Goal: Task Accomplishment & Management: Use online tool/utility

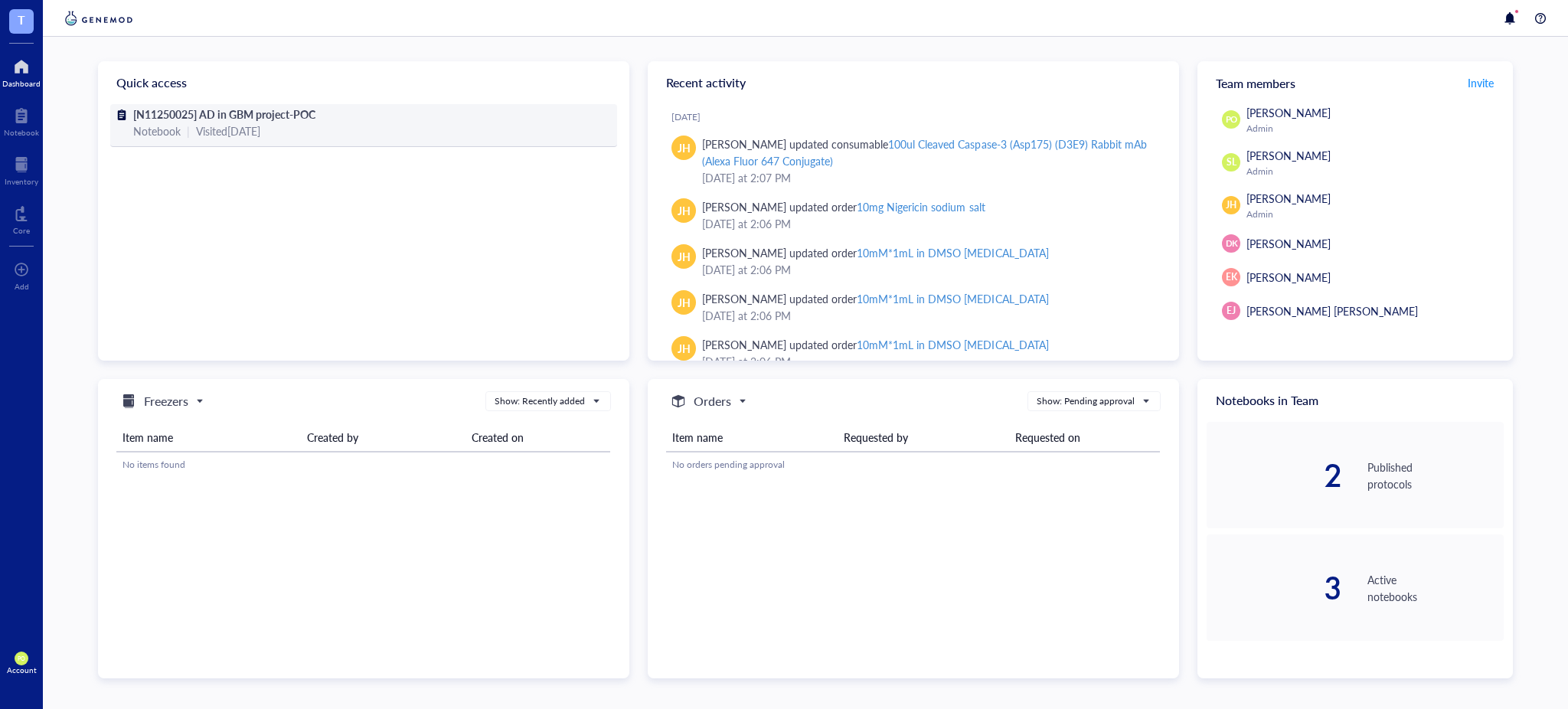
click at [237, 122] on div "Visited [DATE]" at bounding box center [229, 131] width 65 height 17
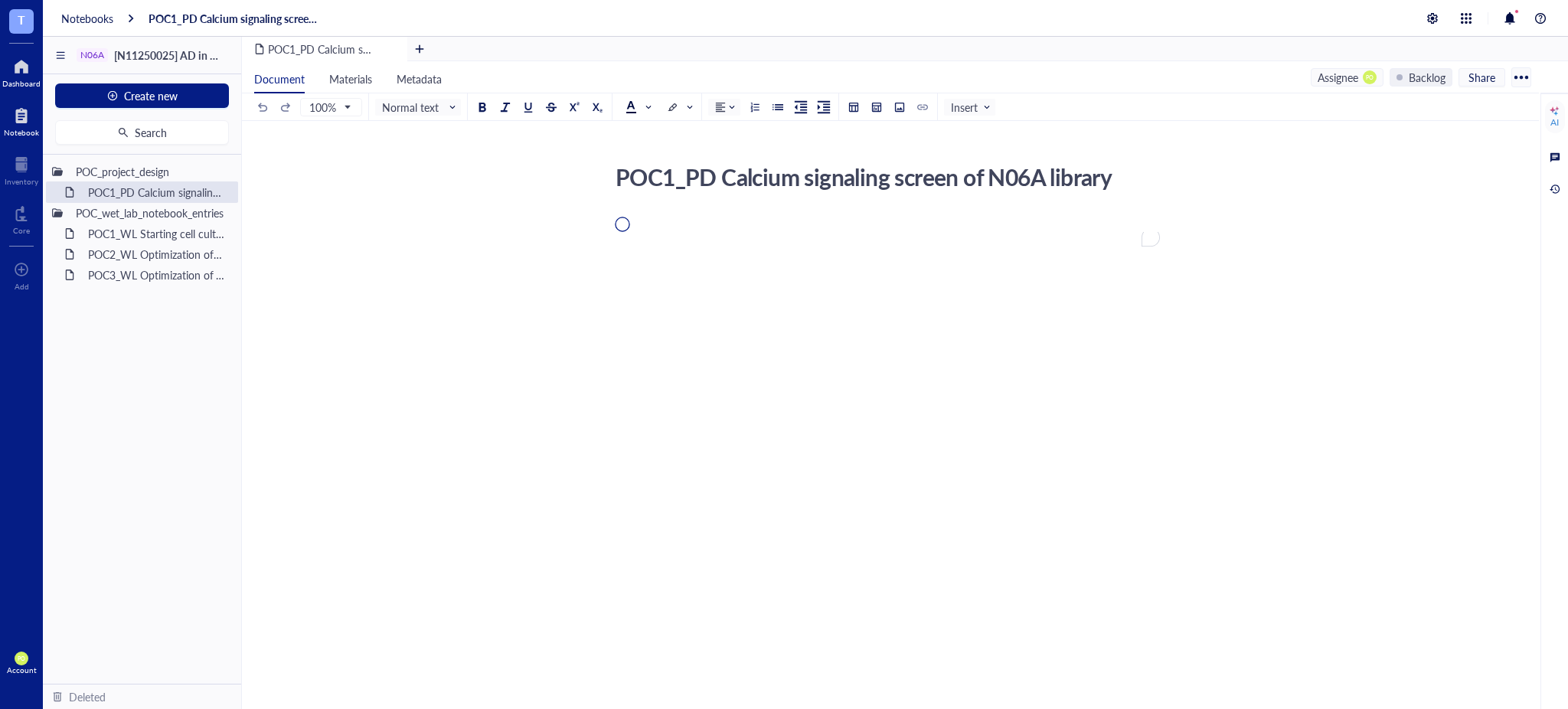
click at [28, 72] on div at bounding box center [22, 67] width 38 height 25
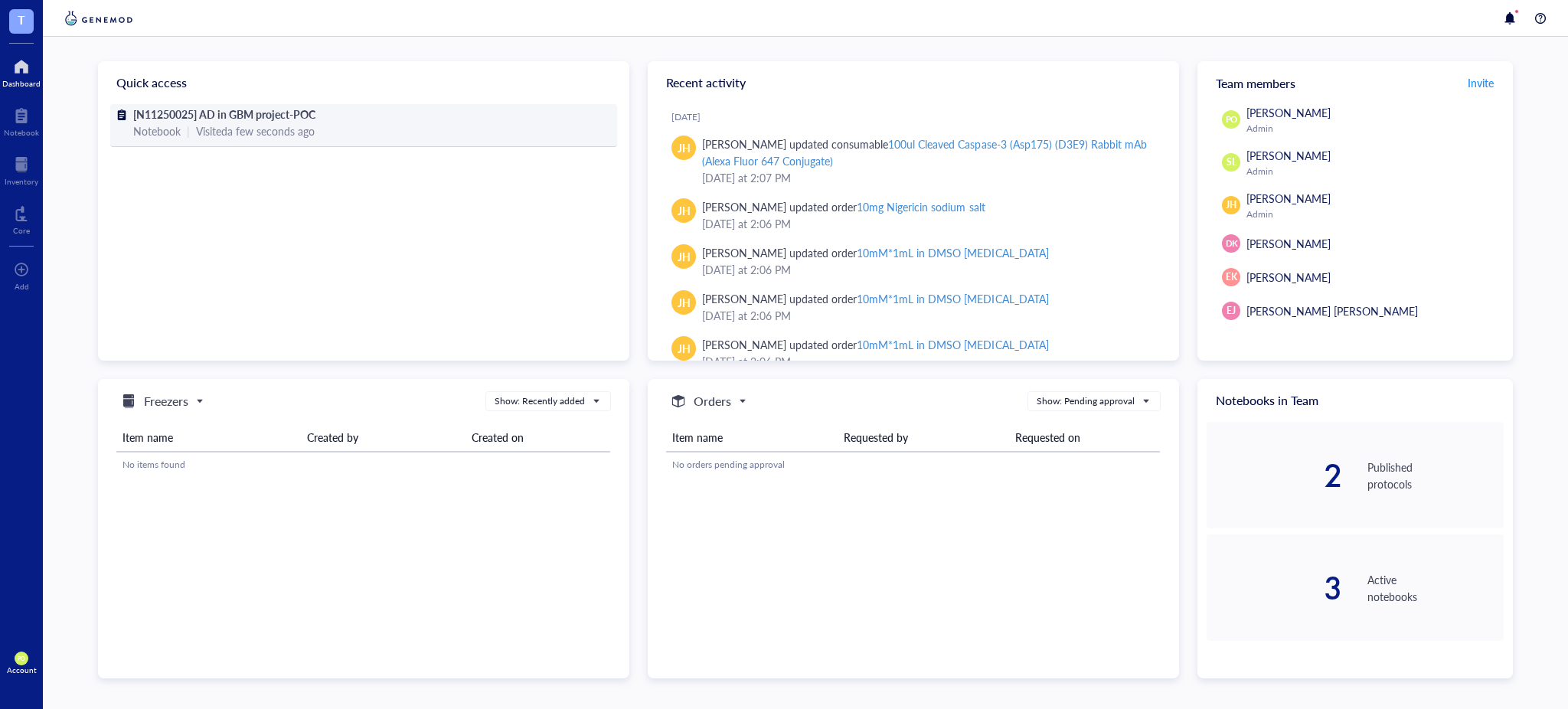
click at [395, 128] on div "Notebook | Visited a few seconds ago" at bounding box center [363, 131] width 461 height 17
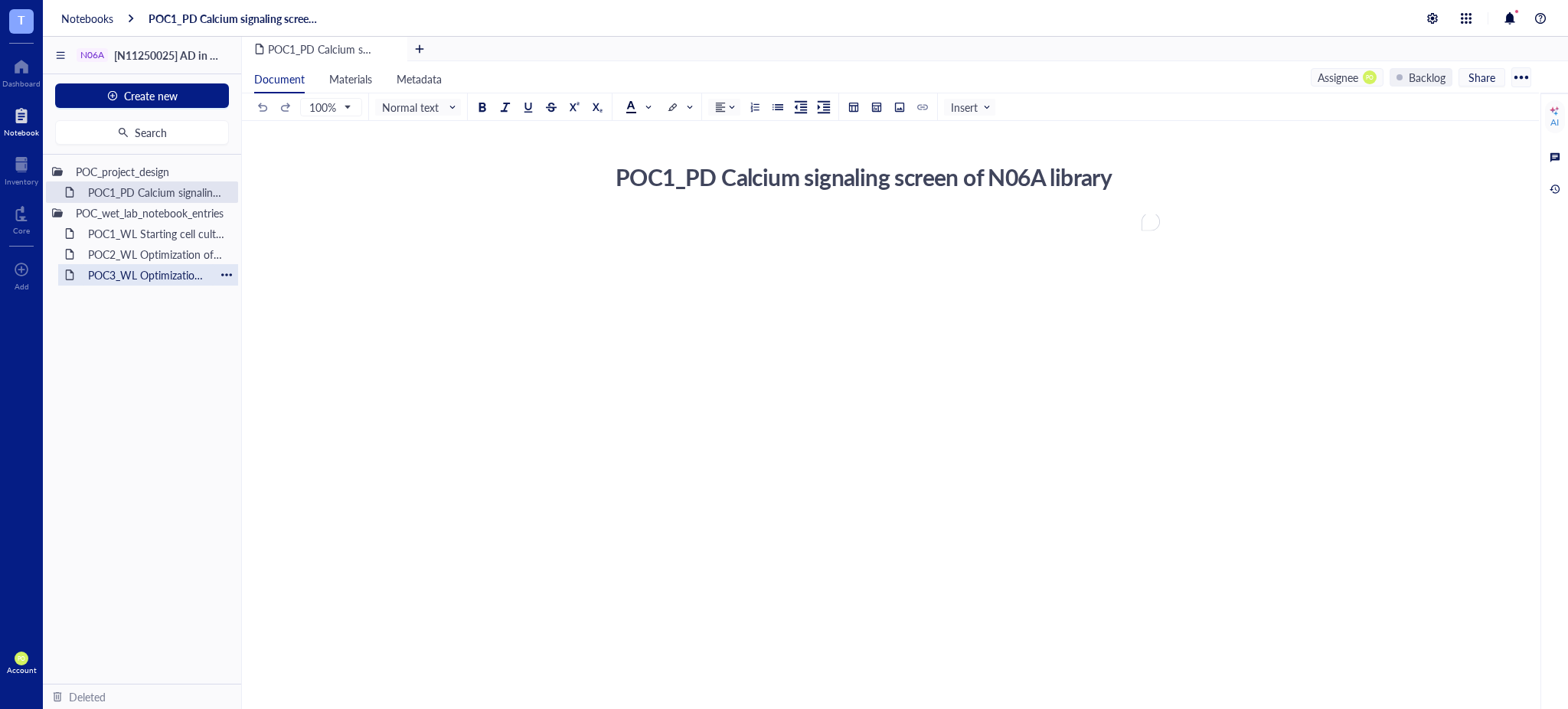
click at [172, 273] on div "POC3_WL Optimization of VORT resistance assay on U87MG cell line" at bounding box center [148, 275] width 134 height 22
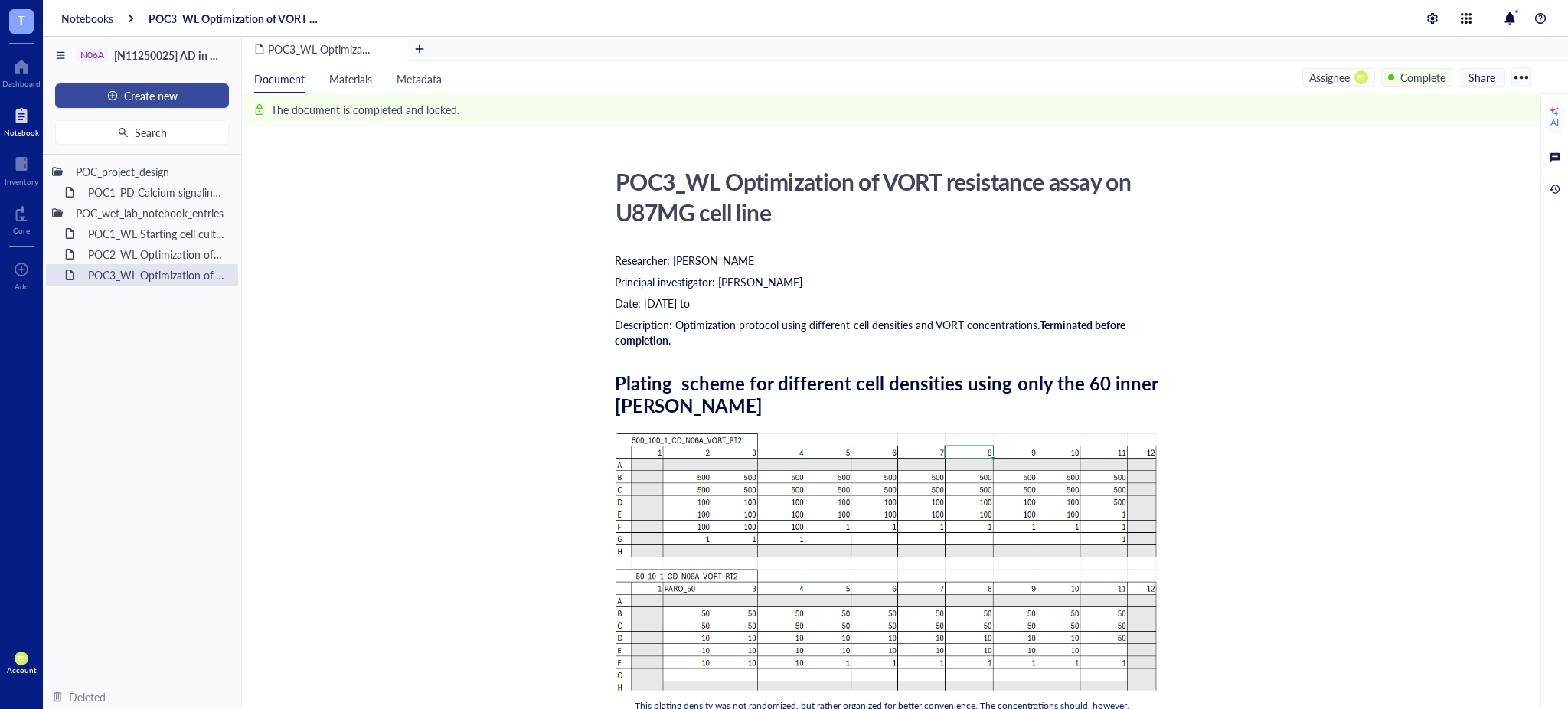
click at [155, 90] on span "Create new" at bounding box center [151, 95] width 54 height 12
click at [152, 125] on div "New file" at bounding box center [141, 125] width 148 height 17
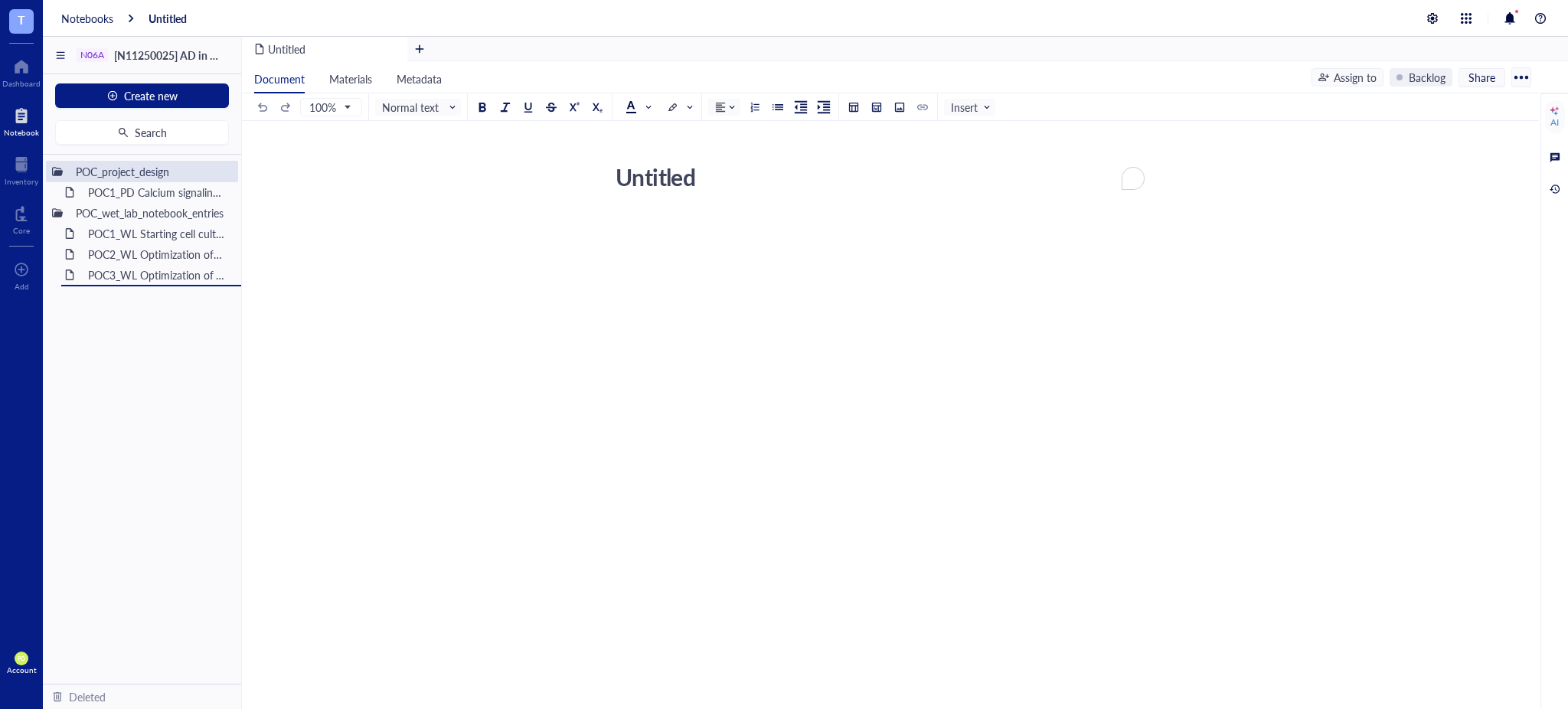
drag, startPoint x: 118, startPoint y: 168, endPoint x: 132, endPoint y: 309, distance: 141.7
click at [152, 270] on div "N06A [N11250025] AD in GBM project-POC Create new Search POC_project_design POC…" at bounding box center [806, 391] width 1526 height 709
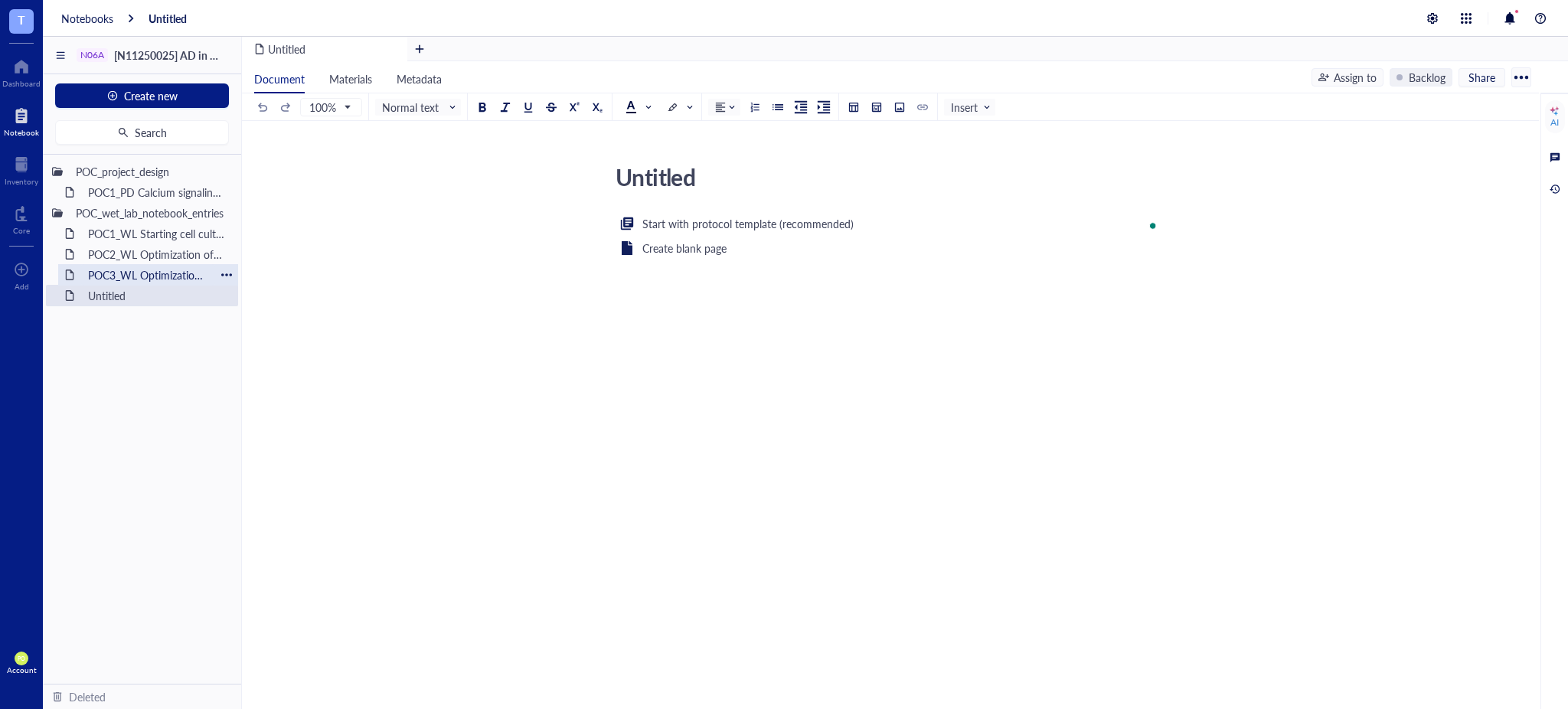
click at [135, 271] on div "POC3_WL Optimization of VORT resistance assay on U87MG cell line" at bounding box center [148, 275] width 134 height 22
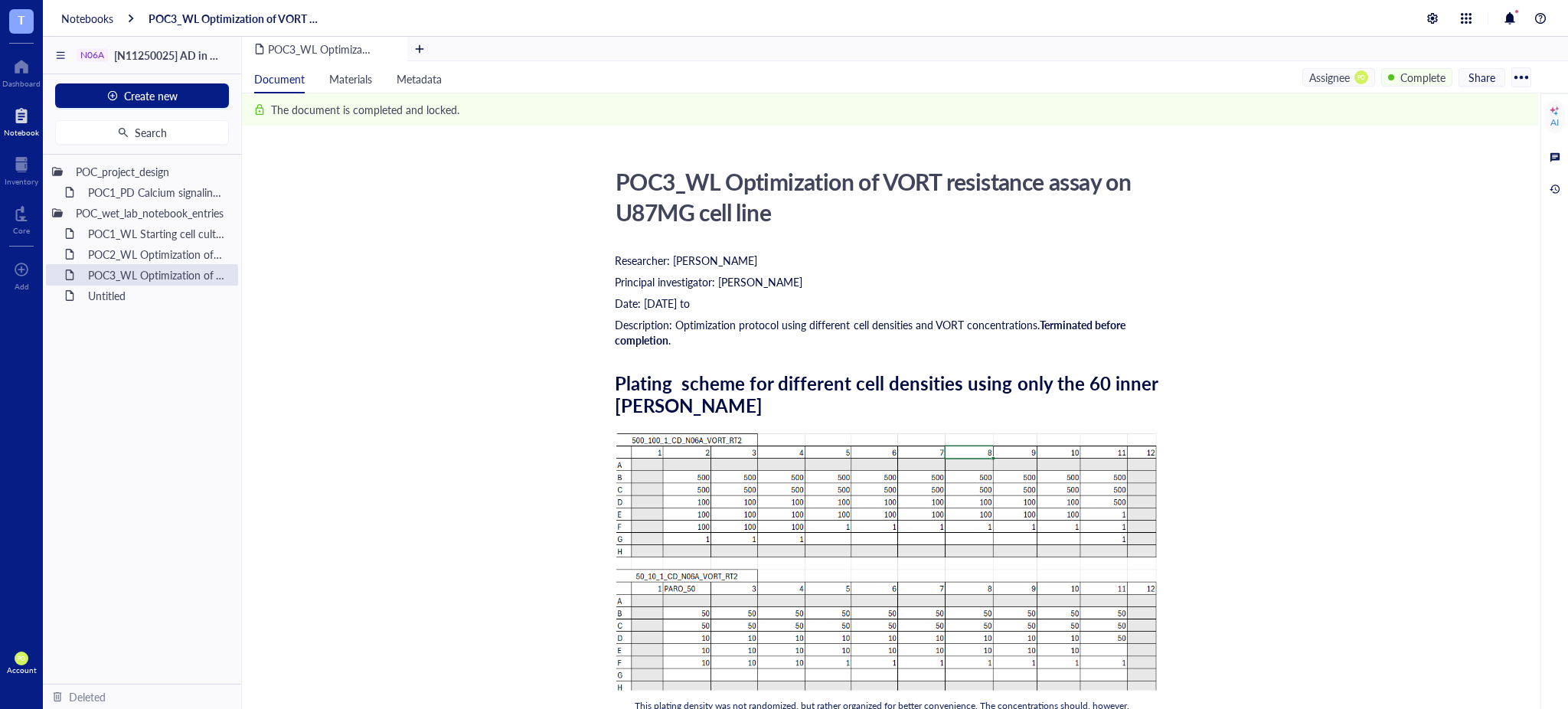
click at [766, 215] on div "POC3_WL Optimization of VORT resistance assay on U87MG cell line" at bounding box center [881, 197] width 545 height 69
click at [774, 212] on div "POC3_WL Optimization of VORT resistance assay on U87MG cell line" at bounding box center [881, 197] width 545 height 69
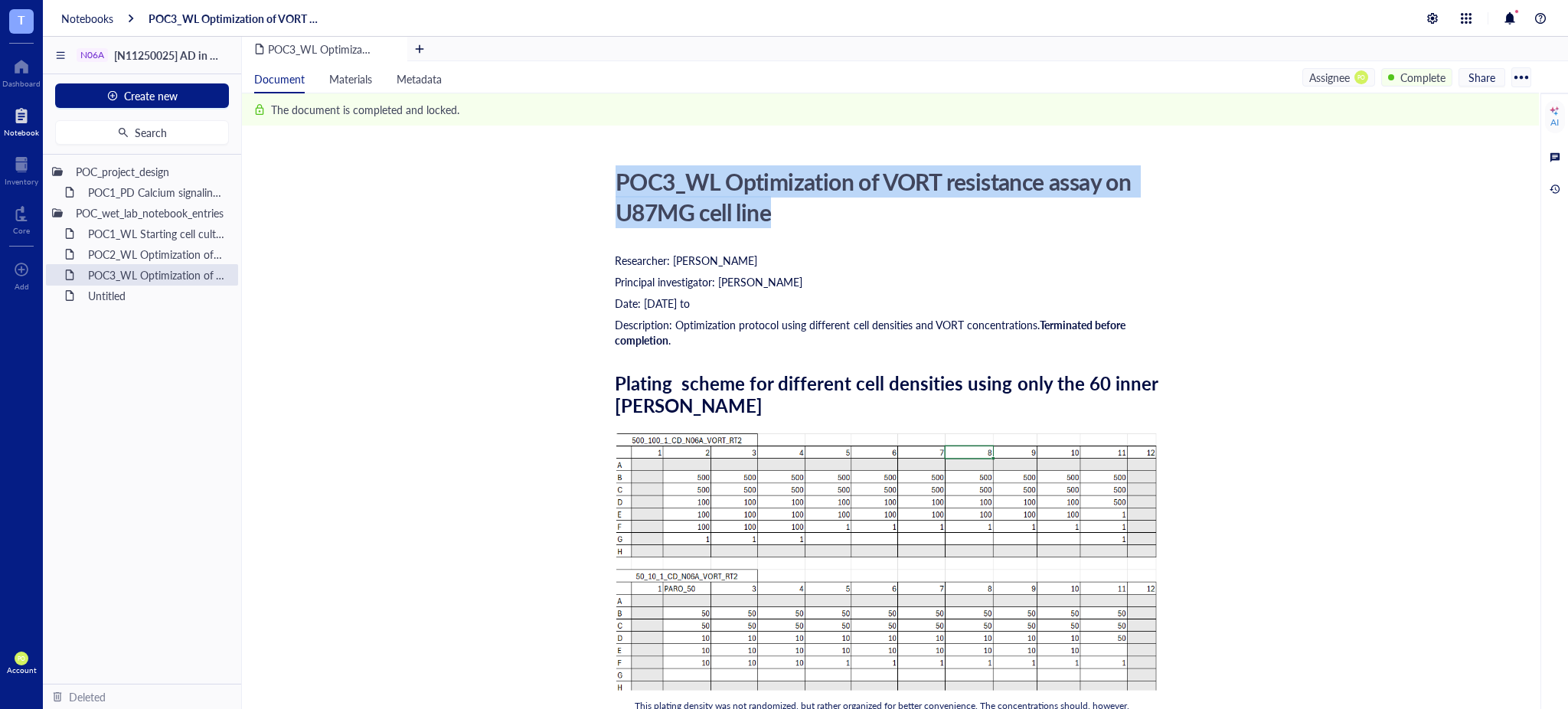
drag, startPoint x: 772, startPoint y: 213, endPoint x: 601, endPoint y: 191, distance: 172.4
click at [615, 181] on div "POC3_WL Optimization of VORT resistance assay on U87MG cell line" at bounding box center [881, 197] width 545 height 69
copy div "POC3_WL Optimization of VORT resistance assay on U87MG cell line"
click at [88, 288] on div "Untitled" at bounding box center [148, 295] width 134 height 22
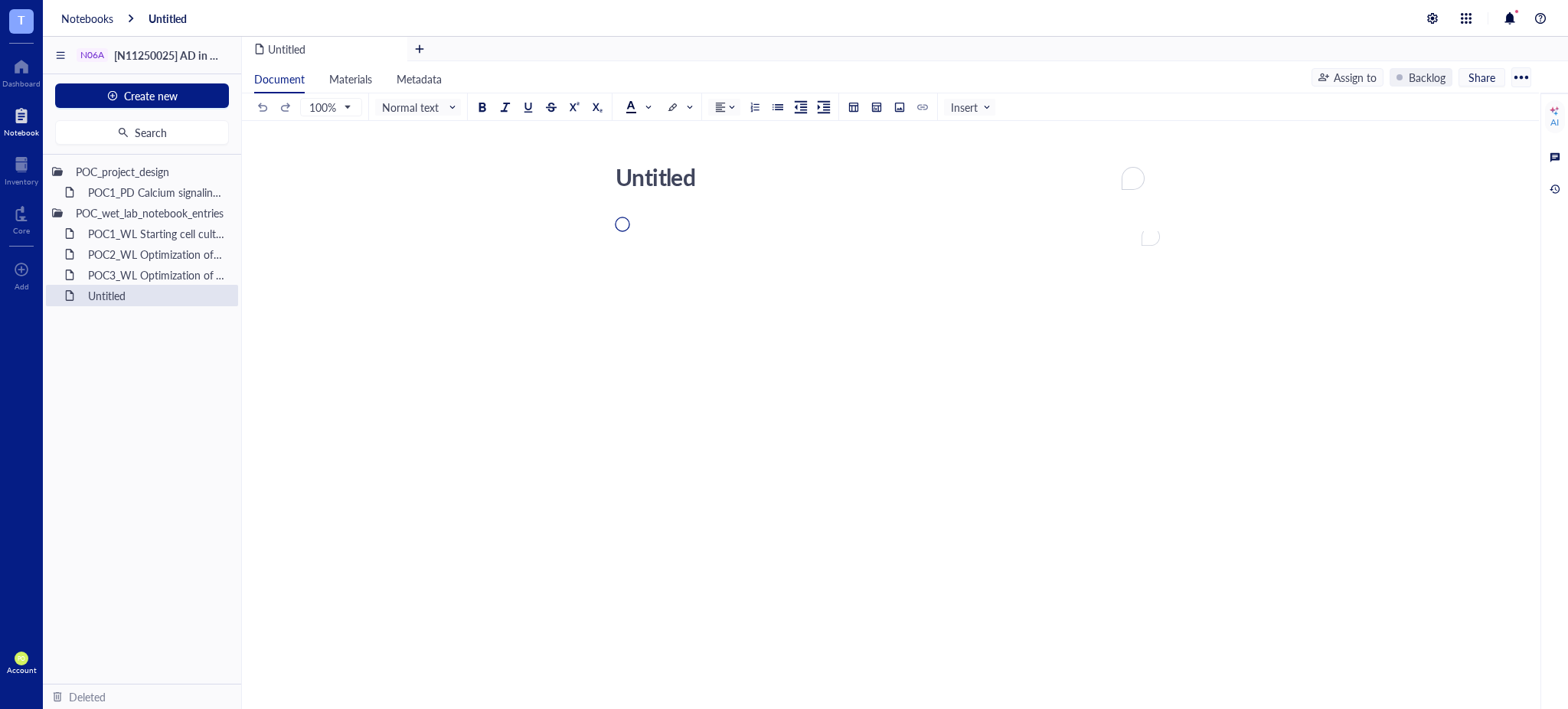
click at [704, 168] on div "Untitled Untitled" at bounding box center [888, 341] width 1291 height 367
drag, startPoint x: 676, startPoint y: 168, endPoint x: 557, endPoint y: 158, distance: 119.4
click at [557, 158] on div "Untitled Untitled Start with protocol template (recommended) Create blank page ﻿" at bounding box center [888, 335] width 1291 height 354
type textarea "POC4_WL_POC3_WL Optimization of VORT resistance assay on U87MG cell line"
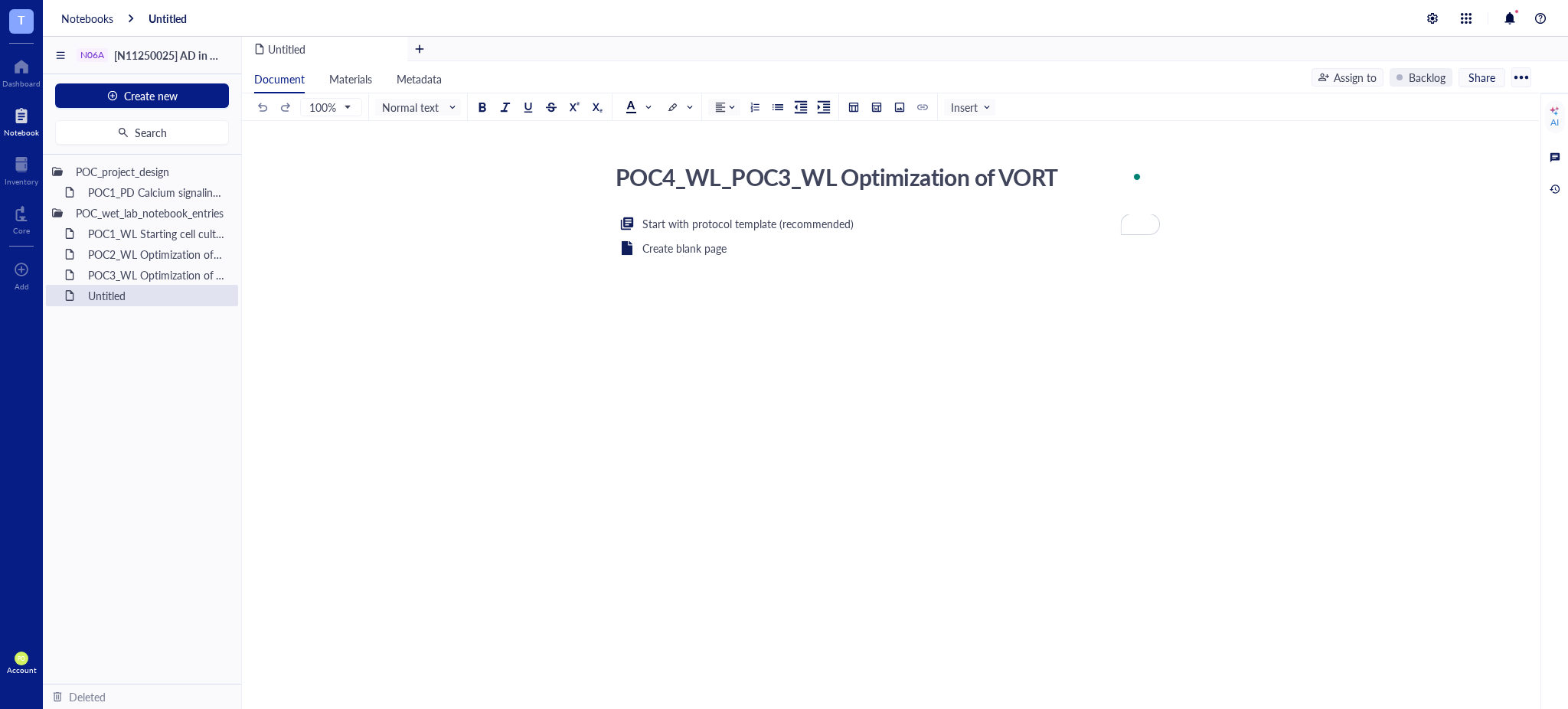
scroll to position [28, 0]
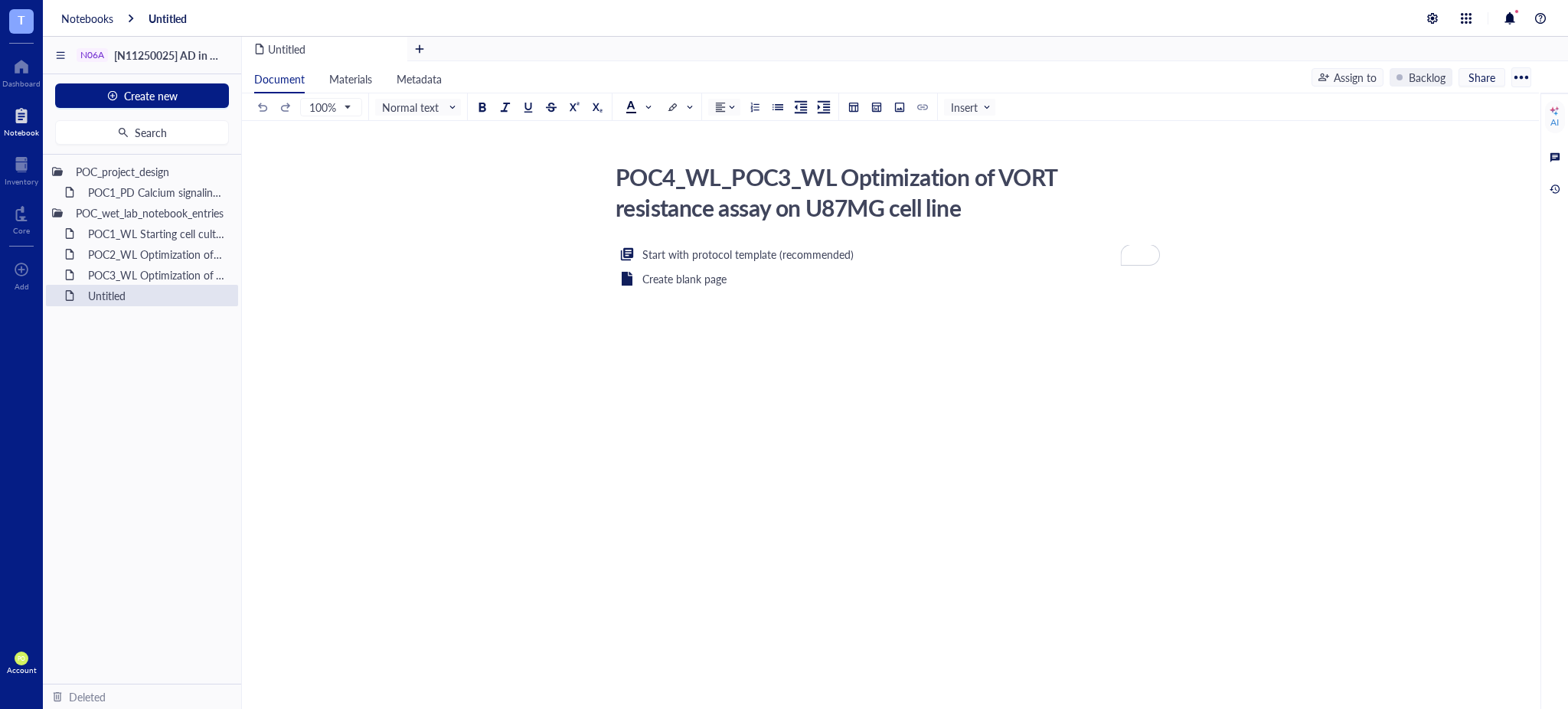
click at [1156, 405] on div "Start with protocol template (recommended) Create blank page ﻿" at bounding box center [887, 393] width 545 height 297
click at [988, 211] on div "POC4_WL_POC3_WL Optimization of VORT resistance assay on U87MG cell line" at bounding box center [881, 192] width 545 height 69
click at [960, 201] on div "POC4_WL_POC3_WL Optimization of VORT resistance assay on U87MG cell line" at bounding box center [881, 192] width 545 height 69
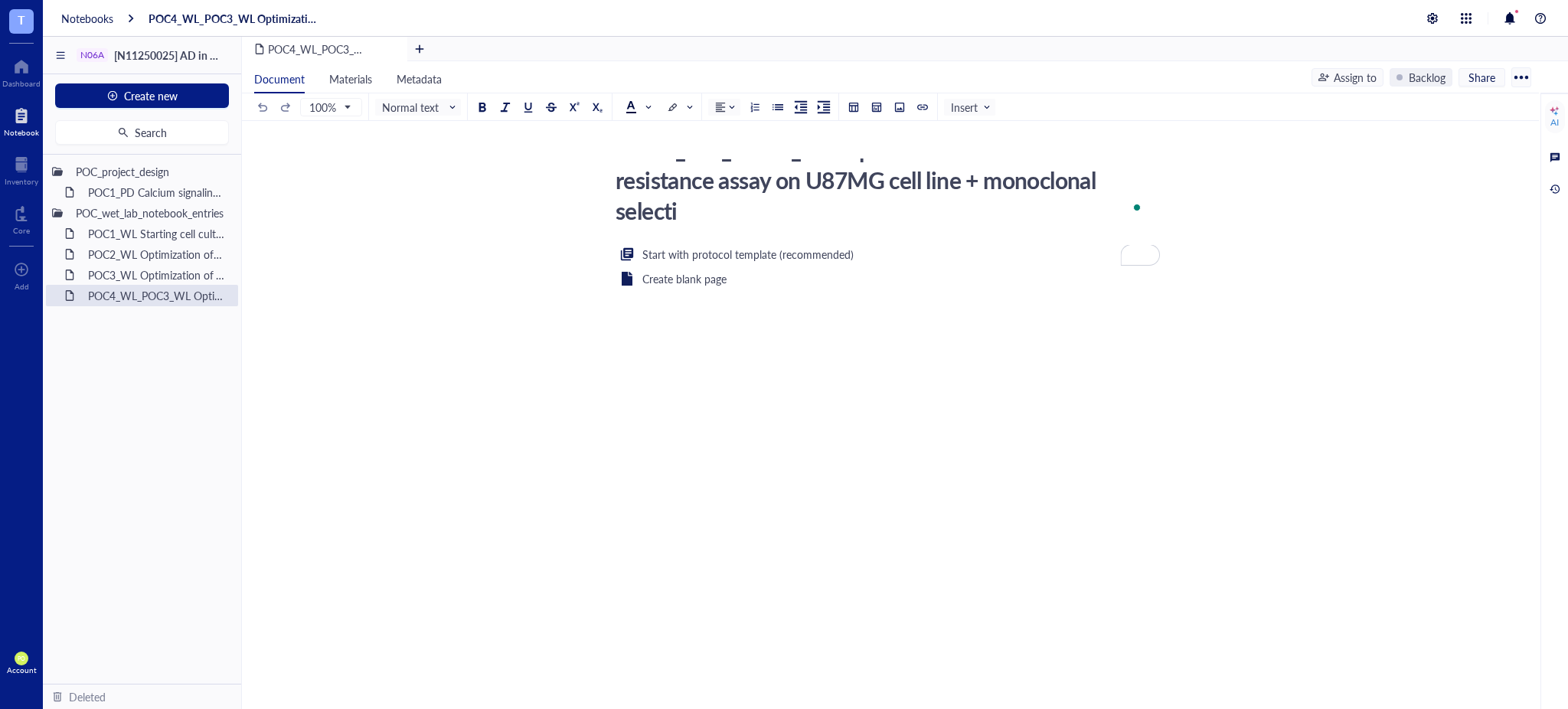
scroll to position [0, 0]
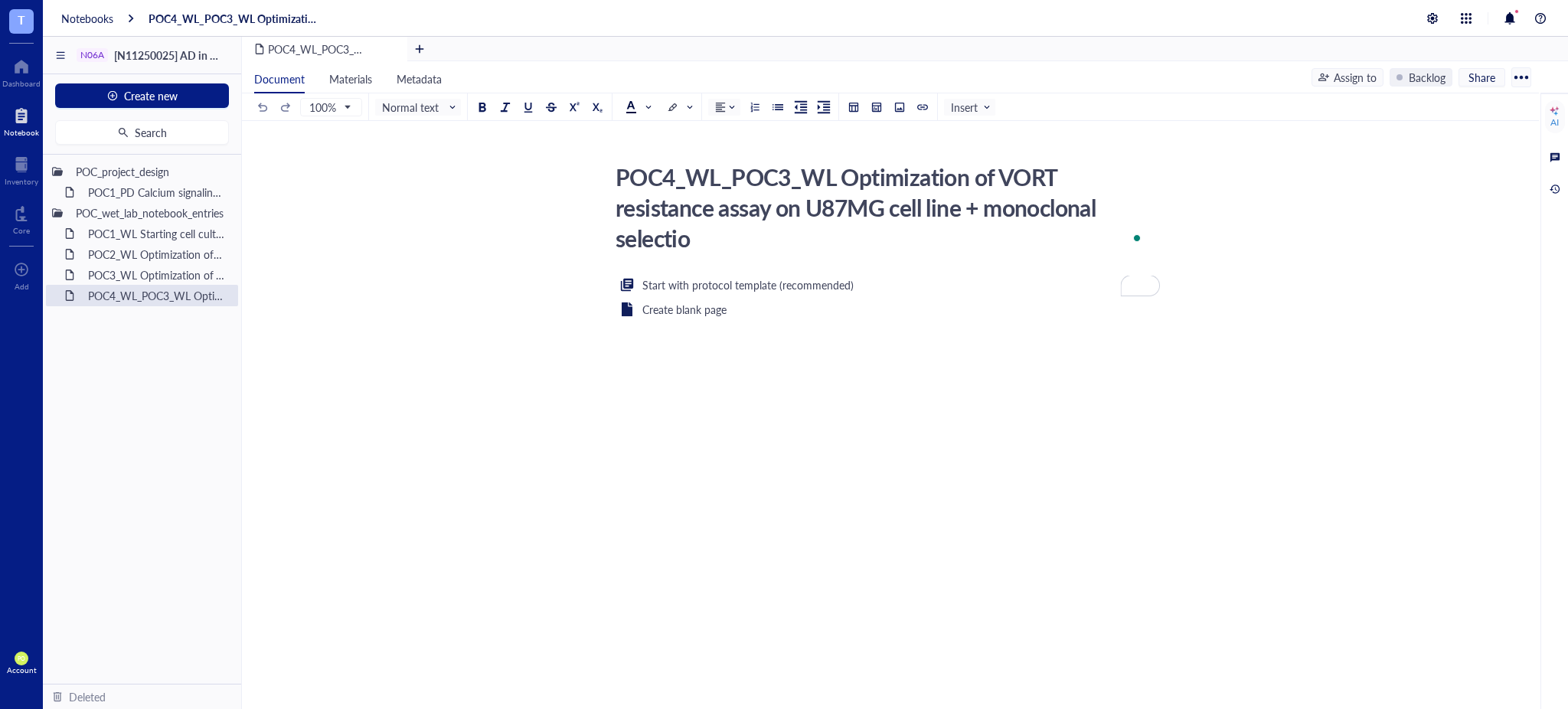
type textarea "POC4_WL_POC3_WL Optimization of VORT resistance assay on U87MG cell line + mono…"
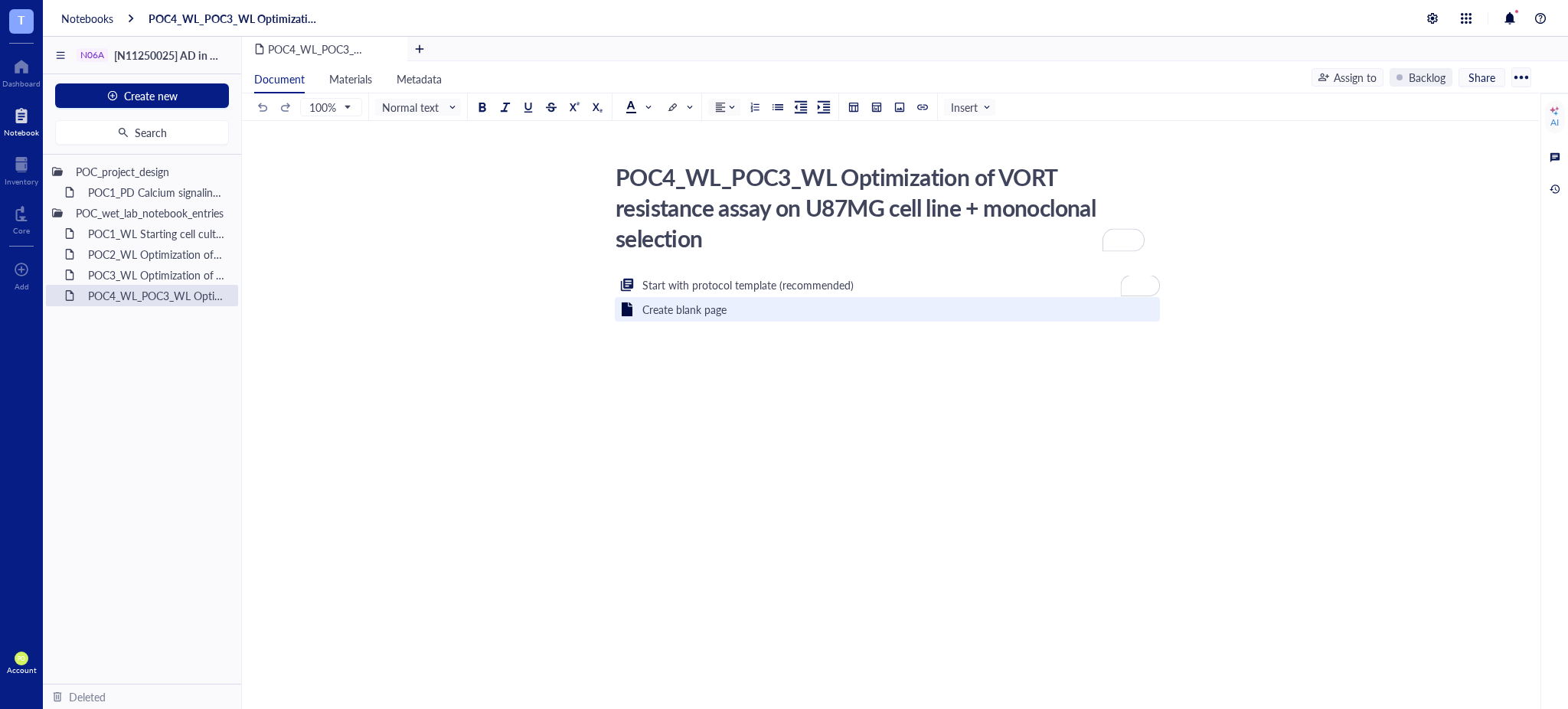
click at [799, 320] on div "Create blank page" at bounding box center [887, 309] width 545 height 25
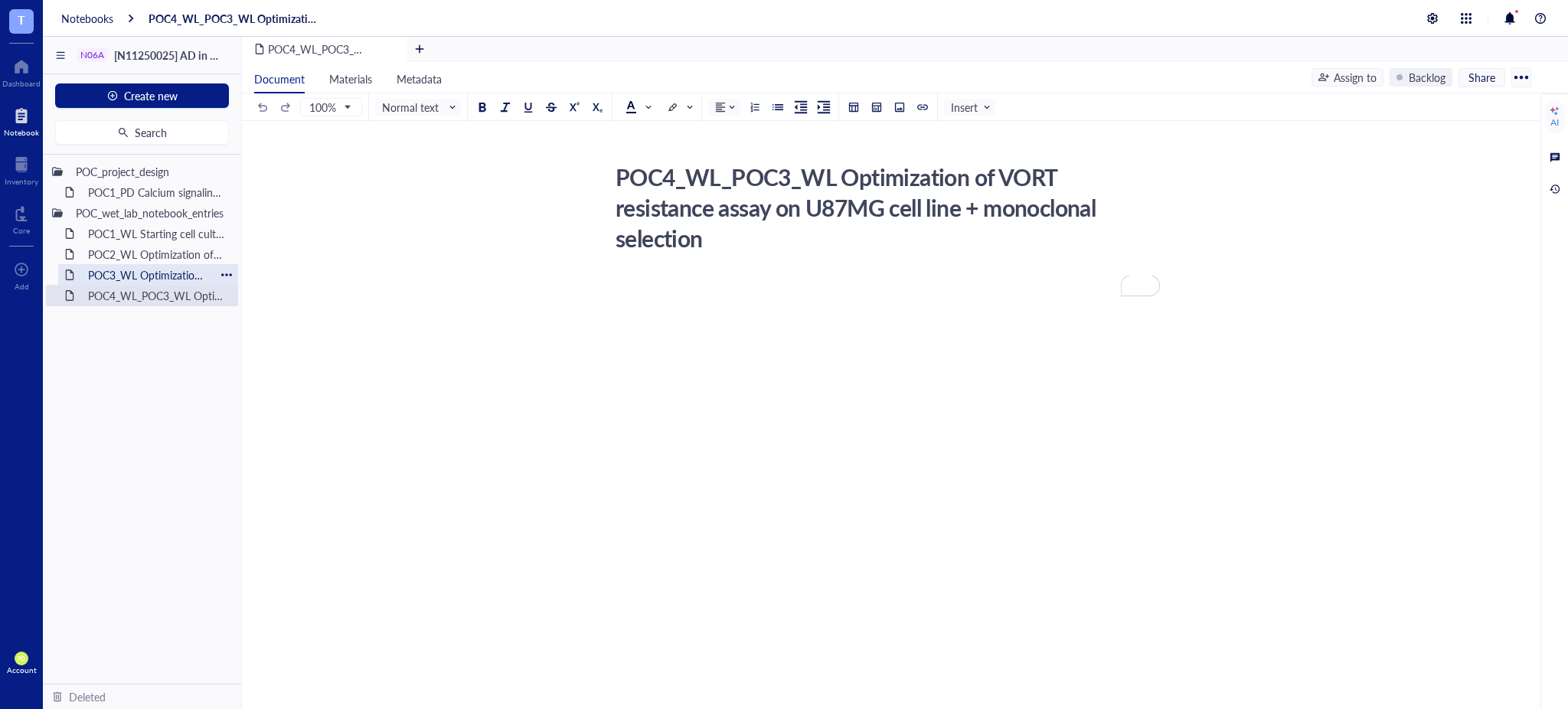
click at [164, 281] on div "POC3_WL Optimization of VORT resistance assay on U87MG cell line" at bounding box center [148, 275] width 134 height 22
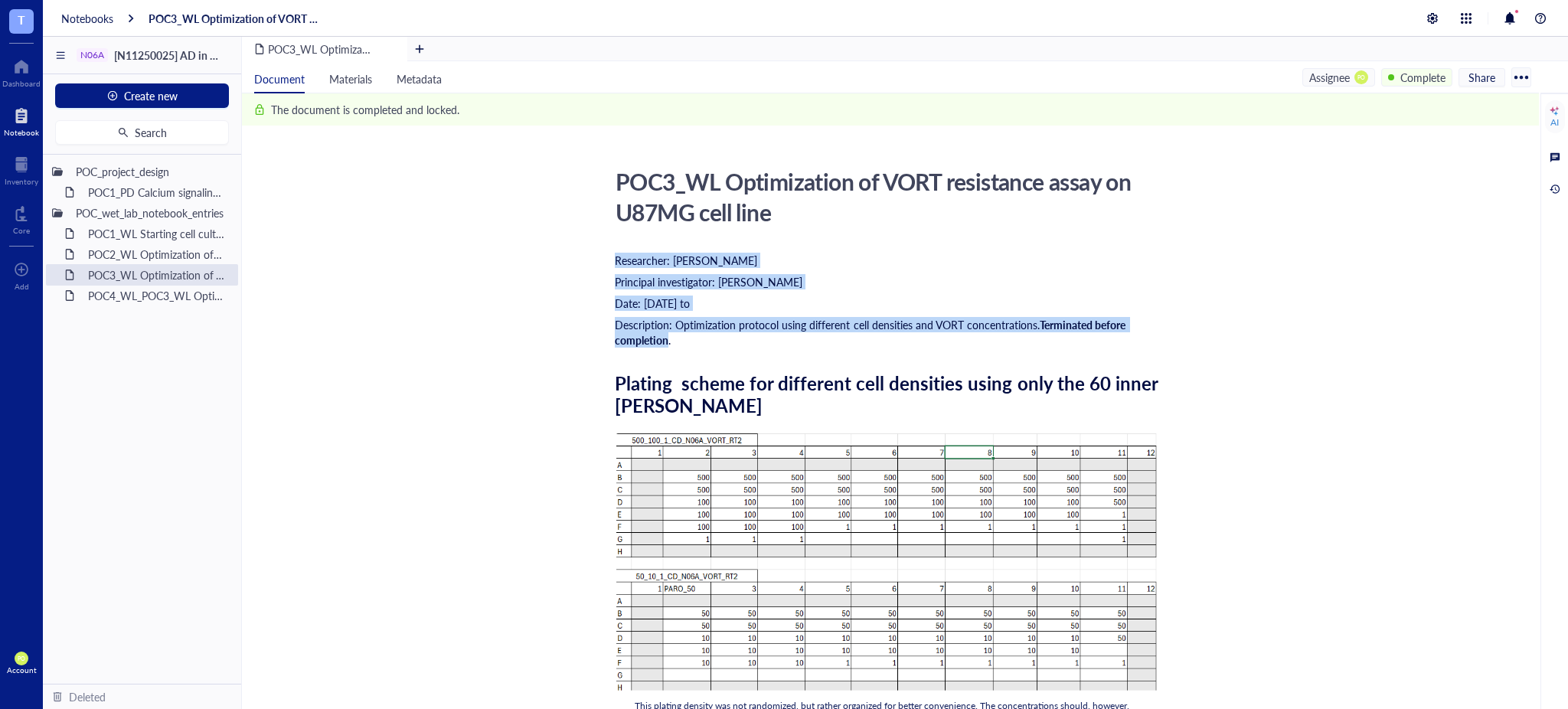
drag, startPoint x: 665, startPoint y: 338, endPoint x: 609, endPoint y: 258, distance: 97.7
copy div "Researcher: [PERSON_NAME] Principal investigator: [PERSON_NAME] Date: [DATE] to…"
click at [113, 295] on div "POC4_WL_POC3_WL Optimization of VORT resistance assay on U87MG cell line + mono…" at bounding box center [148, 295] width 134 height 22
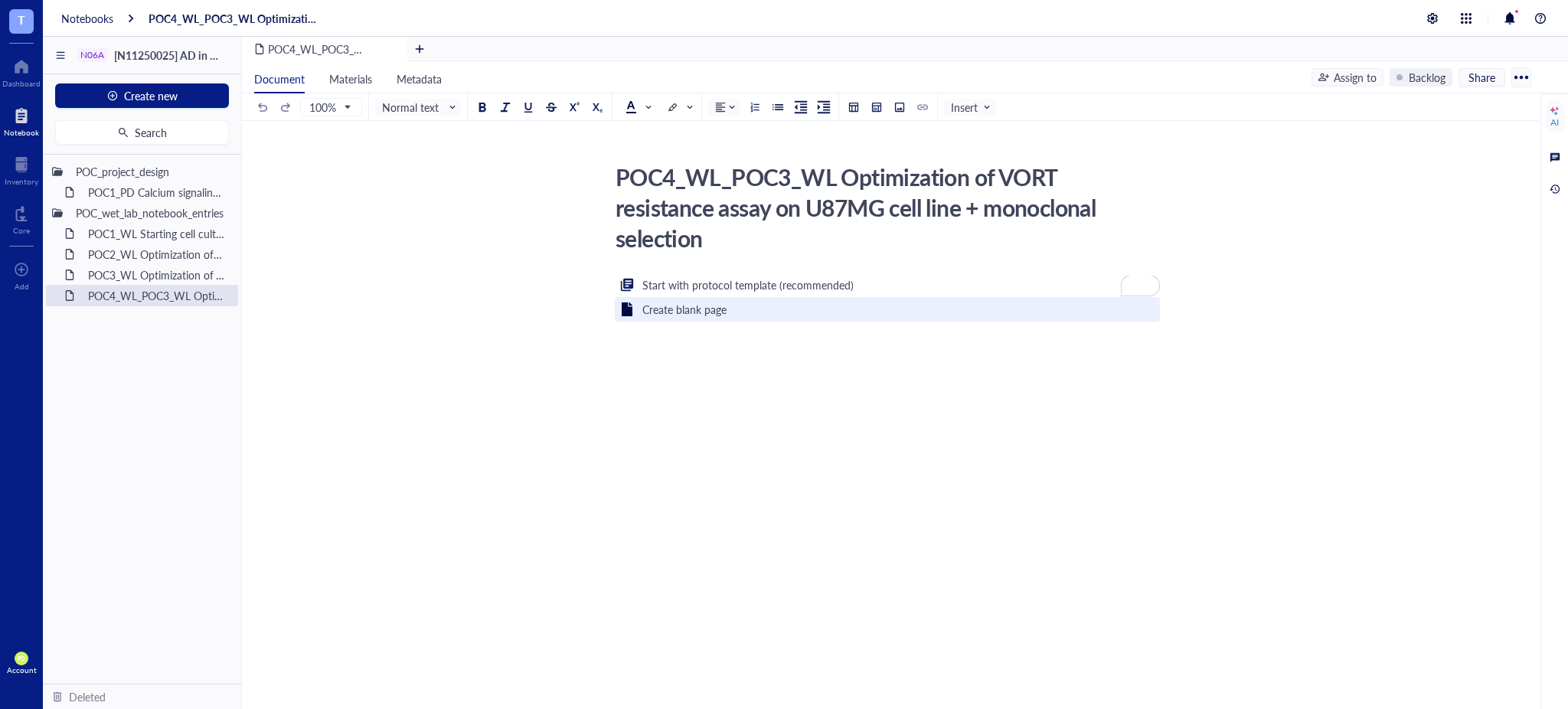
click at [675, 308] on div "Create blank page" at bounding box center [684, 309] width 84 height 17
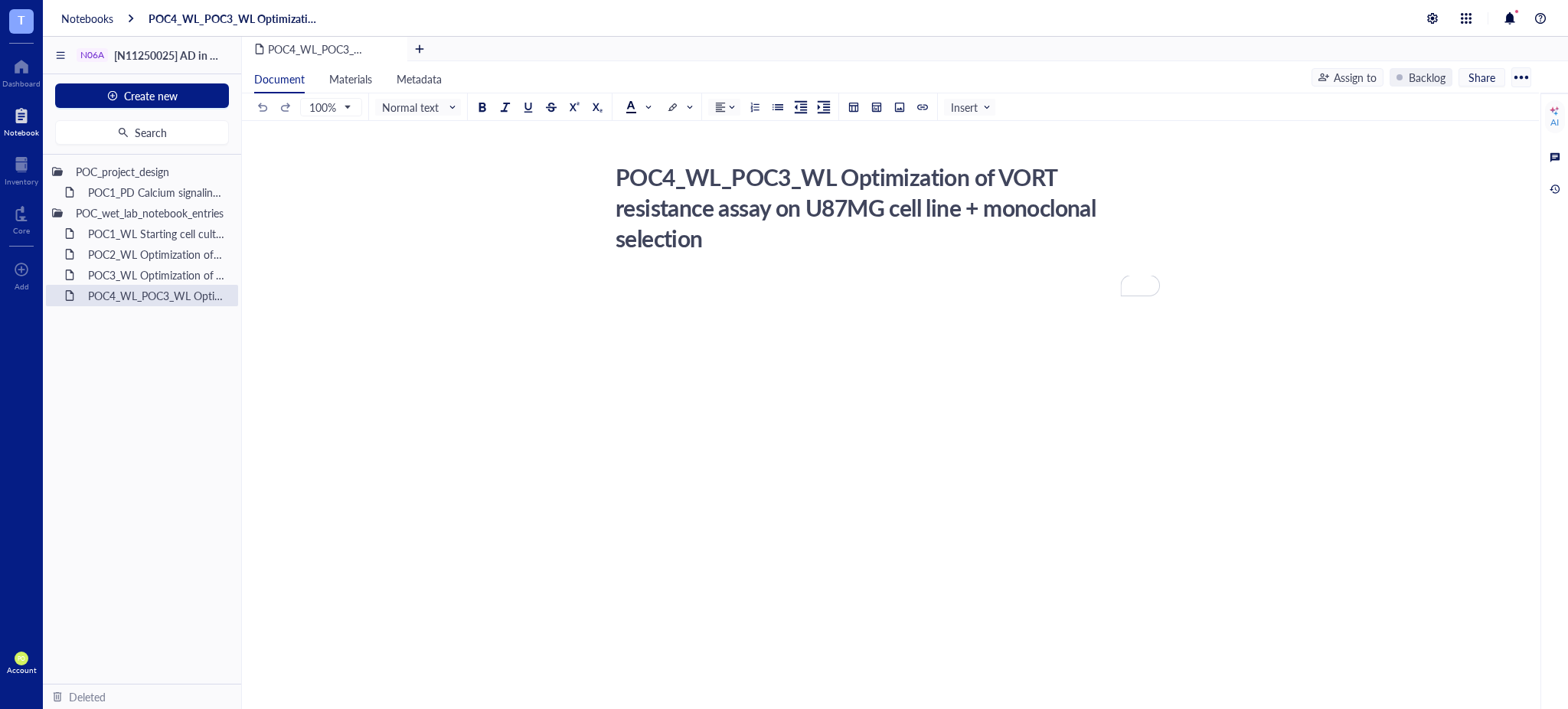
click at [627, 281] on div "﻿" at bounding box center [887, 286] width 545 height 15
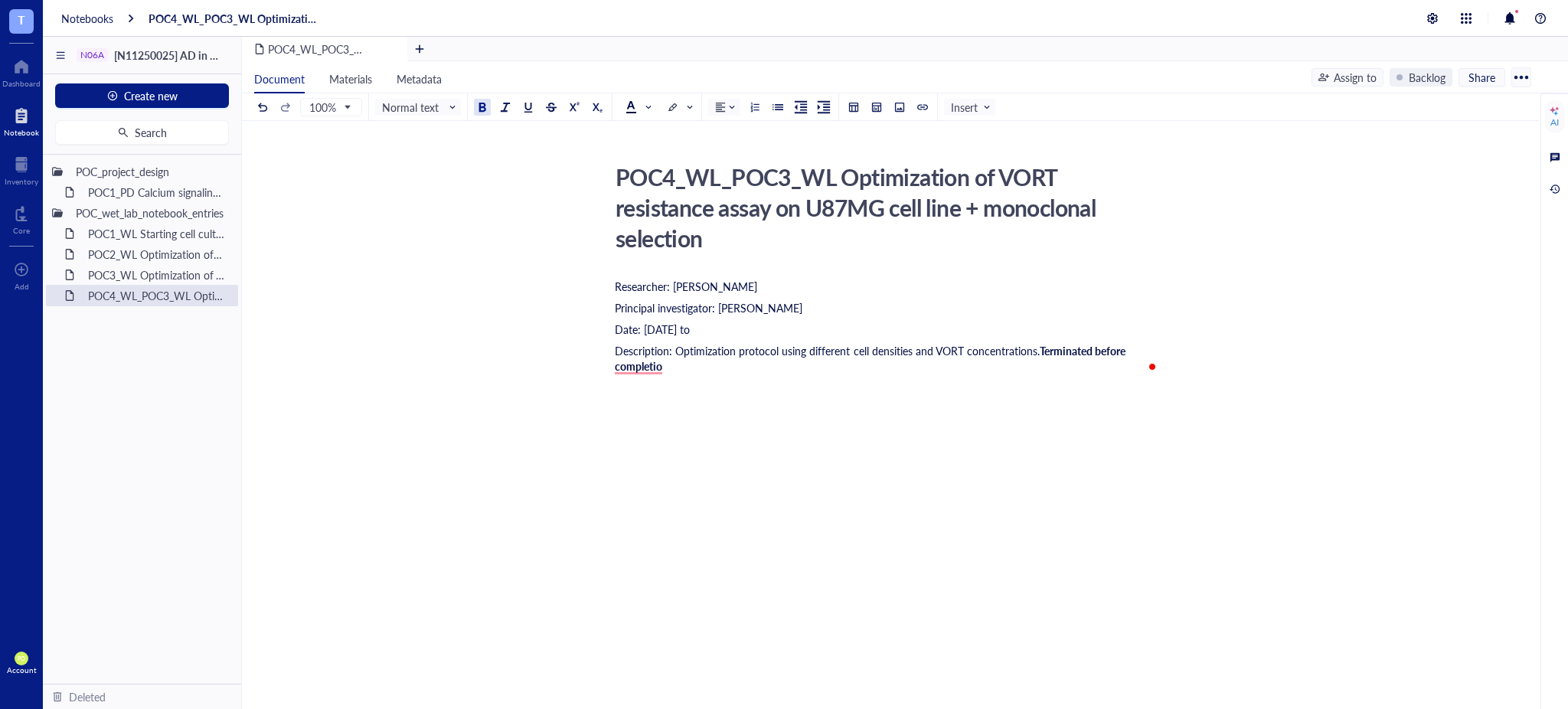
click at [719, 331] on div "Date: [DATE] to" at bounding box center [887, 329] width 545 height 15
click at [142, 270] on div "POC3_WL Optimization of VORT resistance assay on U87MG cell line" at bounding box center [148, 275] width 134 height 22
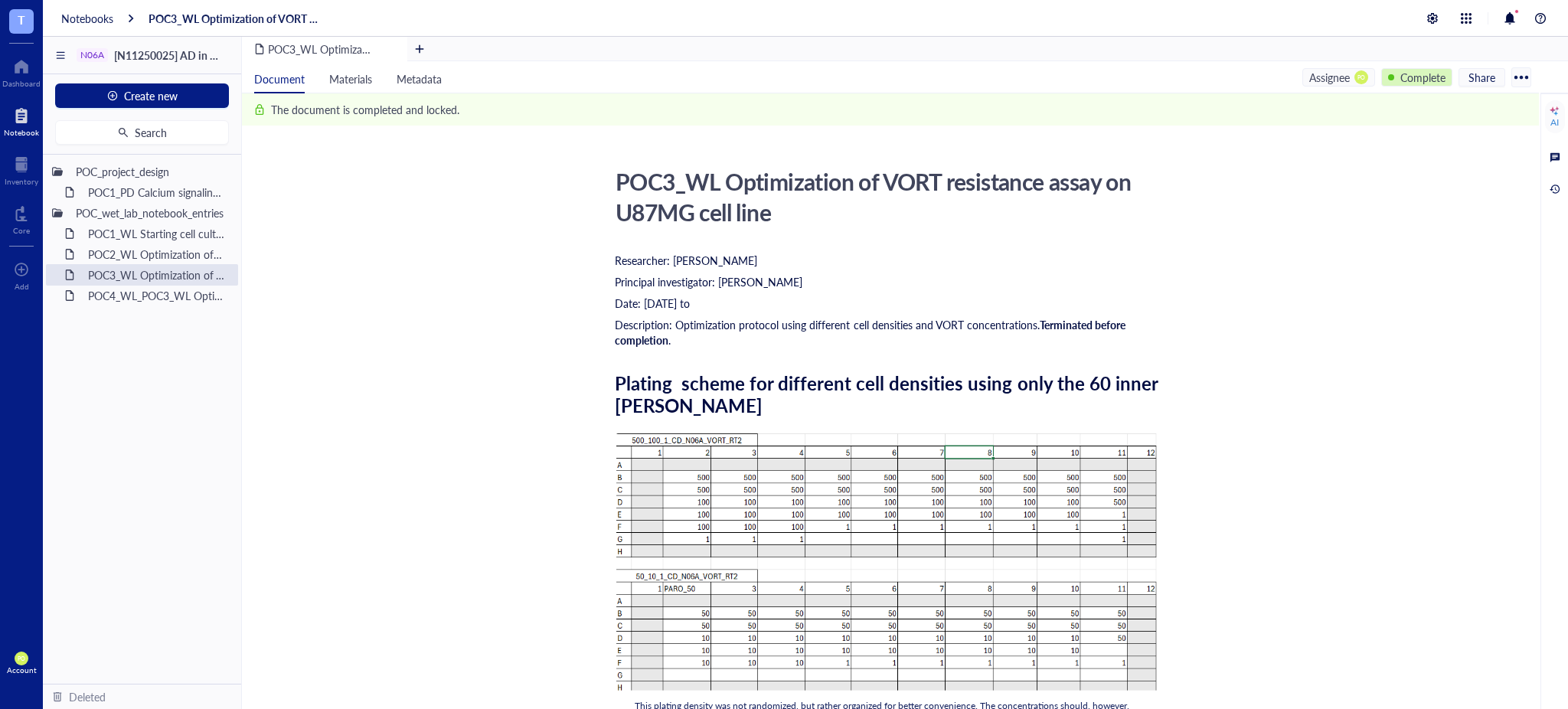
click at [1399, 85] on div "Complete" at bounding box center [1416, 78] width 72 height 18
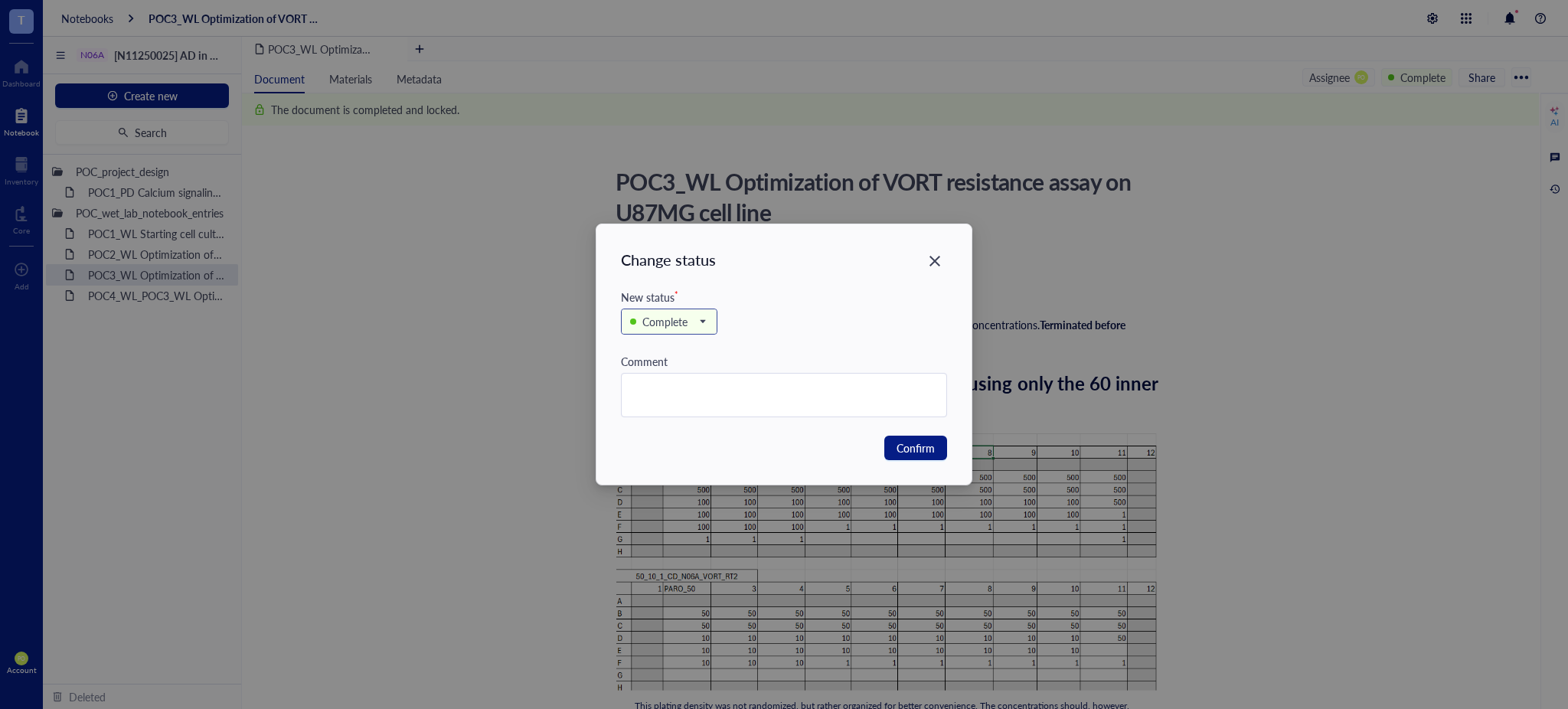
click at [708, 322] on div "Complete" at bounding box center [669, 321] width 95 height 25
drag, startPoint x: 677, startPoint y: 395, endPoint x: 677, endPoint y: 374, distance: 21.0
click at [677, 374] on div "Backlog In progress In review Complete" at bounding box center [669, 385] width 95 height 98
click at [677, 374] on div "In progress" at bounding box center [669, 374] width 52 height 17
click at [937, 449] on button "Confirm" at bounding box center [916, 448] width 63 height 25
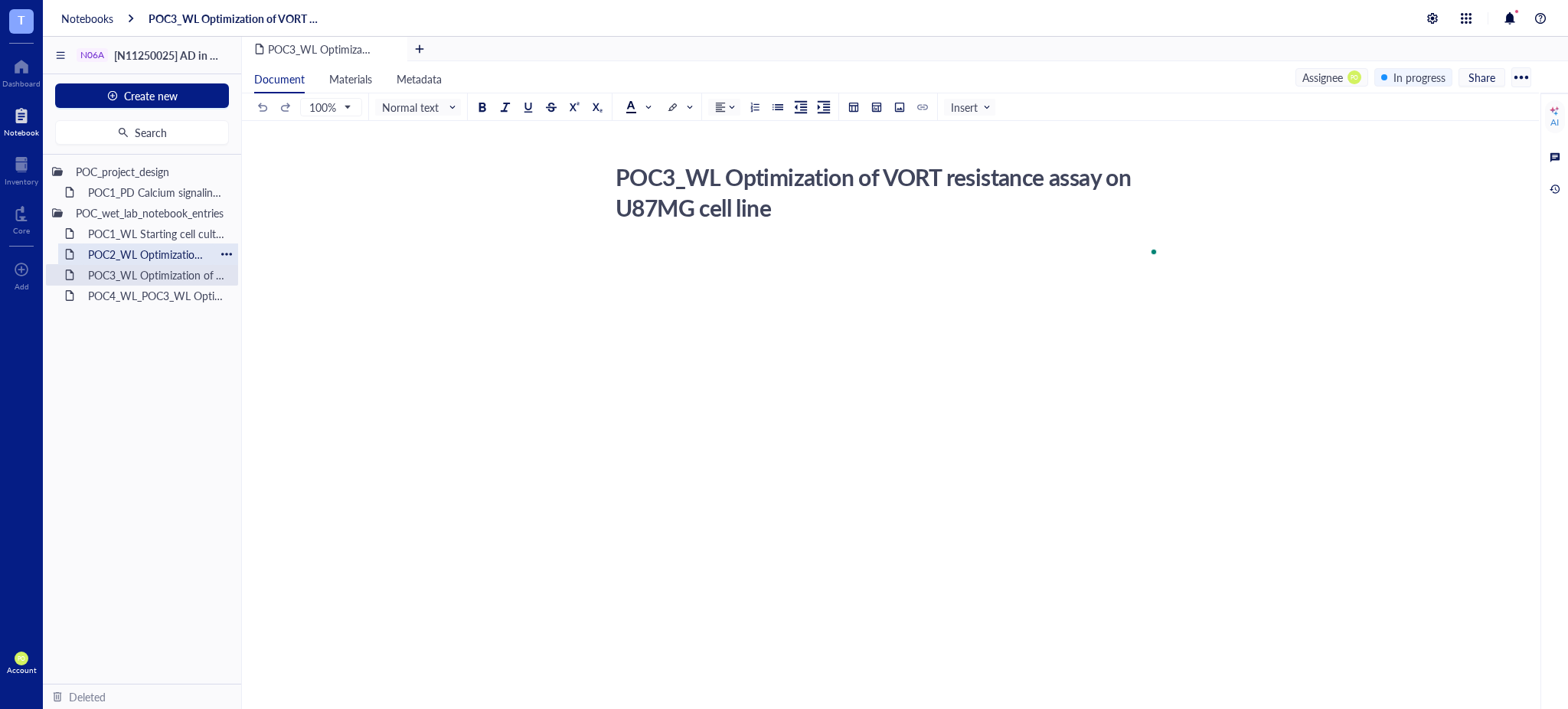
click at [112, 248] on div "POC2_WL Optimization of N06A library resistance assay on U87MG cell line" at bounding box center [148, 254] width 134 height 22
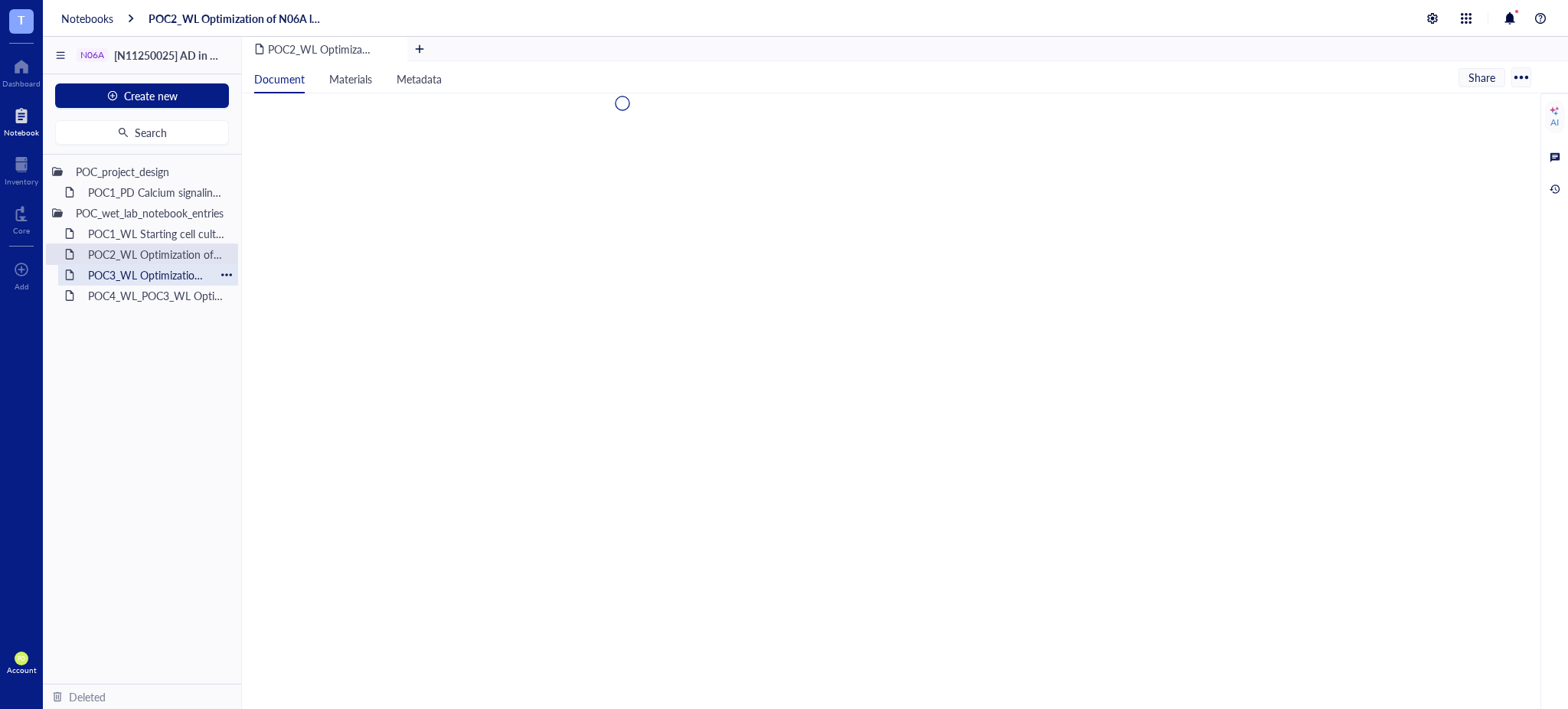
click at [117, 275] on div "POC3_WL Optimization of VORT resistance assay on U87MG cell line" at bounding box center [148, 275] width 134 height 22
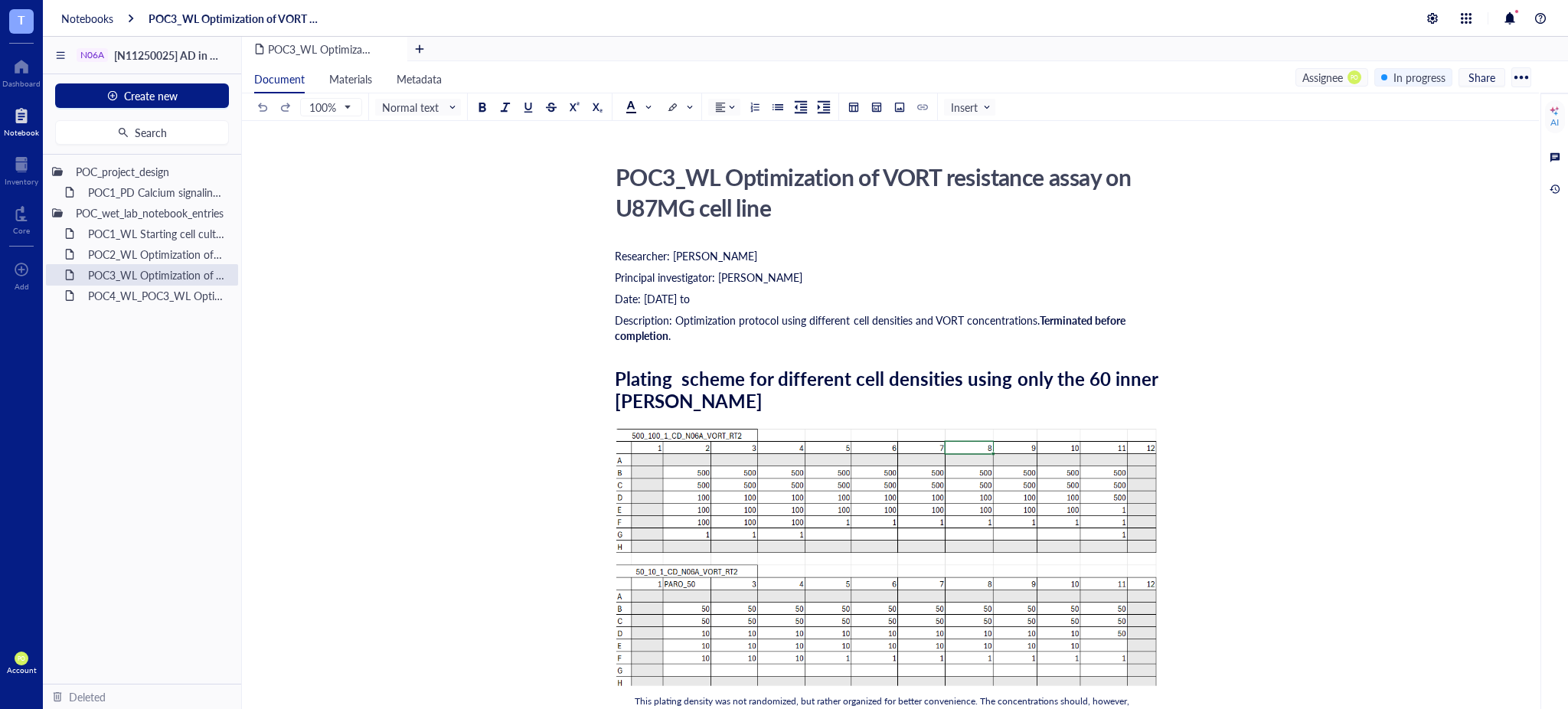
click at [728, 295] on div "Date: [DATE] to" at bounding box center [887, 298] width 545 height 15
click at [814, 295] on div "Date: [DATE] to [DATE]" at bounding box center [887, 298] width 545 height 15
click at [168, 300] on div "POC4_WL_POC3_WL Optimization of VORT resistance assay on U87MG cell line + mono…" at bounding box center [148, 295] width 134 height 22
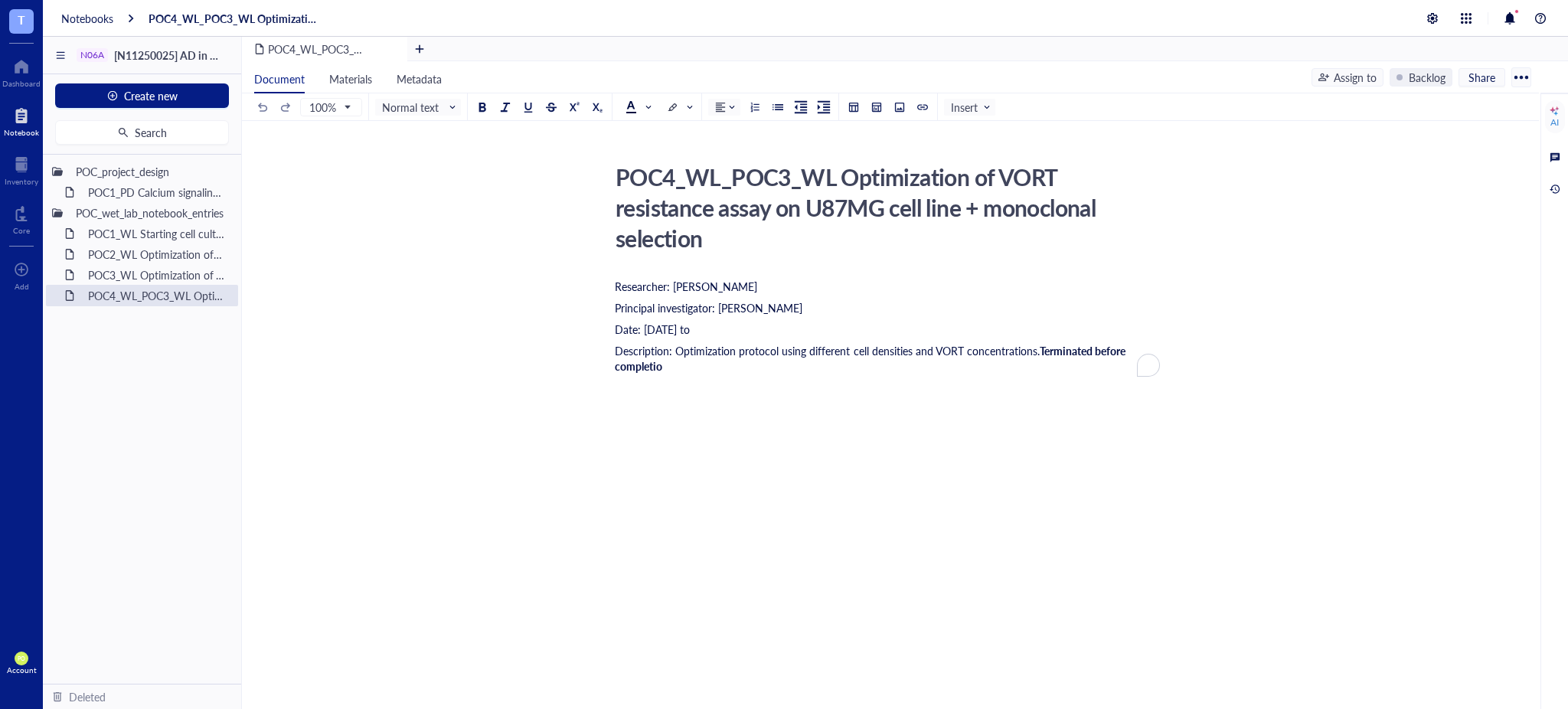
click at [690, 326] on span "Date: [DATE] to" at bounding box center [652, 329] width 75 height 15
click at [885, 377] on div "Researcher: [PERSON_NAME] Principal investigator: [PERSON_NAME] Date: [DATE] to…" at bounding box center [887, 464] width 545 height 377
drag, startPoint x: 662, startPoint y: 364, endPoint x: 1055, endPoint y: 354, distance: 393.1
click at [1043, 345] on span "Terminated before completio" at bounding box center [871, 358] width 513 height 31
drag, startPoint x: 628, startPoint y: 357, endPoint x: 622, endPoint y: 364, distance: 9.2
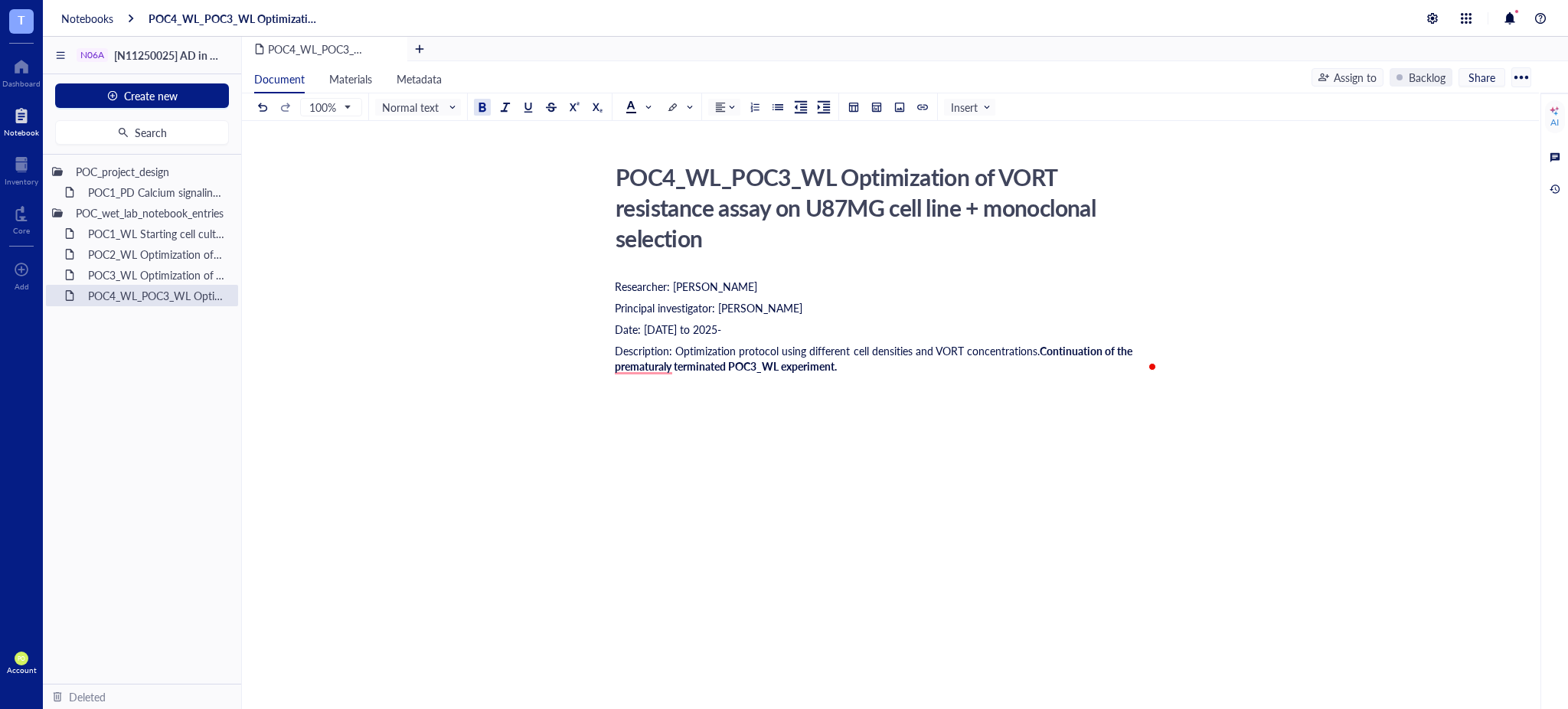
click at [622, 364] on span "Continuation of the prematuraly terminated POC3_WL experiment." at bounding box center [875, 358] width 520 height 31
click at [1076, 346] on span "Continuation of the prematurely terminated POC3_WL experiment." at bounding box center [875, 358] width 520 height 31
click at [1080, 352] on span "Continuation of the prematurely terminated POC3_WL experiment." at bounding box center [875, 358] width 520 height 31
click at [997, 354] on span "Description: Optimization protocol using different cell densities and VORT conc…" at bounding box center [827, 351] width 425 height 15
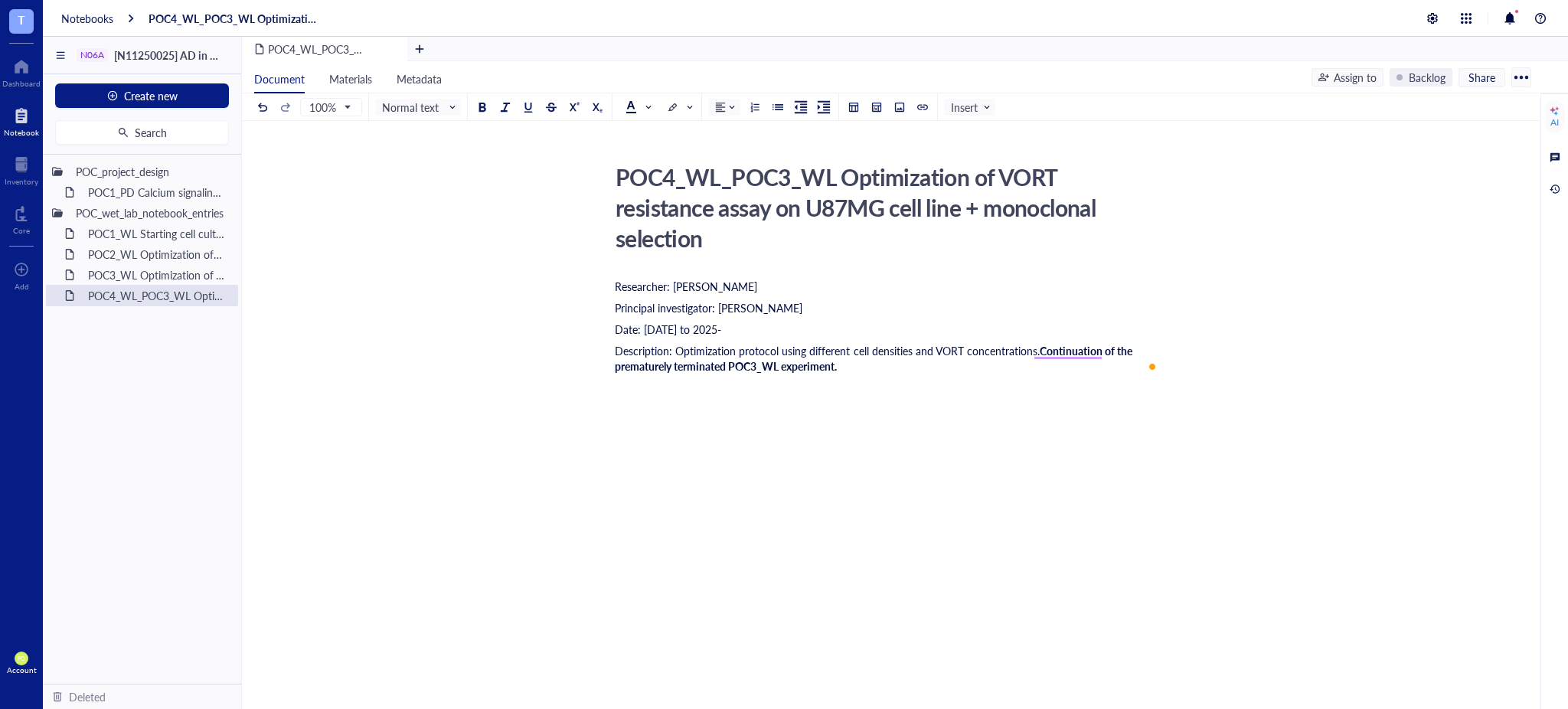
click at [1088, 340] on div "Researcher: Paola Onate Colobon Principal investigator: Professor Sohyon Lee Da…" at bounding box center [887, 464] width 545 height 377
click at [1083, 348] on span "Continuation of the prematurely terminated POC3_WL experiment." at bounding box center [875, 358] width 520 height 31
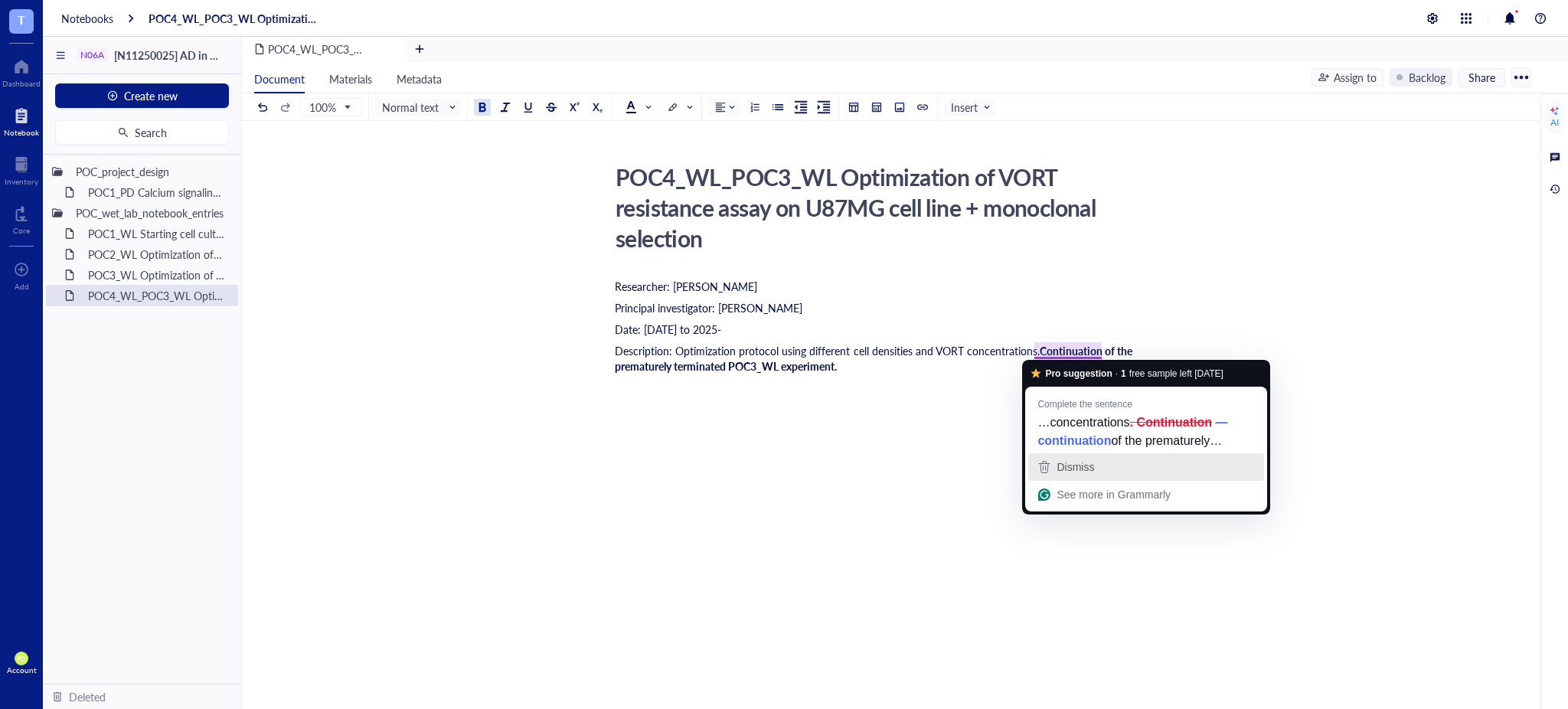
click at [1081, 466] on span "Dismiss" at bounding box center [1075, 467] width 38 height 12
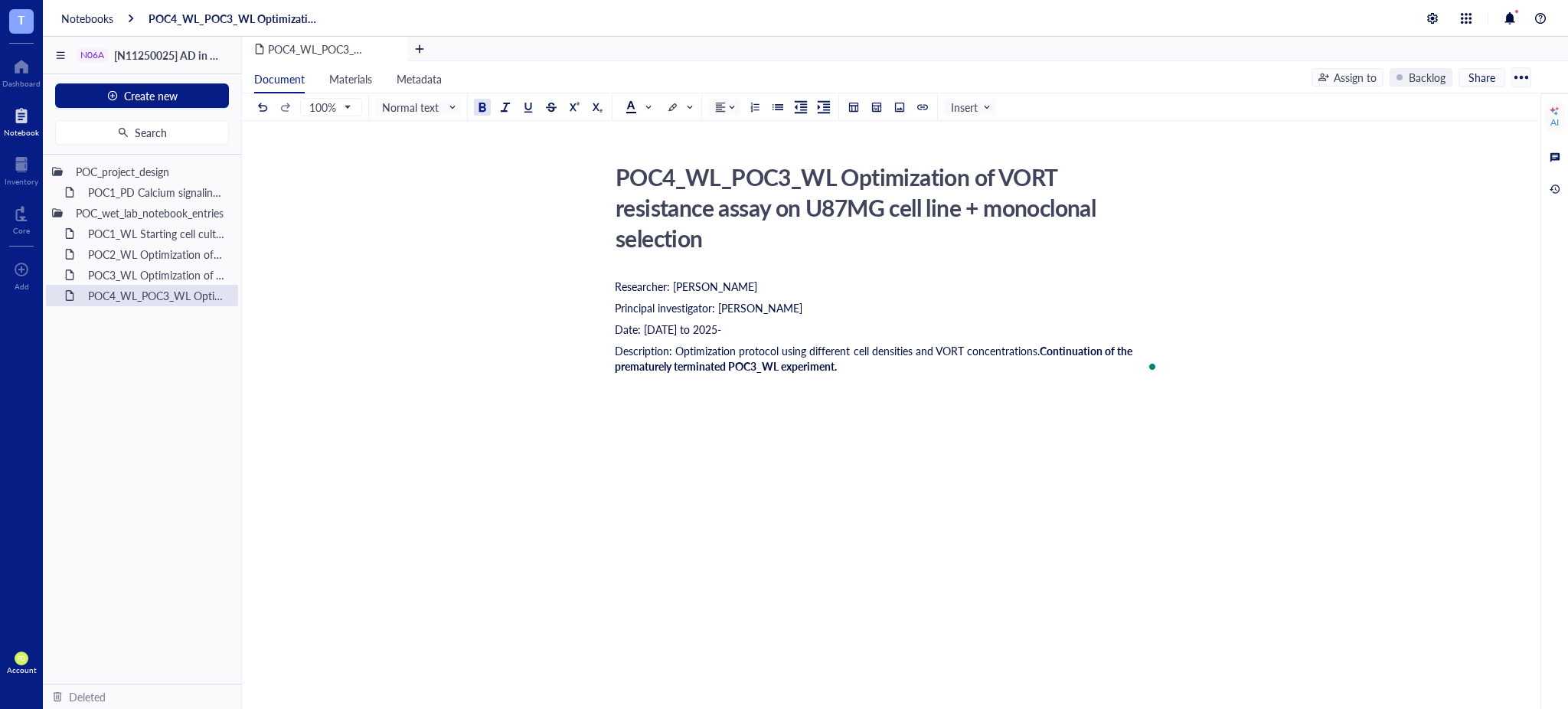
click at [991, 378] on div "Researcher: Paola Onate Colobon Principal investigator: Professor Sohyon Lee Da…" at bounding box center [887, 464] width 545 height 377
click at [175, 261] on div "POC2_WL Optimization of N06A library resistance assay on U87MG cell line" at bounding box center [148, 254] width 134 height 22
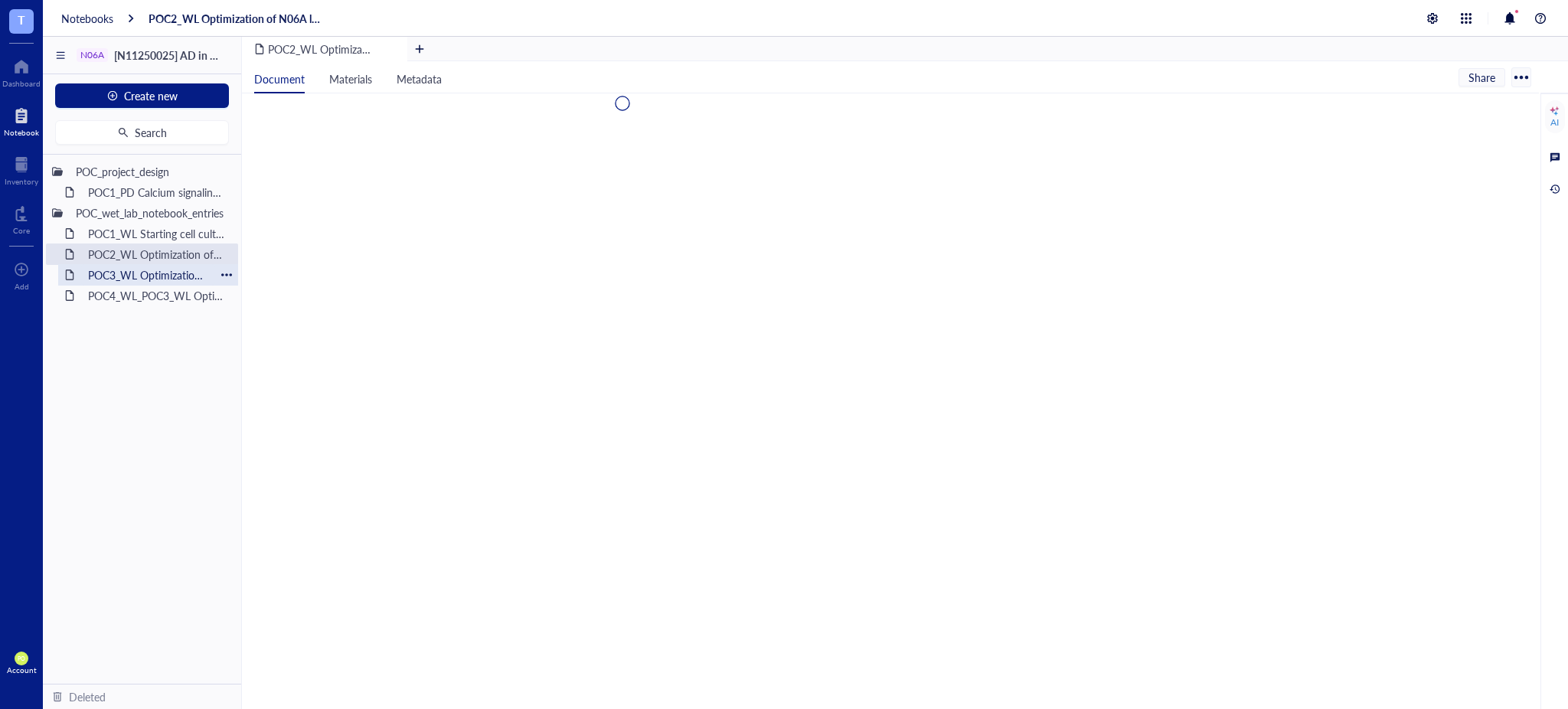
click at [178, 270] on div "POC3_WL Optimization of VORT resistance assay on U87MG cell line" at bounding box center [148, 275] width 134 height 22
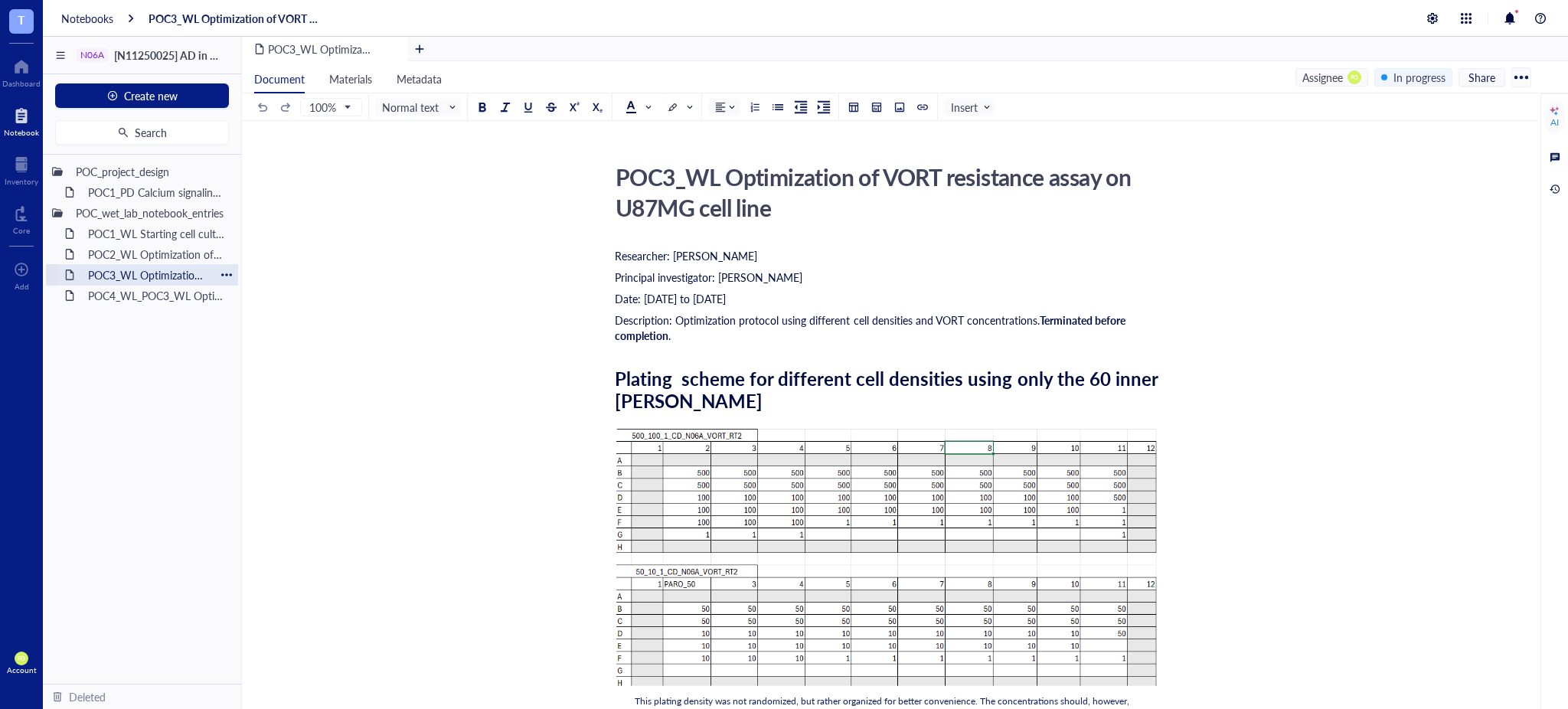
click at [135, 272] on div "POC3_WL Optimization of VORT resistance assay on U87MG cell line" at bounding box center [148, 275] width 134 height 22
drag, startPoint x: 174, startPoint y: 298, endPoint x: 222, endPoint y: 291, distance: 48.5
click at [174, 298] on div "POC4_WL_POC3_WL Optimization of VORT resistance assay on U87MG cell line + mono…" at bounding box center [148, 295] width 134 height 22
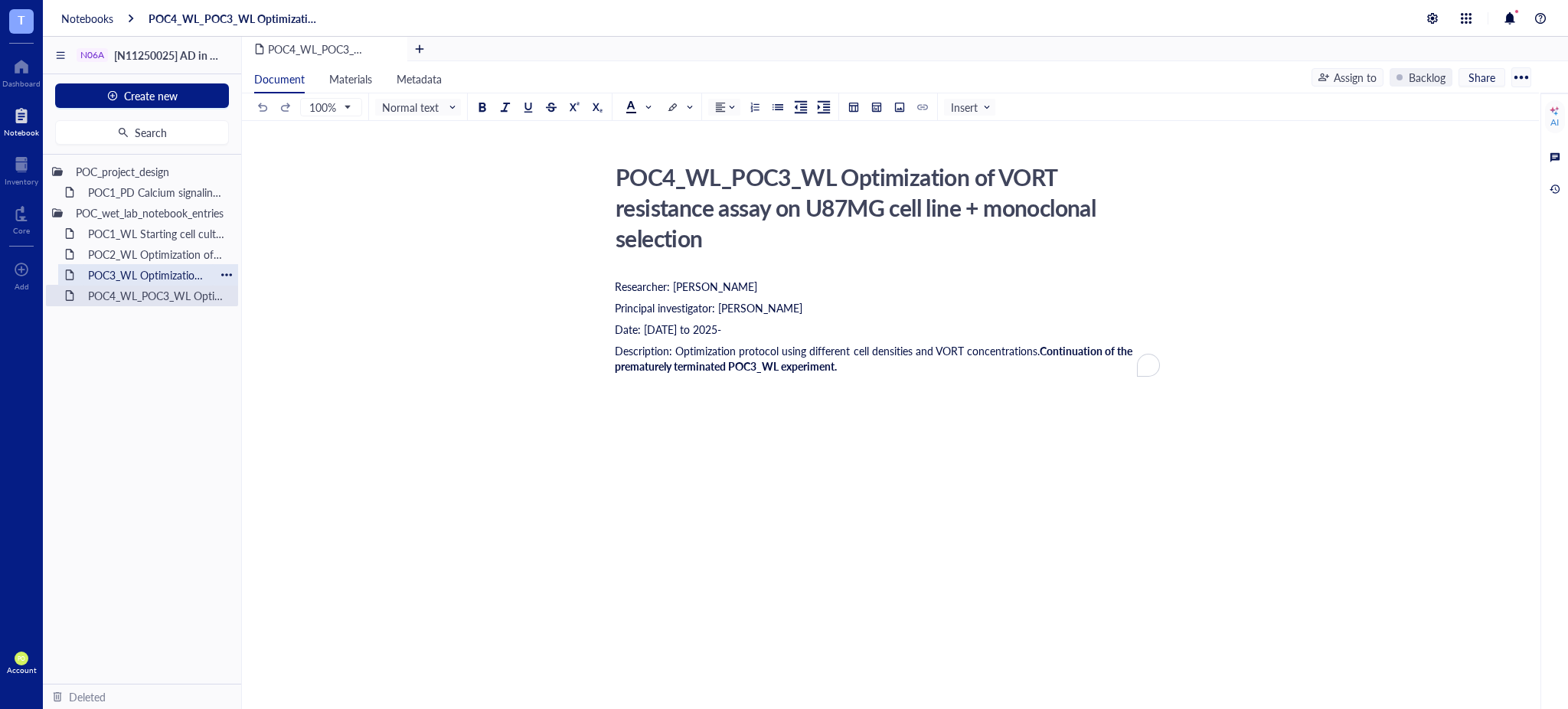
click at [98, 273] on div "POC3_WL Optimization of VORT resistance assay on U87MG cell line" at bounding box center [148, 275] width 134 height 22
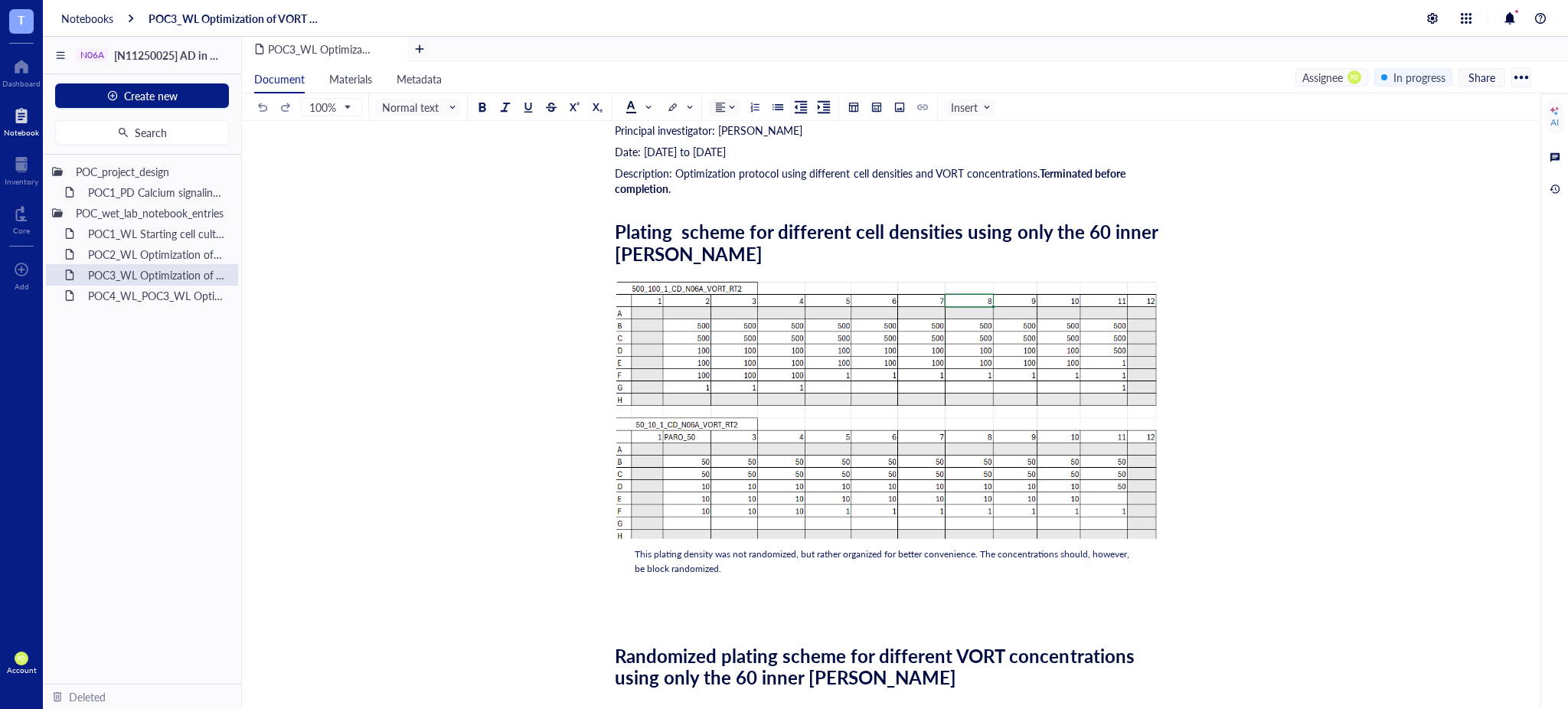
scroll to position [175, 0]
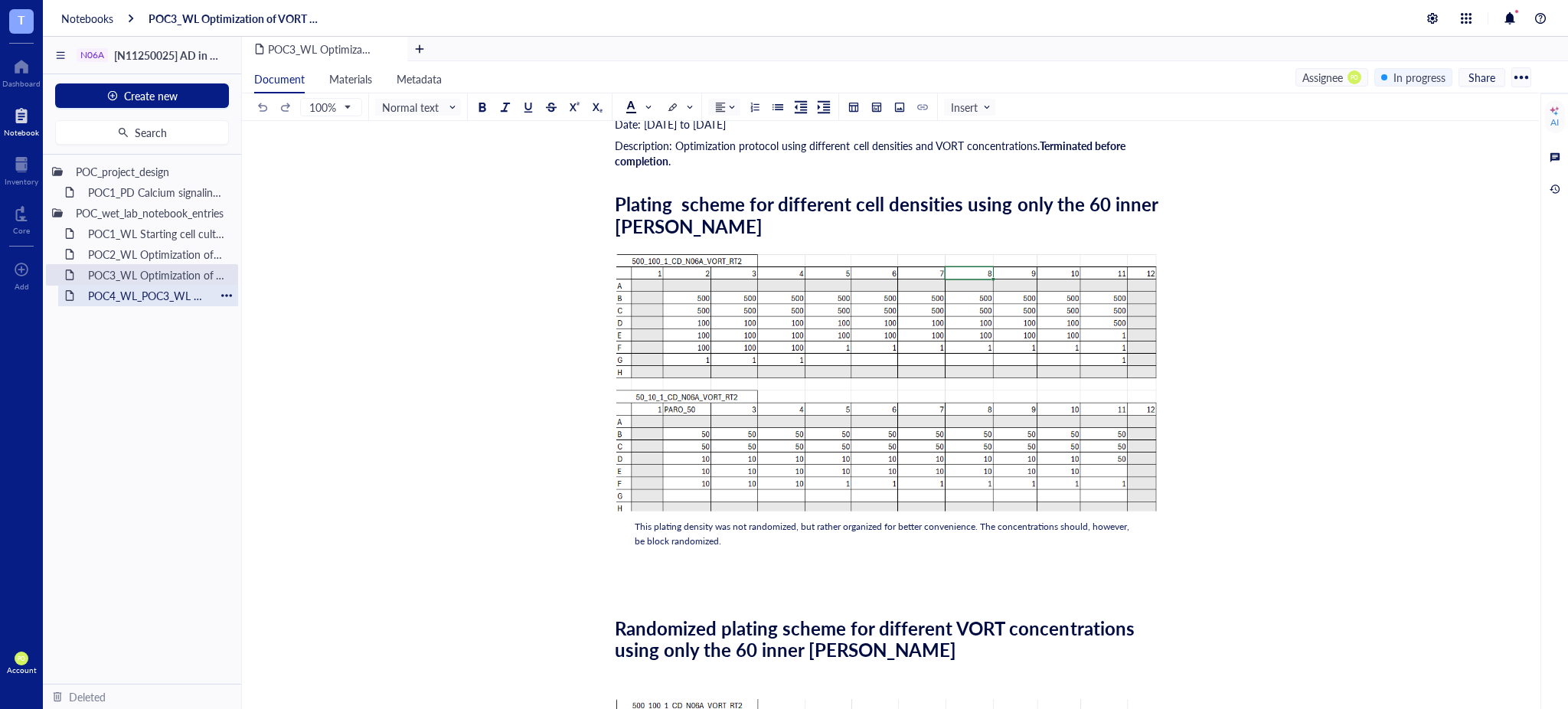
click at [102, 299] on div "POC4_WL_POC3_WL Optimization of VORT resistance assay on U87MG cell line + mono…" at bounding box center [148, 295] width 134 height 22
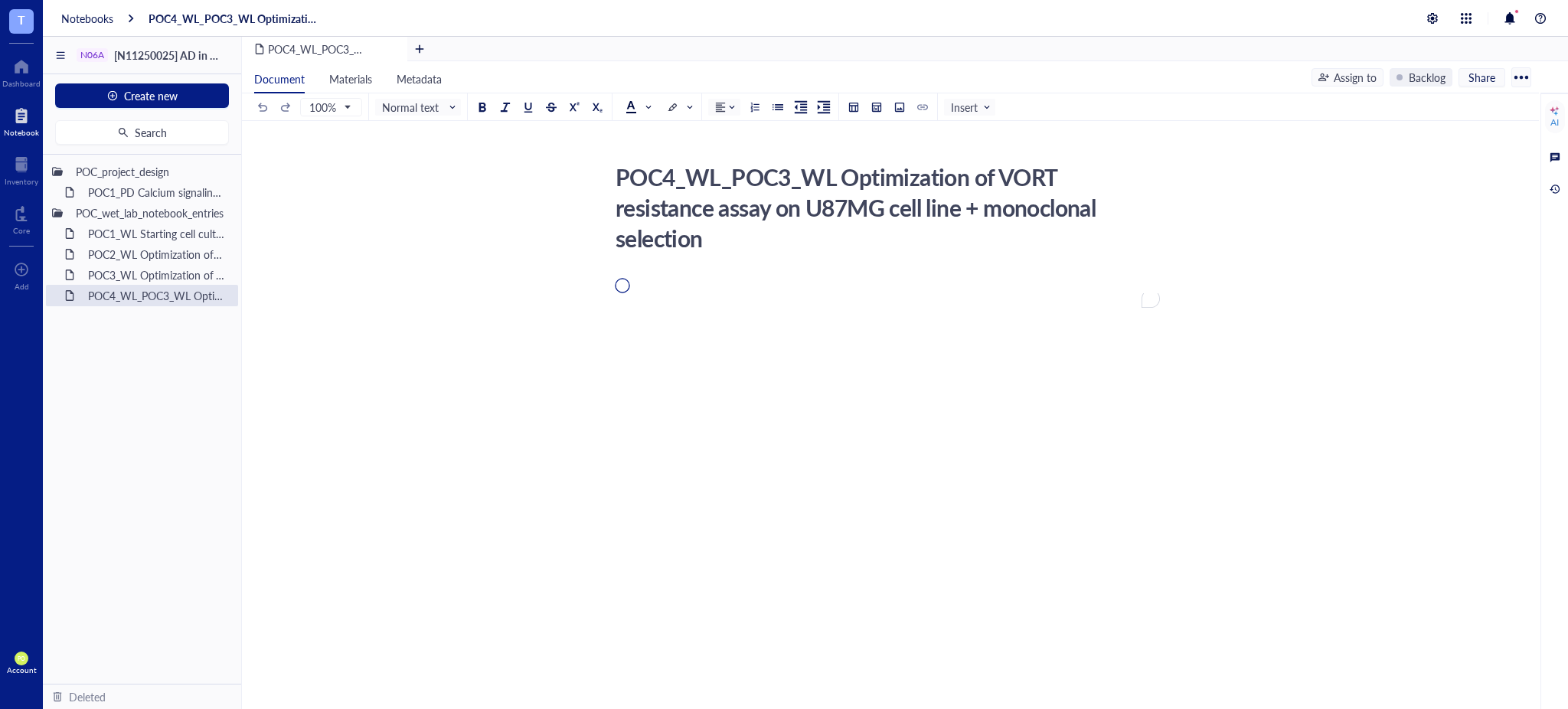
click at [657, 328] on div "To enrich screen reader interactions, please activate Accessibility in Grammarl…" at bounding box center [887, 439] width 545 height 292
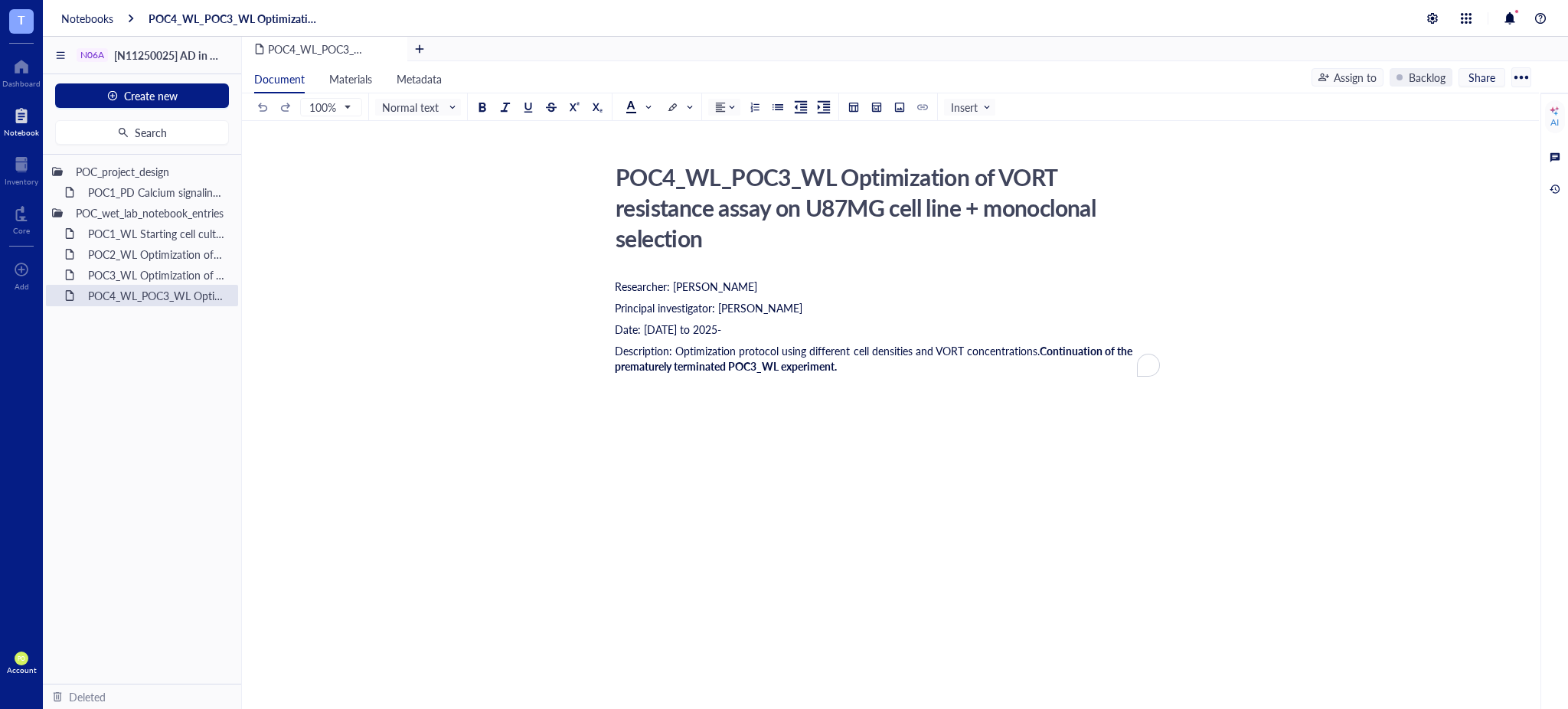
click at [654, 424] on div "Researcher: Paola Onate Colobon Principal investigator: Professor Sohyon Lee Da…" at bounding box center [887, 464] width 545 height 377
click at [913, 367] on div "Description: Optimization protocol using different cell densities and VORT conc…" at bounding box center [887, 358] width 545 height 31
click at [475, 113] on button at bounding box center [482, 107] width 17 height 17
click at [1076, 353] on span "Continuation of the prematurely terminated POC3_WL experiment." at bounding box center [875, 358] width 520 height 31
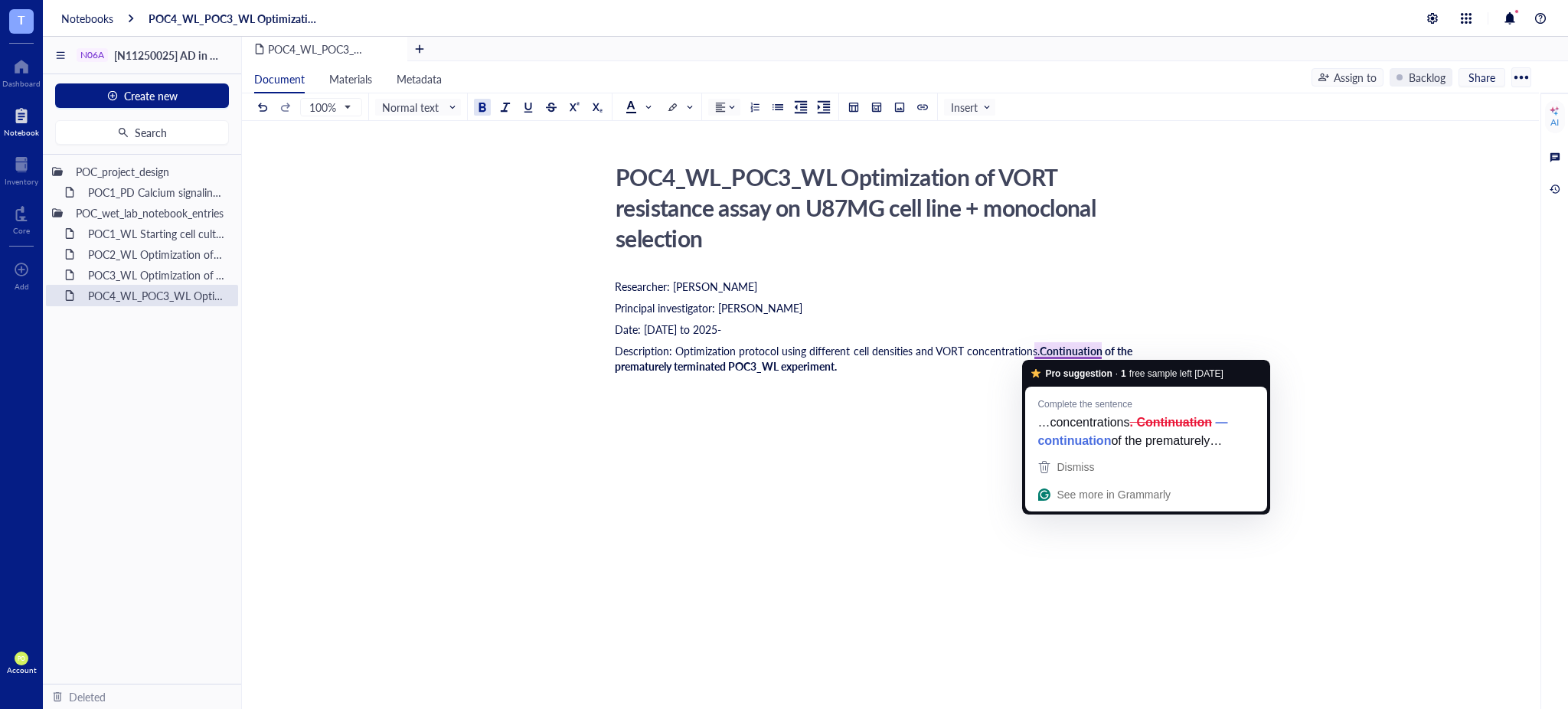
click at [1044, 348] on span "Continuation of the prematurely terminated POC3_WL experiment." at bounding box center [875, 358] width 520 height 31
click at [1043, 353] on span "Continuation of the prematurely terminated POC3_WL experiment." at bounding box center [875, 358] width 520 height 31
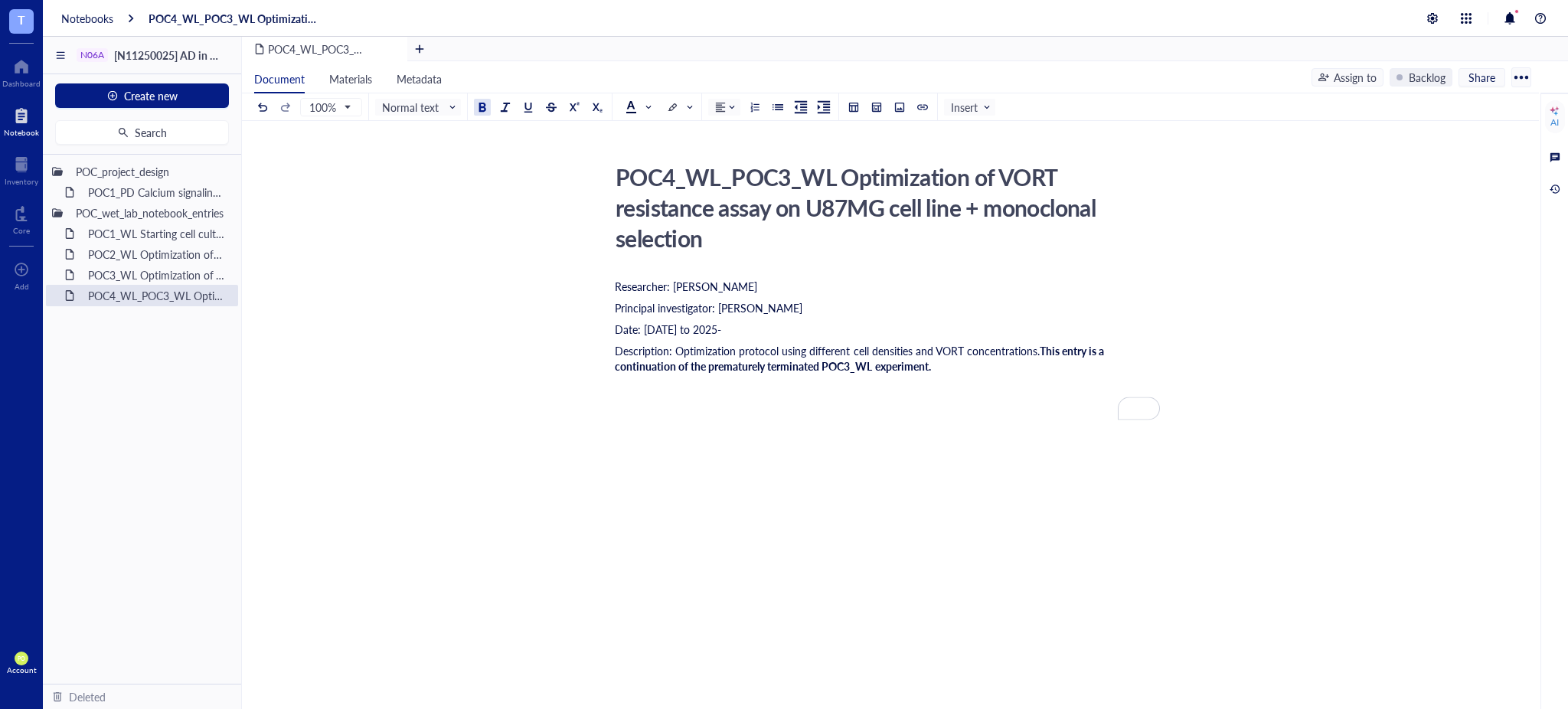
drag, startPoint x: 812, startPoint y: 397, endPoint x: 743, endPoint y: 410, distance: 70.2
click at [815, 397] on div "Researcher: Paola Onate Colobon Principal investigator: Professor Sohyon Lee Da…" at bounding box center [887, 484] width 545 height 419
click at [1003, 381] on div "﻿ Type ‘/’ for commands" at bounding box center [887, 388] width 545 height 15
click at [662, 414] on div "﻿" at bounding box center [887, 409] width 545 height 15
click at [950, 369] on div "Description: Optimization protocol using different cell densities and VORT conc…" at bounding box center [887, 358] width 545 height 31
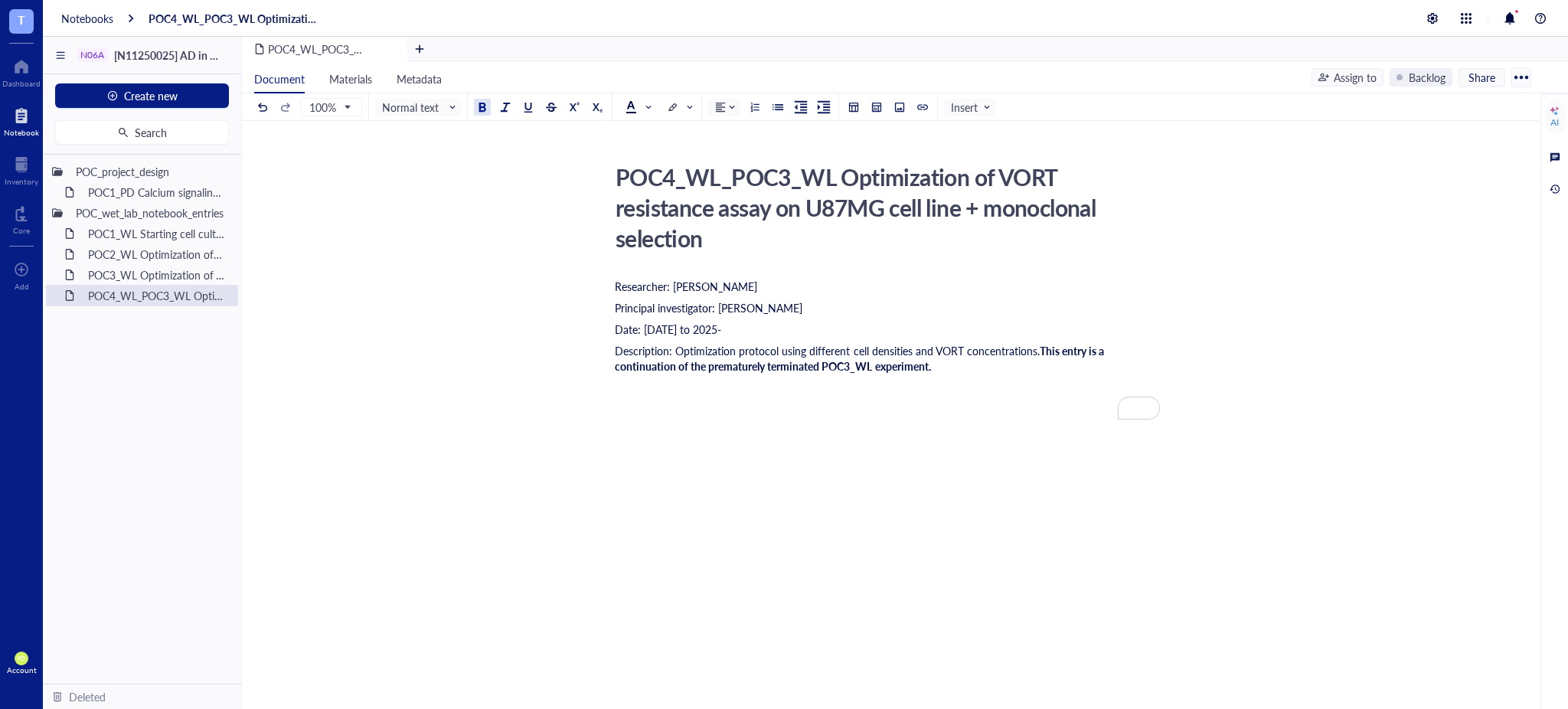
click at [670, 414] on div "Researcher: Paola Onate Colobon Principal investigator: Professor Sohyon Lee Da…" at bounding box center [887, 484] width 545 height 419
click at [475, 103] on button at bounding box center [482, 107] width 17 height 17
click at [786, 407] on div "Part I: VORT resistance assay" at bounding box center [887, 409] width 545 height 15
click at [668, 434] on div "﻿" at bounding box center [887, 430] width 545 height 15
click at [925, 449] on div "Part II: U-87MG monoclonal selection for VORT resistance assay." at bounding box center [887, 451] width 545 height 15
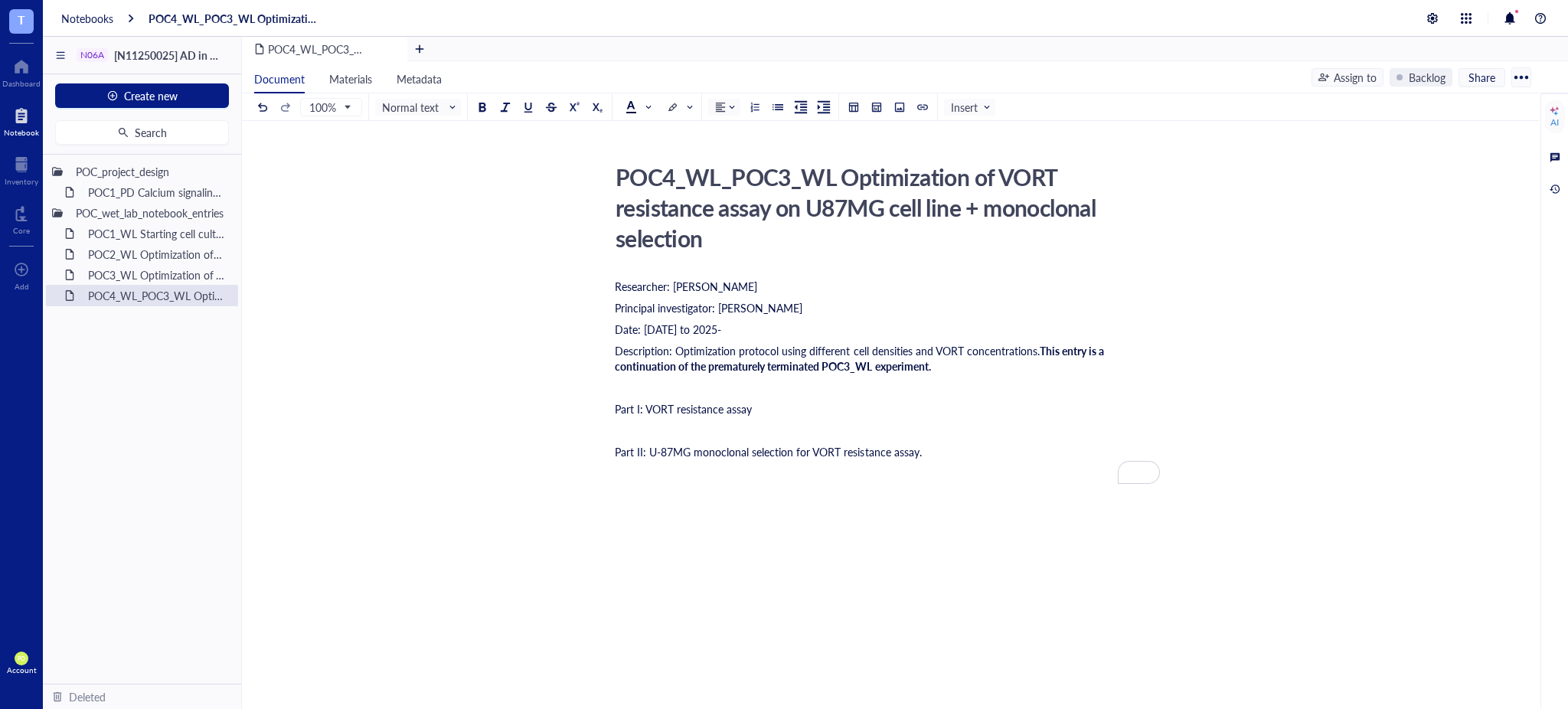
click at [813, 403] on div "Part I: VORT resistance assay" at bounding box center [887, 409] width 545 height 15
drag, startPoint x: 772, startPoint y: 401, endPoint x: 485, endPoint y: 401, distance: 287.0
click at [485, 401] on div "POC4_WL_POC3_WL Optimization of VORT resistance assay on U87MG cell line + mono…" at bounding box center [888, 469] width 1291 height 623
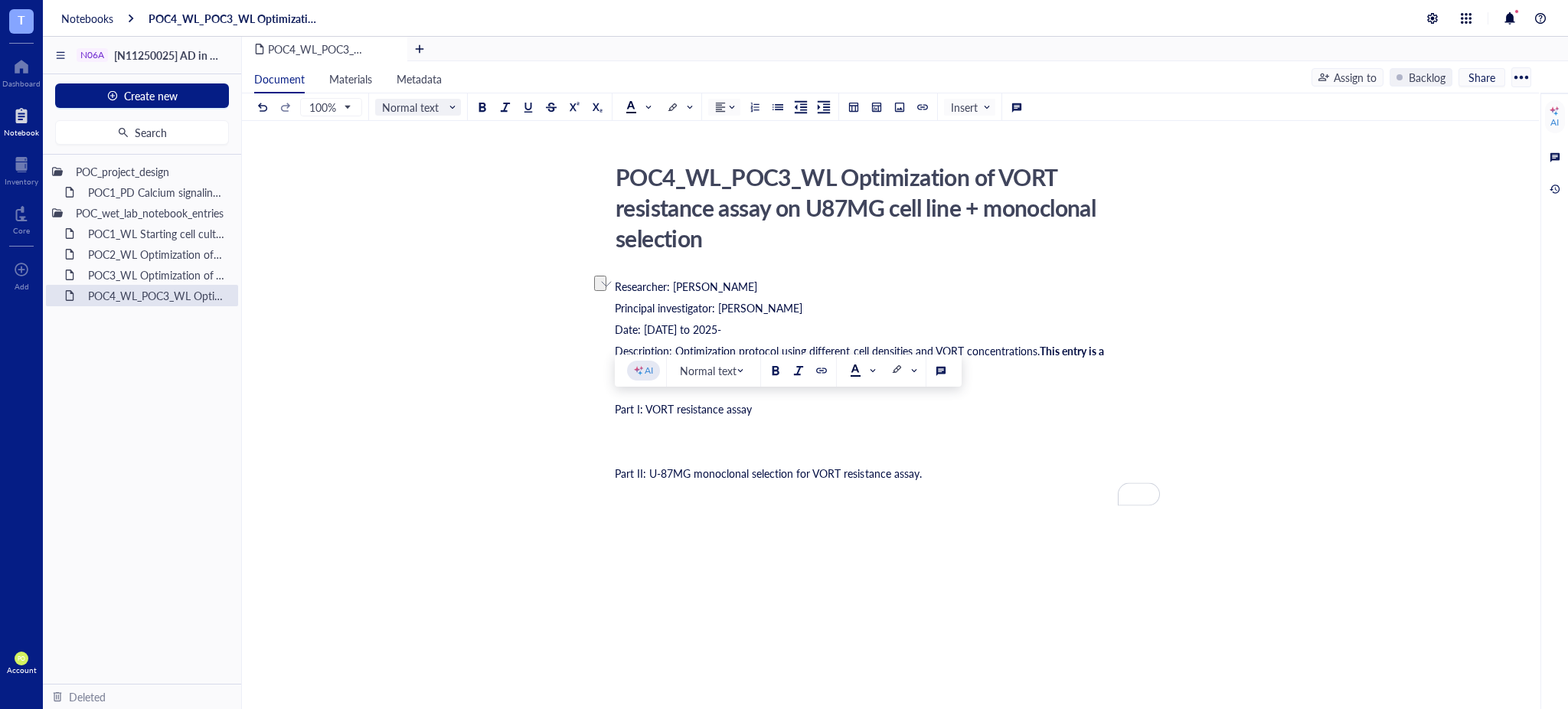
click at [430, 106] on span "Normal text" at bounding box center [420, 107] width 75 height 14
click at [429, 229] on div "Heading 3" at bounding box center [436, 231] width 45 height 14
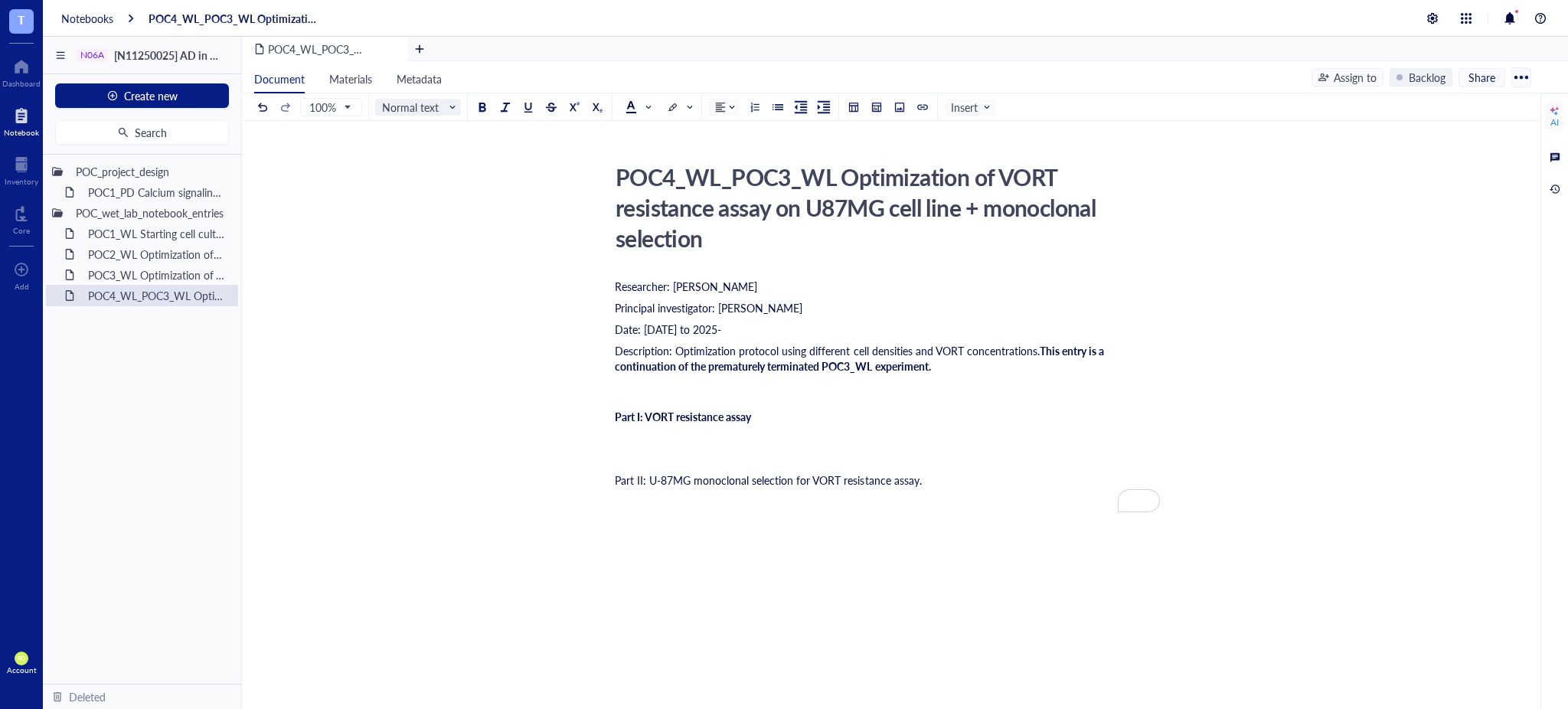
click at [455, 108] on span "Normal text" at bounding box center [420, 107] width 75 height 14
click at [450, 171] on div "Heading 1" at bounding box center [436, 167] width 45 height 14
drag, startPoint x: 767, startPoint y: 413, endPoint x: 802, endPoint y: 428, distance: 38.1
click at [768, 413] on div "Part I: VORT resistance assay" at bounding box center [887, 416] width 545 height 13
drag, startPoint x: 766, startPoint y: 421, endPoint x: 585, endPoint y: 415, distance: 181.1
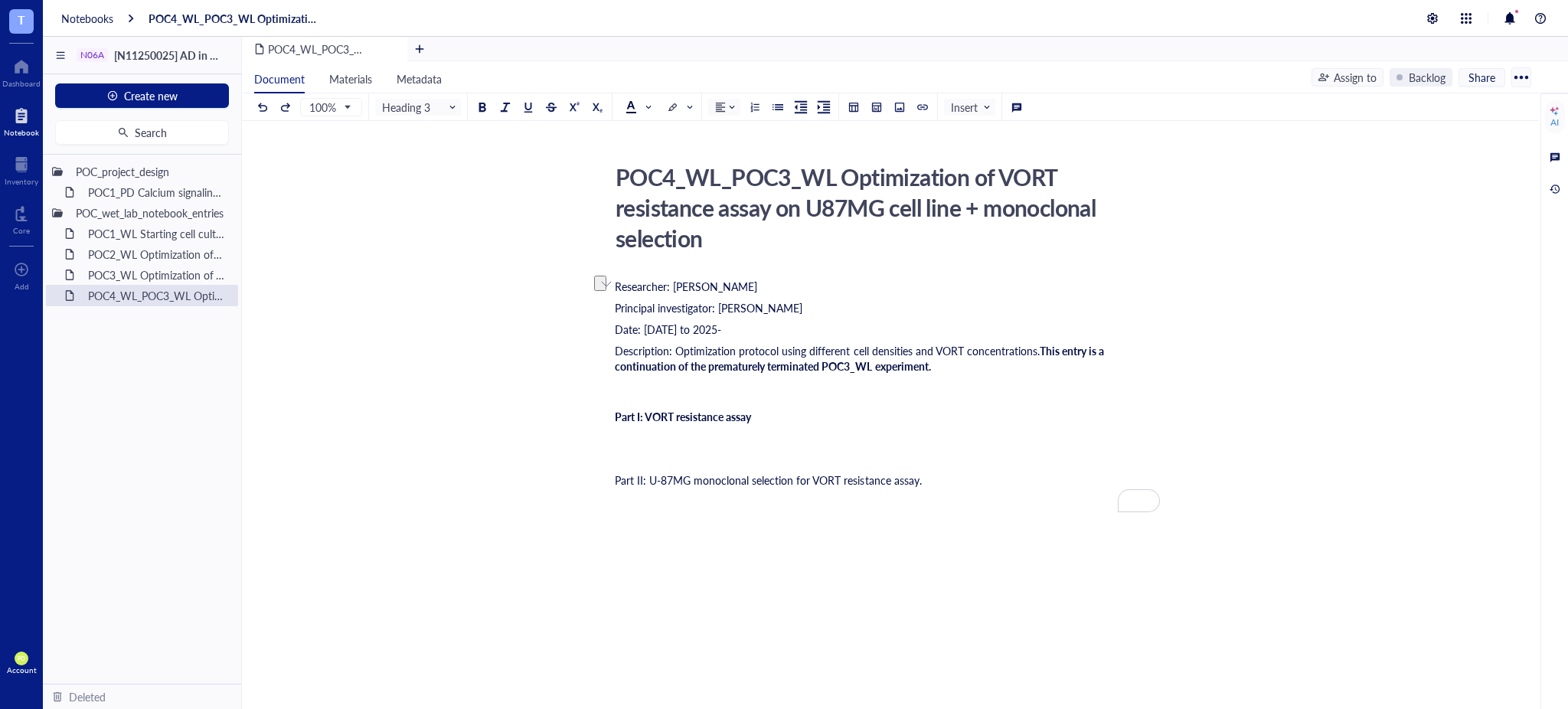
click at [585, 415] on div "POC4_WL_POC3_WL Optimization of VORT resistance assay on U87MG cell line + mono…" at bounding box center [888, 472] width 1291 height 630
click at [448, 112] on span "Heading 3" at bounding box center [420, 107] width 75 height 14
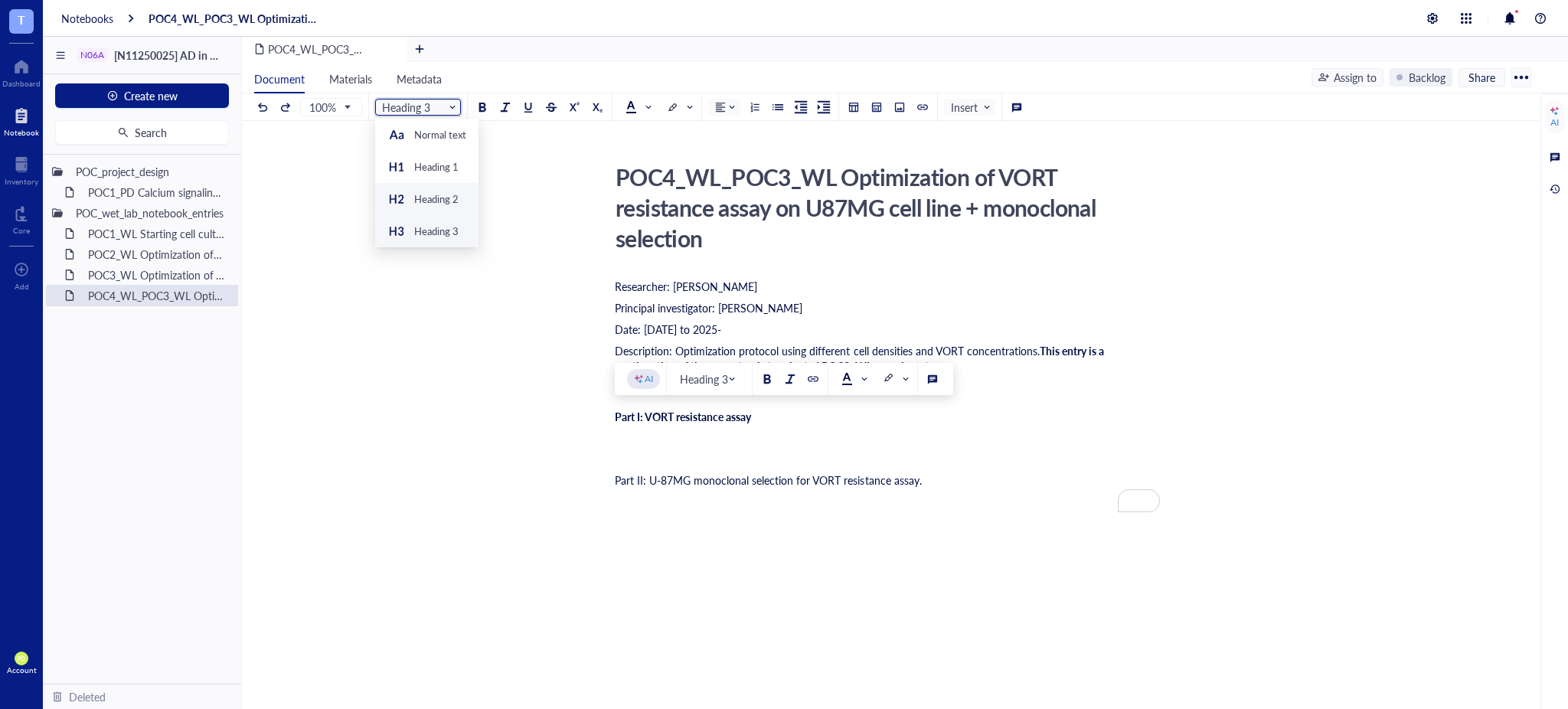
click at [435, 195] on div "Heading 2" at bounding box center [436, 199] width 45 height 14
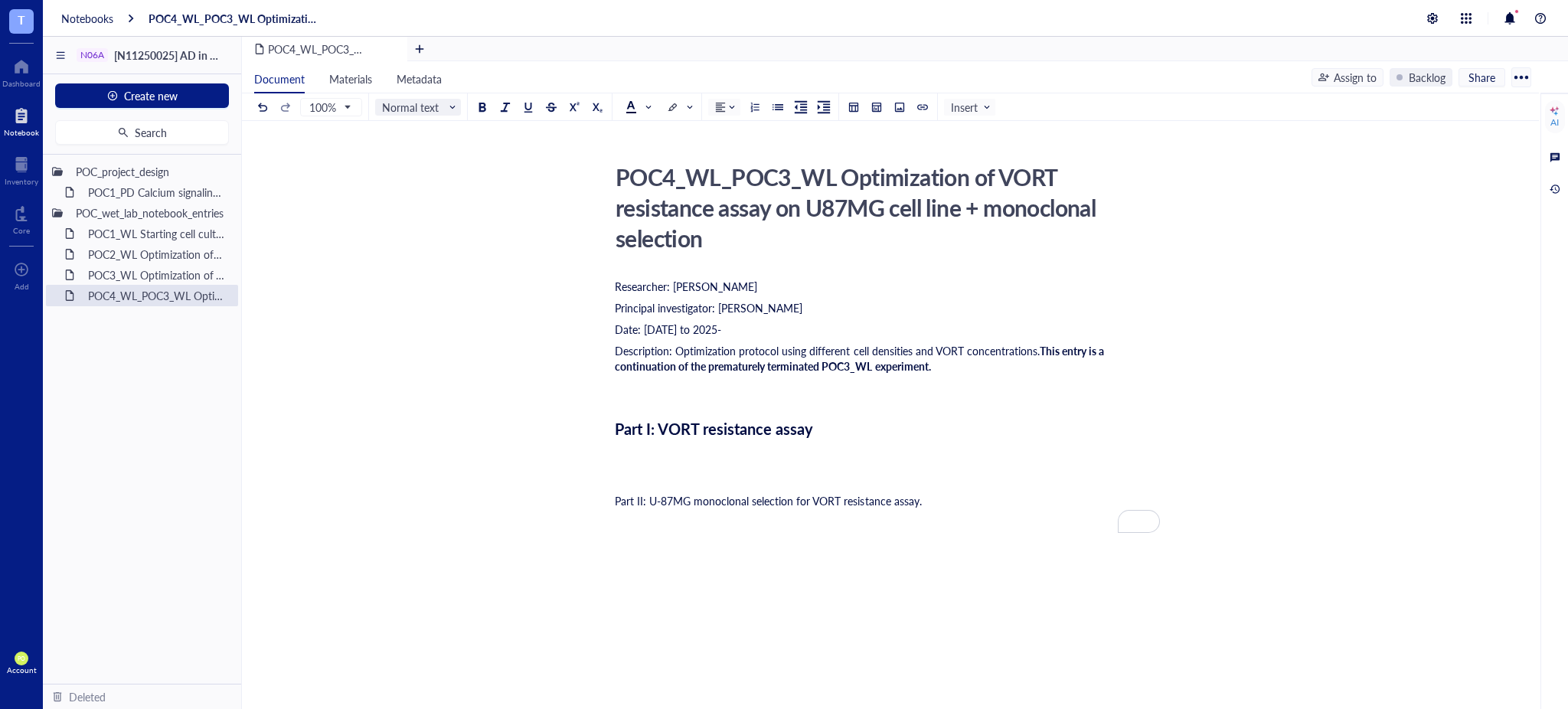
click at [412, 102] on span "Normal text" at bounding box center [420, 107] width 75 height 14
click at [434, 235] on div "Heading 3" at bounding box center [436, 231] width 45 height 14
click at [841, 430] on div "Part I: VORT resistance assay" at bounding box center [887, 428] width 545 height 31
drag, startPoint x: 870, startPoint y: 428, endPoint x: 548, endPoint y: 436, distance: 322.1
click at [548, 436] on div "POC4_WL_POC3_WL Optimization of VORT resistance assay on U87MG cell line + mono…" at bounding box center [888, 483] width 1291 height 651
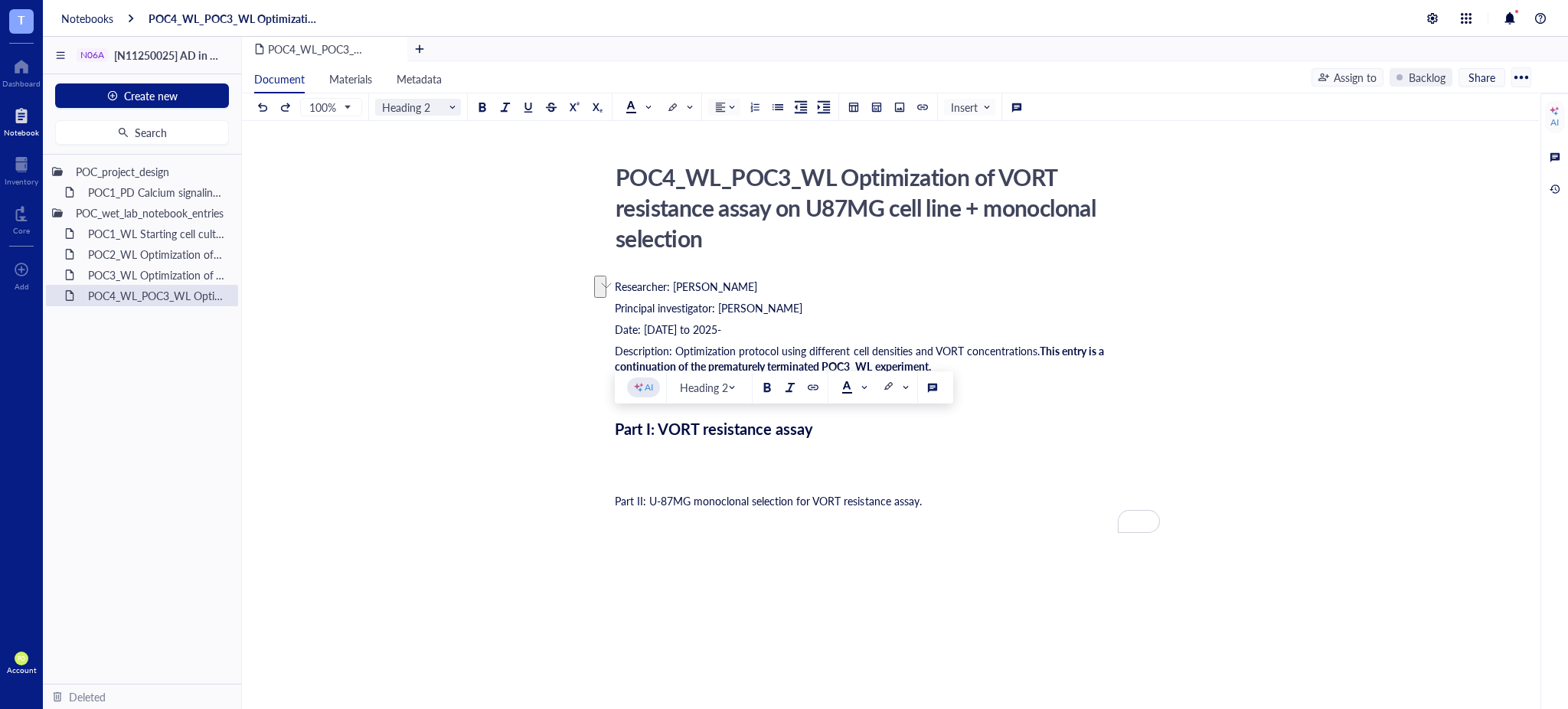
click at [422, 115] on input "search" at bounding box center [415, 107] width 65 height 23
click at [416, 160] on div "Heading 1" at bounding box center [436, 167] width 45 height 14
click at [870, 429] on div "Part I: VORT resistance assay" at bounding box center [887, 430] width 545 height 22
drag, startPoint x: 870, startPoint y: 429, endPoint x: 459, endPoint y: 430, distance: 411.0
click at [459, 430] on div "POC4_WL_POC3_WL Optimization of VORT resistance assay on U87MG cell line + mono…" at bounding box center [888, 481] width 1291 height 648
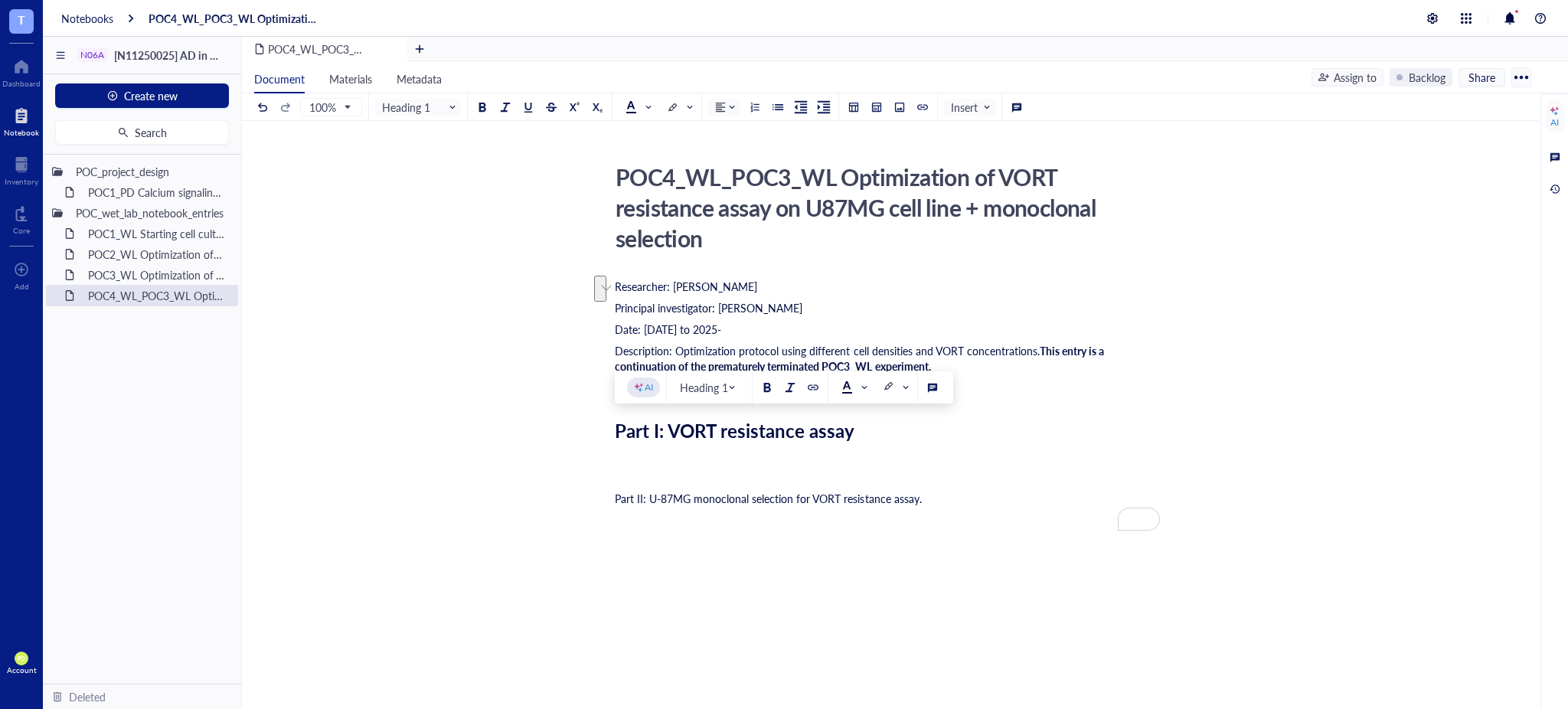
click at [663, 450] on div "﻿" at bounding box center [887, 455] width 545 height 15
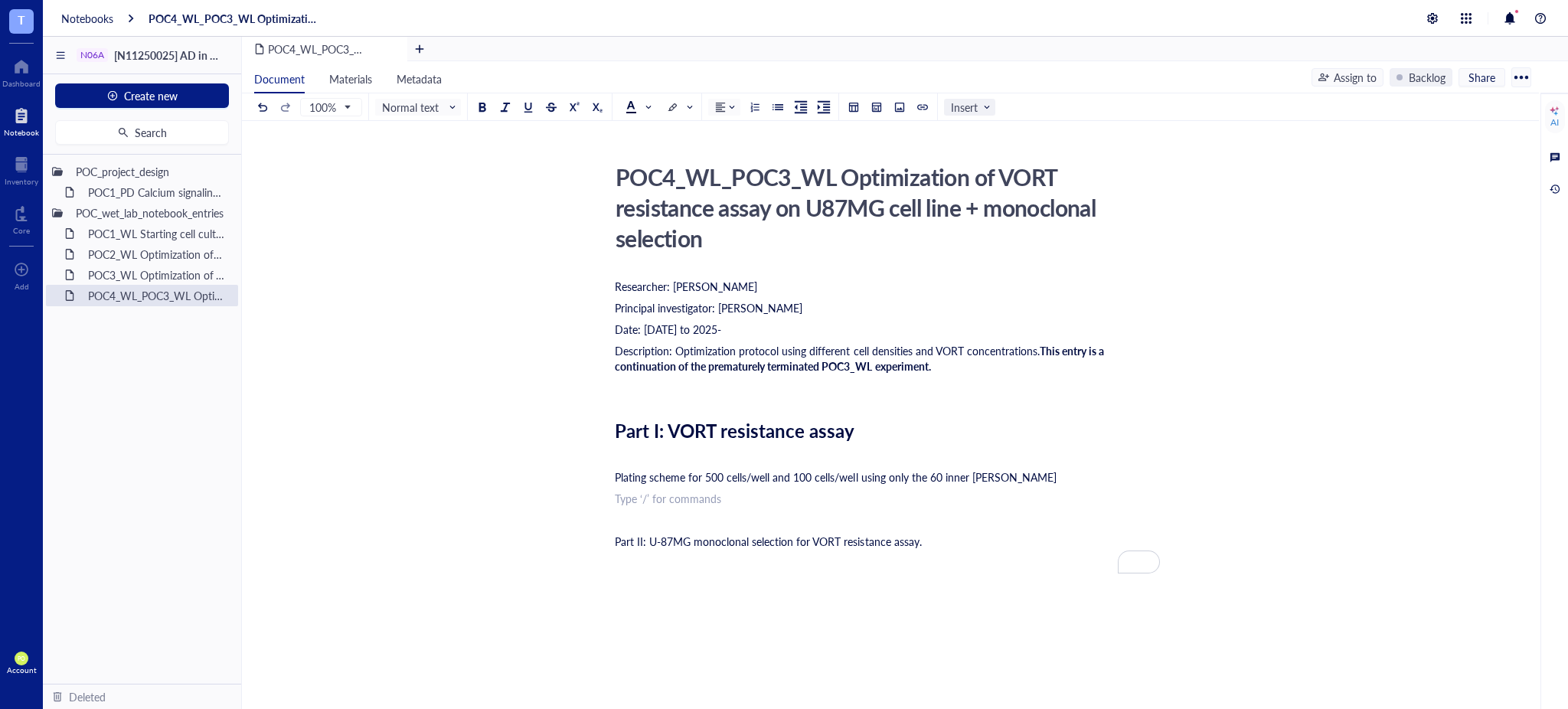
click at [978, 100] on span "Insert" at bounding box center [971, 107] width 41 height 14
click at [889, 131] on div "POC4_WL_POC3_WL Optimization of VORT resistance assay on U87MG cell line + mono…" at bounding box center [888, 484] width 1291 height 727
click at [900, 105] on div at bounding box center [899, 107] width 11 height 11
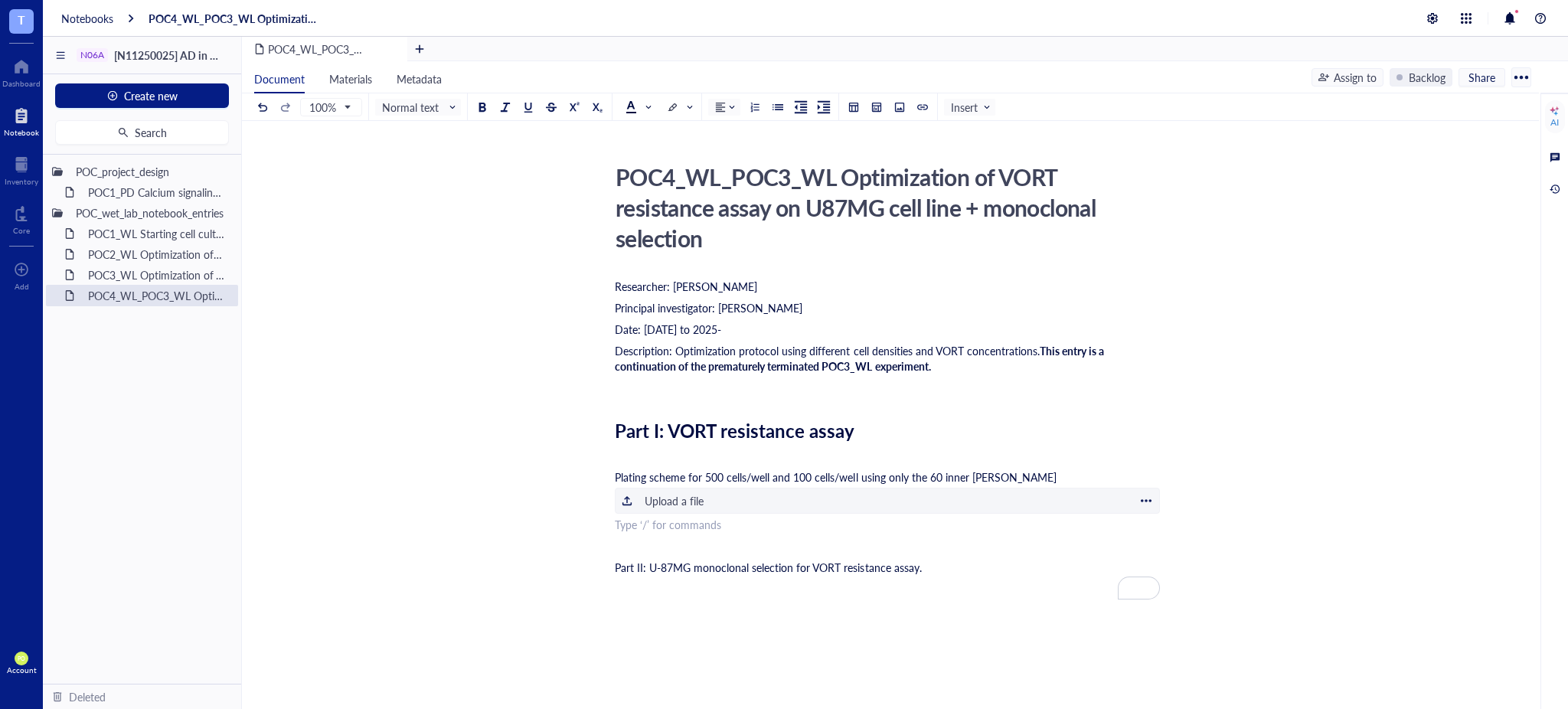
click at [655, 508] on div "Upload a file" at bounding box center [674, 501] width 59 height 17
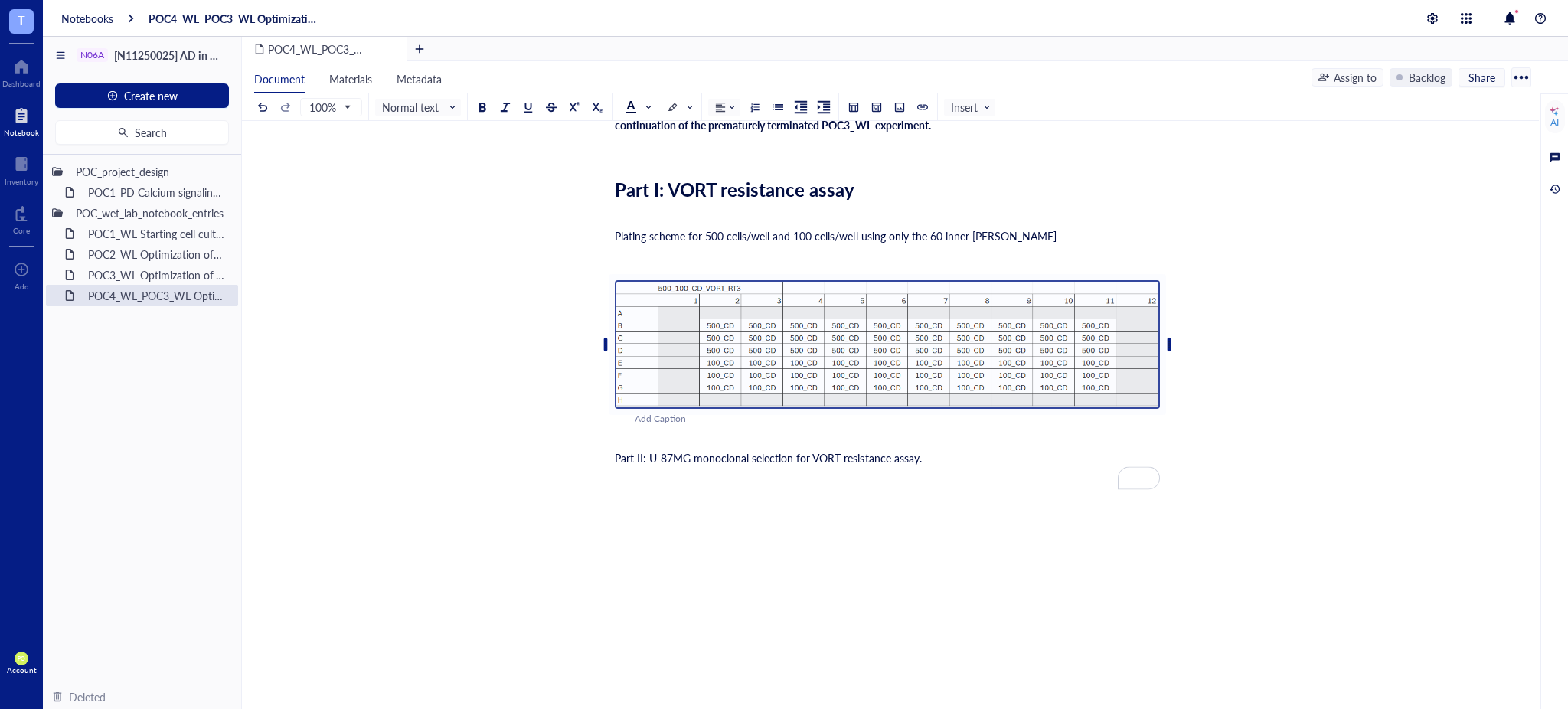
scroll to position [268, 0]
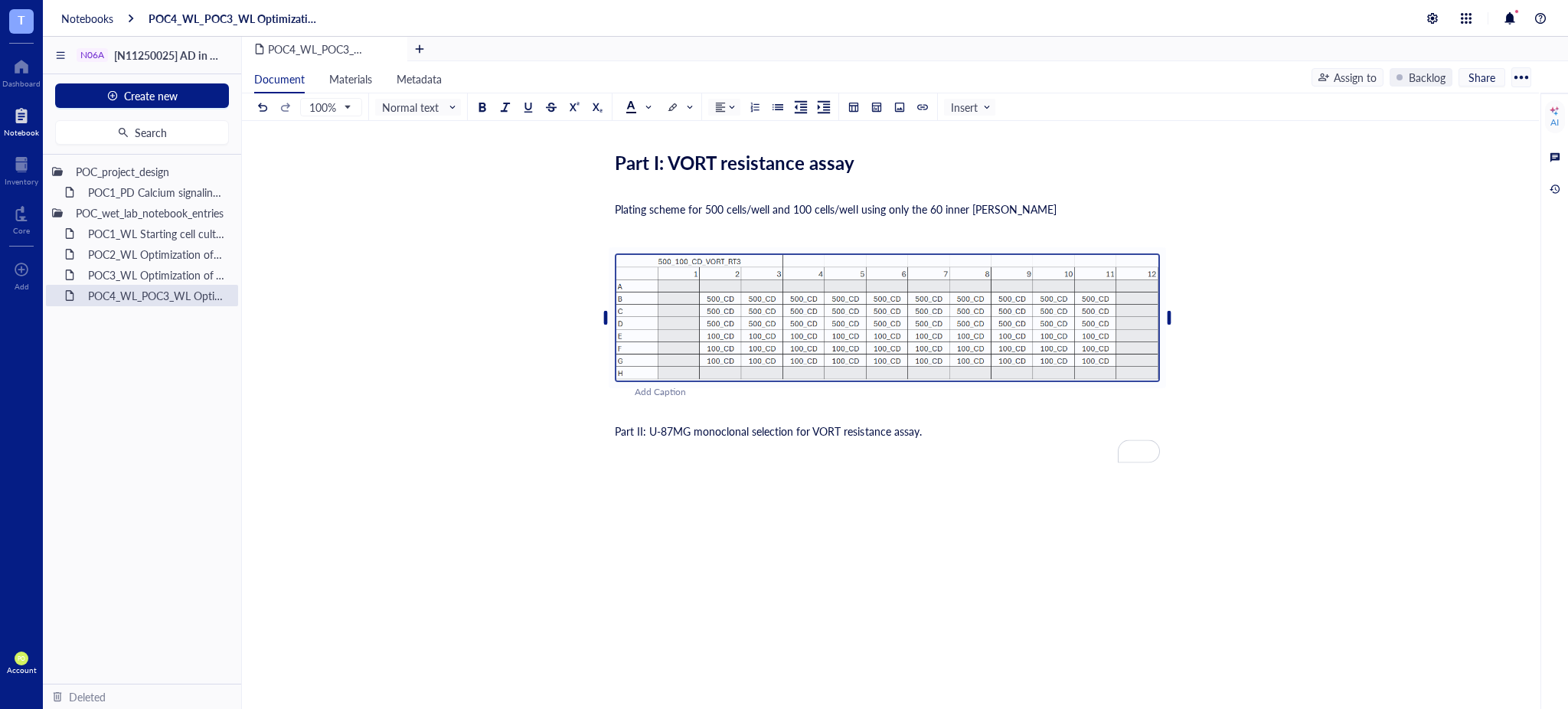
click at [730, 292] on img "To enrich screen reader interactions, please activate Accessibility in Grammarl…" at bounding box center [887, 317] width 545 height 128
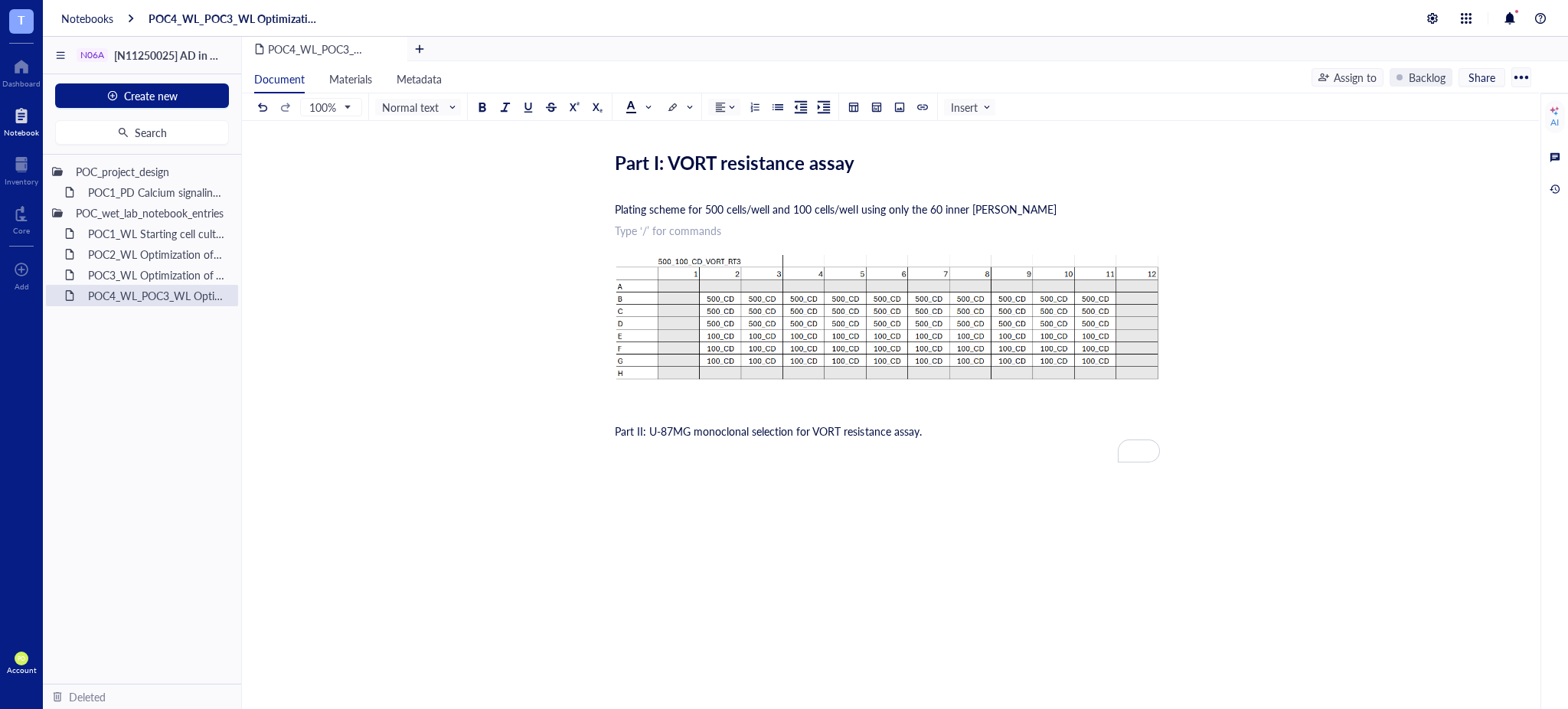
click at [823, 224] on div "﻿ Type ‘/’ for commands" at bounding box center [887, 231] width 545 height 15
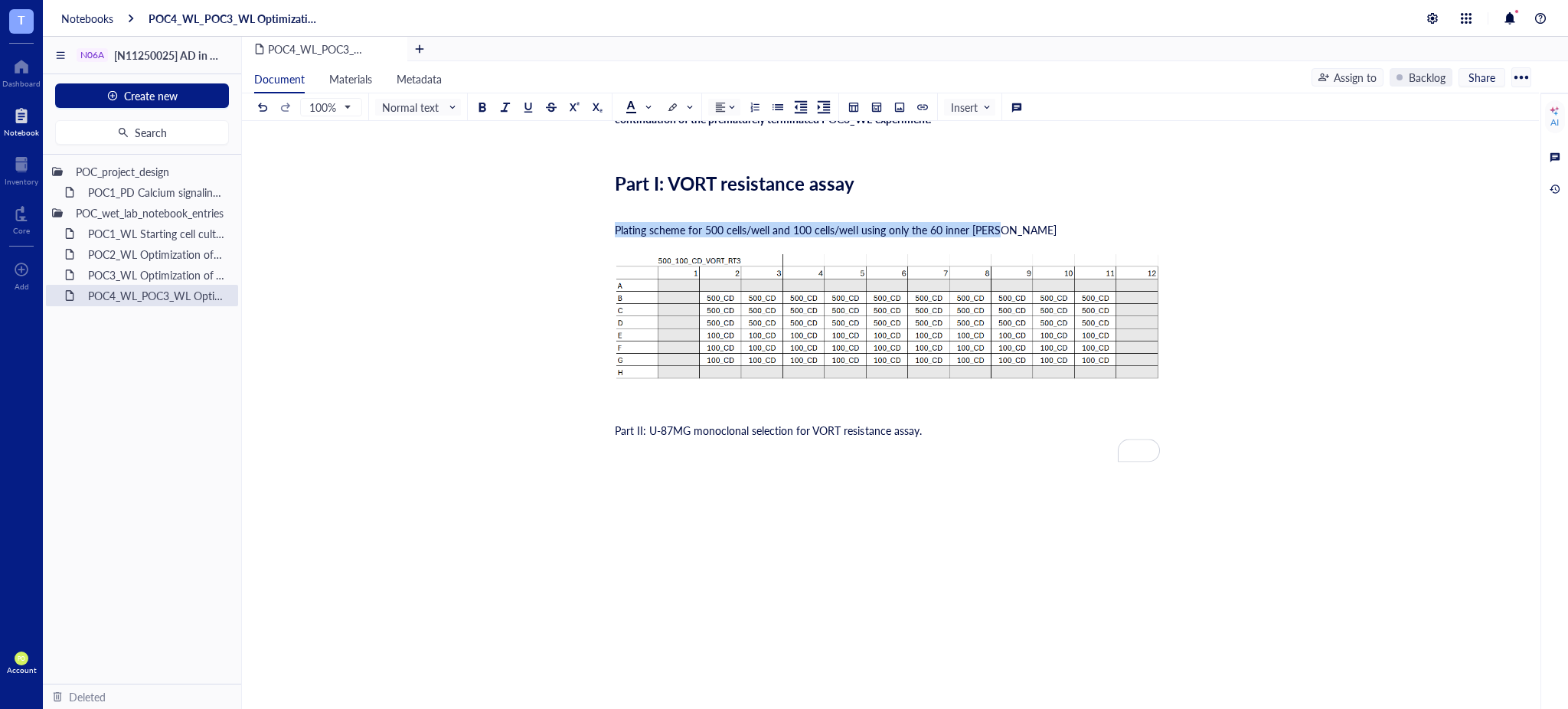
drag, startPoint x: 1031, startPoint y: 222, endPoint x: 612, endPoint y: 232, distance: 419.1
click at [612, 232] on div "POC4_WL_POC3_WL Optimization of VORT resistance assay on U87MG cell line + mono…" at bounding box center [888, 325] width 1291 height 827
click at [422, 104] on span "Normal text" at bounding box center [420, 107] width 75 height 14
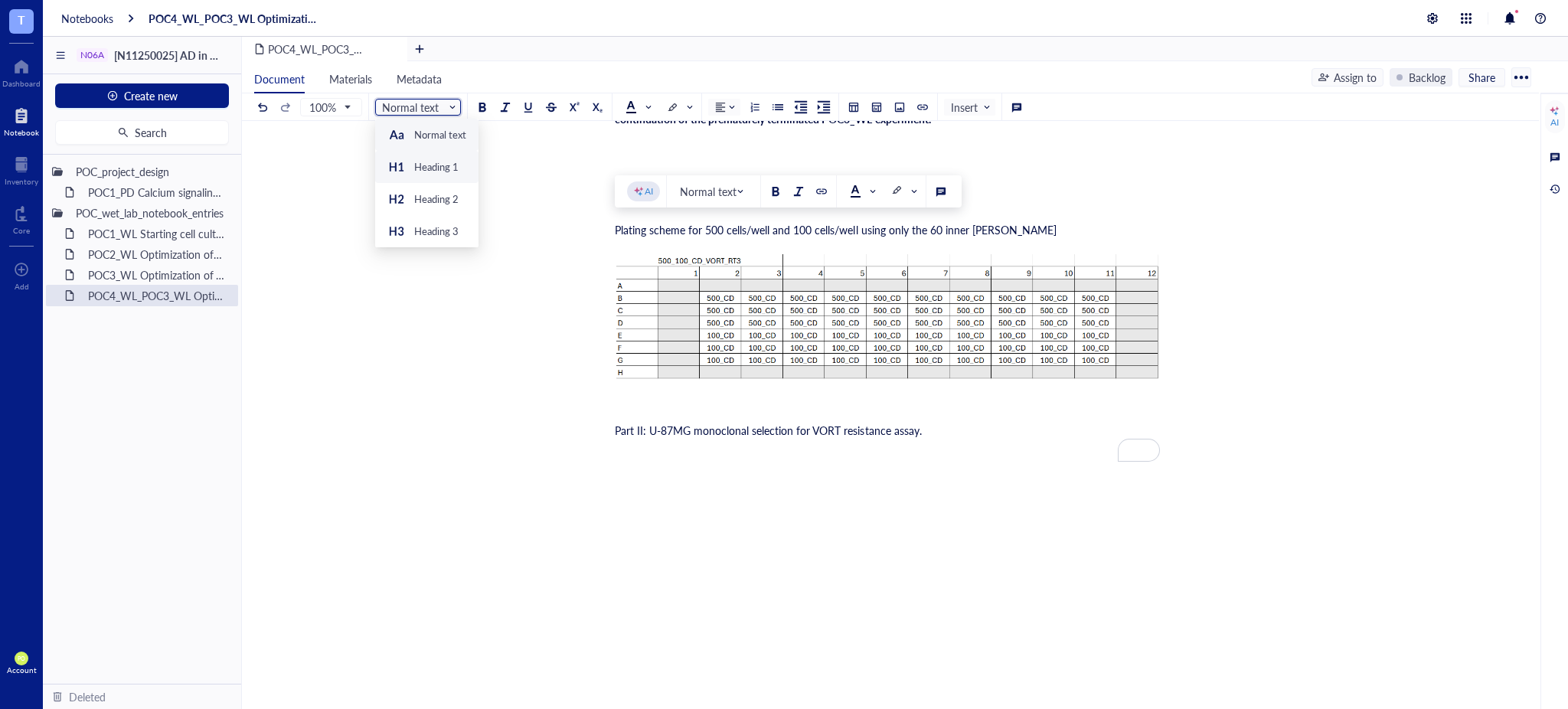
click at [432, 160] on div "Heading 1" at bounding box center [436, 167] width 45 height 14
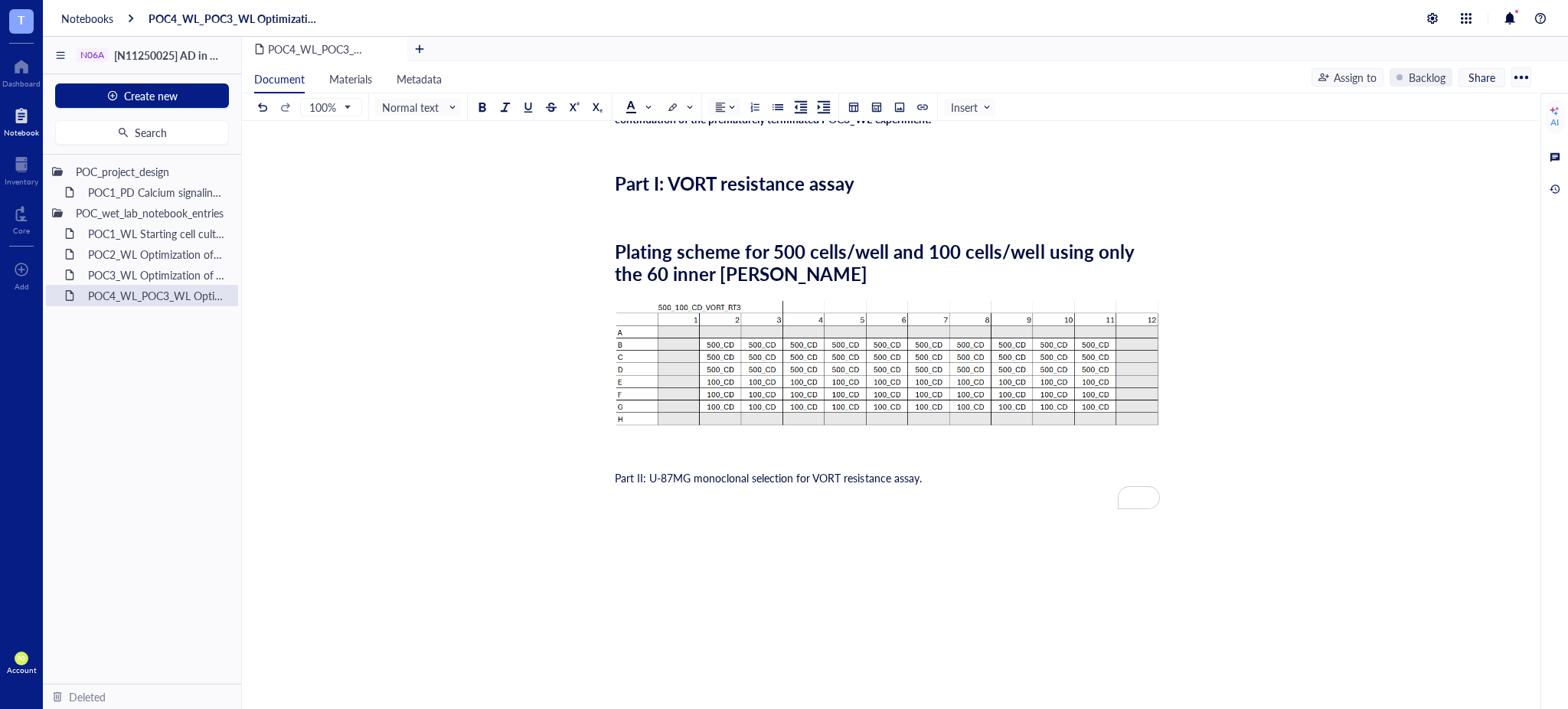
click at [867, 265] on div "Plating scheme for 500 cells/well and 100 cells/well using only the 60 inner we…" at bounding box center [887, 263] width 545 height 45
click at [922, 474] on span "Part II: U-87MG monoclonal selection for VORT resistance assay." at bounding box center [768, 478] width 307 height 15
click at [669, 441] on div "Add Caption" at bounding box center [907, 438] width 545 height 15
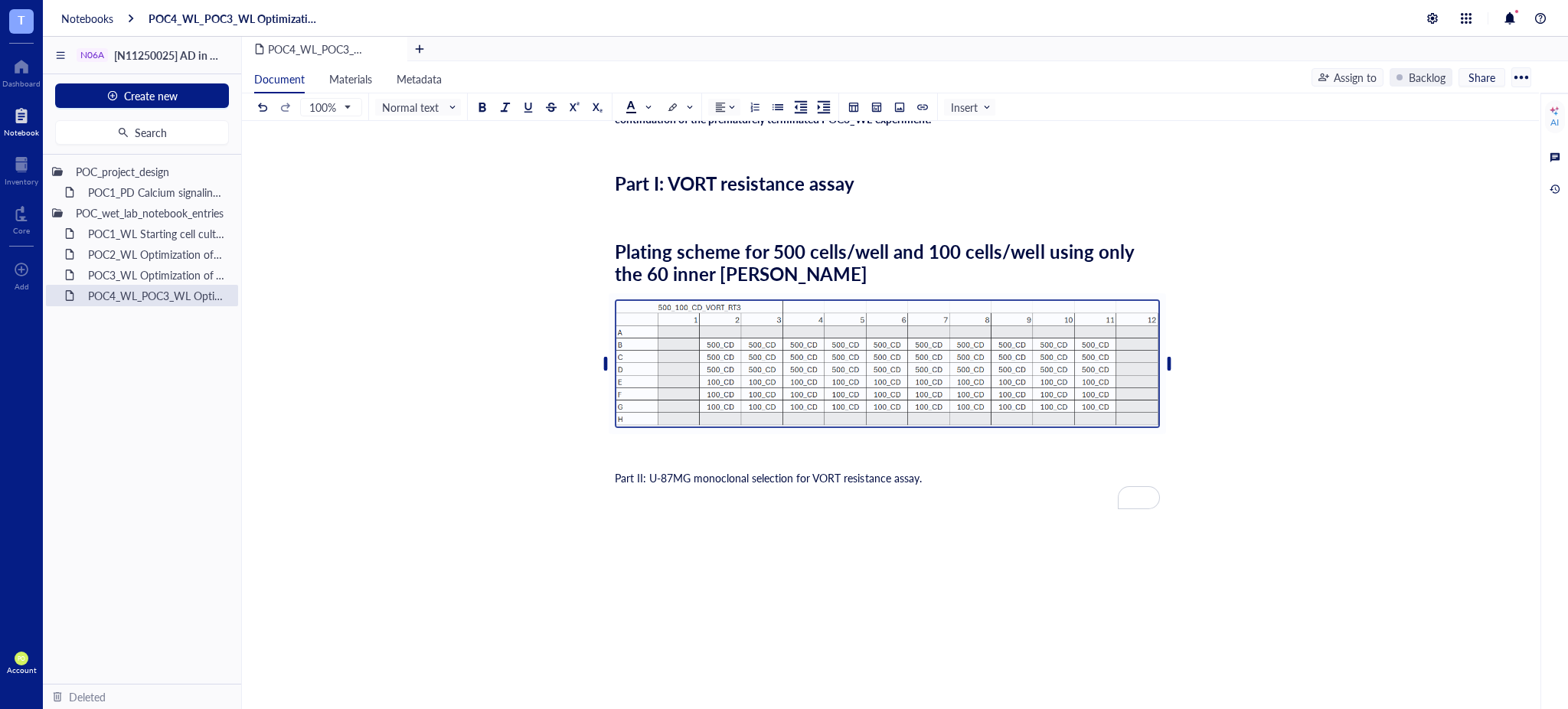
click at [639, 456] on div "﻿" at bounding box center [887, 456] width 545 height 15
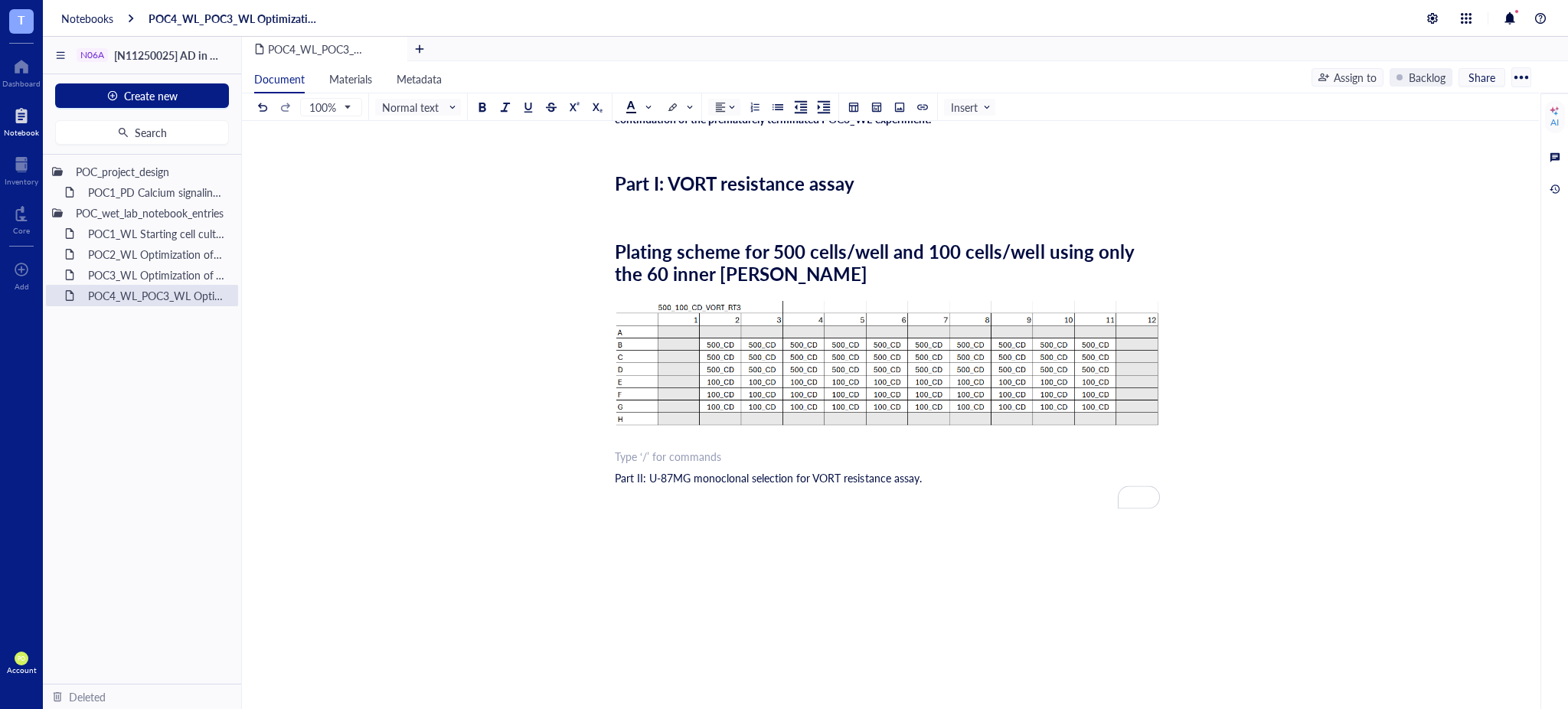
click at [946, 481] on div "Part II: U-87MG monoclonal selection for VORT resistance assay." at bounding box center [887, 478] width 545 height 15
drag, startPoint x: 947, startPoint y: 481, endPoint x: 567, endPoint y: 479, distance: 380.0
click at [567, 479] on div "POC4_WL_POC3_WL Optimization of VORT resistance assay on U87MG cell line + mono…" at bounding box center [888, 348] width 1291 height 875
click at [977, 478] on div "Part II: U-87MG monoclonal selection for VORT resistance assay." at bounding box center [887, 478] width 545 height 15
drag, startPoint x: 792, startPoint y: 478, endPoint x: 565, endPoint y: 478, distance: 227.0
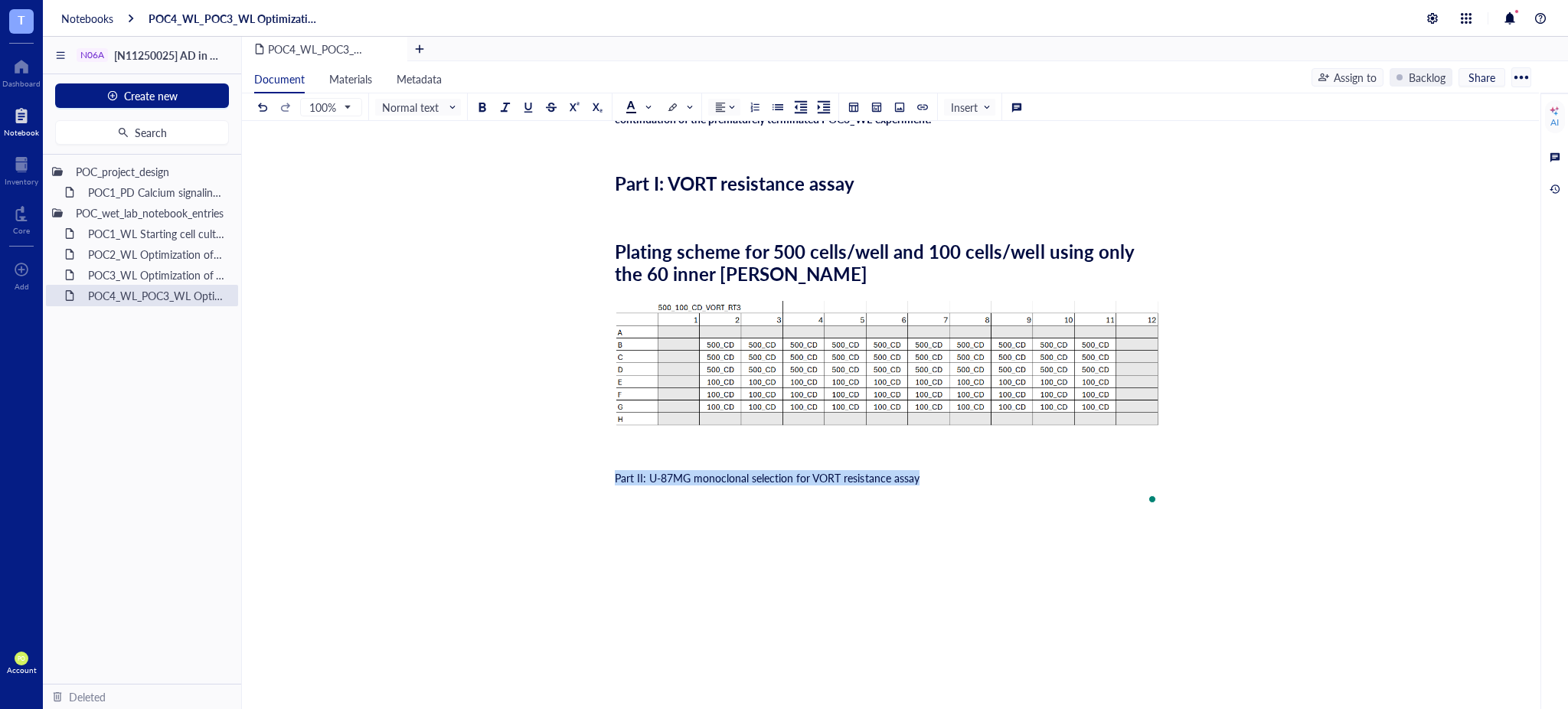
click at [565, 478] on div "POC4_WL_POC3_WL Optimization of VORT resistance assay on U87MG cell line + mono…" at bounding box center [888, 348] width 1291 height 875
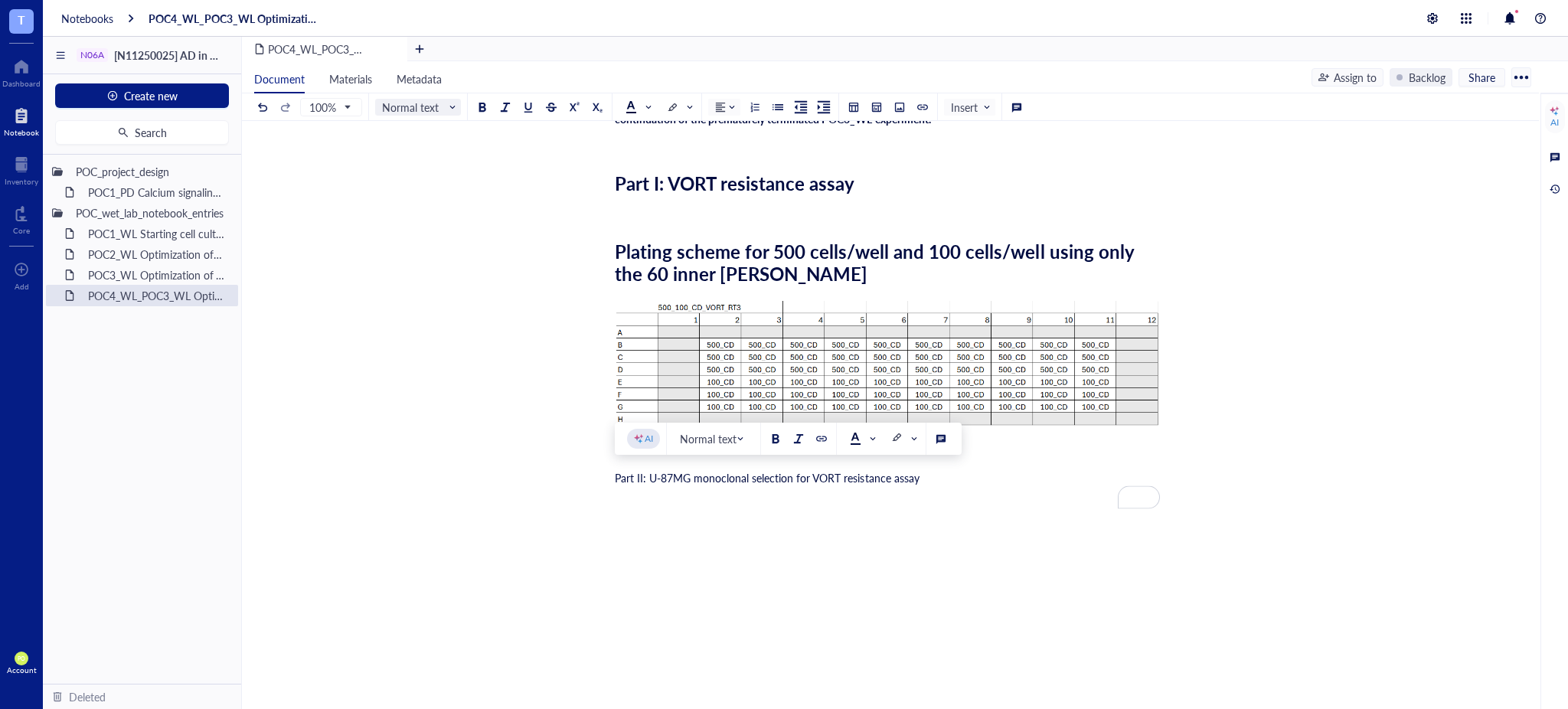
click at [445, 98] on input "search" at bounding box center [415, 107] width 65 height 23
click at [416, 176] on div "Heading 1" at bounding box center [427, 167] width 103 height 32
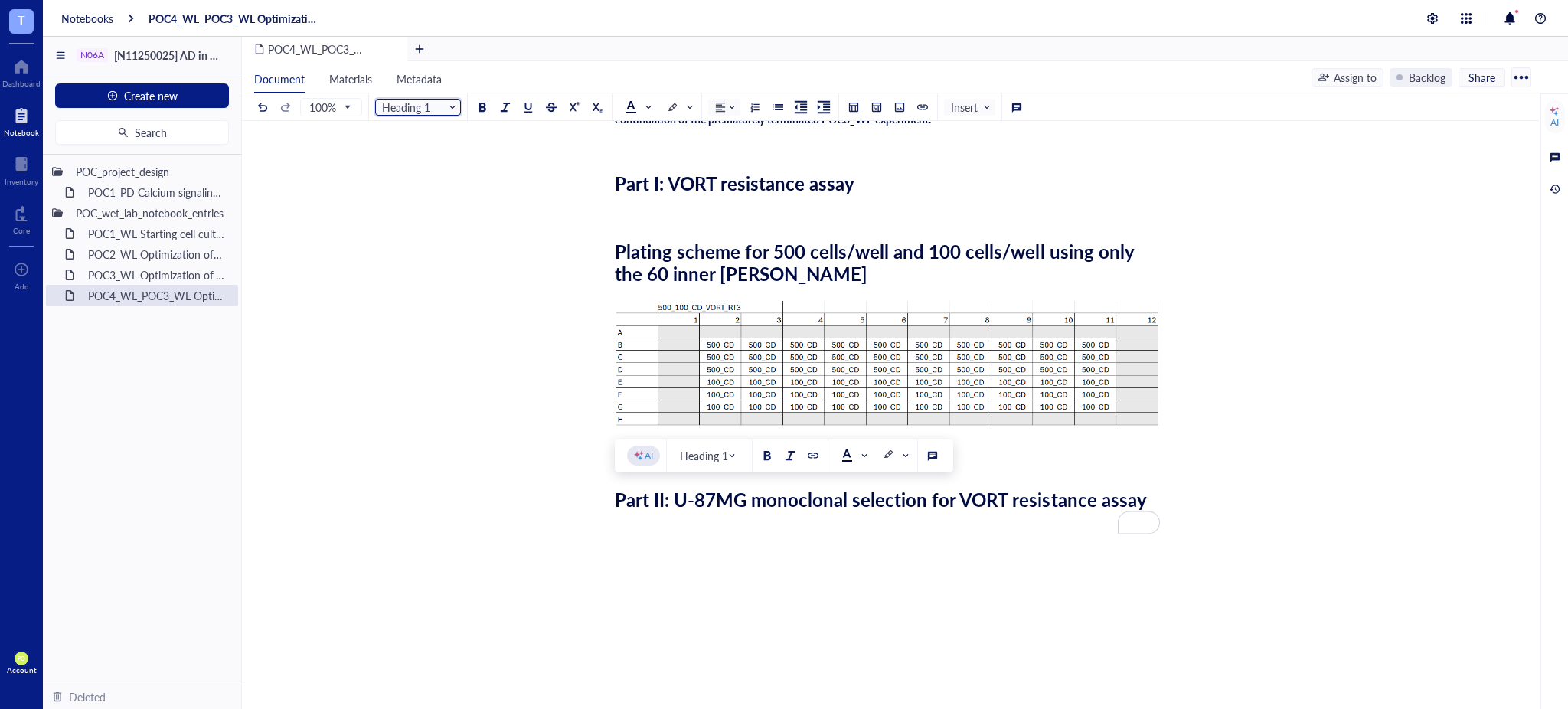
click at [657, 533] on div "Researcher: Paola Onate Colobon Principal investigator: Professor Sohyon Lee Da…" at bounding box center [887, 419] width 545 height 782
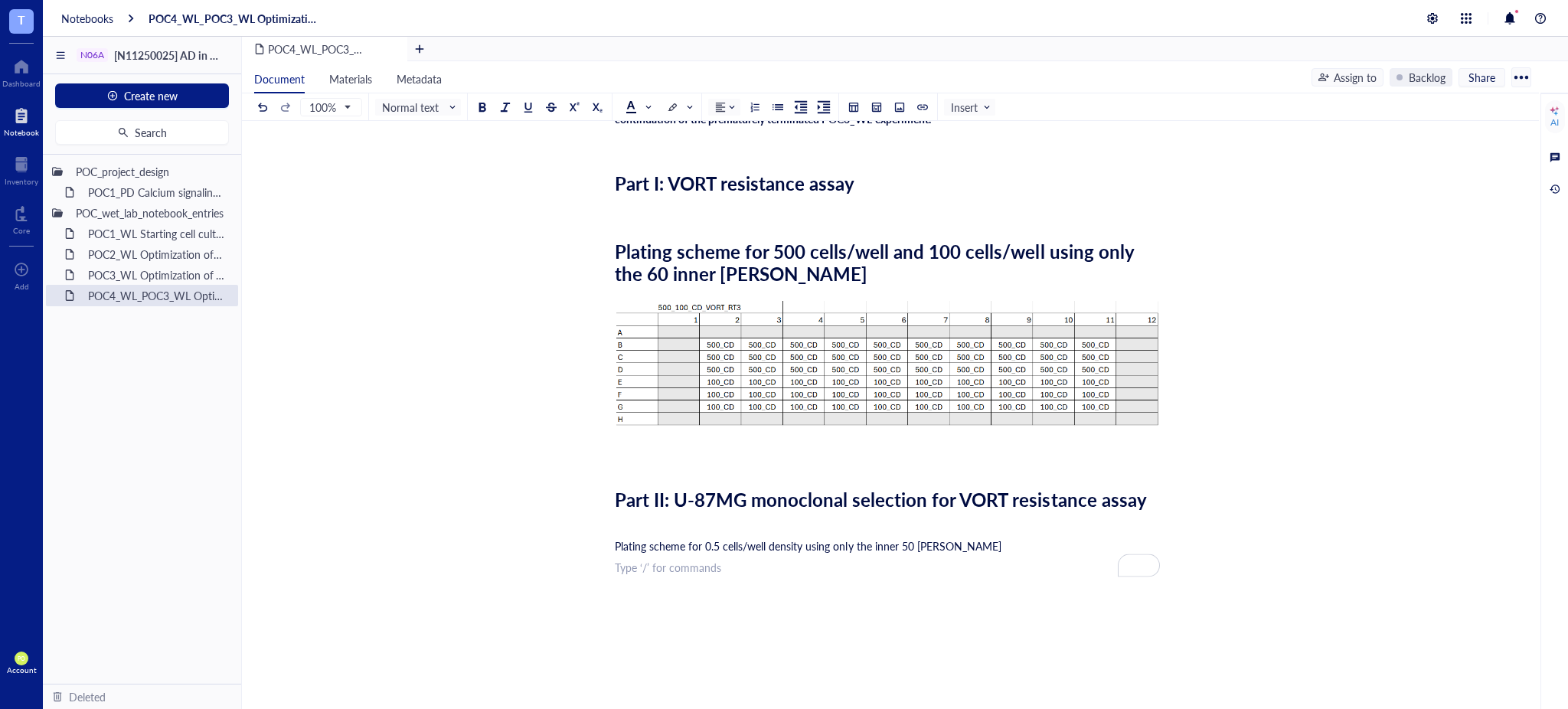
click at [911, 546] on span "Plating scheme for 0.5 cells/well density using only the inner 50 wells" at bounding box center [808, 546] width 387 height 15
click at [899, 600] on div "Researcher: Paola Onate Colobon Principal investigator: Professor Sohyon Lee Da…" at bounding box center [887, 441] width 545 height 825
click at [899, 107] on div at bounding box center [899, 107] width 11 height 11
click at [681, 561] on div "Upload a file" at bounding box center [674, 570] width 59 height 17
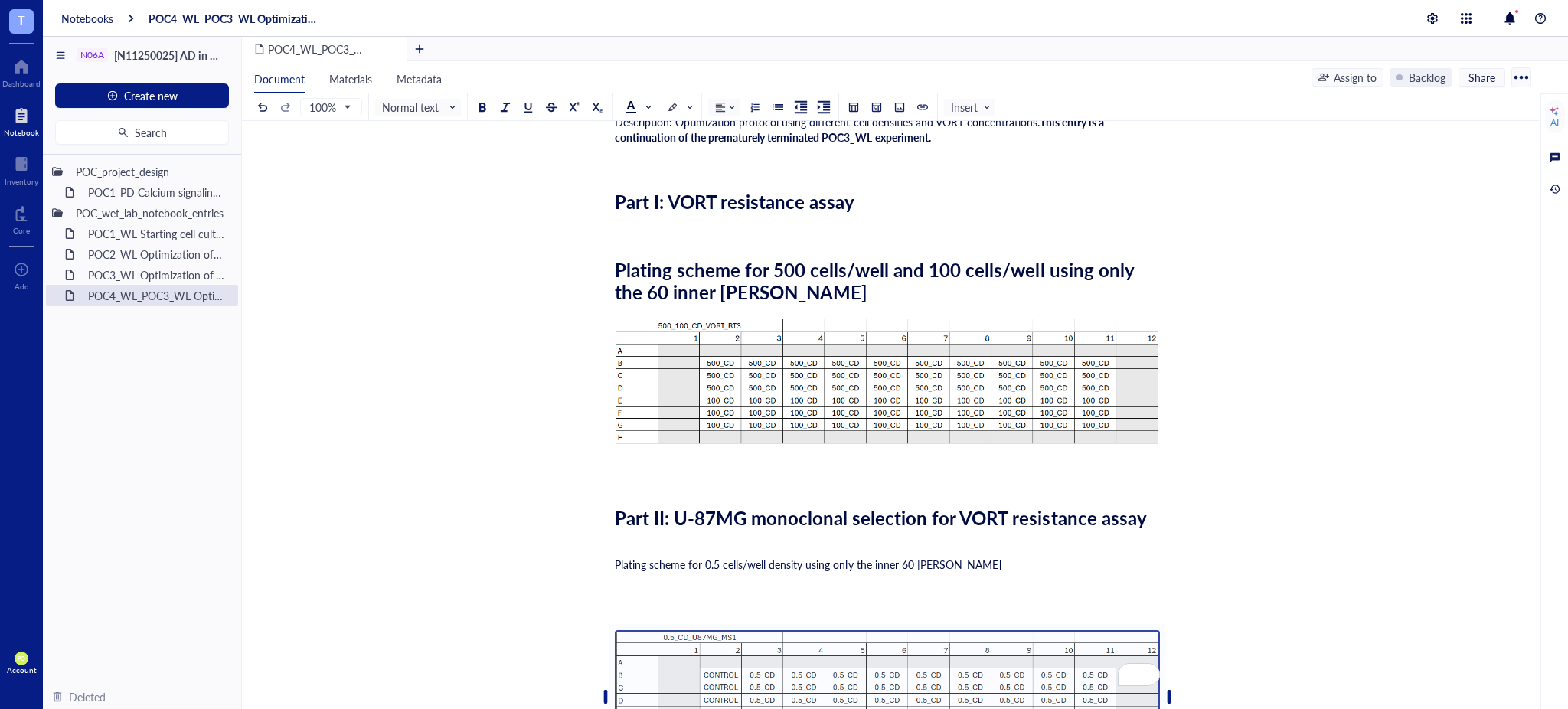
scroll to position [453, 0]
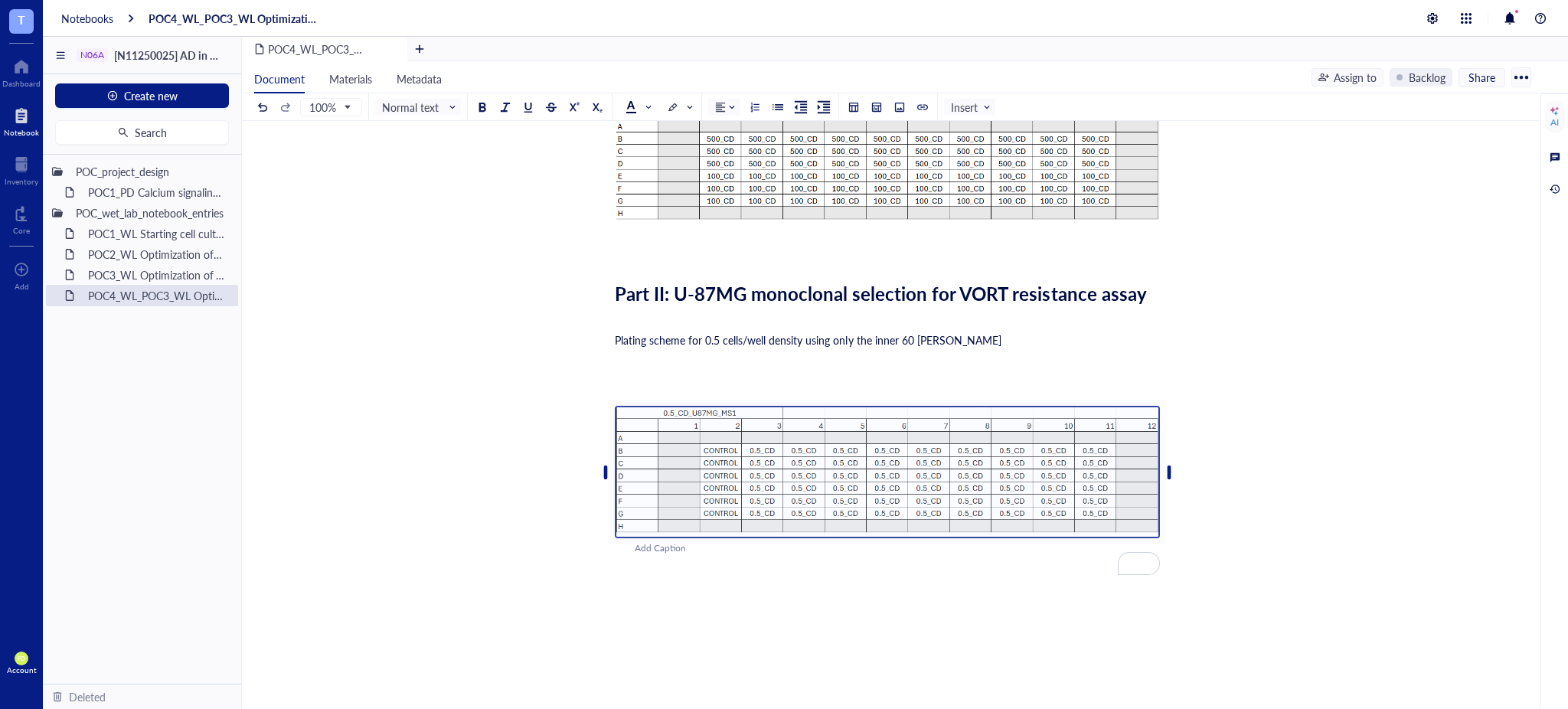
click at [659, 549] on div "Add Caption" at bounding box center [907, 548] width 545 height 15
click at [1000, 635] on div "Researcher: Paola Onate Colobon Principal investigator: Professor Sohyon Lee Da…" at bounding box center [887, 338] width 545 height 1030
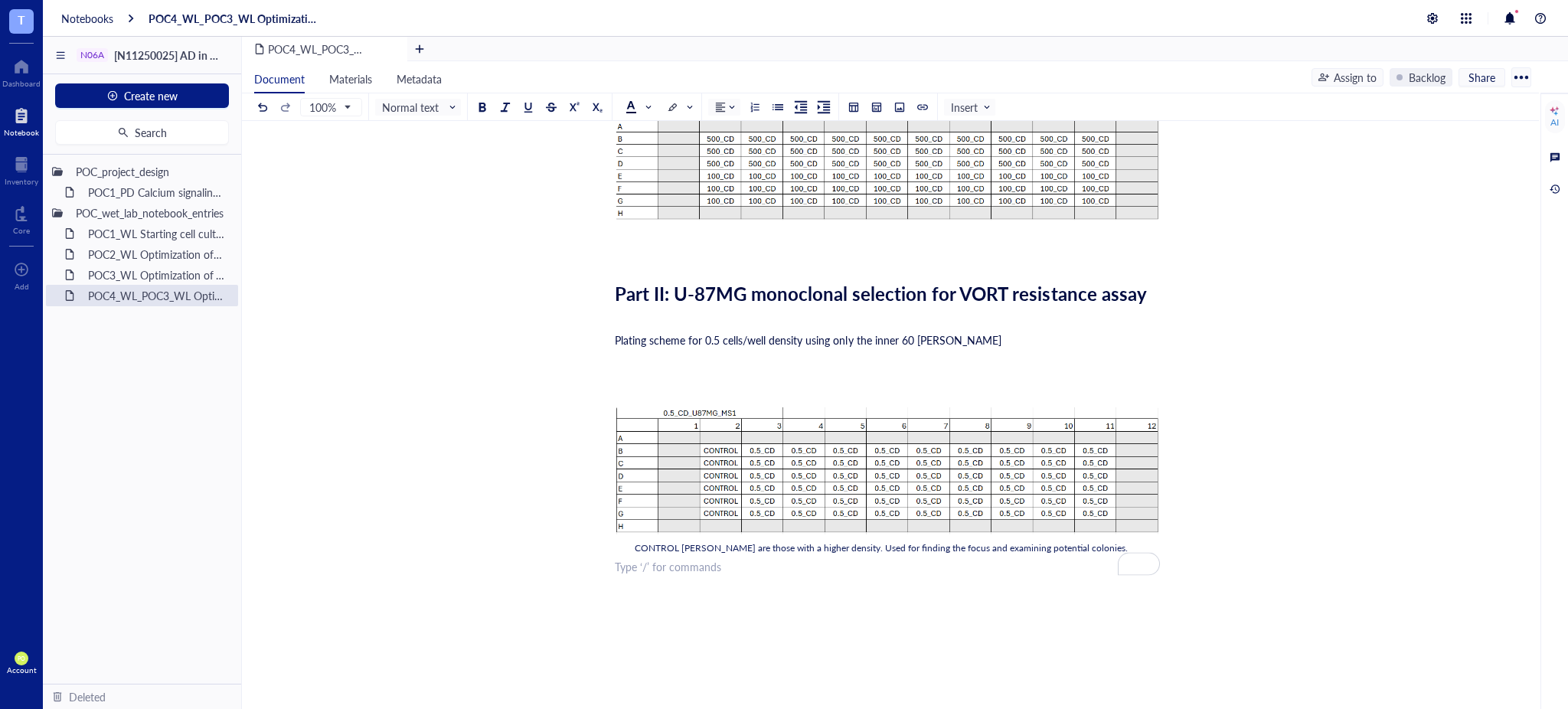
click at [775, 376] on div "﻿" at bounding box center [887, 383] width 545 height 15
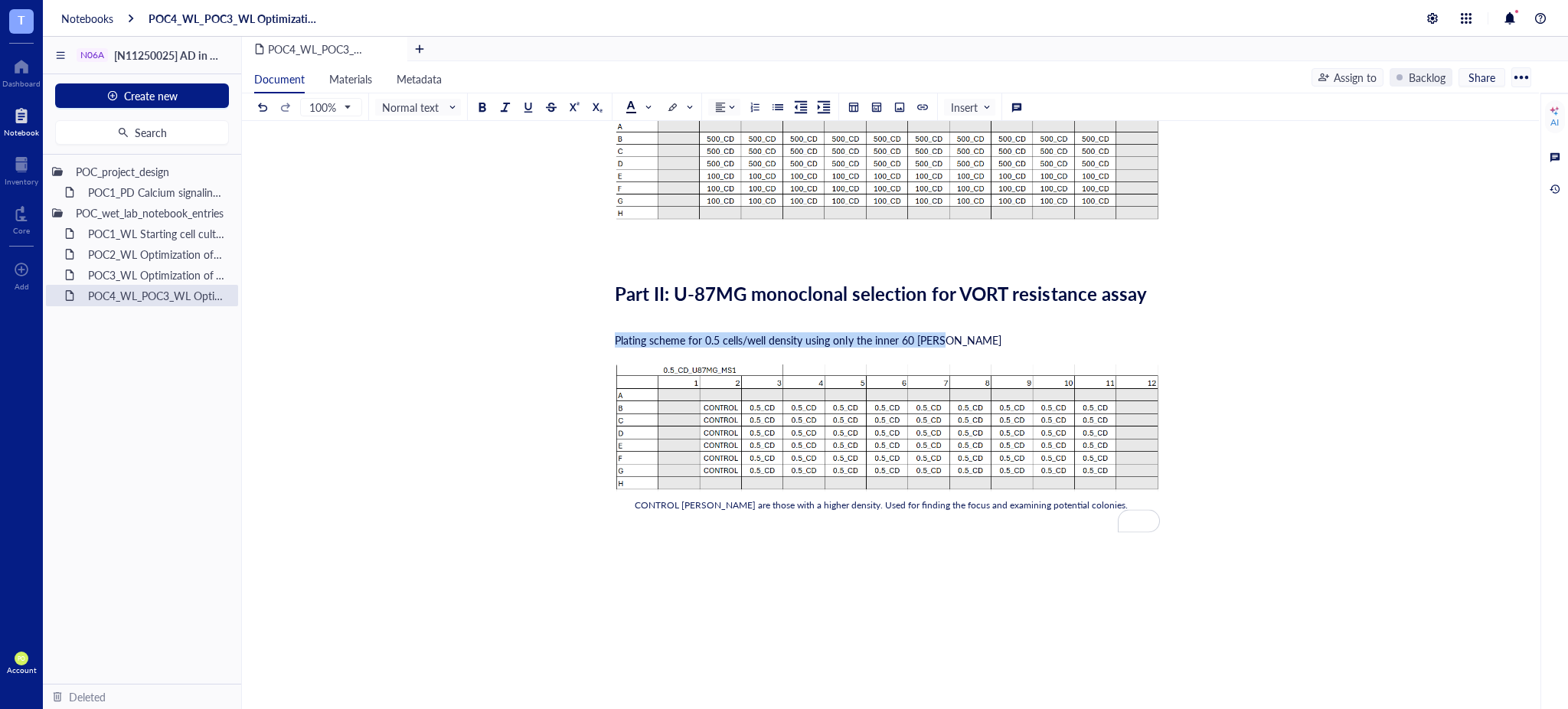
drag, startPoint x: 948, startPoint y: 338, endPoint x: 472, endPoint y: 340, distance: 476.0
click at [472, 340] on div "POC4_WL_POC3_WL Optimization of VORT resistance assay on U87MG cell line + mono…" at bounding box center [888, 257] width 1291 height 1105
click at [418, 105] on span "Normal text" at bounding box center [420, 107] width 75 height 14
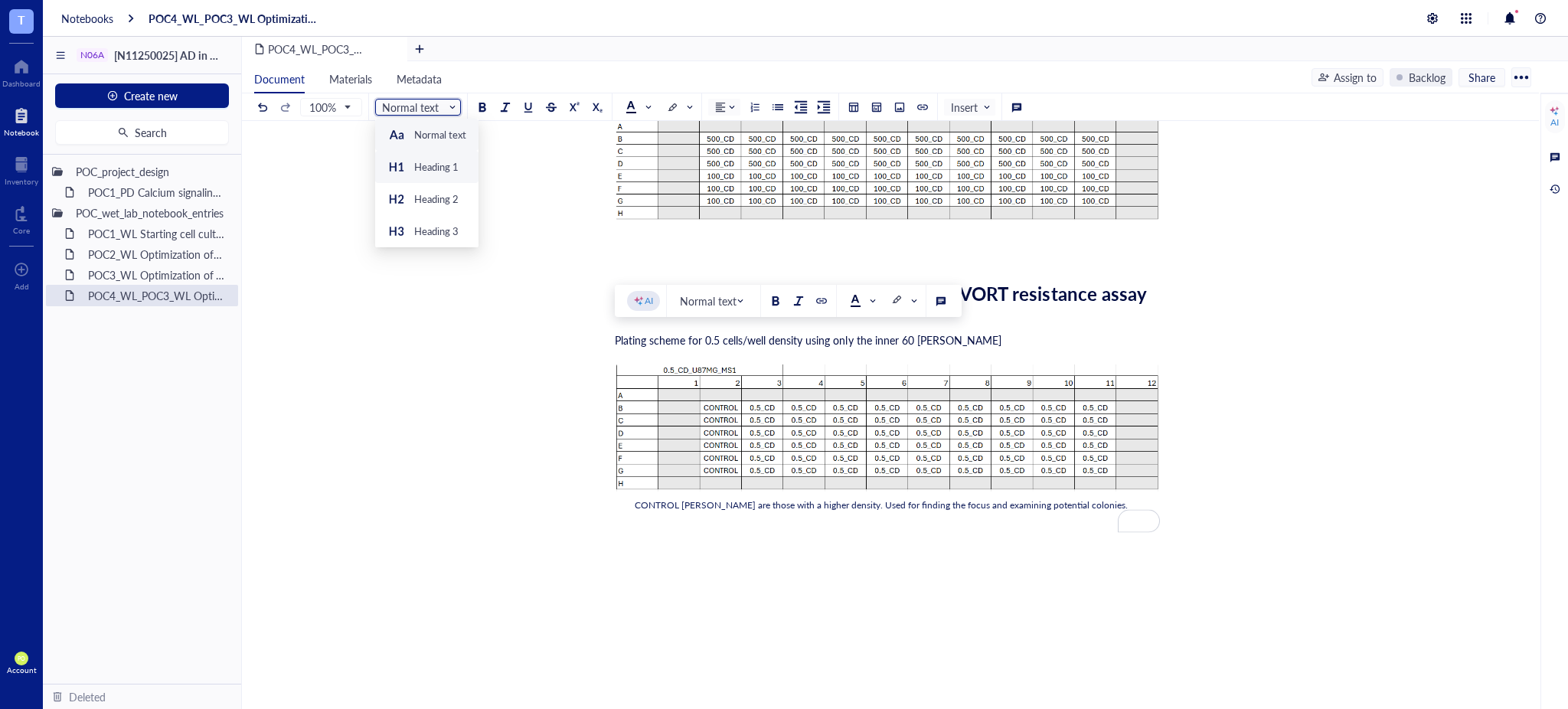
click at [422, 165] on div "Heading 1" at bounding box center [436, 167] width 45 height 14
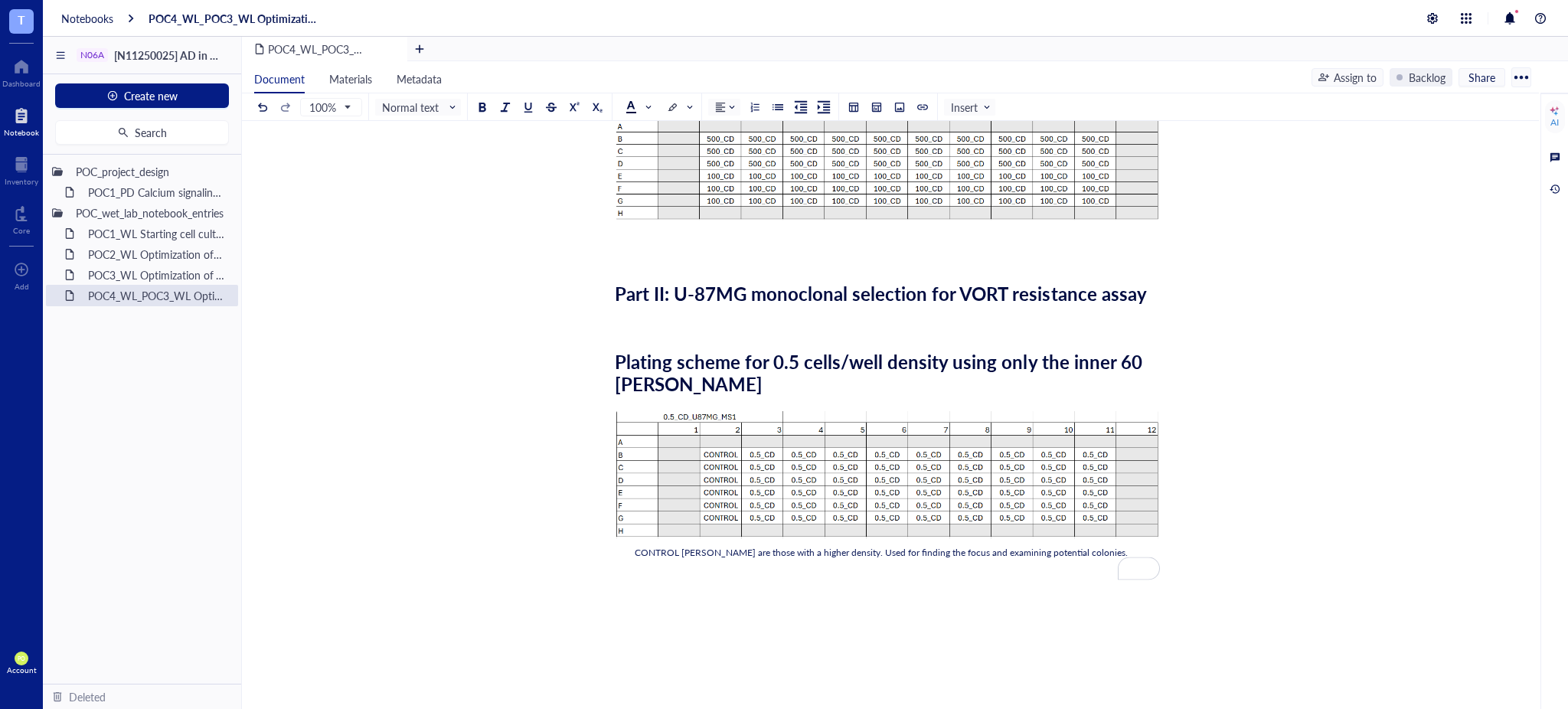
click at [1293, 313] on div "POC4_WL_POC3_WL Optimization of VORT resistance assay on U87MG cell line + mono…" at bounding box center [888, 281] width 1291 height 1153
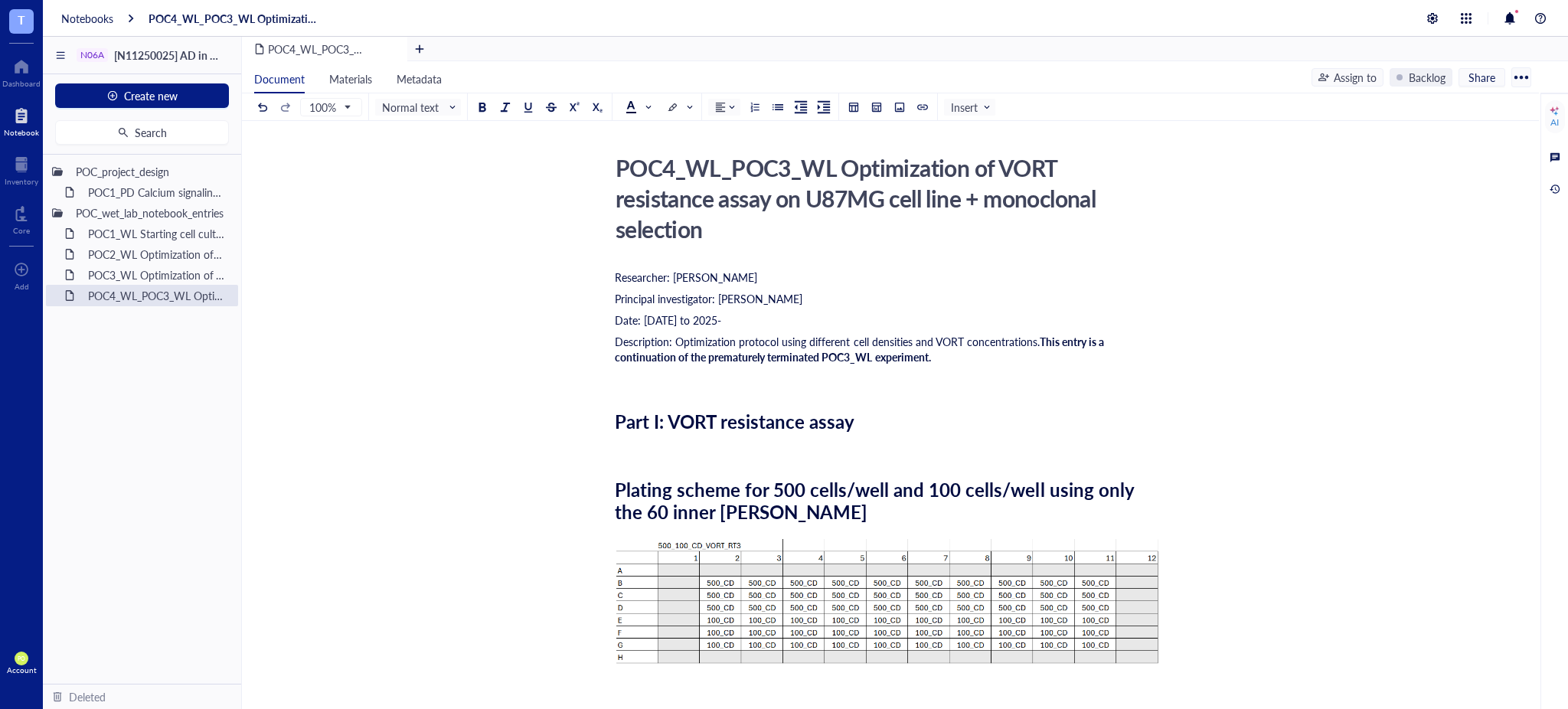
scroll to position [0, 0]
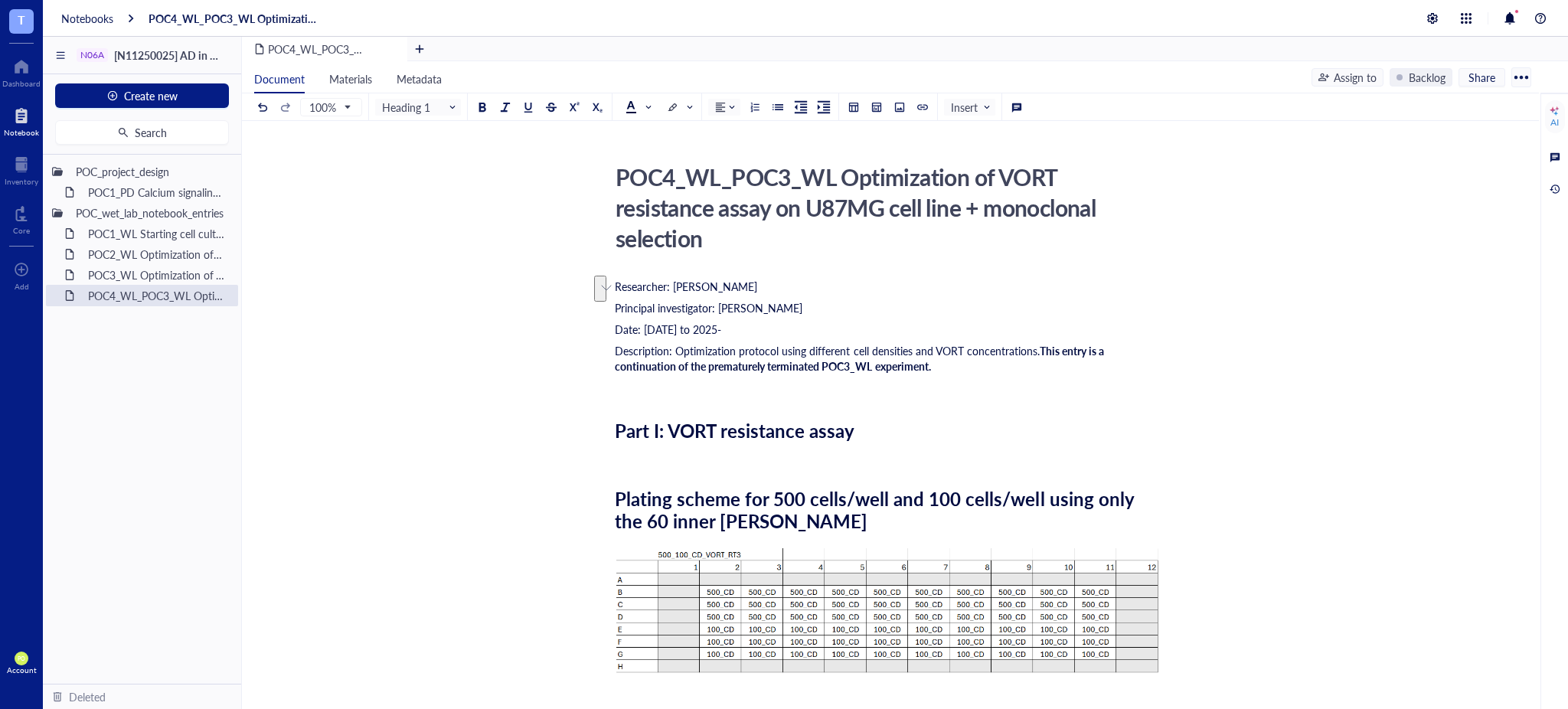
drag, startPoint x: 867, startPoint y: 422, endPoint x: 579, endPoint y: 421, distance: 288.0
click at [646, 105] on span at bounding box center [638, 107] width 25 height 12
click at [634, 180] on div at bounding box center [631, 180] width 11 height 11
click at [976, 493] on span "Plating scheme for 500 cells/well and 100 cells/well using only the 60 inner we…" at bounding box center [876, 509] width 524 height 48
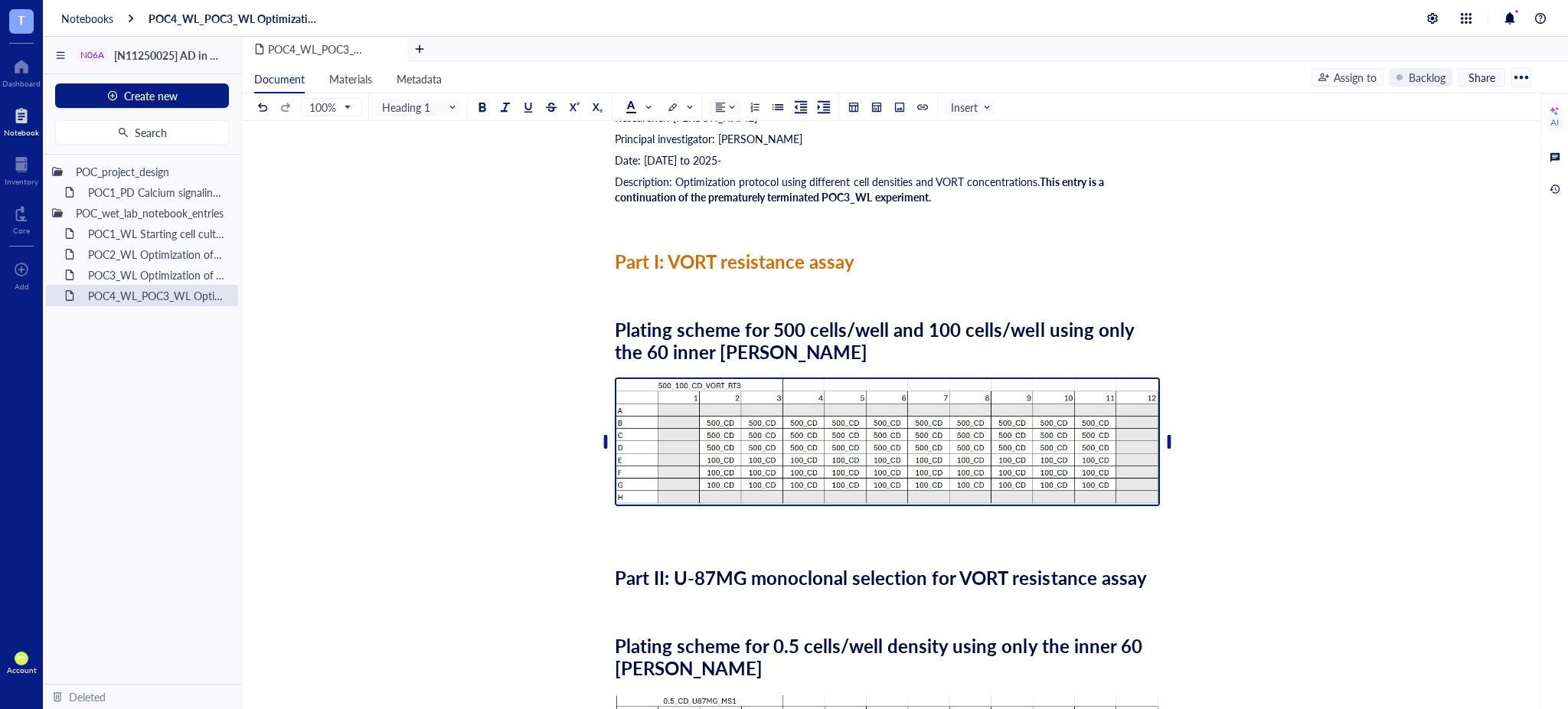
scroll to position [510, 0]
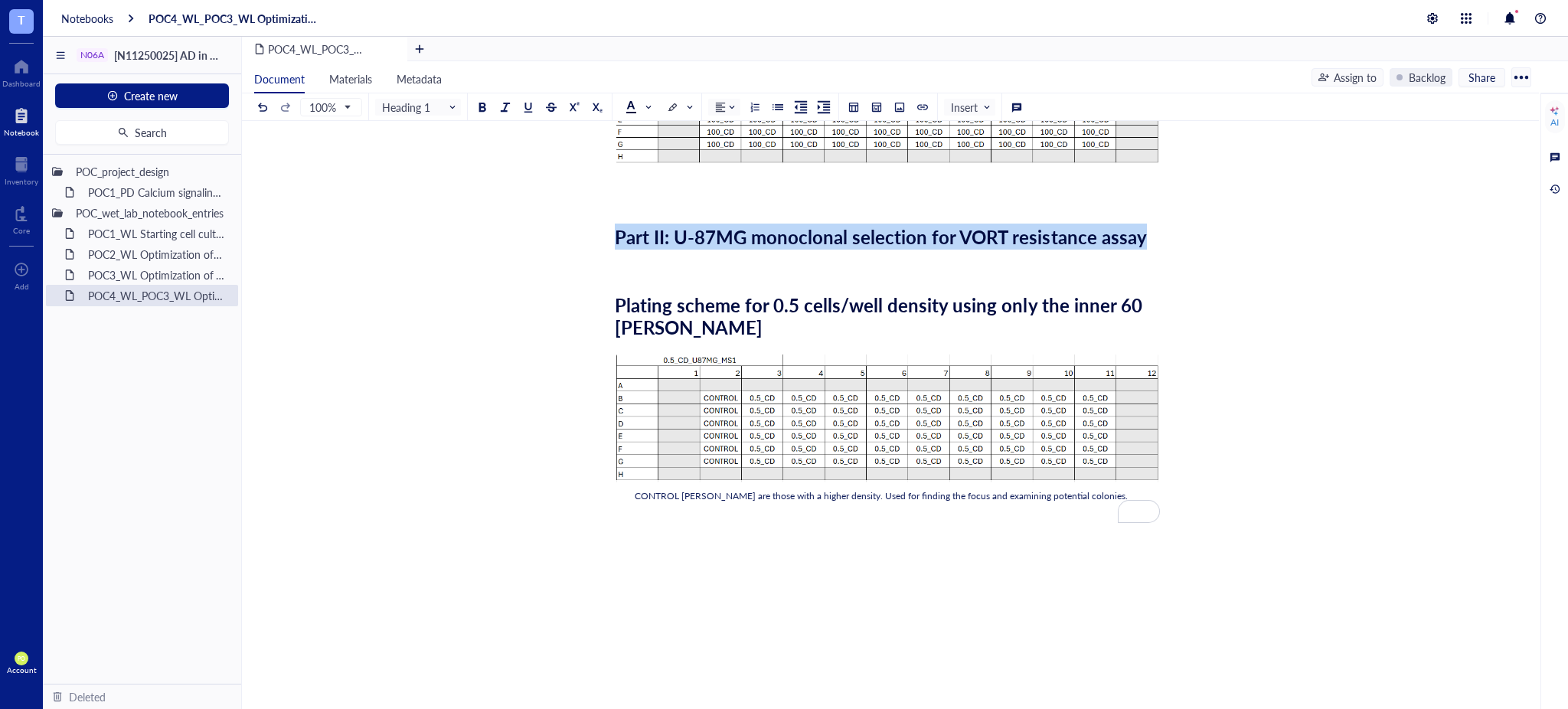
click at [606, 245] on div "POC4_WL_POC3_WL Optimization of VORT resistance assay on U87MG cell line + mono…" at bounding box center [888, 224] width 1291 height 1153
click at [639, 103] on span at bounding box center [638, 107] width 25 height 12
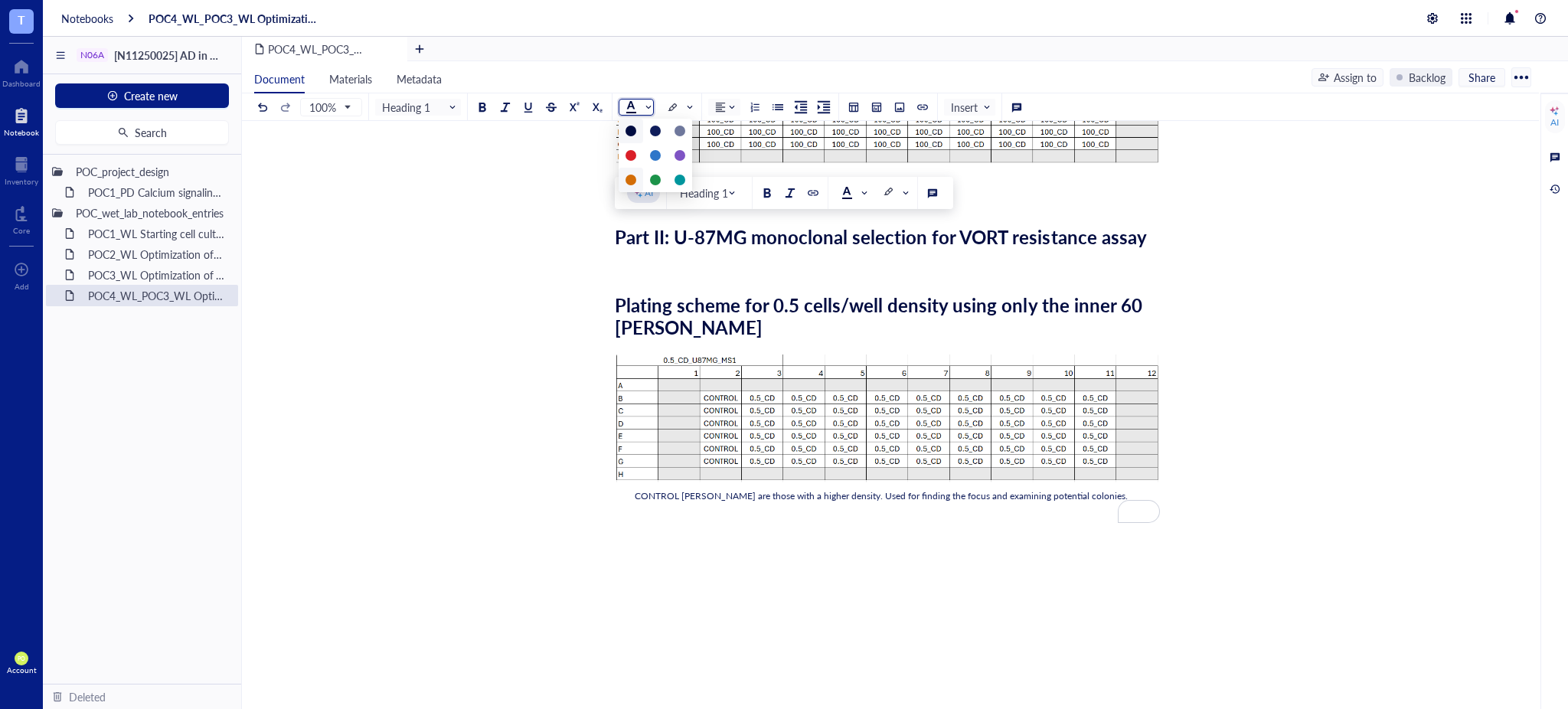
click at [632, 179] on div at bounding box center [631, 180] width 11 height 11
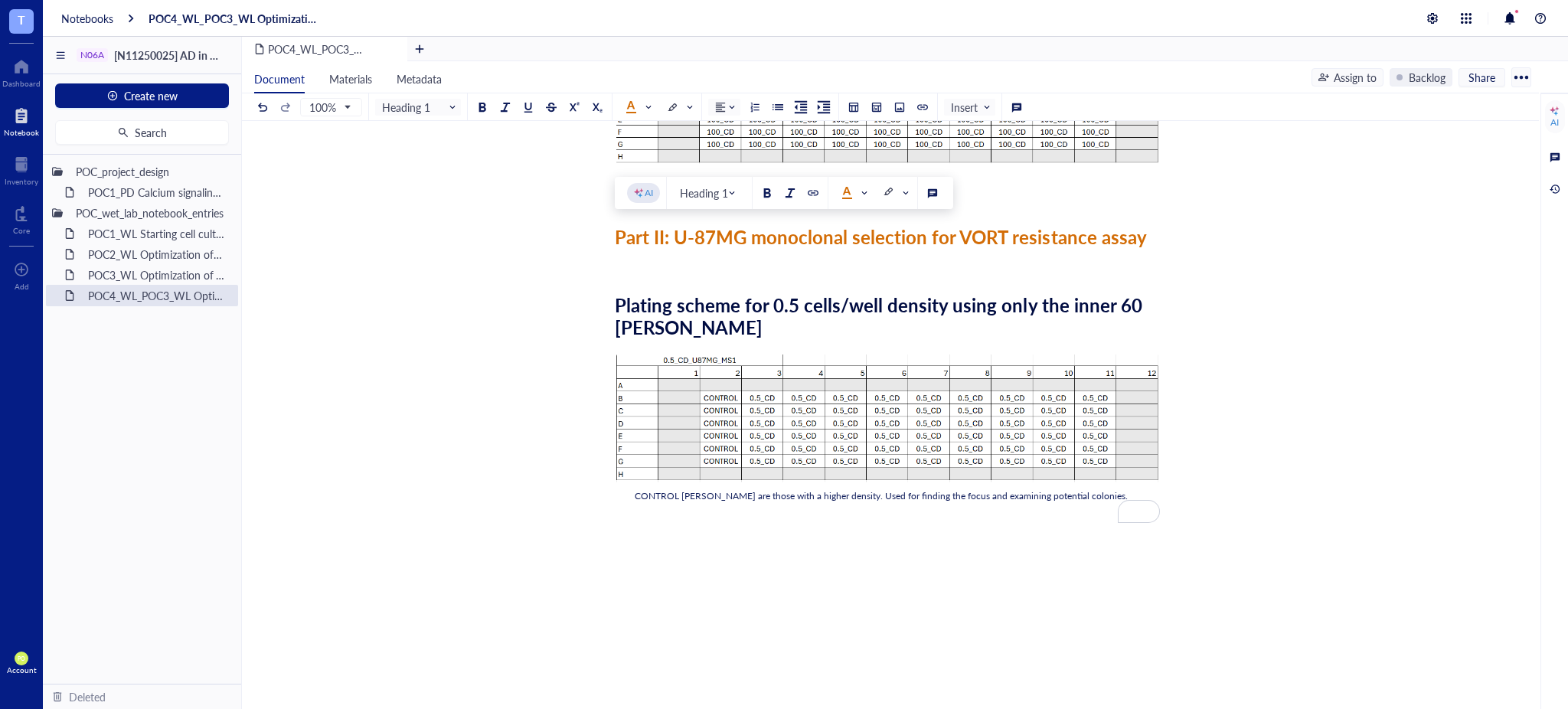
click at [1314, 244] on div "POC4_WL_POC3_WL Optimization of VORT resistance assay on U87MG cell line + mono…" at bounding box center [888, 224] width 1291 height 1153
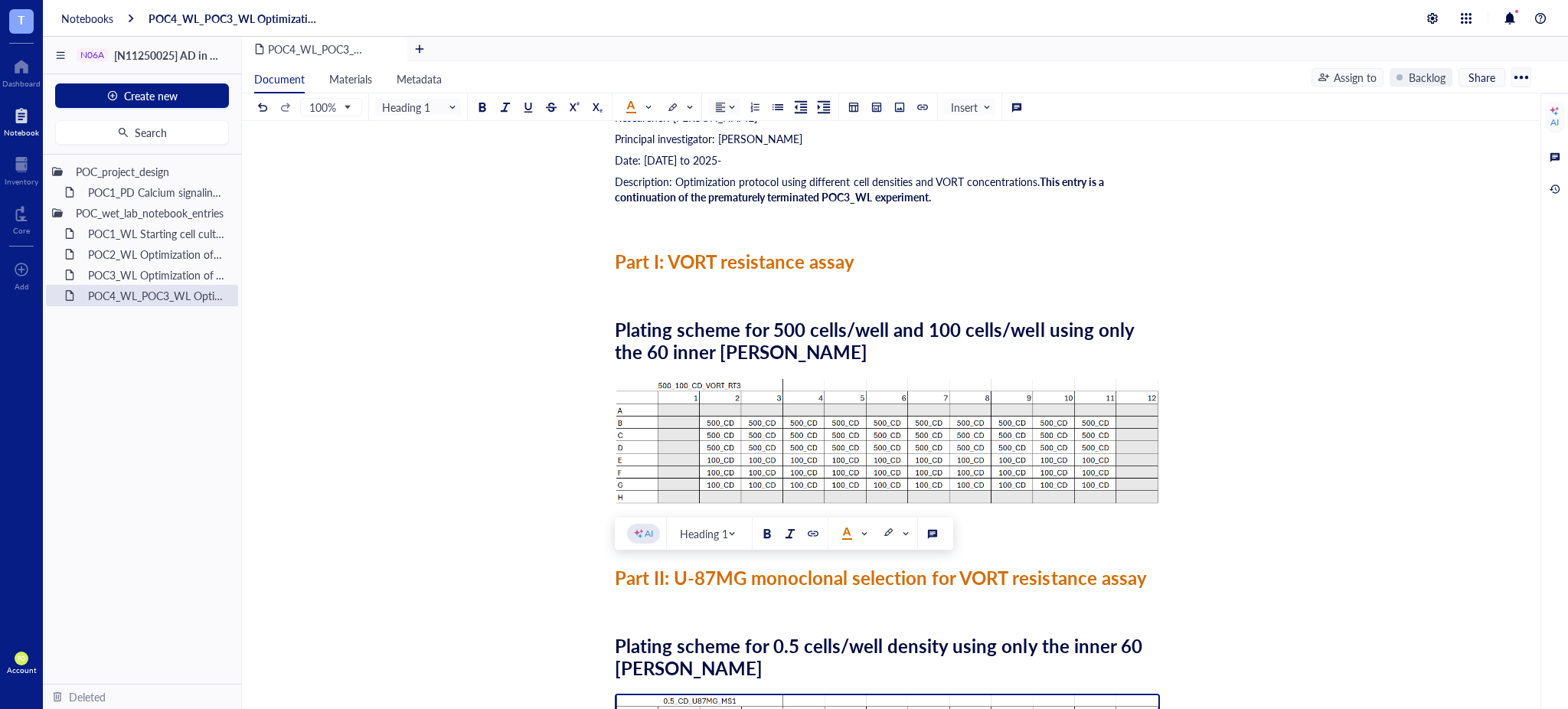
scroll to position [570, 0]
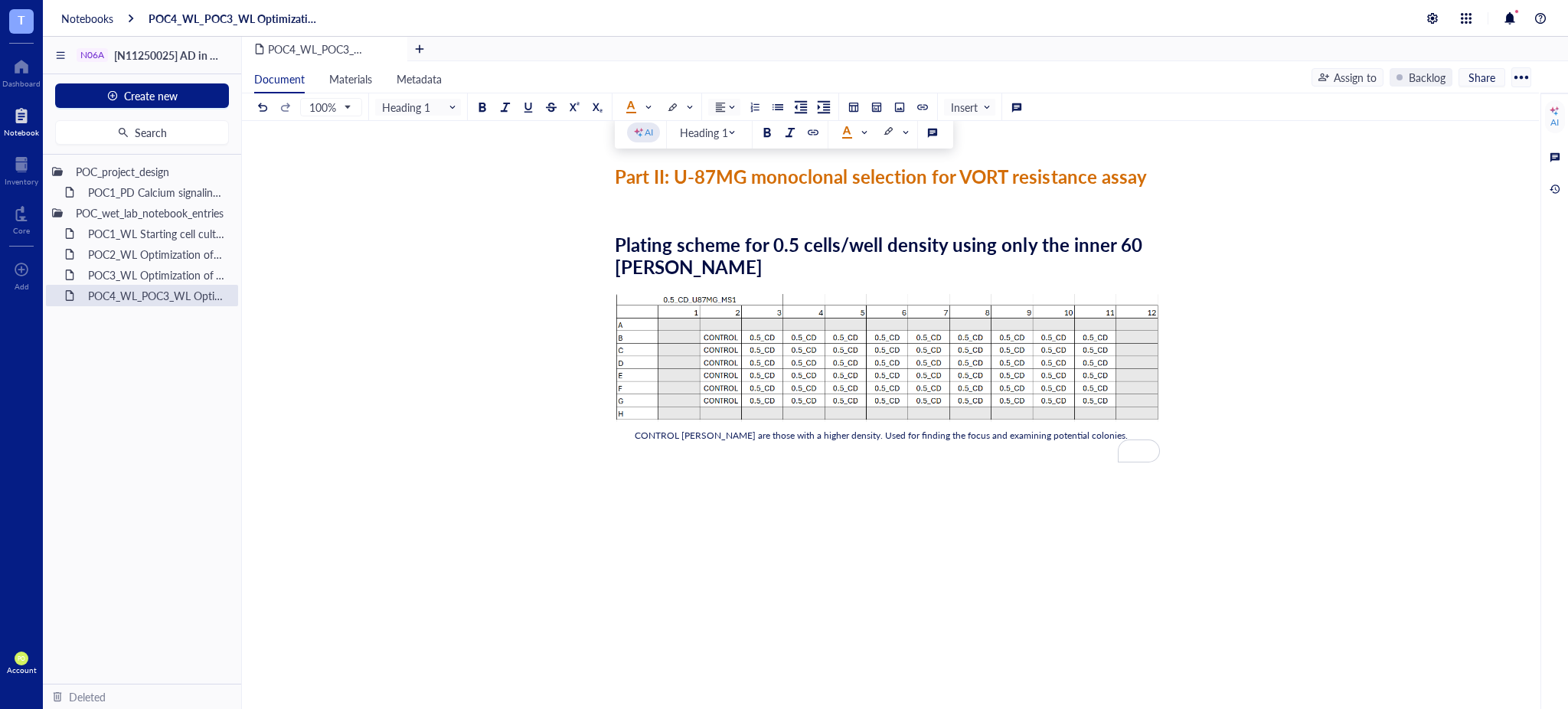
click at [724, 461] on div "Researcher: Paola Onate Colobon Principal investigator: Professor Sohyon Lee Da…" at bounding box center [887, 223] width 545 height 1035
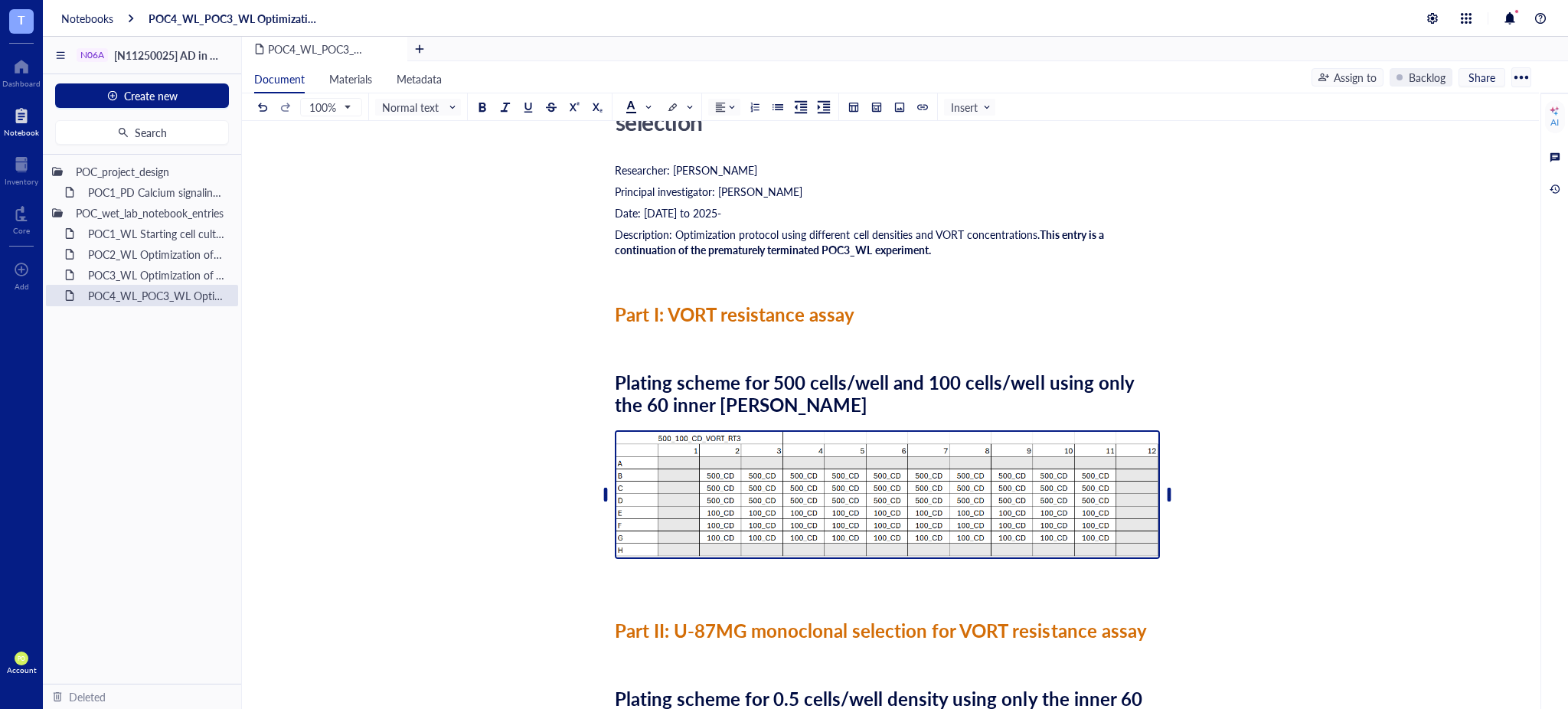
scroll to position [60, 0]
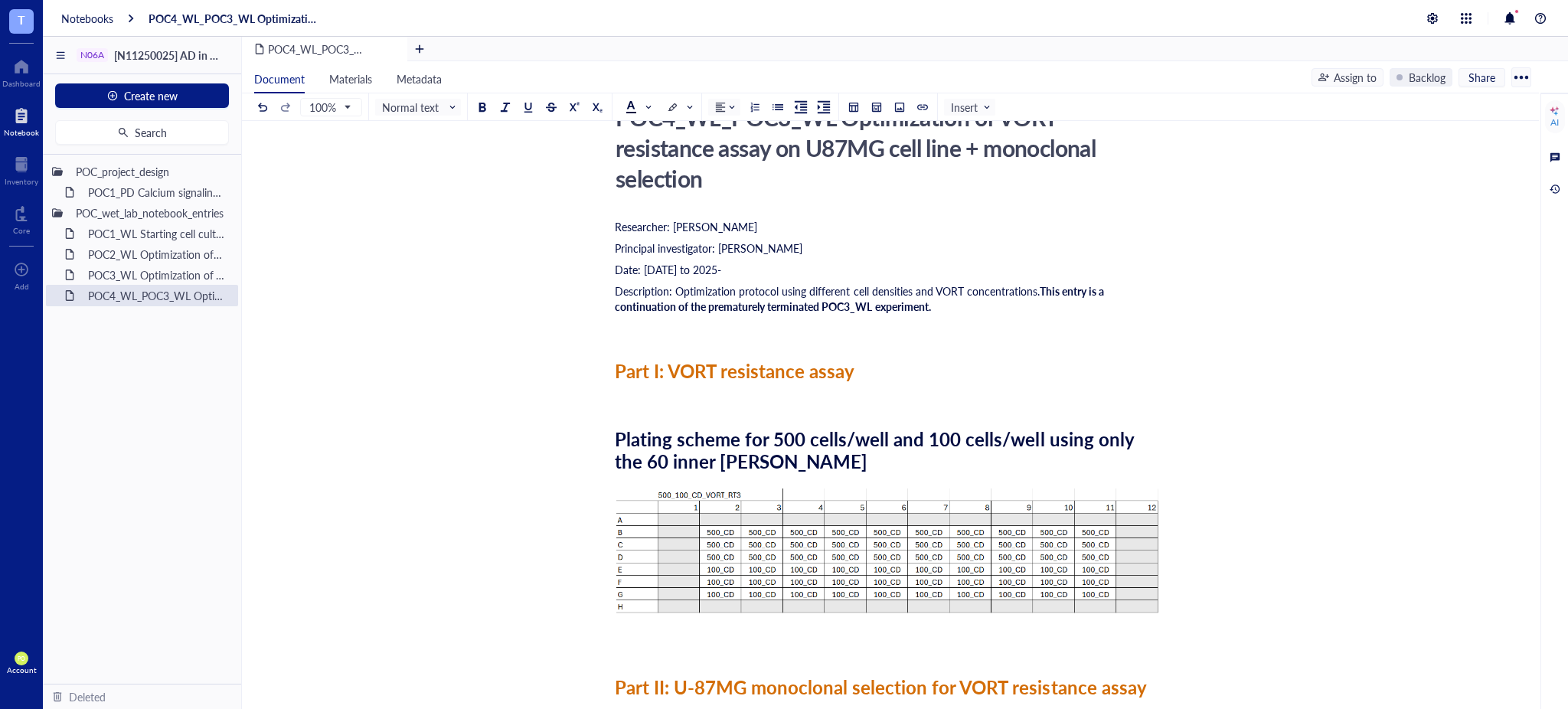
click at [626, 644] on div "﻿" at bounding box center [887, 644] width 545 height 15
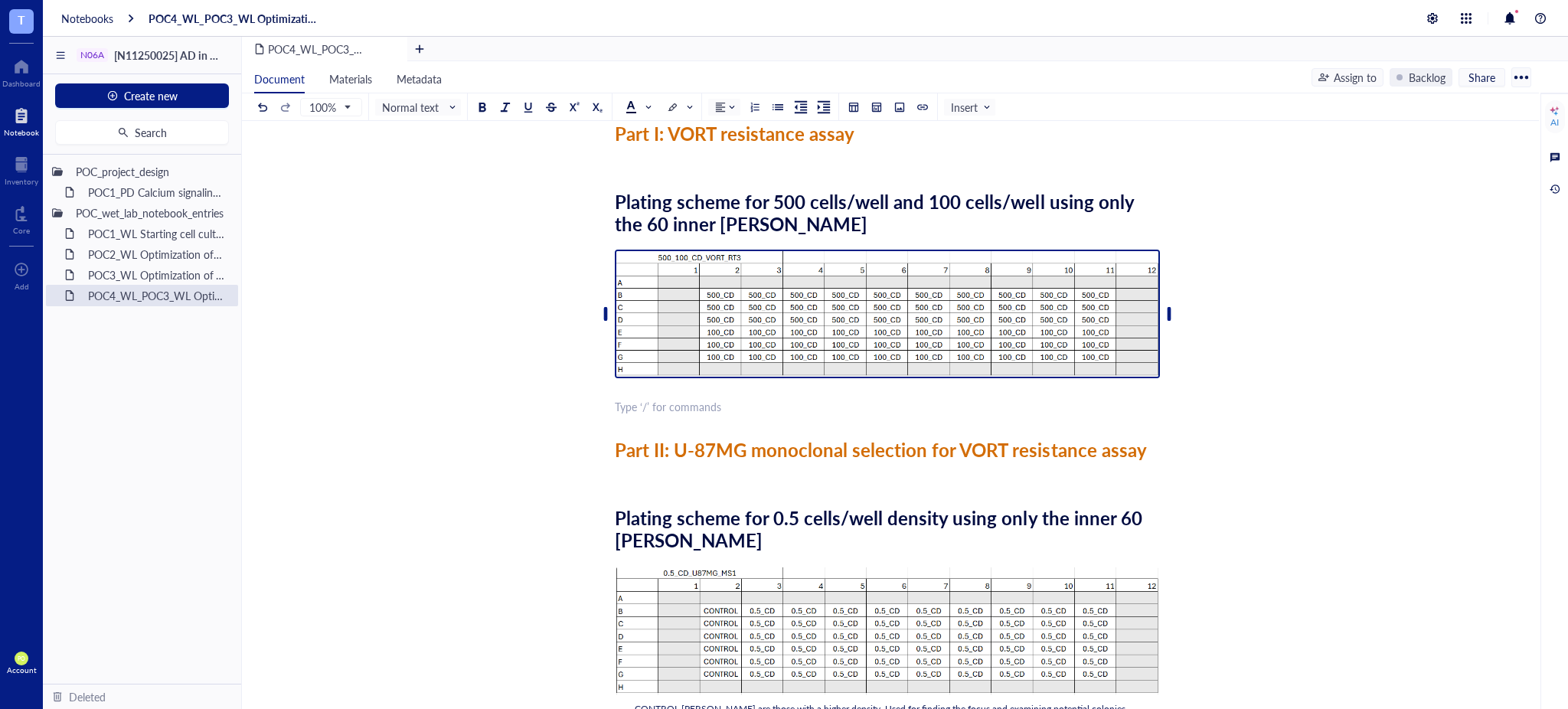
scroll to position [401, 0]
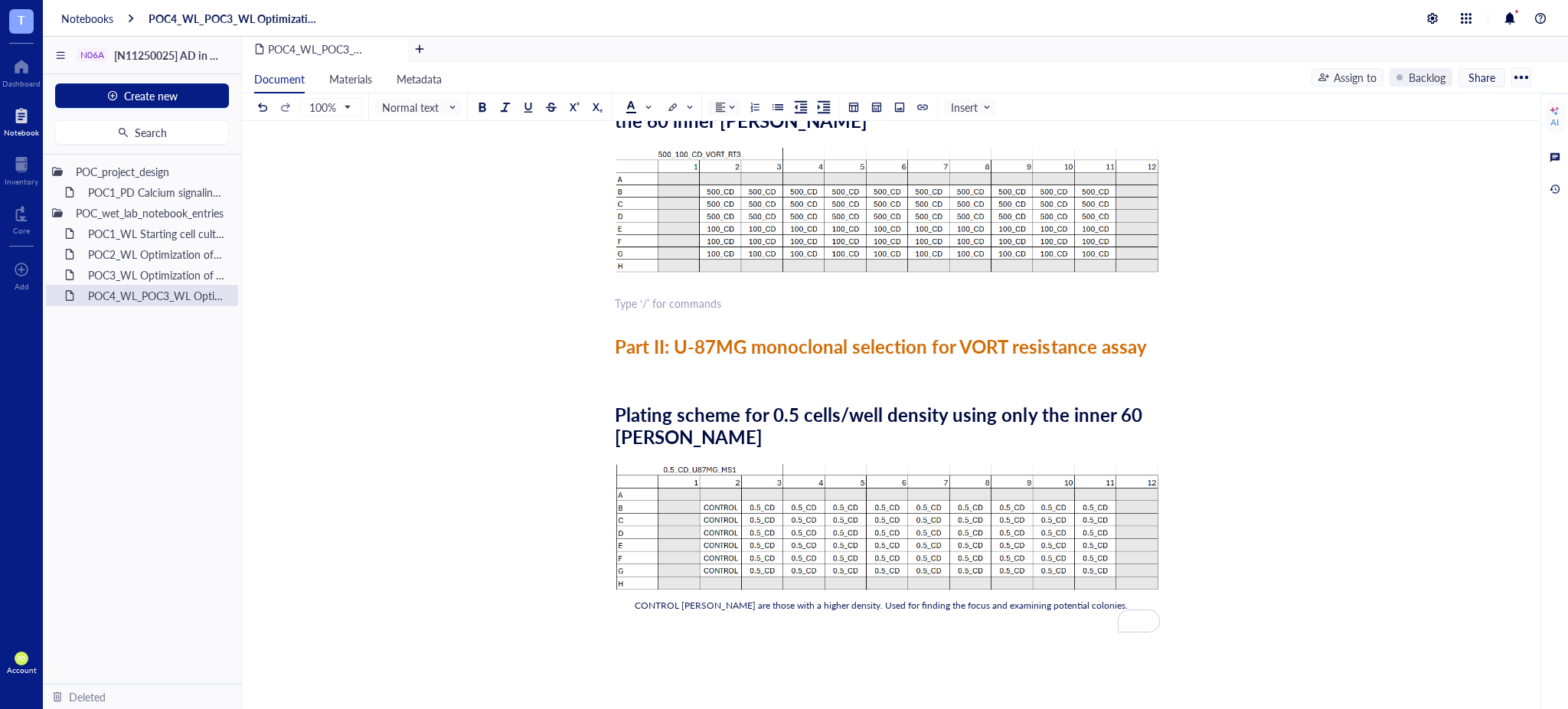
click at [631, 280] on div "﻿" at bounding box center [887, 213] width 545 height 158
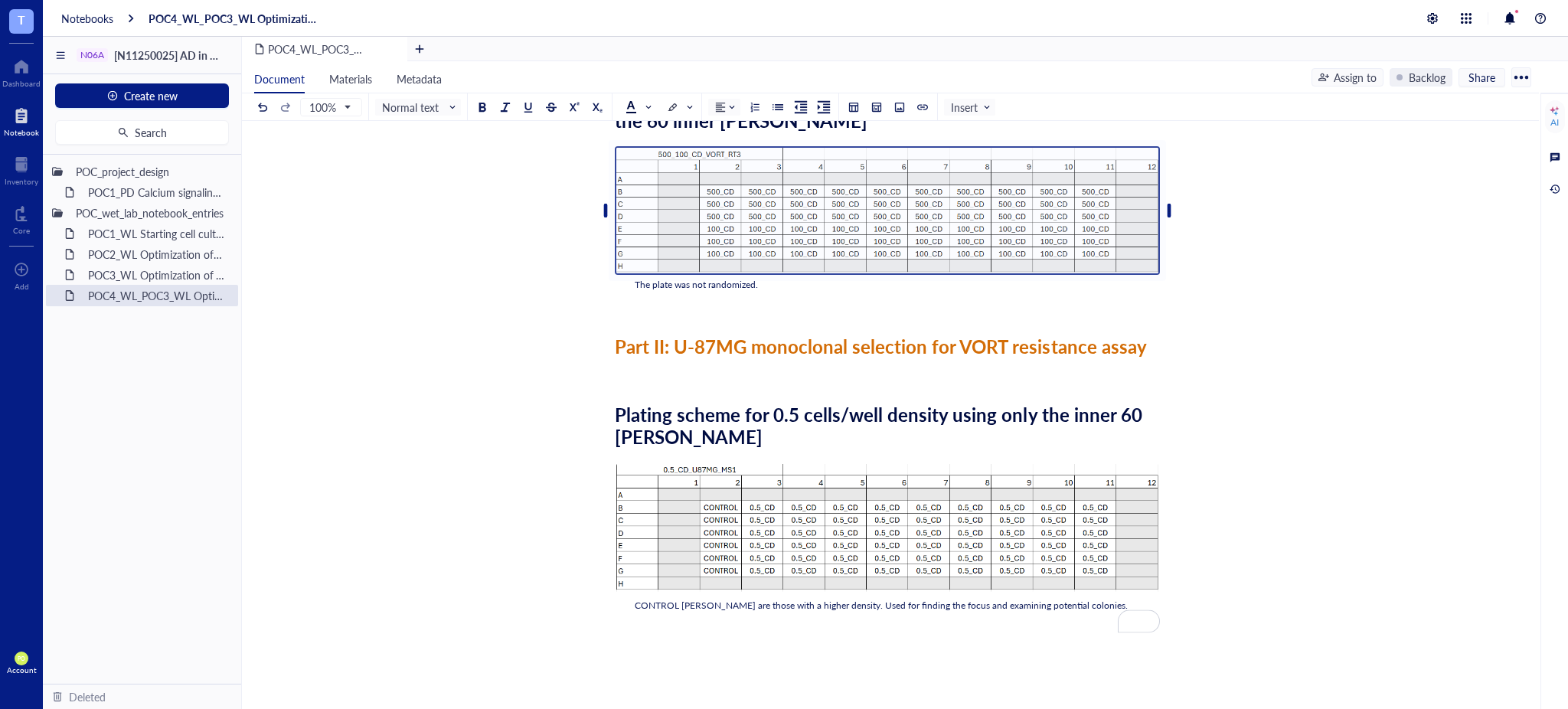
click at [658, 300] on div "﻿" at bounding box center [887, 303] width 545 height 15
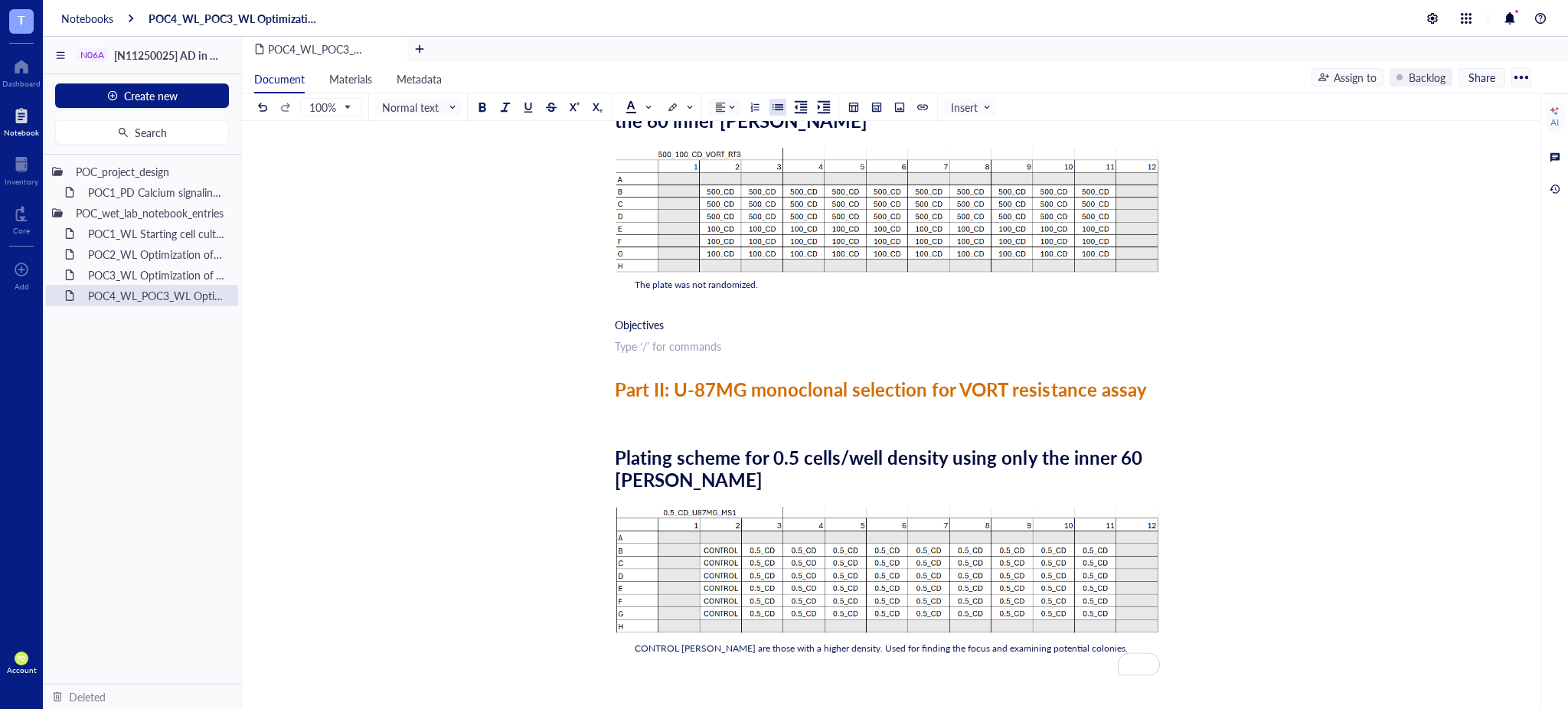
click at [774, 107] on div at bounding box center [778, 107] width 11 height 11
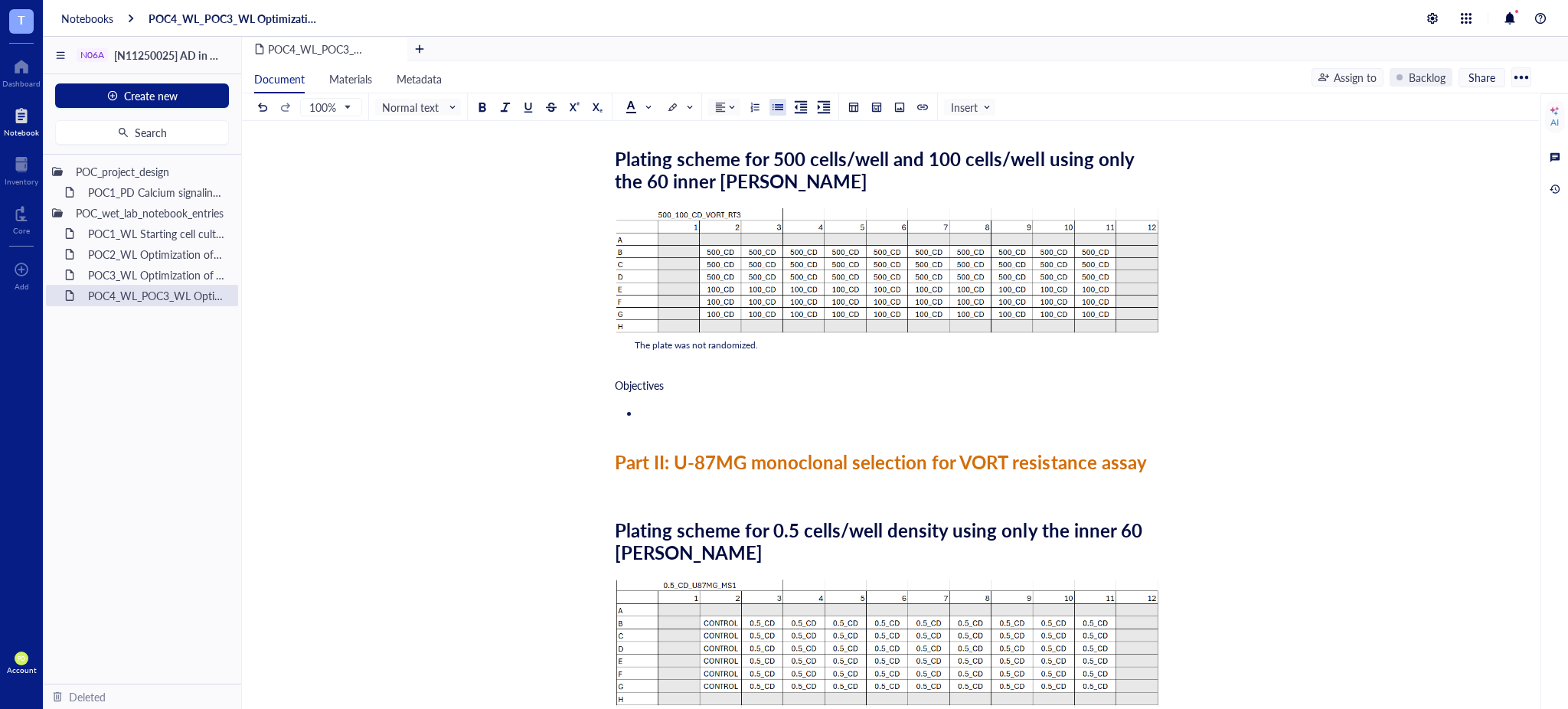
scroll to position [0, 0]
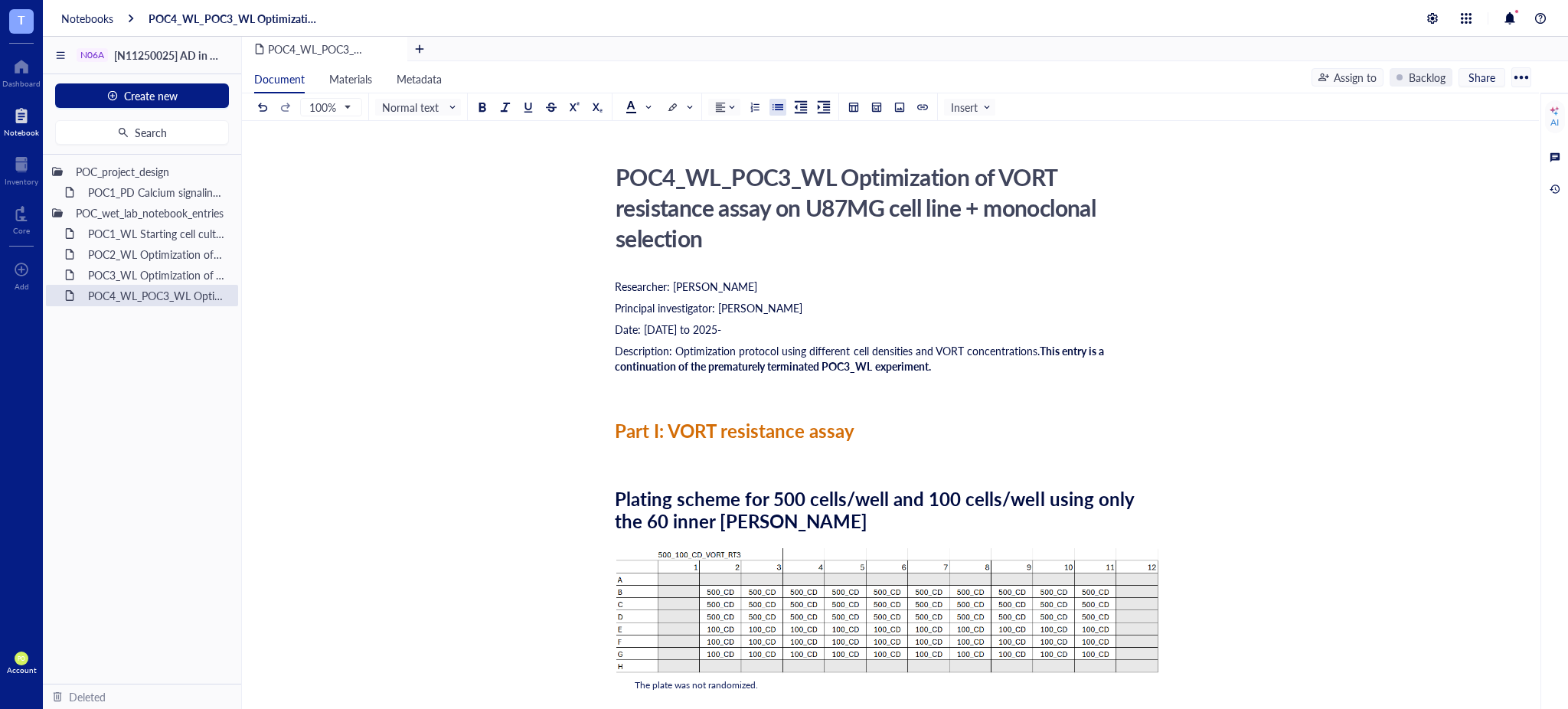
click at [712, 235] on div "POC4_WL_POC3_WL Optimization of VORT resistance assay on U87MG cell line + mono…" at bounding box center [881, 207] width 545 height 99
drag, startPoint x: 707, startPoint y: 238, endPoint x: 597, endPoint y: 181, distance: 123.9
click at [1015, 391] on div "﻿ Type ‘/’ for commands" at bounding box center [887, 388] width 545 height 15
drag, startPoint x: 949, startPoint y: 372, endPoint x: 566, endPoint y: 289, distance: 391.9
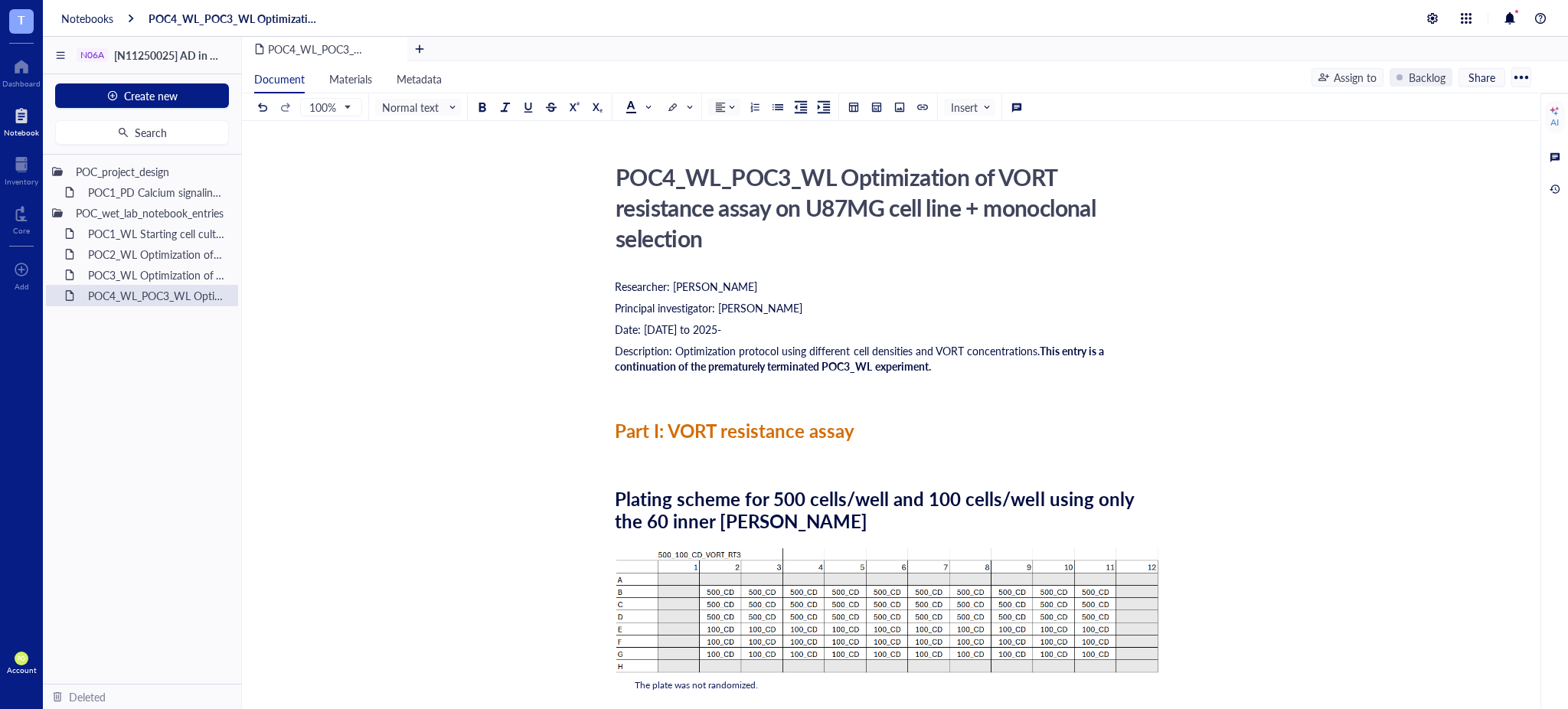
click at [646, 102] on span at bounding box center [638, 107] width 25 height 12
click at [632, 127] on div at bounding box center [631, 131] width 11 height 11
click at [962, 429] on div "Part I: VORT resistance assay" at bounding box center [887, 430] width 545 height 22
drag, startPoint x: 944, startPoint y: 367, endPoint x: 614, endPoint y: 281, distance: 341.0
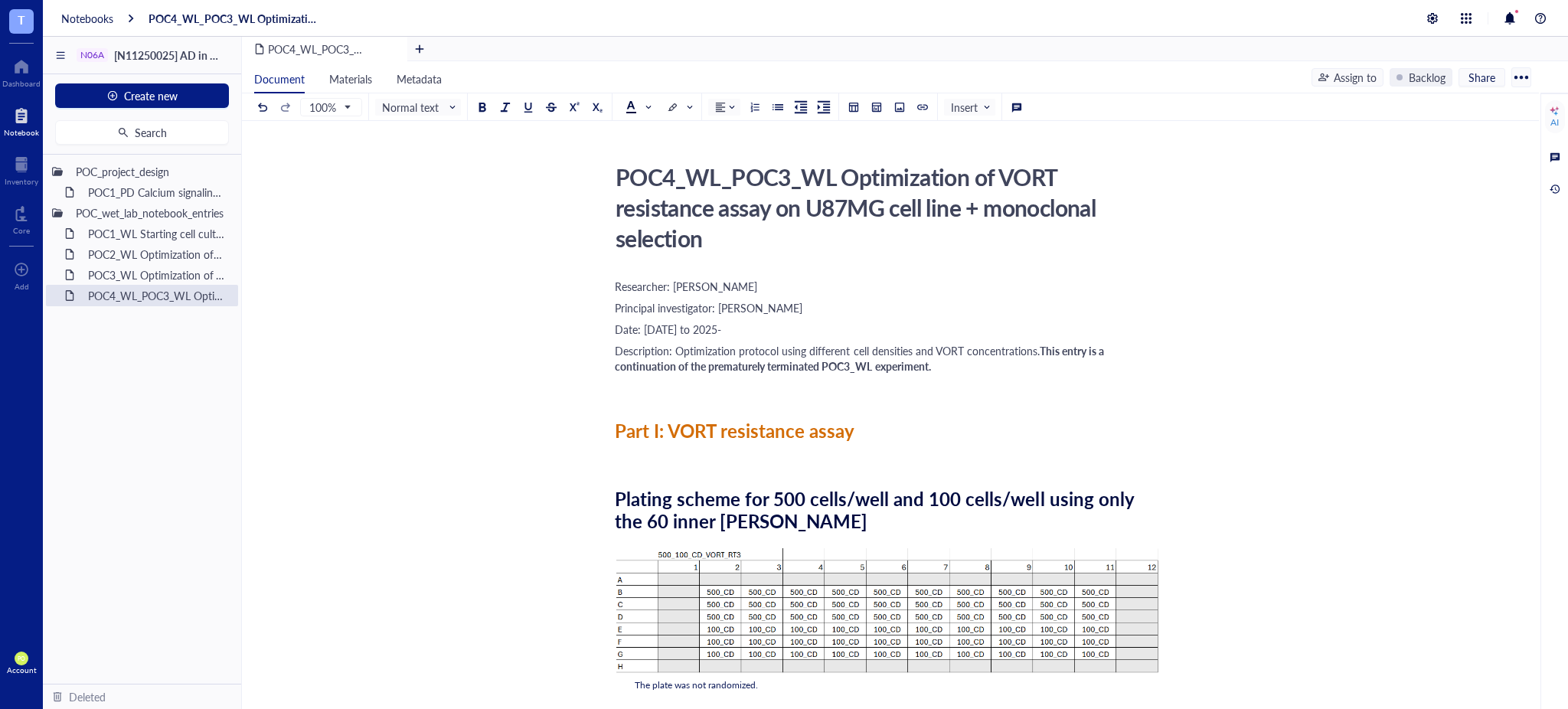
click at [641, 107] on span at bounding box center [638, 107] width 25 height 12
click at [629, 125] on div at bounding box center [631, 131] width 11 height 11
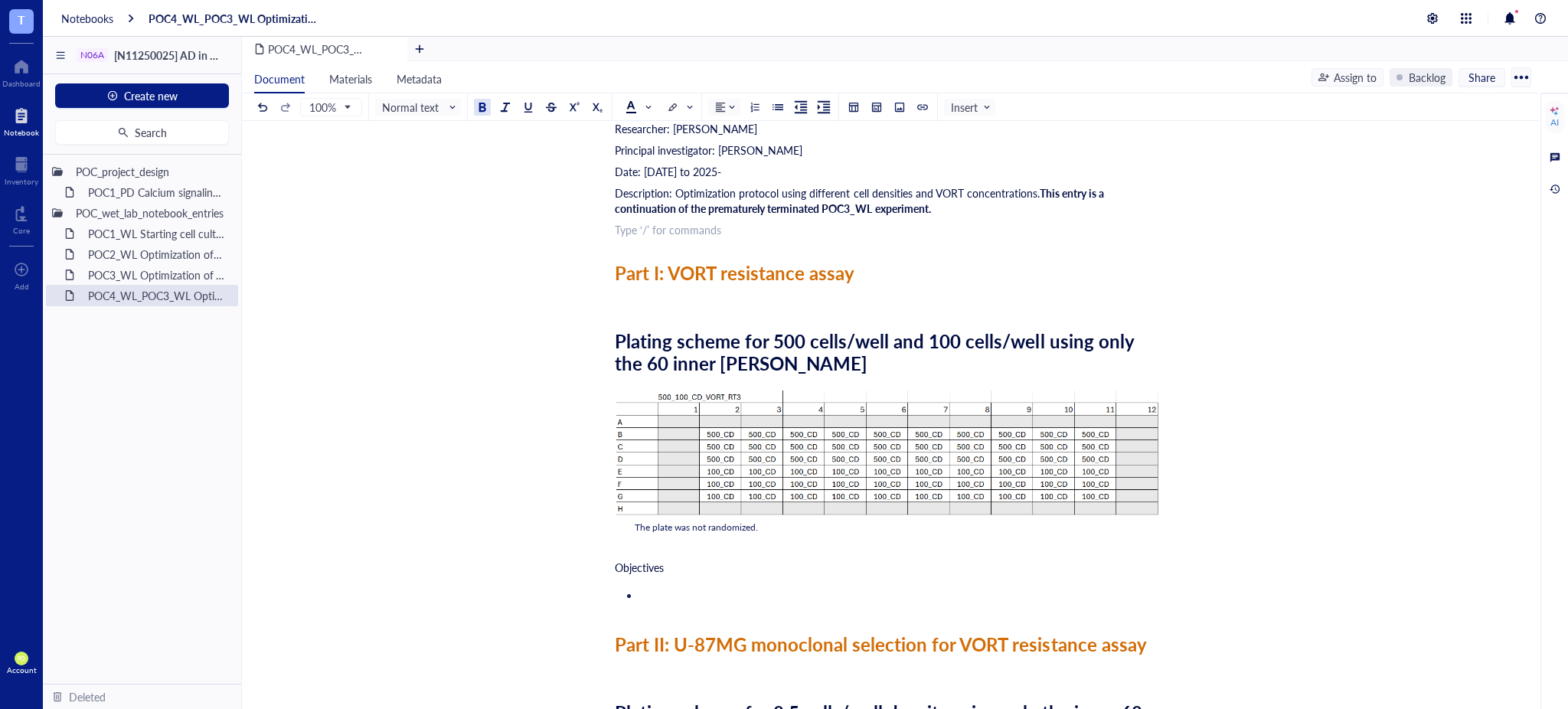
scroll to position [169, 0]
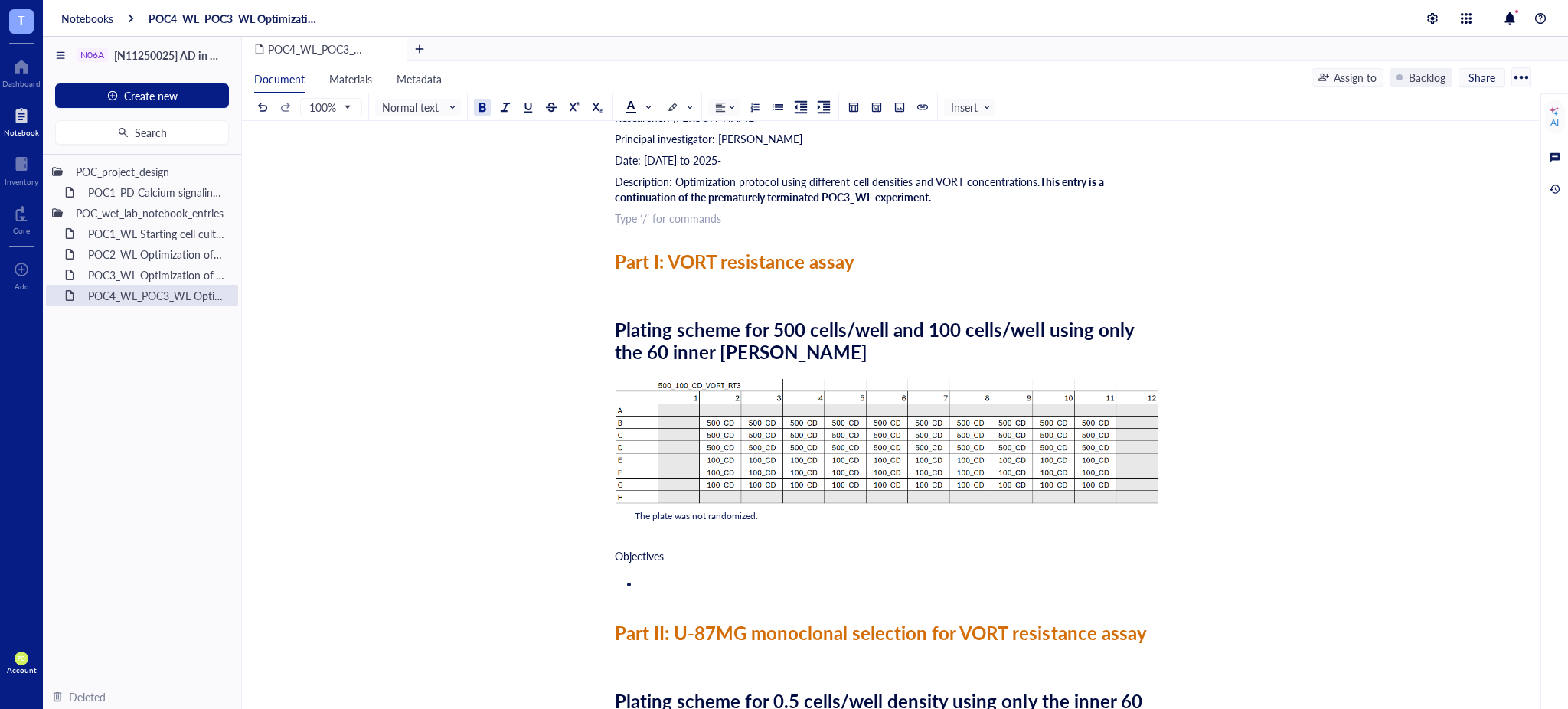
click at [703, 588] on li "﻿" at bounding box center [900, 583] width 520 height 15
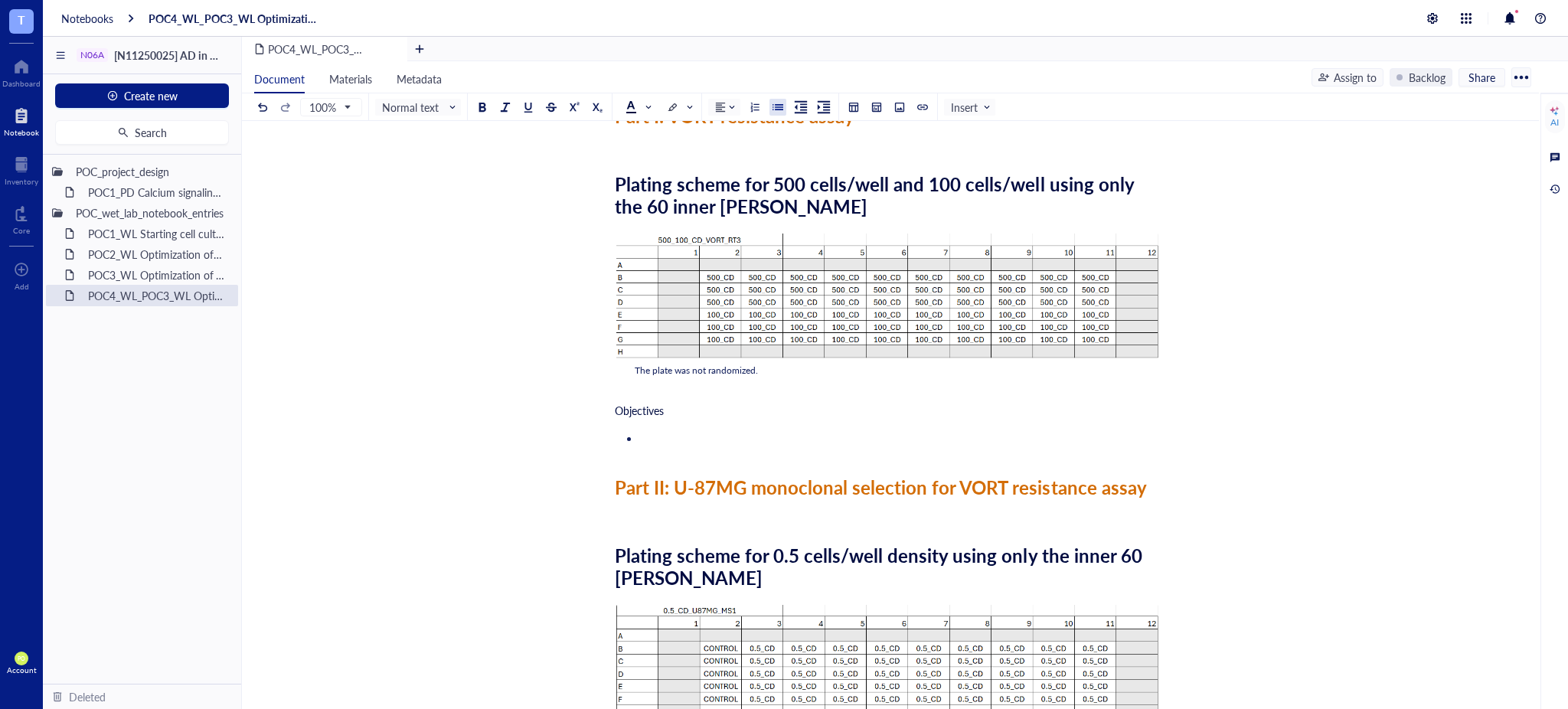
scroll to position [285, 0]
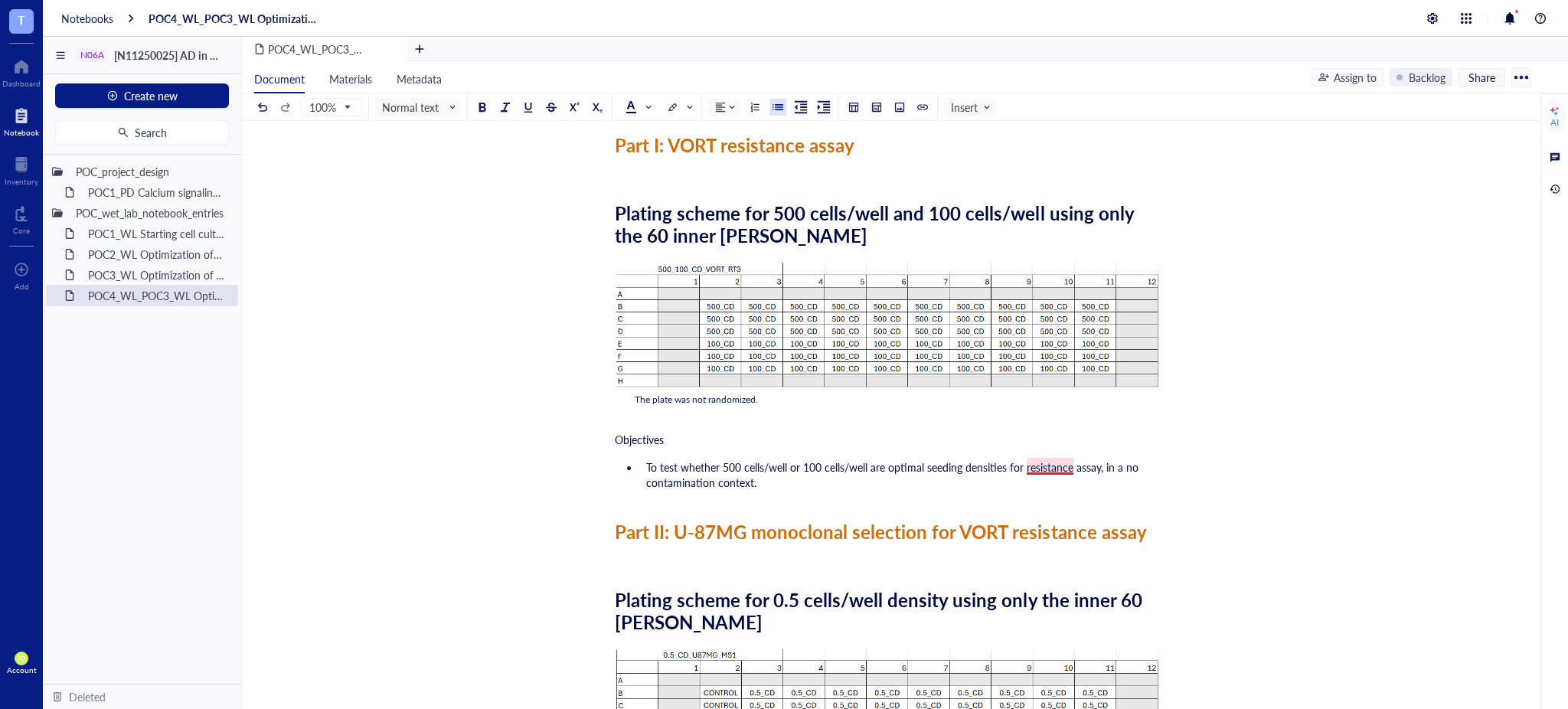
click at [1045, 469] on span "To test whether 500 cells/well or 100 cells/well are optimal seeding densities …" at bounding box center [894, 474] width 495 height 31
click at [924, 483] on li "To test whether 500 cells/well or 100 cells/well are optimal seeding densities …" at bounding box center [900, 474] width 520 height 31
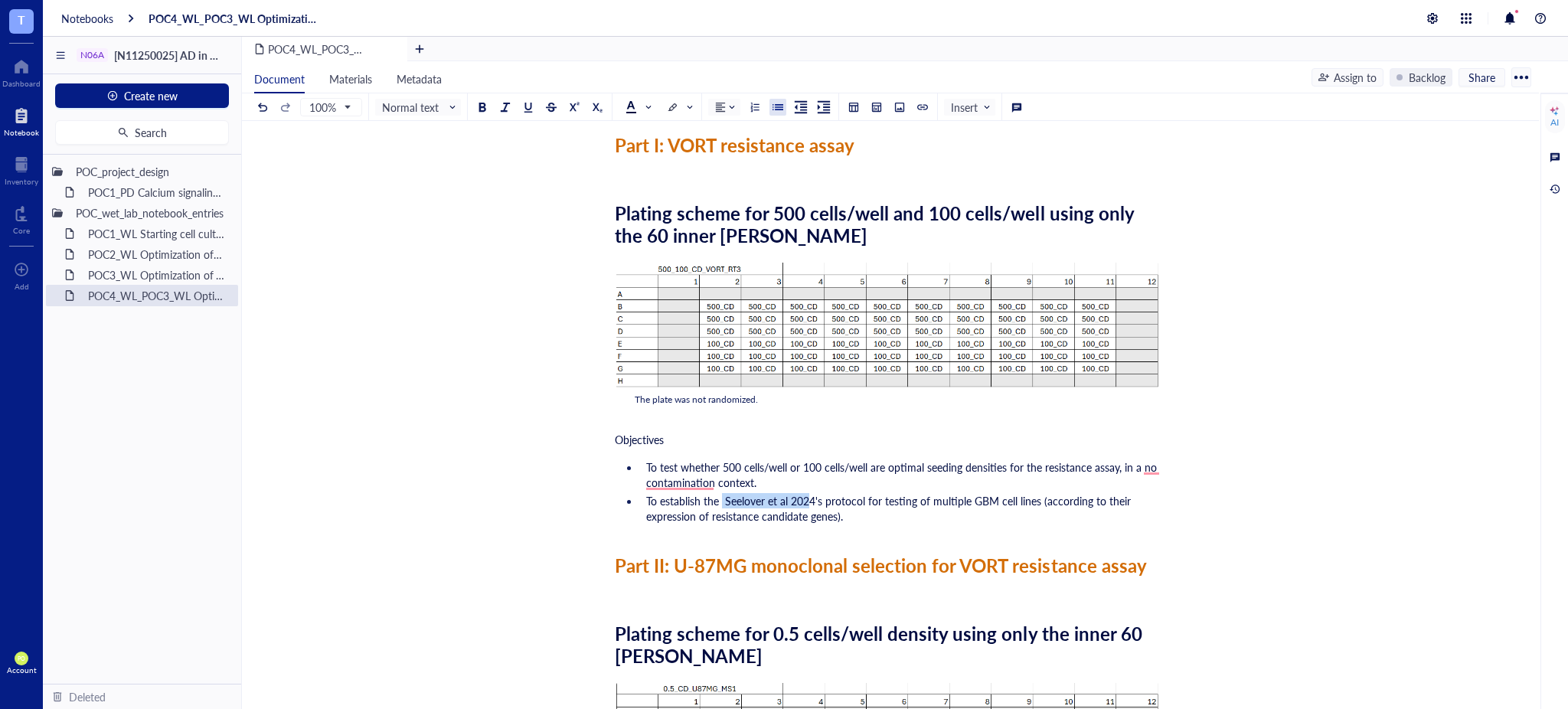
drag, startPoint x: 812, startPoint y: 500, endPoint x: 721, endPoint y: 503, distance: 91.0
click at [721, 503] on span "To establish the Seelover et al 2024's protocol for testing of multiple GBM cel…" at bounding box center [890, 508] width 488 height 31
click at [885, 509] on li "To establish the Seelover et al 2024's protocol for testing of multiple GBM cel…" at bounding box center [900, 508] width 520 height 31
drag, startPoint x: 817, startPoint y: 498, endPoint x: 726, endPoint y: 496, distance: 91.0
click at [726, 496] on span "To establish the Seelover et al 2024's protocol for testing of multiple GBM cel…" at bounding box center [890, 508] width 488 height 31
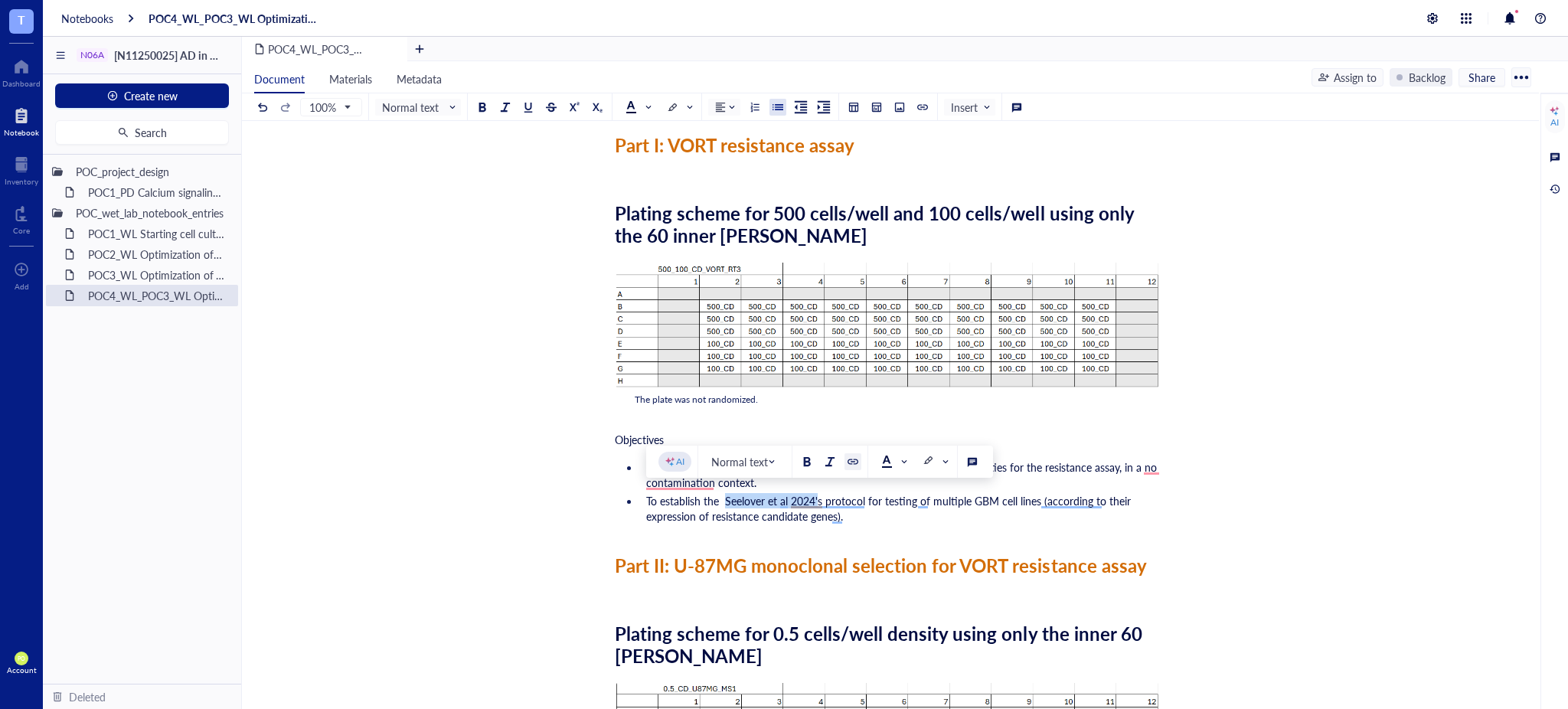
click at [849, 458] on div at bounding box center [853, 461] width 11 height 11
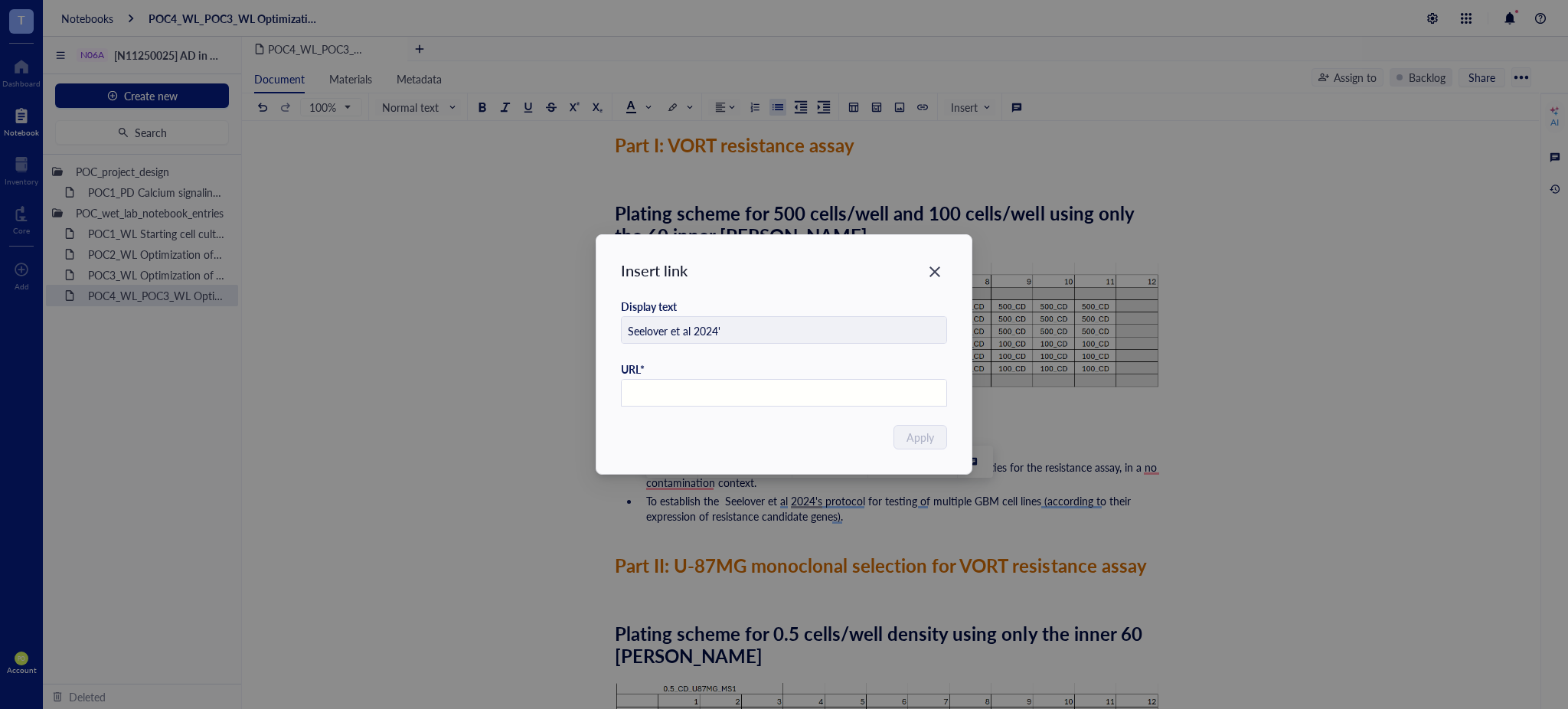
paste input "https://doi.org/10.1016/j.xpro.2024.103361"
type input "https://doi.org/10.1016/j.xpro.2024.103361"
click at [916, 428] on span "Apply" at bounding box center [921, 437] width 28 height 17
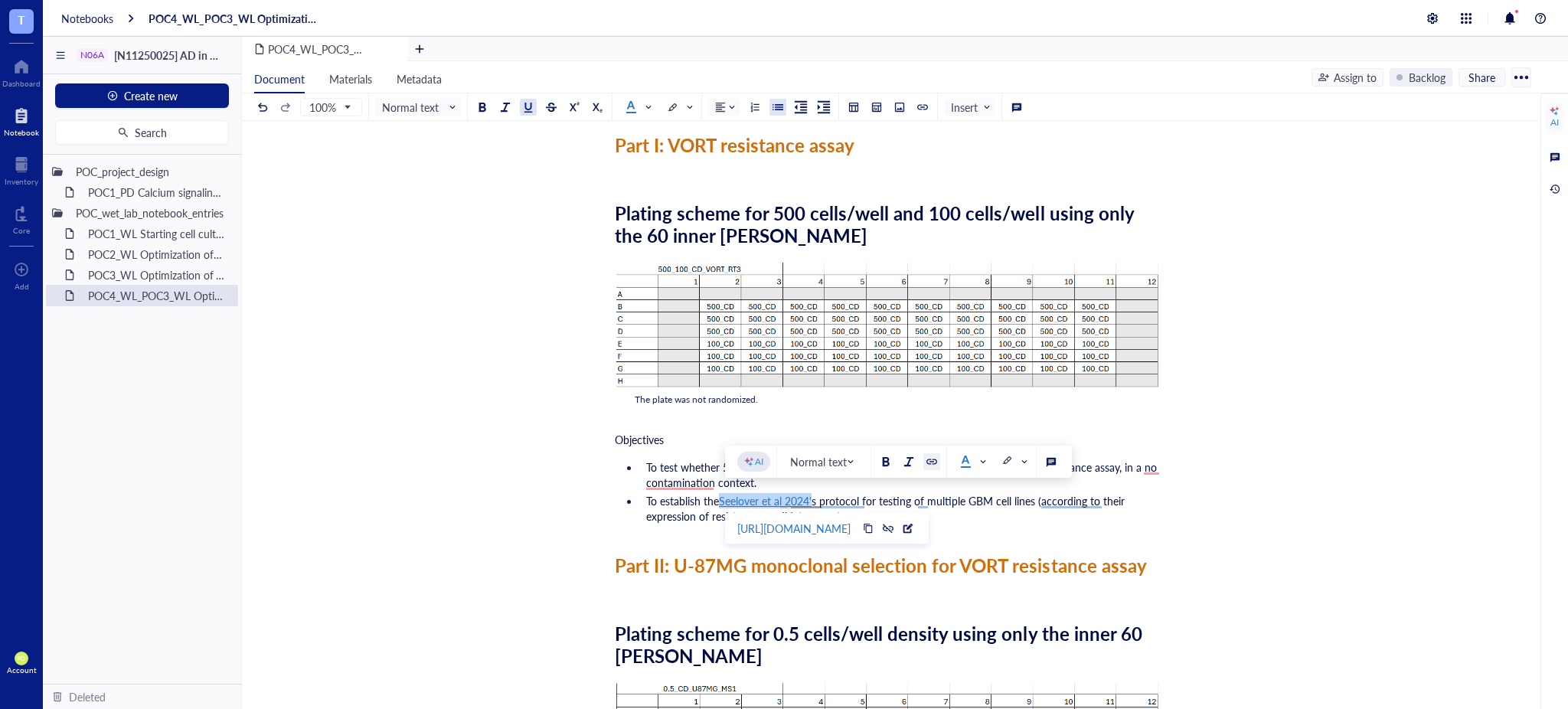
click at [926, 458] on div at bounding box center [932, 461] width 11 height 11
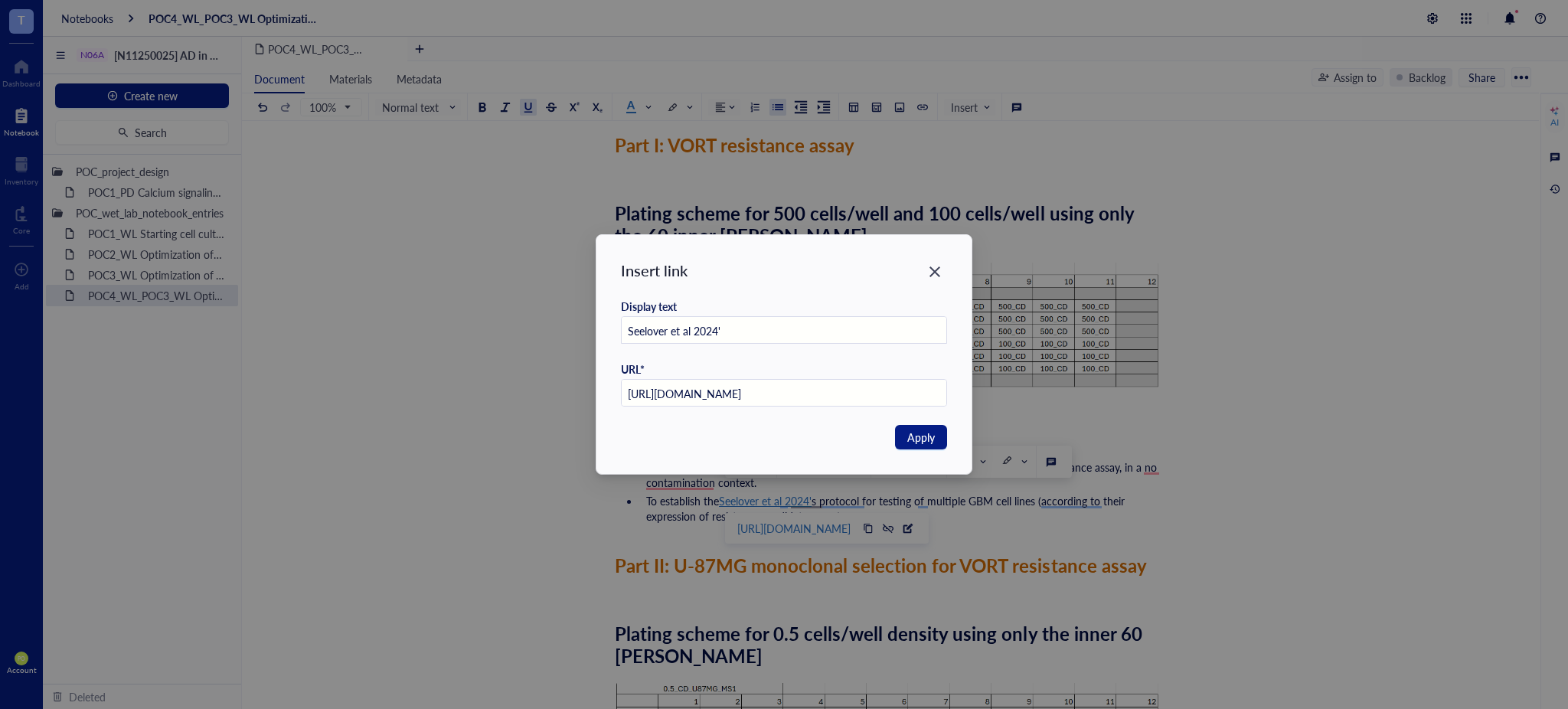
click at [642, 330] on input "Seelover et al 2024'" at bounding box center [784, 331] width 325 height 28
click at [751, 322] on input "Sealover et al 2024'" at bounding box center [784, 331] width 325 height 28
type input "Sealover et al 2024's"
click at [909, 436] on span "Apply" at bounding box center [921, 437] width 28 height 17
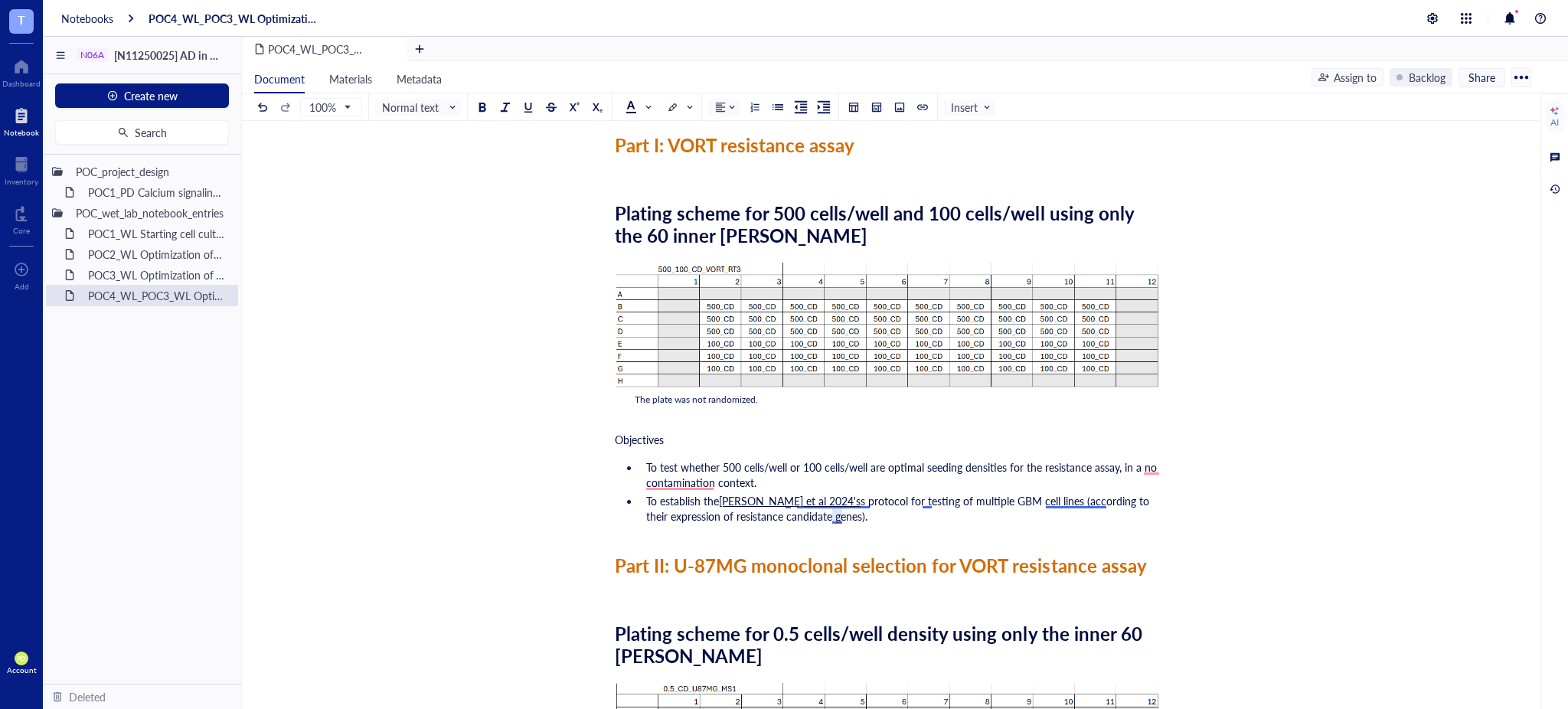
click at [828, 497] on span "s protocol for testing of multiple GBM cell lines (according to their expressio…" at bounding box center [899, 508] width 506 height 31
drag, startPoint x: 912, startPoint y: 527, endPoint x: 899, endPoint y: 527, distance: 13.0
click at [909, 528] on div "Researcher: Paola Onate Colobon Principal investigator: Professor Sohyon Lee Da…" at bounding box center [887, 559] width 545 height 1139
click at [675, 478] on span "To test whether 500 cells/well or 100 cells/well are optimal seeding densities …" at bounding box center [903, 474] width 514 height 31
click at [940, 544] on div "Researcher: Paola Onate Colobon Principal investigator: Professor Sohyon Lee Da…" at bounding box center [887, 559] width 545 height 1139
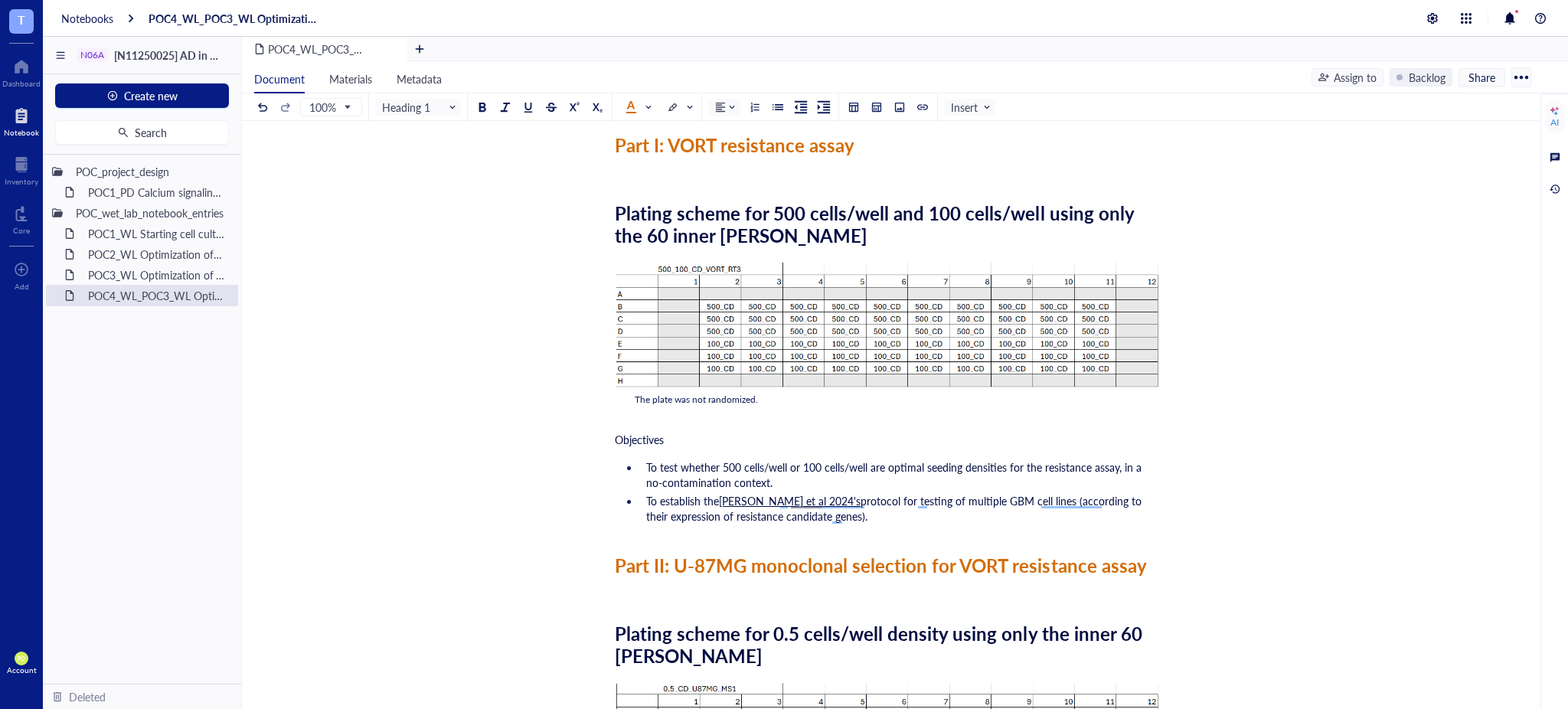
click at [1063, 508] on li "To establish the Sealover et al 2024's protocol for testing of multiple GBM cel…" at bounding box center [900, 508] width 520 height 31
click at [1070, 498] on span "protocol for testing of multiple GBM cell lines (according to their expression …" at bounding box center [896, 508] width 499 height 31
click at [841, 508] on li "To establish the protocol of Sealover et al. (2024) for testing multiple GBM ce…" at bounding box center [900, 508] width 520 height 31
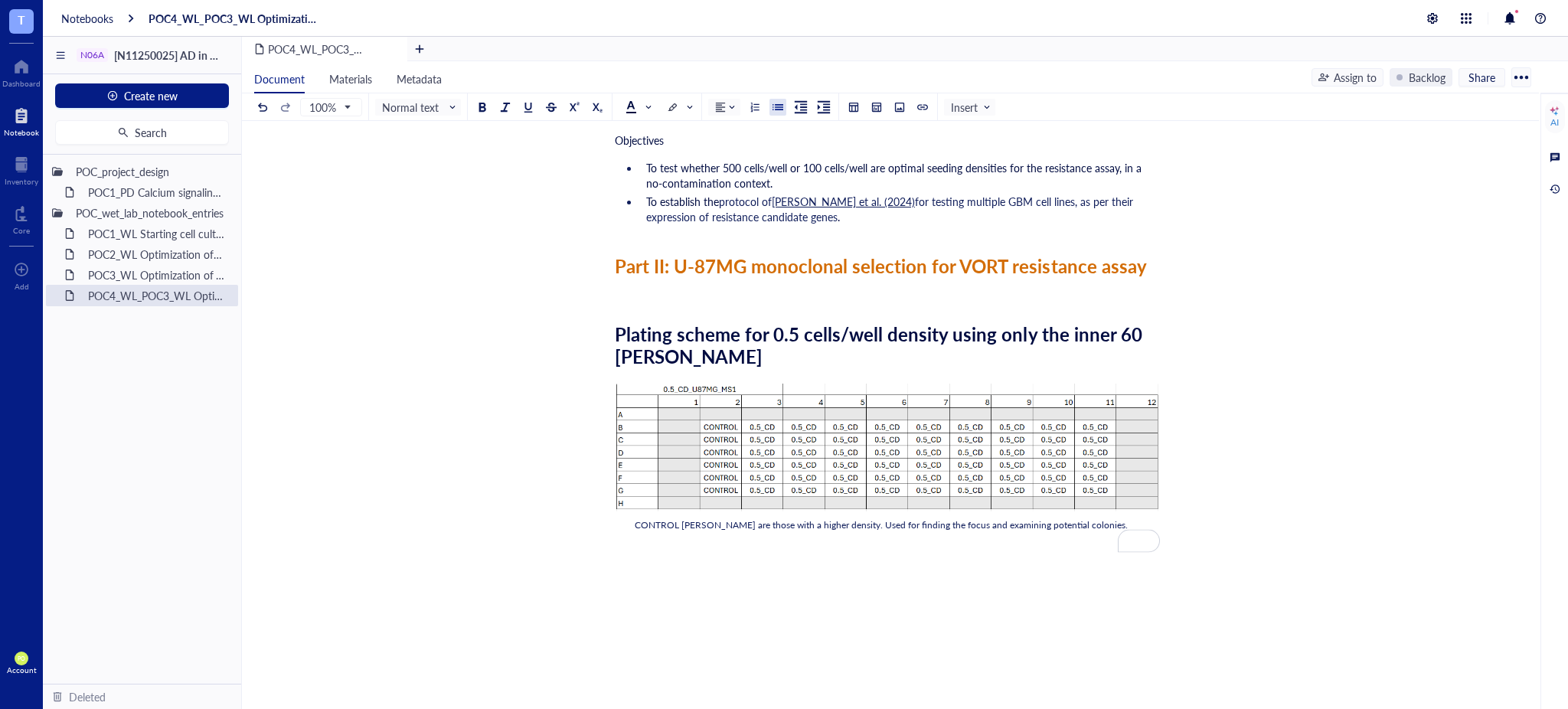
scroll to position [626, 0]
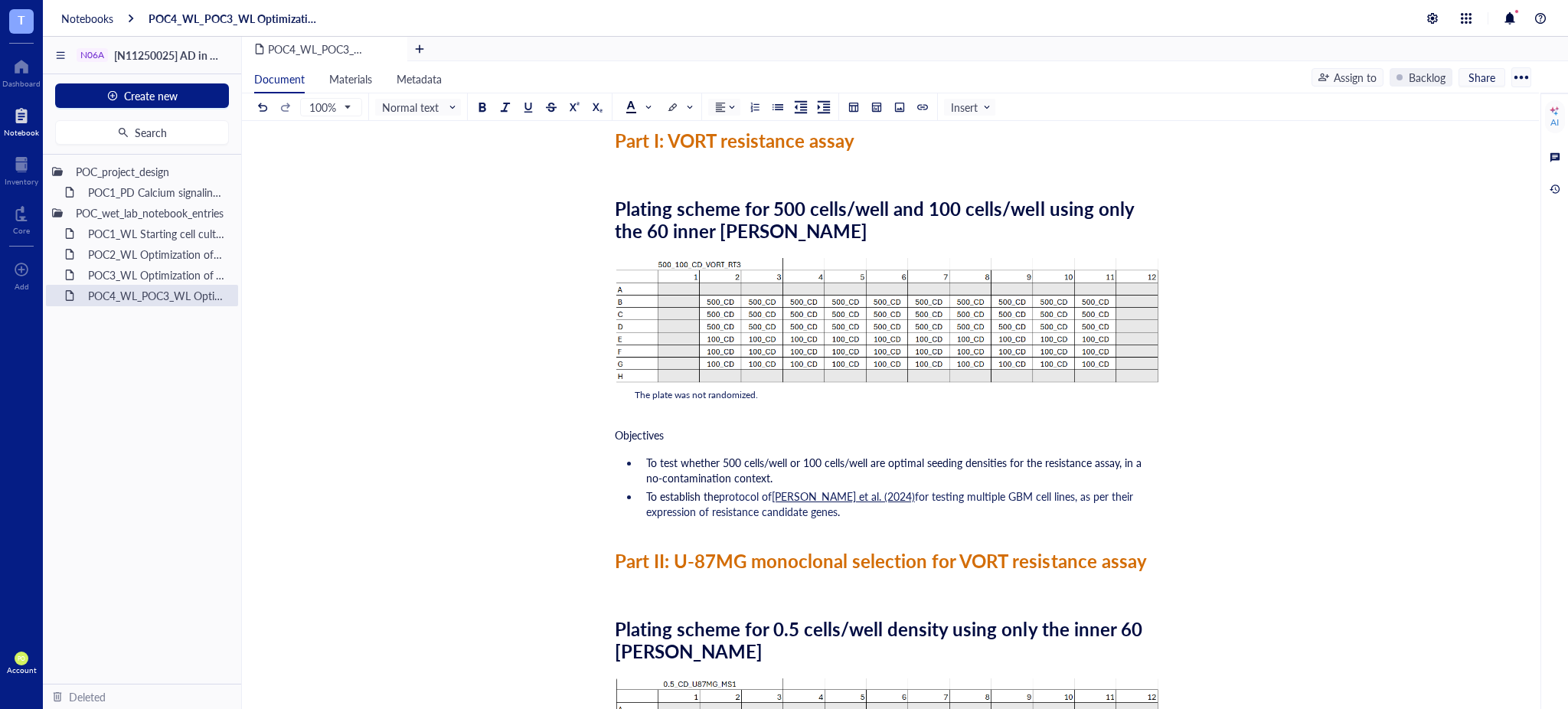
scroll to position [285, 0]
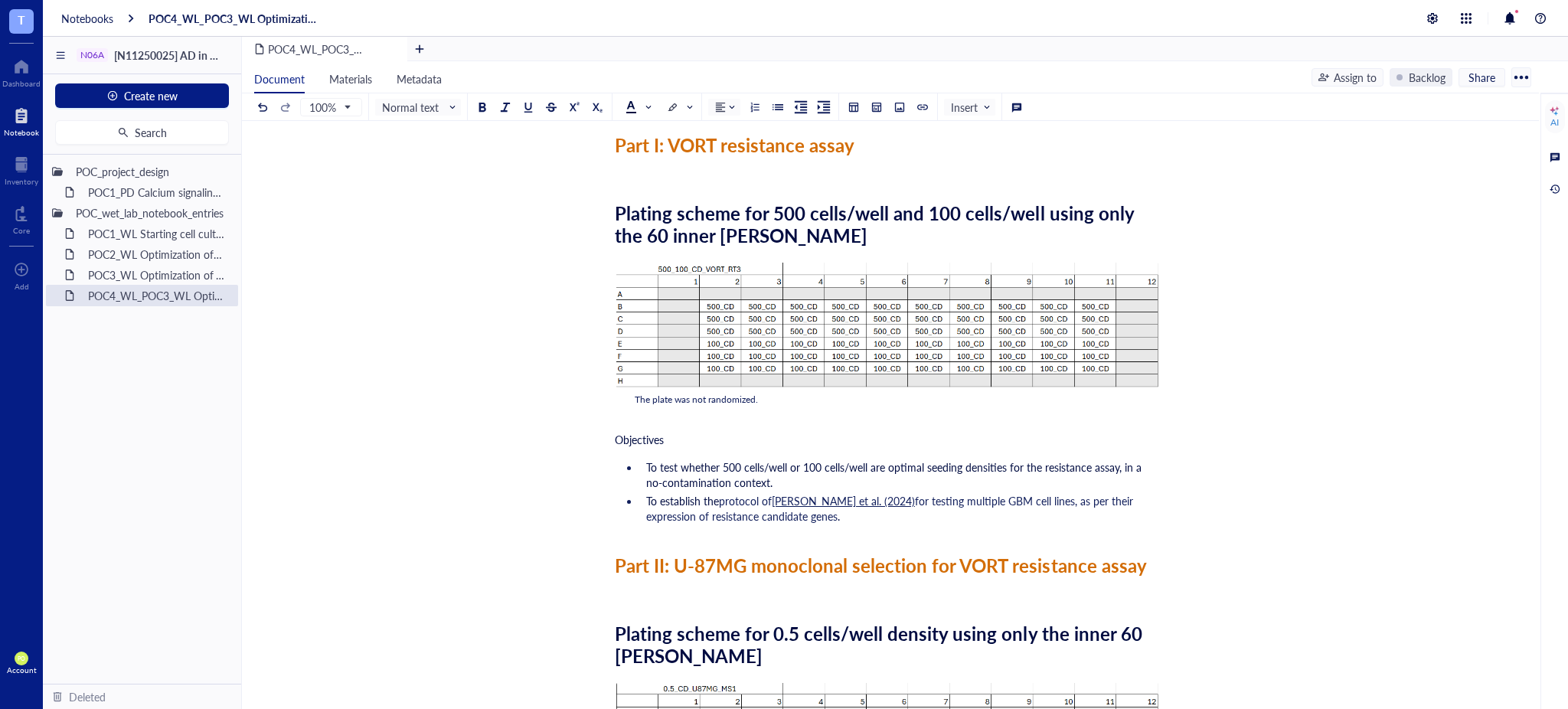
drag, startPoint x: 683, startPoint y: 438, endPoint x: 599, endPoint y: 429, distance: 84.5
click at [599, 429] on div "POC4_WL_POC3_WL Optimization of VORT resistance assay on U87MG cell line + mono…" at bounding box center [888, 501] width 1291 height 1257
click at [446, 111] on span "Normal text" at bounding box center [420, 107] width 75 height 14
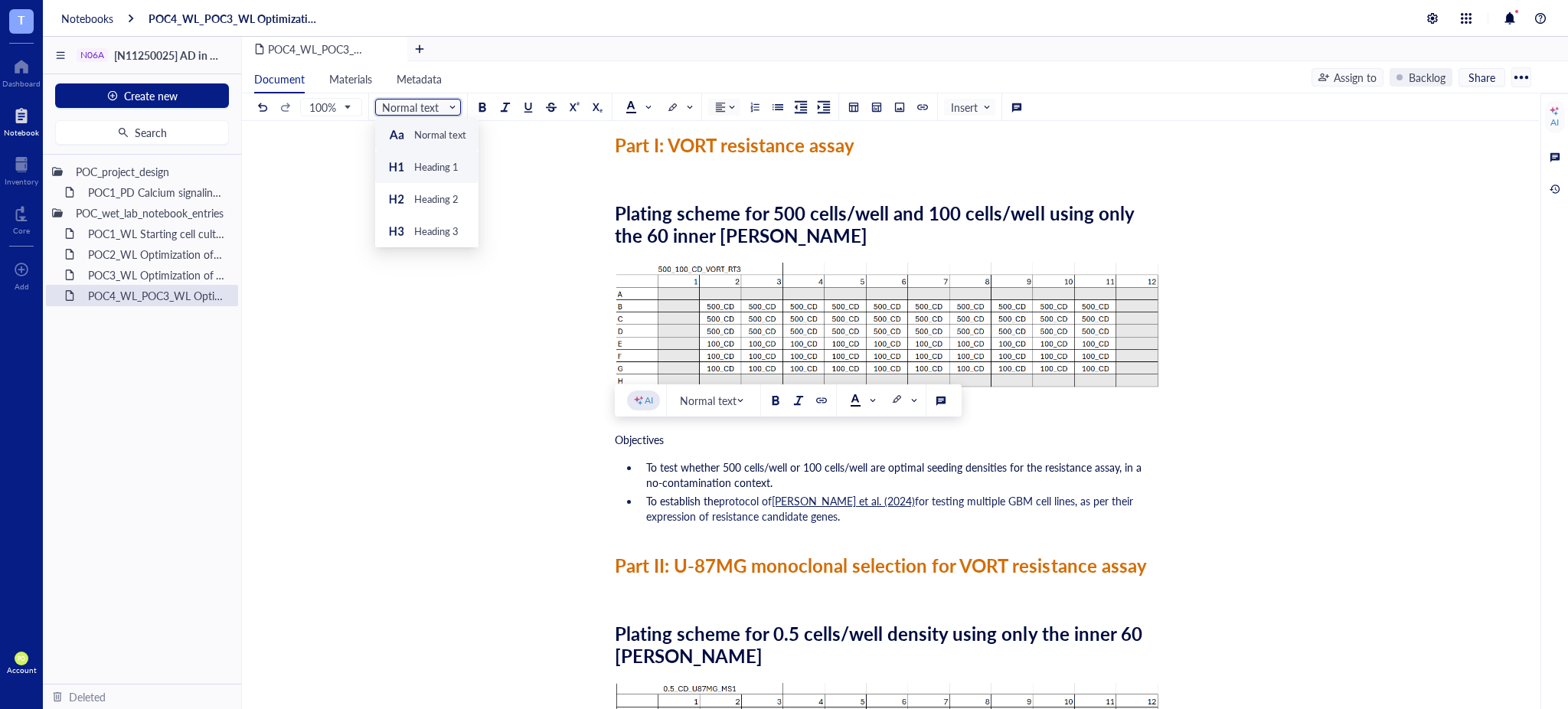
click at [432, 170] on div "Heading 1" at bounding box center [436, 167] width 45 height 14
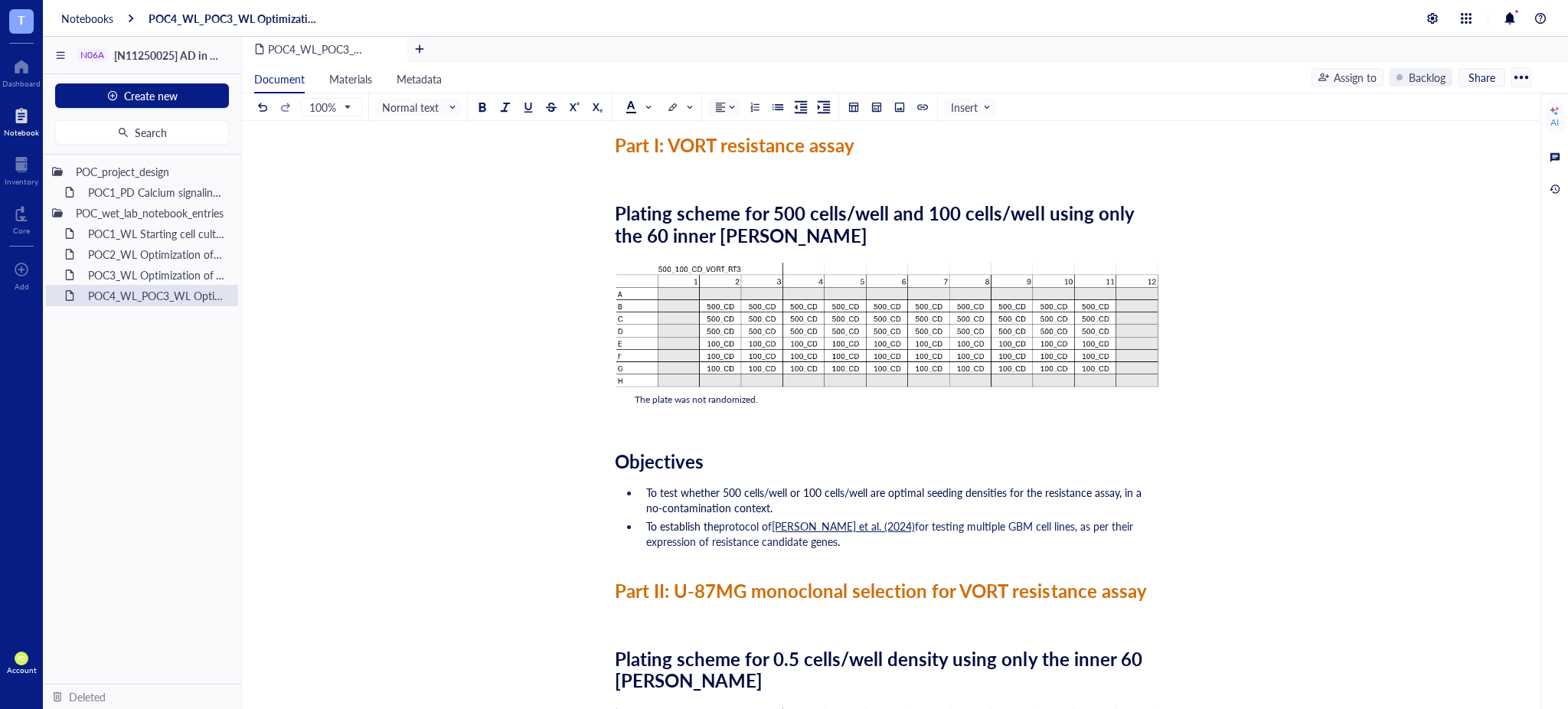
scroll to position [626, 0]
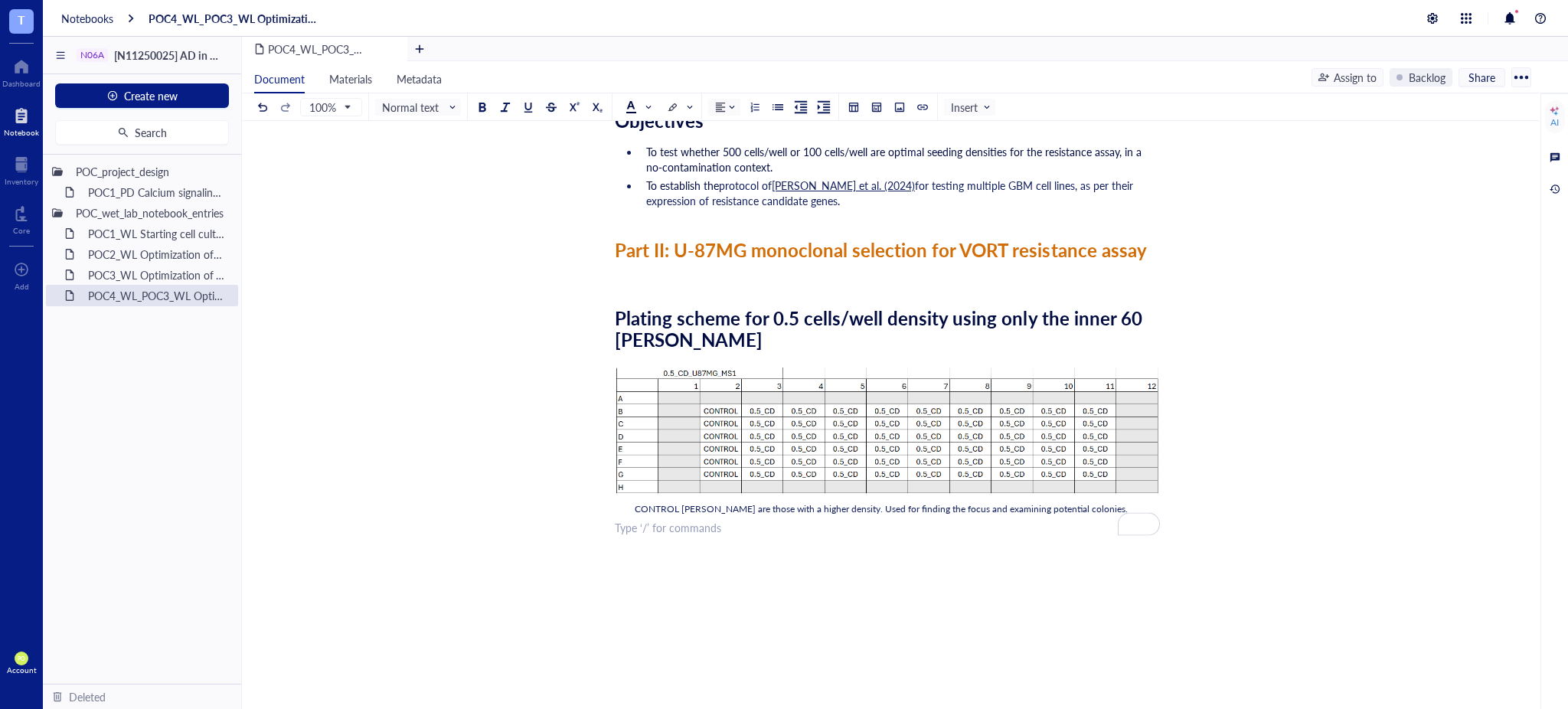
click at [654, 541] on div "Researcher: Paola Onate Colobon Principal investigator: Professor Sohyon Lee Da…" at bounding box center [887, 231] width 545 height 1164
click at [782, 109] on div at bounding box center [778, 107] width 11 height 11
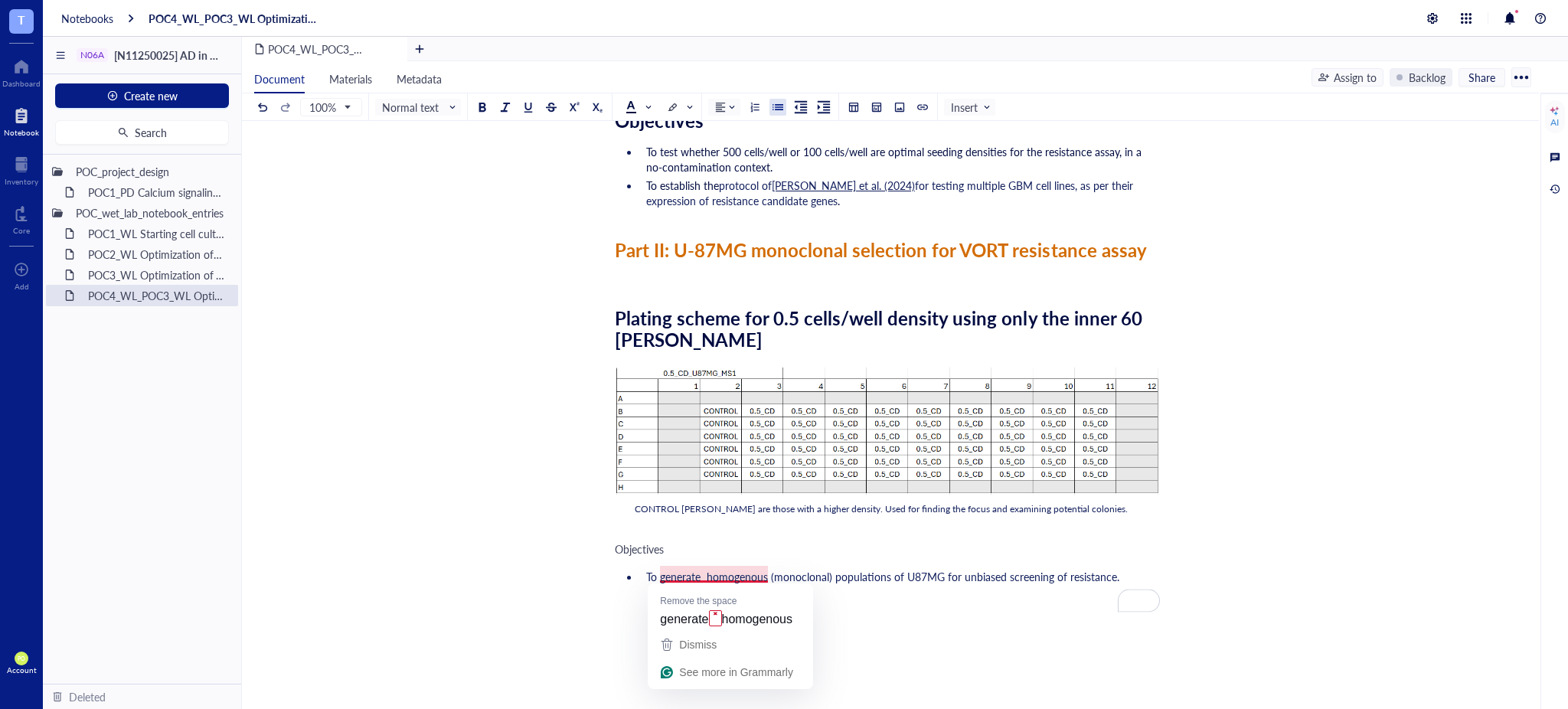
click at [704, 571] on span "To generate homogenous (monoclonal) populations of U87MG for unbiased screening…" at bounding box center [882, 576] width 473 height 15
click at [966, 588] on div "Researcher: Paola Onate Colobon Principal investigator: Professor Sohyon Lee Da…" at bounding box center [887, 269] width 545 height 1240
click at [1153, 572] on li "To generate homogenous (monoclonal) populations of U87MG for unbiased screening…" at bounding box center [900, 576] width 520 height 15
click at [1119, 573] on li "To generate homogenous (monoclonal) populations of U87MG for unbiased screening…" at bounding box center [900, 576] width 520 height 15
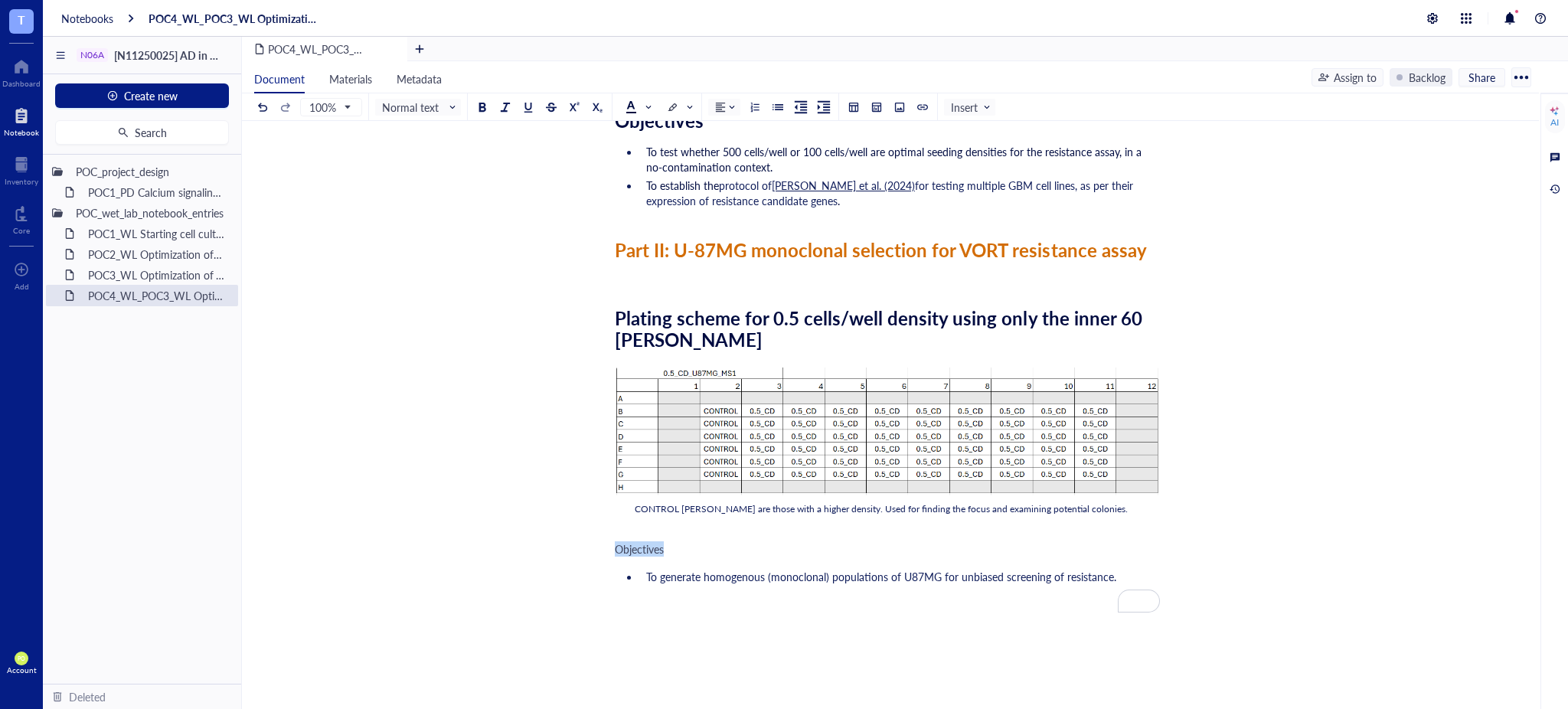
drag, startPoint x: 669, startPoint y: 548, endPoint x: 594, endPoint y: 540, distance: 75.4
click at [594, 540] on div "POC4_WL_POC3_WL Optimization of VORT resistance assay on U87MG cell line + mono…" at bounding box center [888, 211] width 1291 height 1359
click at [439, 115] on input "search" at bounding box center [415, 107] width 65 height 23
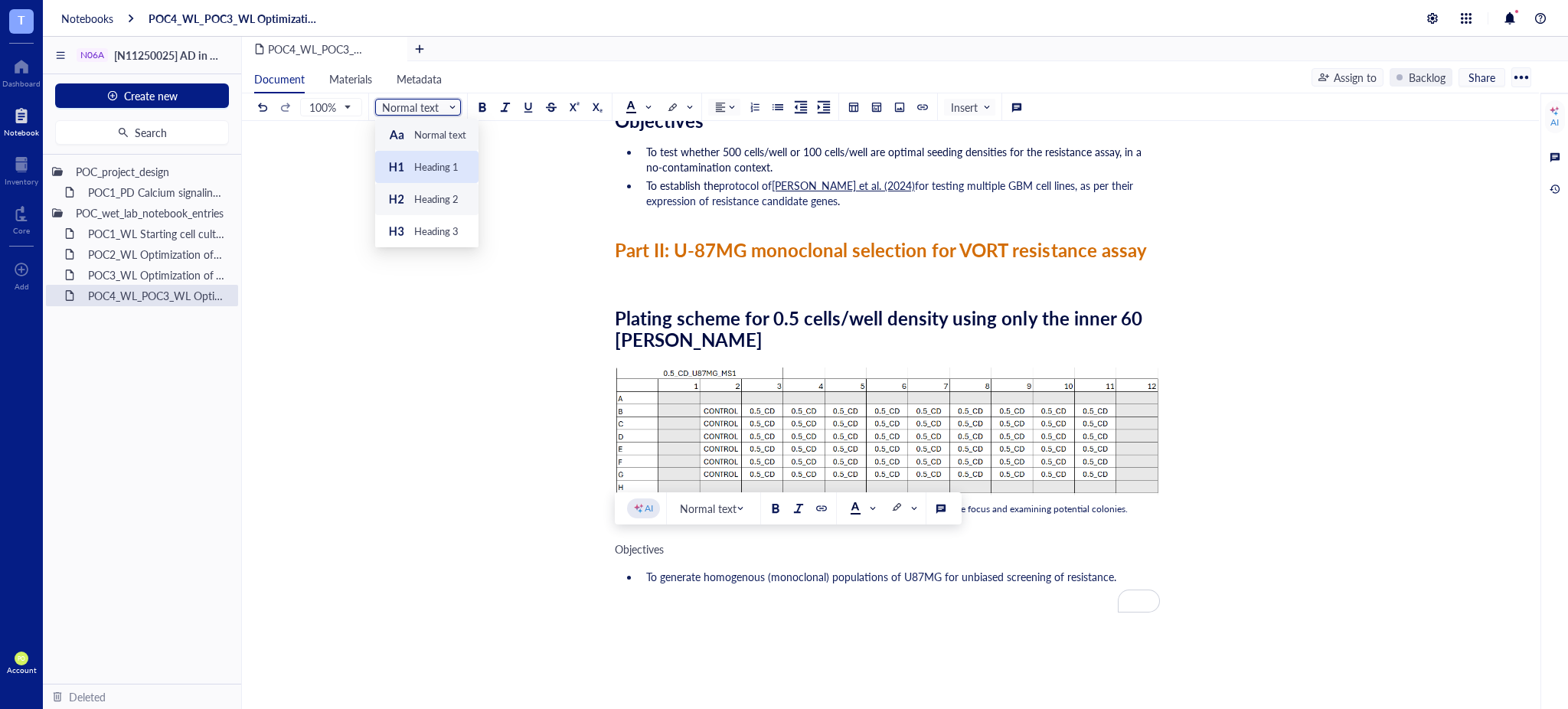
click at [406, 168] on div at bounding box center [397, 167] width 25 height 25
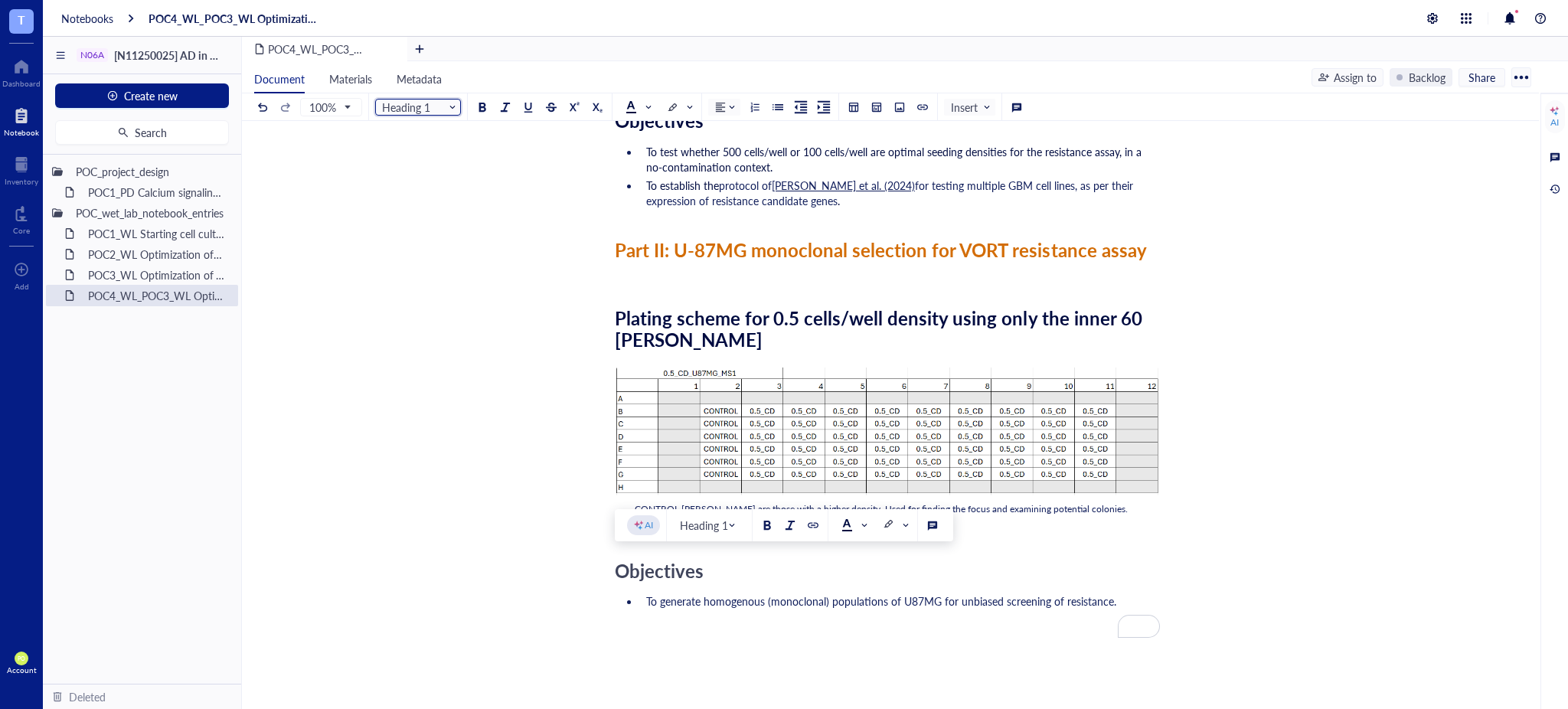
click at [1132, 594] on li "To generate homogenous (monoclonal) populations of U87MG for unbiased screening…" at bounding box center [900, 601] width 520 height 15
click at [642, 621] on div "﻿" at bounding box center [887, 628] width 545 height 15
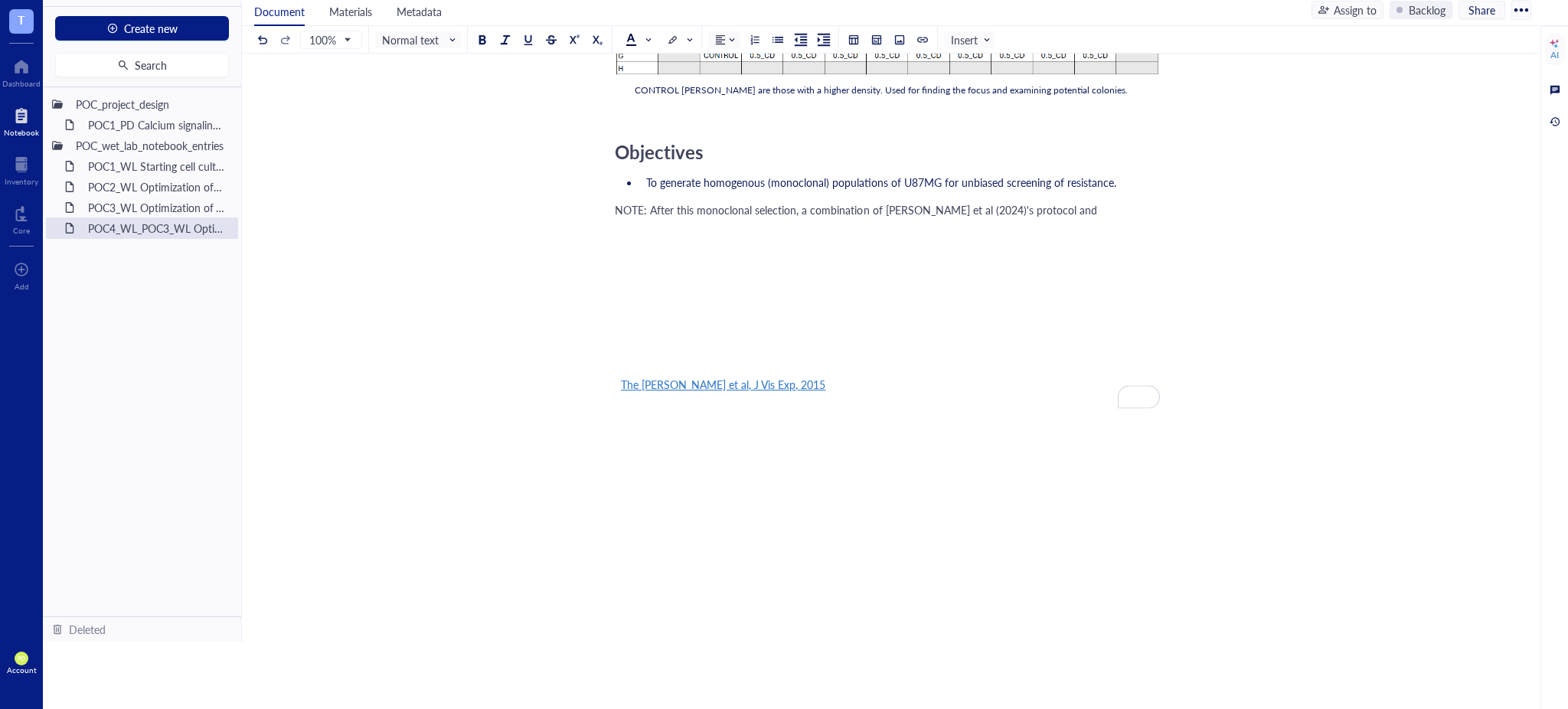
scroll to position [990, 0]
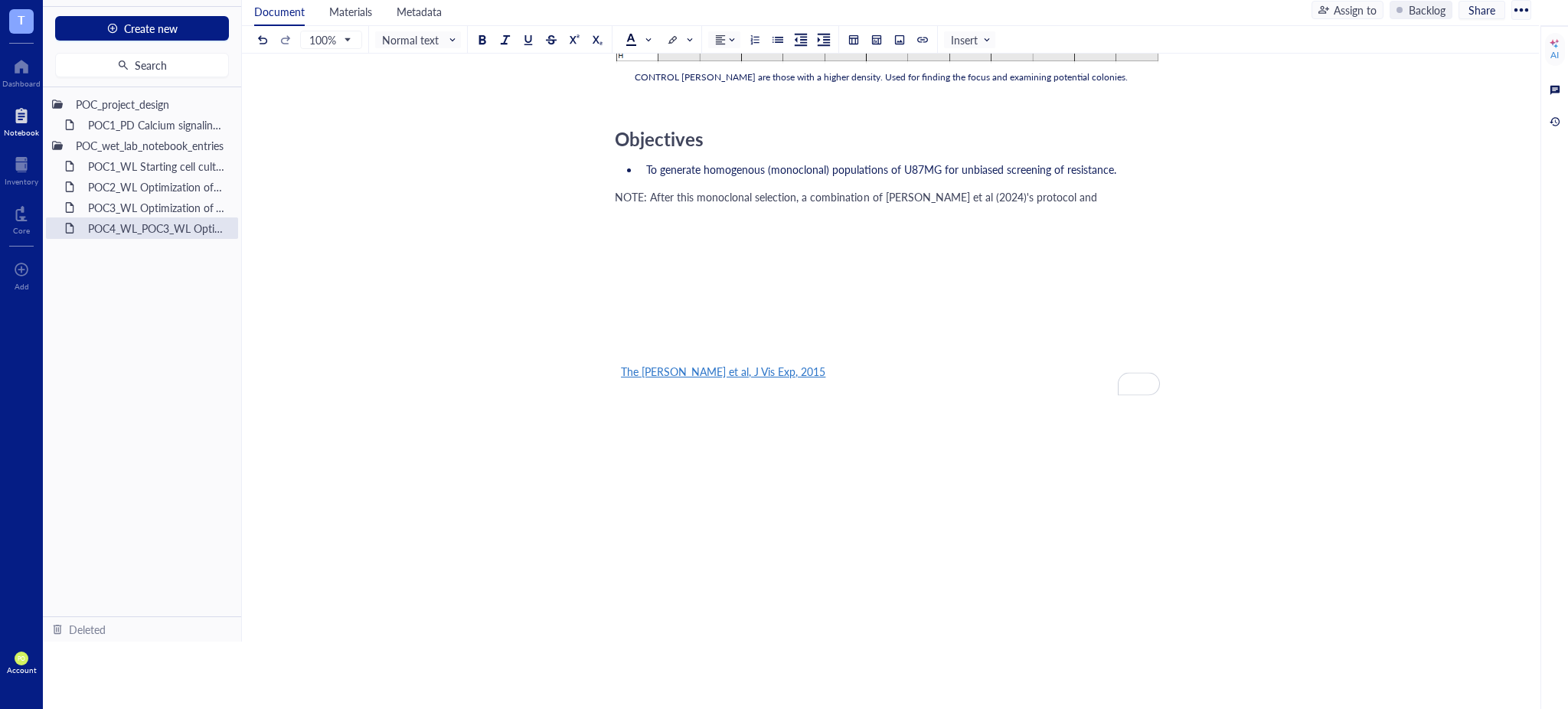
click at [1067, 195] on div "NOTE: After this monoclonal selection, a combination of Sealover et al (2024)'s…" at bounding box center [887, 197] width 545 height 15
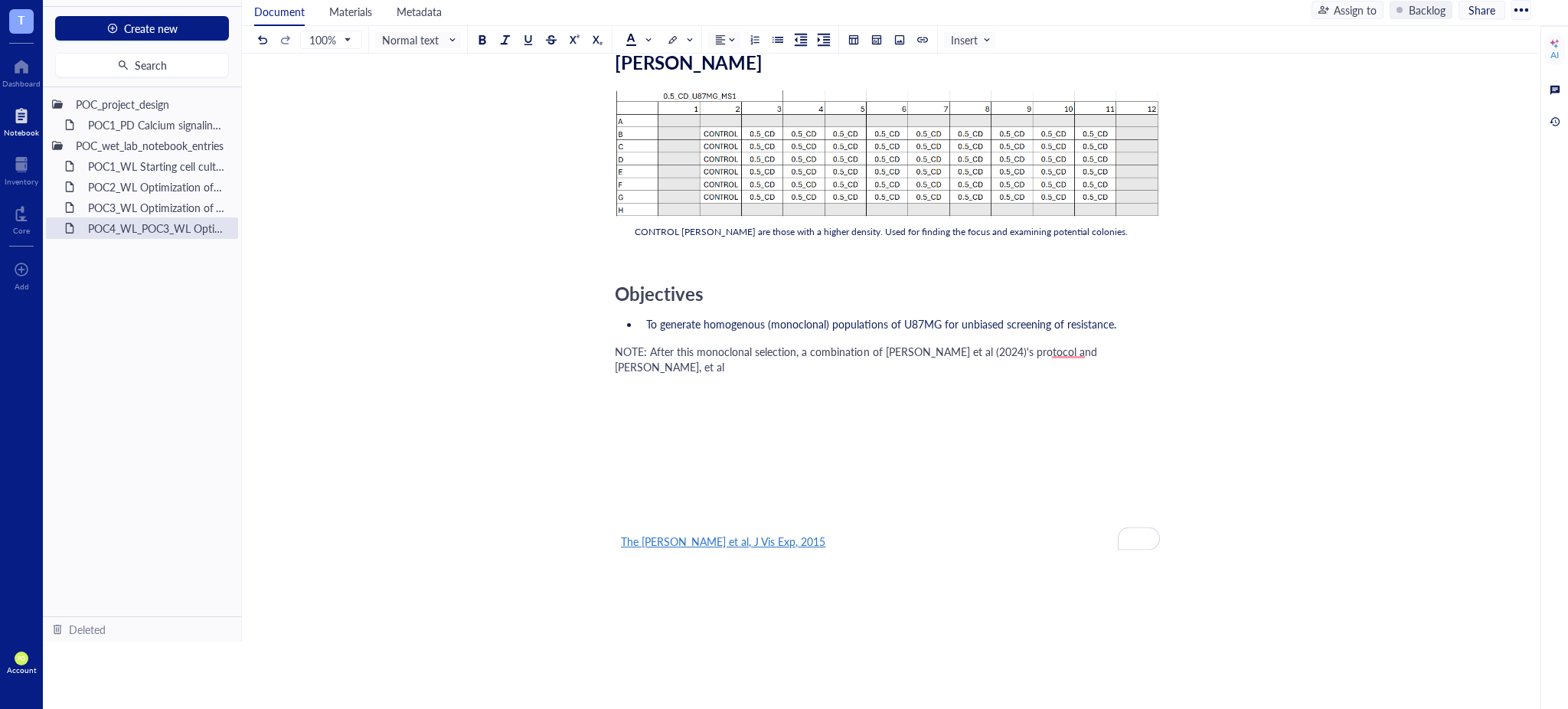
scroll to position [821, 0]
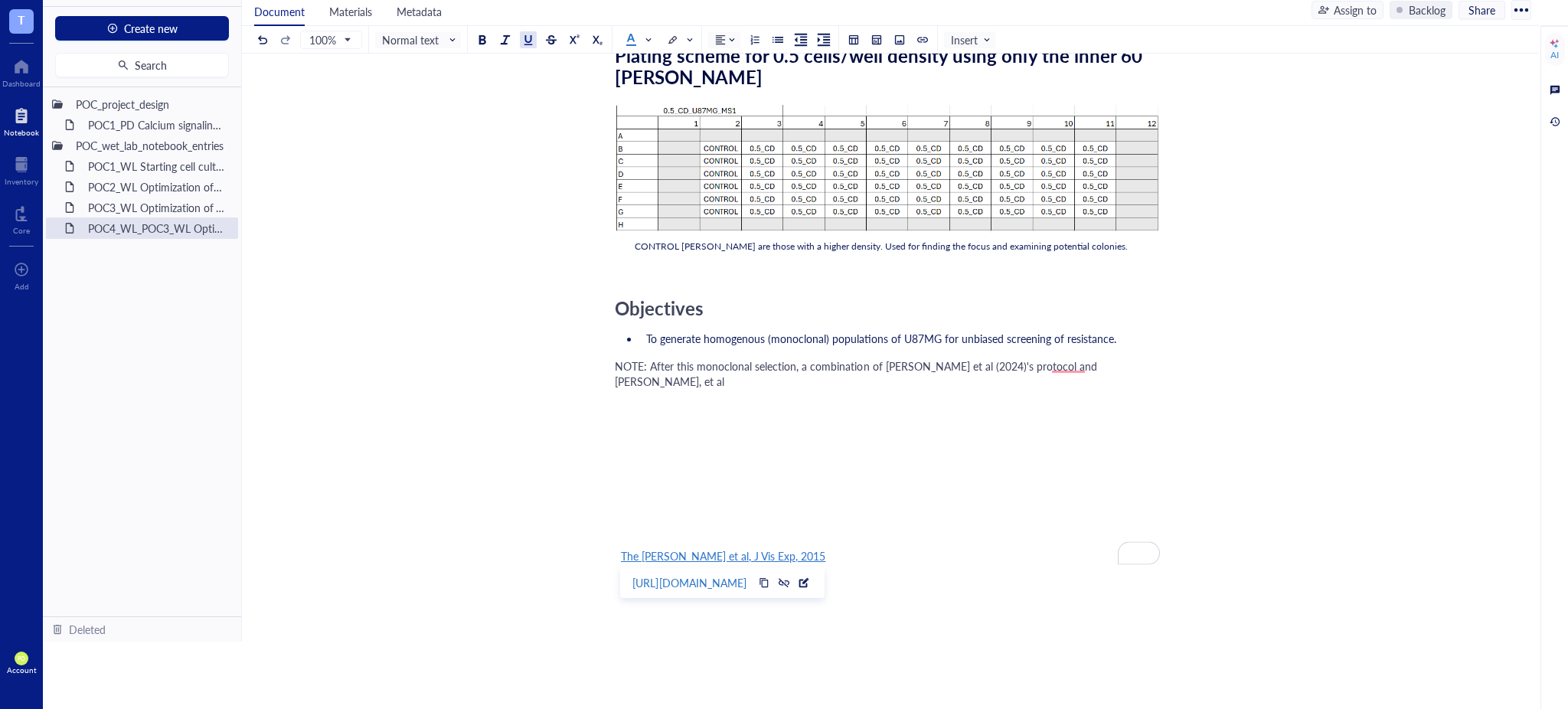
click at [696, 561] on div "Researcher: Paola Onate Colobon Principal investigator: Professor Sohyon Lee Da…" at bounding box center [887, 115] width 545 height 1455
click at [696, 549] on span "The Korpal et al, J Vis Exp, 2015" at bounding box center [723, 556] width 205 height 15
click at [700, 581] on div "https://doi.org/10.3791/52879" at bounding box center [689, 582] width 113 height 20
click at [936, 588] on div "Researcher: Paola Onate Colobon Principal investigator: Professor Sohyon Lee Da…" at bounding box center [887, 115] width 545 height 1455
drag, startPoint x: 802, startPoint y: 558, endPoint x: 462, endPoint y: 551, distance: 340.1
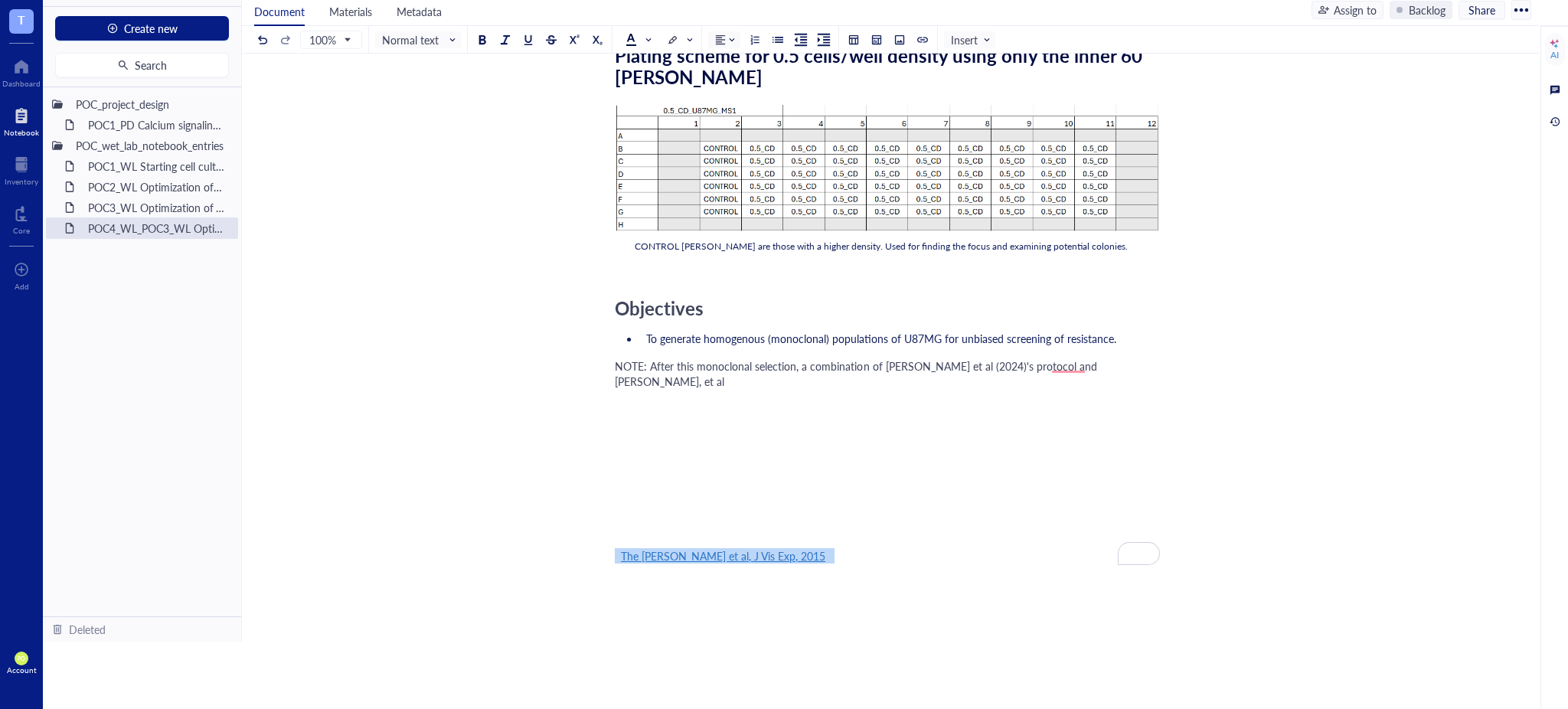
click at [462, 551] on div "POC4_WL_POC3_WL Optimization of VORT resistance assay on U87MG cell line + mono…" at bounding box center [888, 55] width 1291 height 1573
click at [1051, 368] on span "NOTE: After this monoclonal selection, a combination of Sealover et al (2024)'s…" at bounding box center [859, 374] width 489 height 31
click at [1129, 362] on div "NOTE: After this monoclonal selection, a combination of Sealover et al (2024)'s…" at bounding box center [887, 374] width 545 height 31
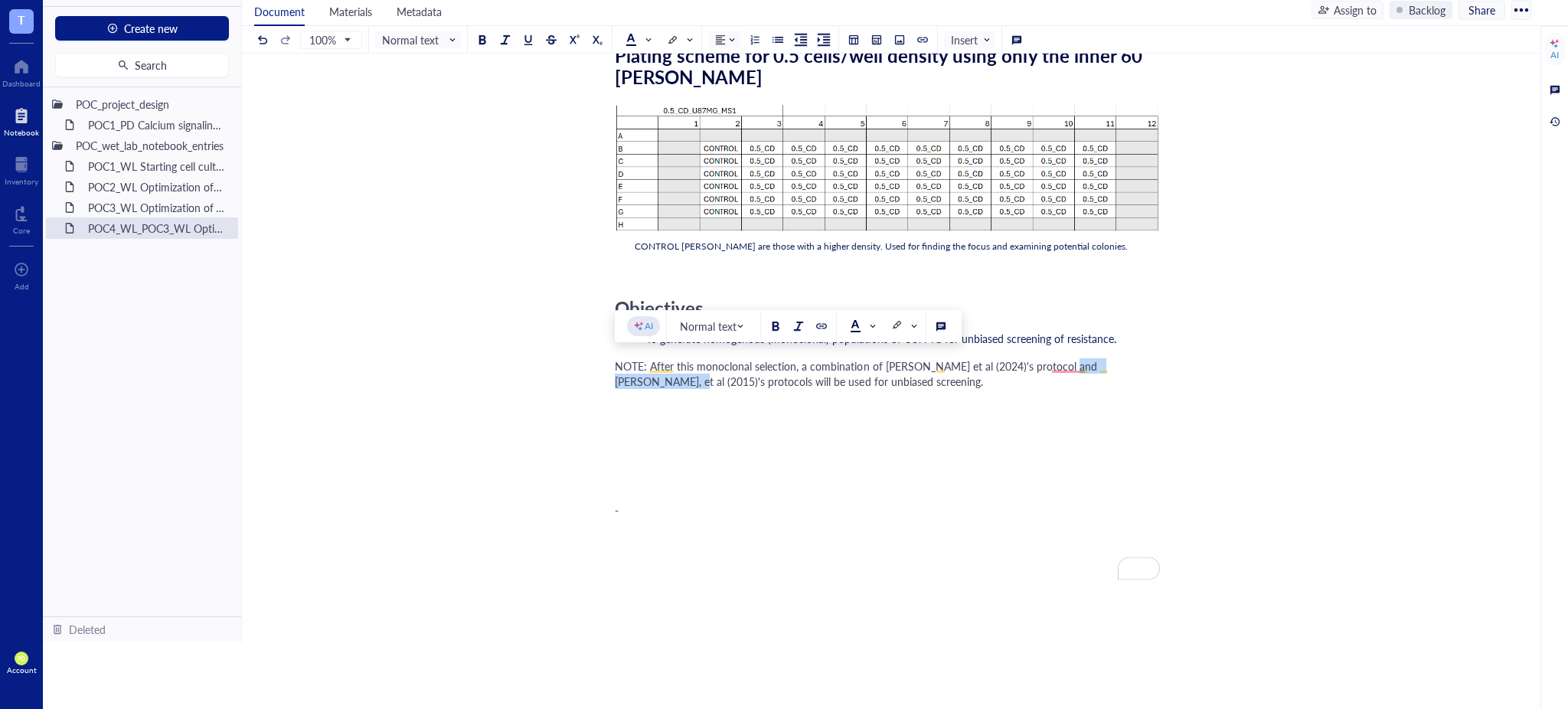
drag, startPoint x: 1051, startPoint y: 363, endPoint x: 1145, endPoint y: 363, distance: 94.0
click at [1103, 363] on span "NOTE: After this monoclonal selection, a combination of Sealover et al (2024)'s…" at bounding box center [859, 374] width 489 height 31
click at [824, 326] on div at bounding box center [822, 326] width 11 height 11
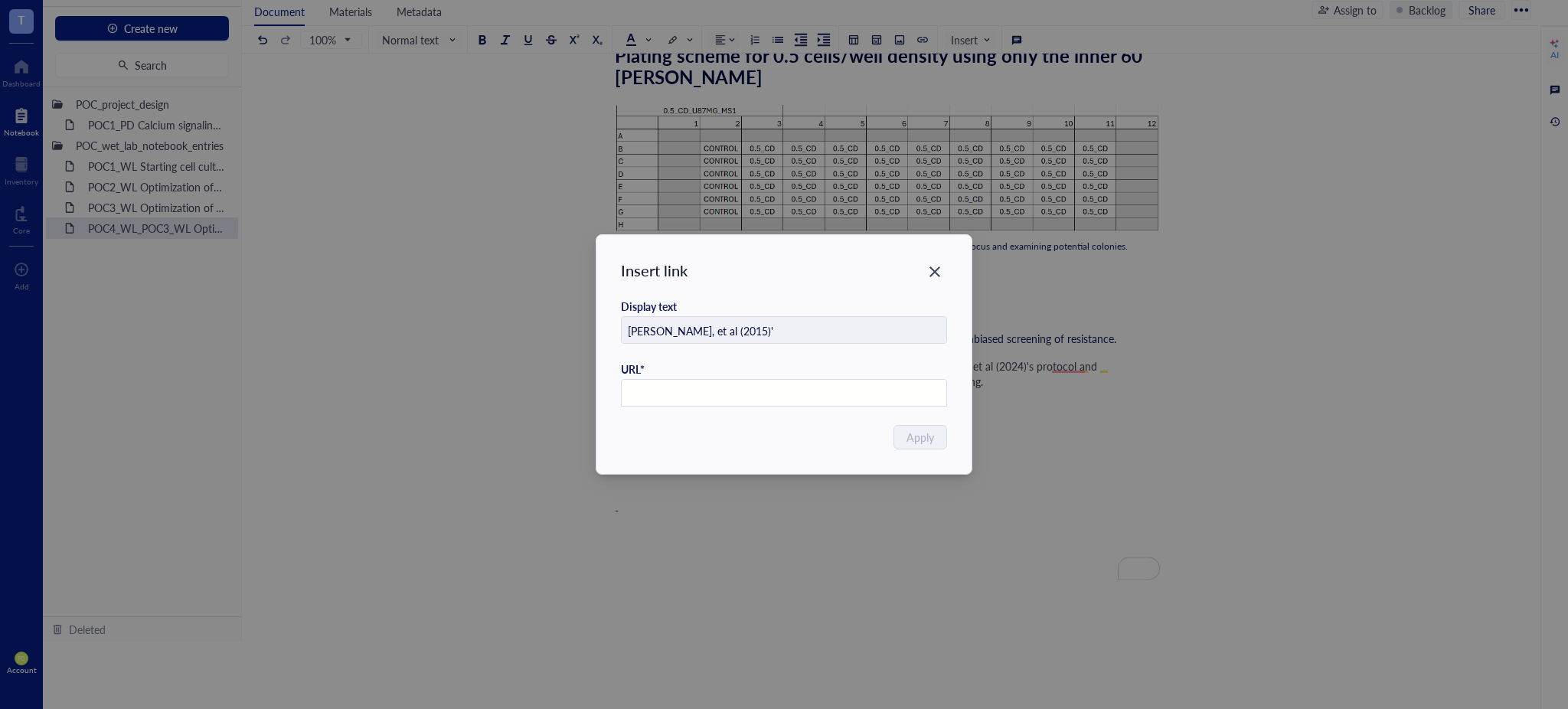
paste input "https://dx.doi.org/10.3791/52879"
type input "https://dx.doi.org/10.3791/52879"
click at [922, 437] on span "Apply" at bounding box center [921, 437] width 28 height 17
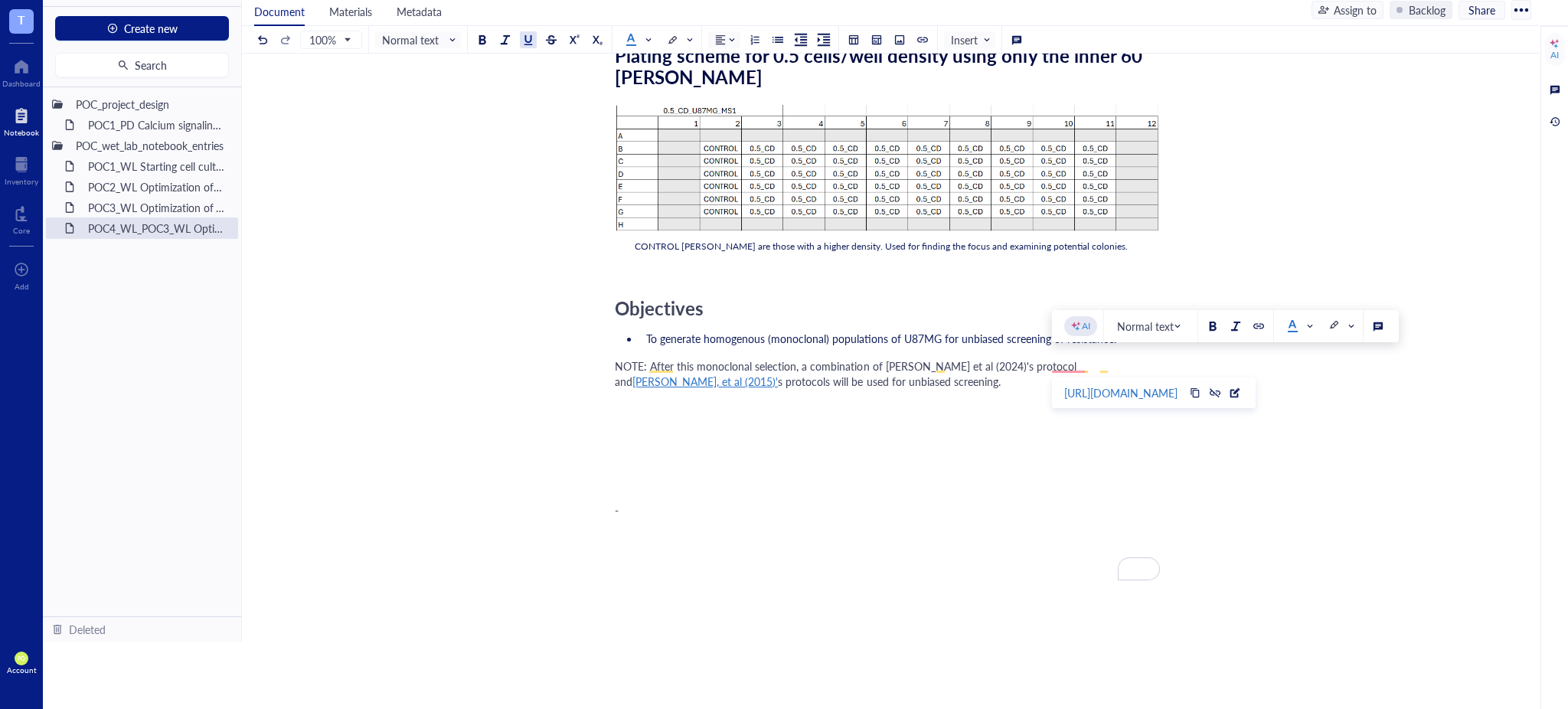
click at [1029, 384] on div "NOTE: After this monoclonal selection, a combination of Sealover et al (2024)'s…" at bounding box center [887, 374] width 545 height 31
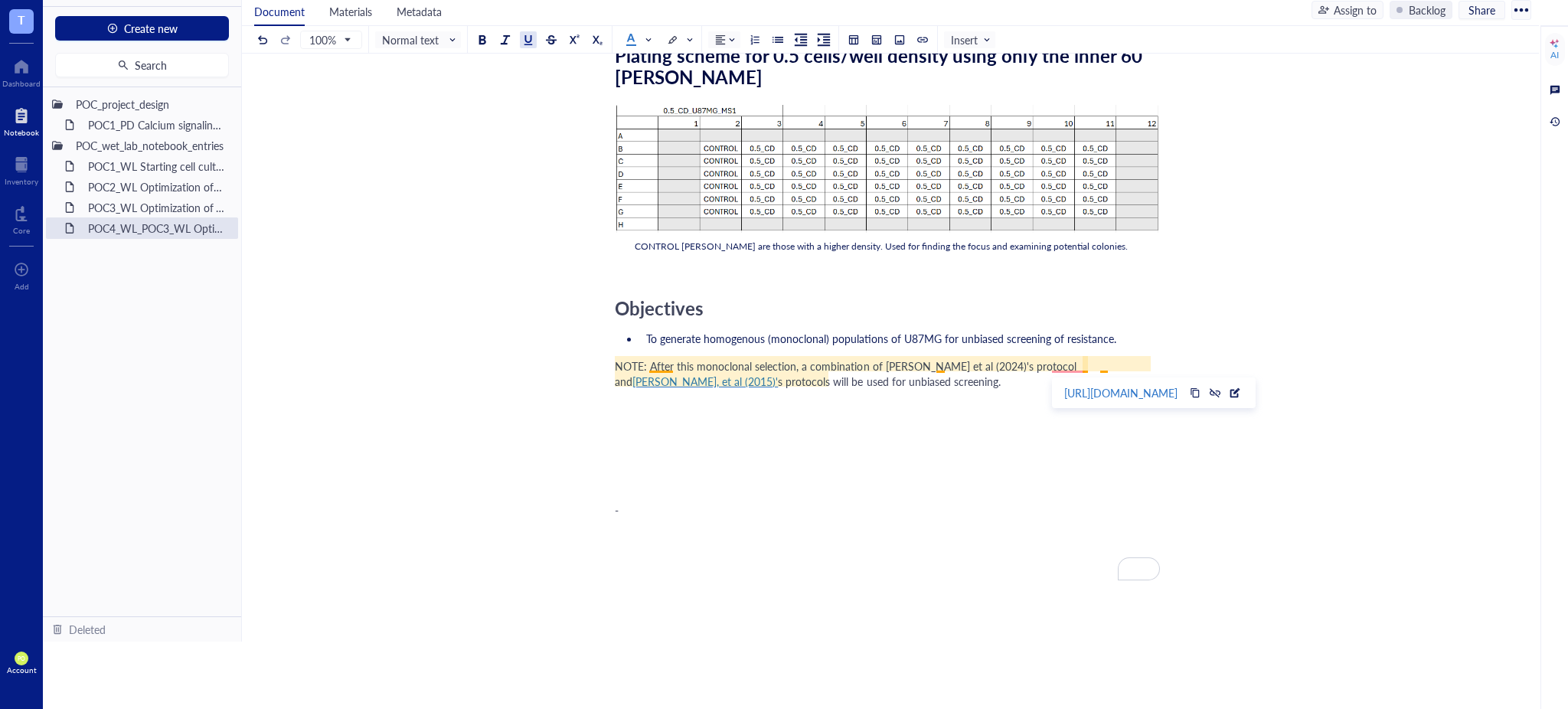
click at [778, 374] on span "Korpal, et al (2015)'" at bounding box center [705, 381] width 145 height 15
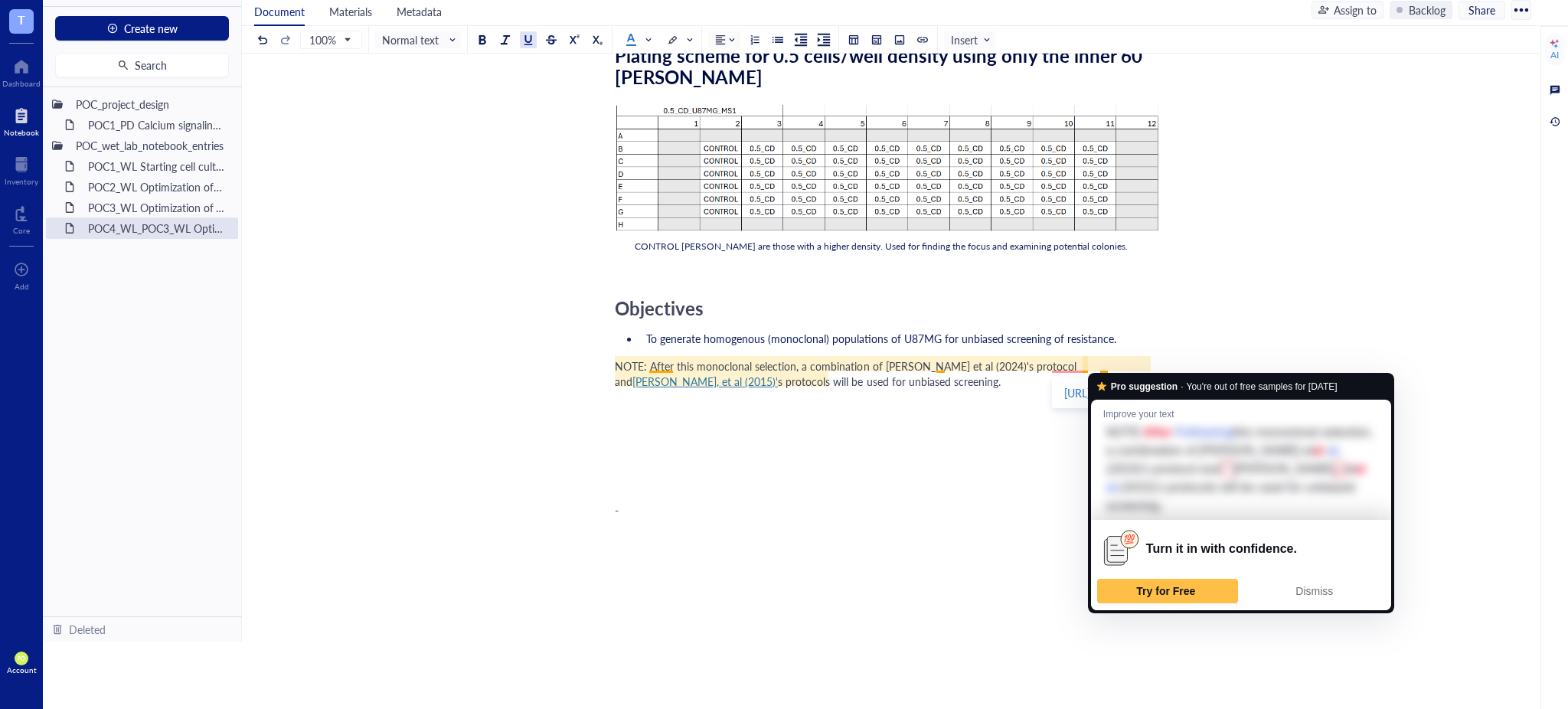
click at [1069, 387] on div "https://dx.doi.org/10.3791/52879" at bounding box center [1120, 393] width 113 height 20
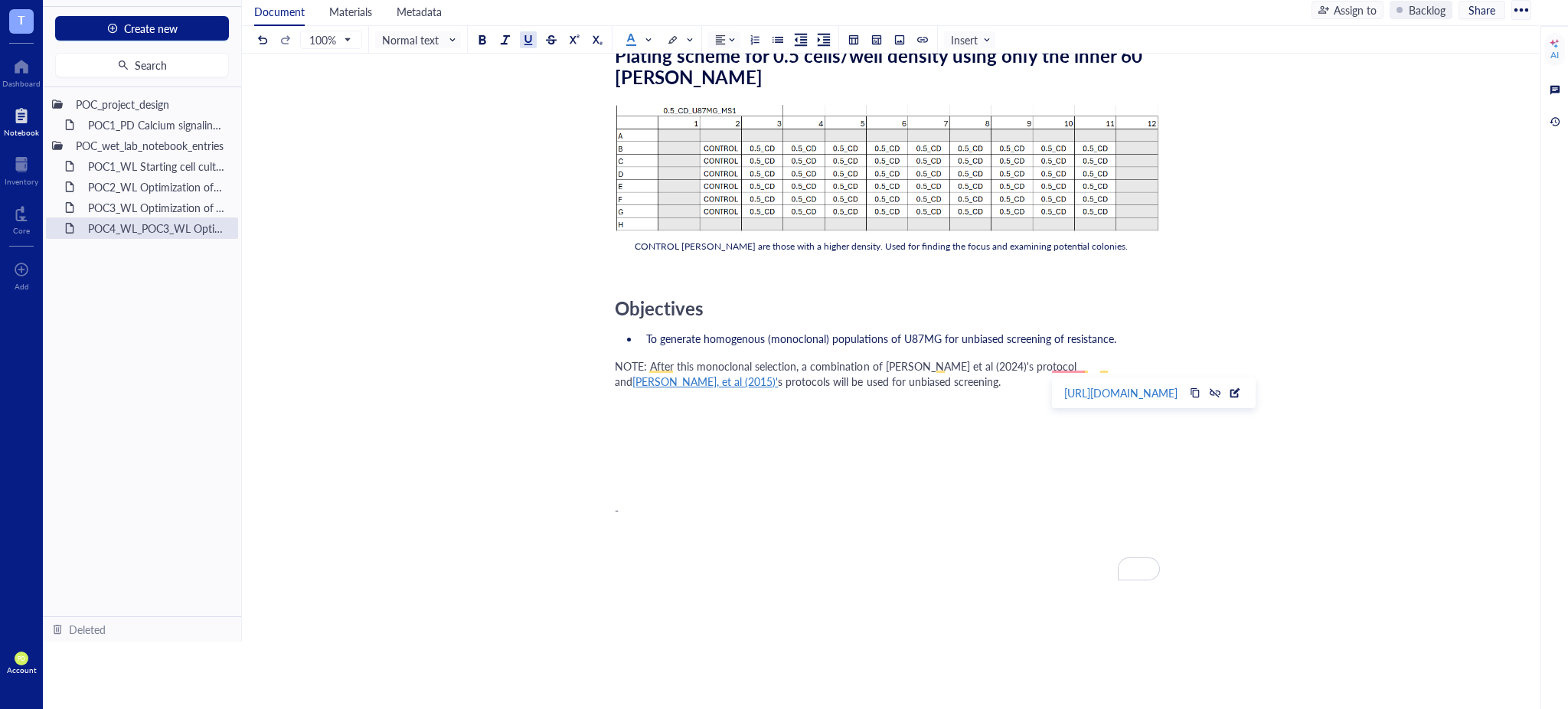
click at [912, 351] on div "Researcher: Paola Onate Colobon Principal investigator: Professor Sohyon Lee Da…" at bounding box center [887, 92] width 545 height 1409
click at [912, 388] on div "NOTE: After this monoclonal selection, a combination of Sealover et al (2024)'s…" at bounding box center [887, 374] width 545 height 31
click at [899, 358] on span "NOTE: After this monoclonal selection, a combination of Sealover et al (2024)'s…" at bounding box center [847, 374] width 465 height 31
drag, startPoint x: 861, startPoint y: 384, endPoint x: 590, endPoint y: 365, distance: 271.7
click at [590, 365] on div "POC4_WL_POC3_WL Optimization of VORT resistance assay on U87MG cell line + mono…" at bounding box center [888, 33] width 1291 height 1527
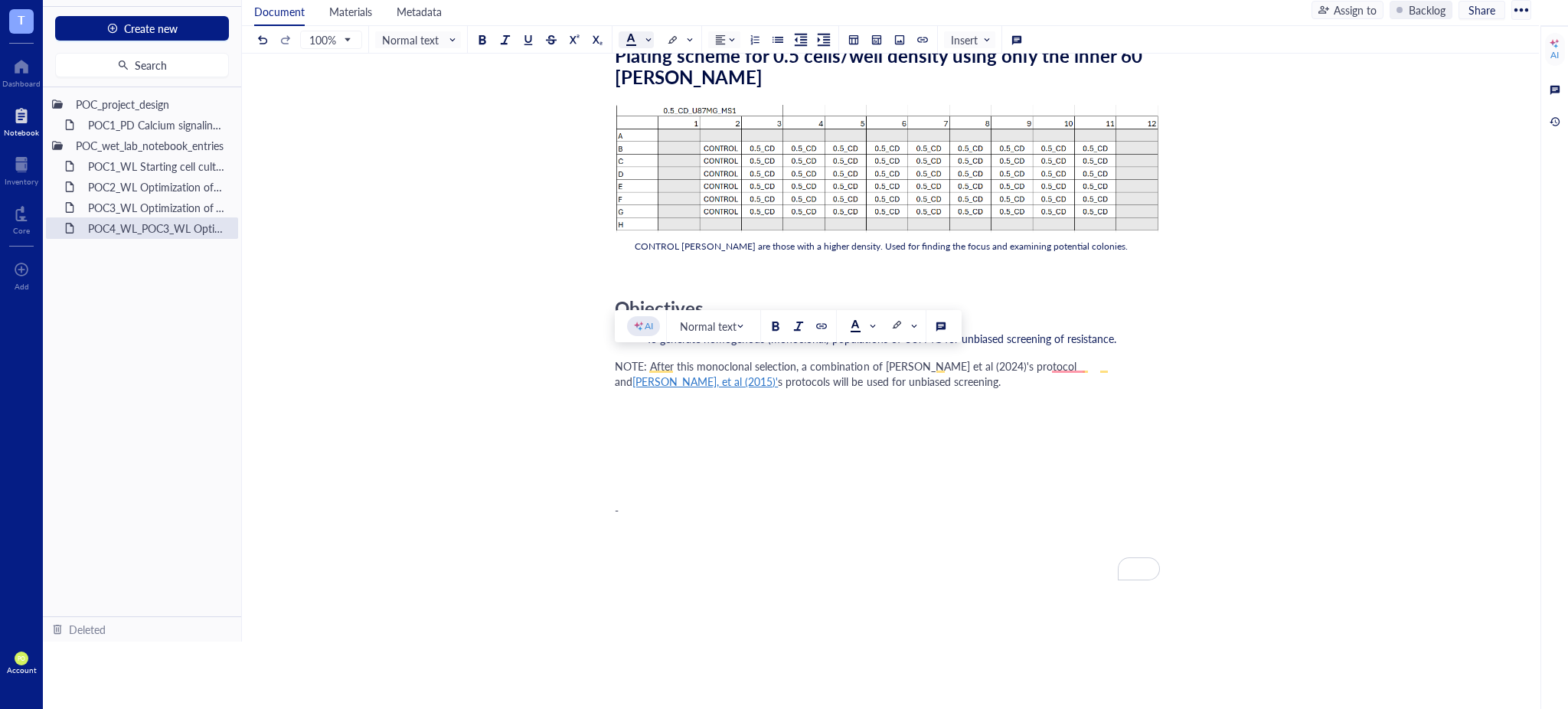
click at [632, 34] on div at bounding box center [631, 39] width 11 height 11
click at [632, 49] on input "search" at bounding box center [632, 40] width 14 height 23
click at [630, 59] on div at bounding box center [631, 64] width 11 height 11
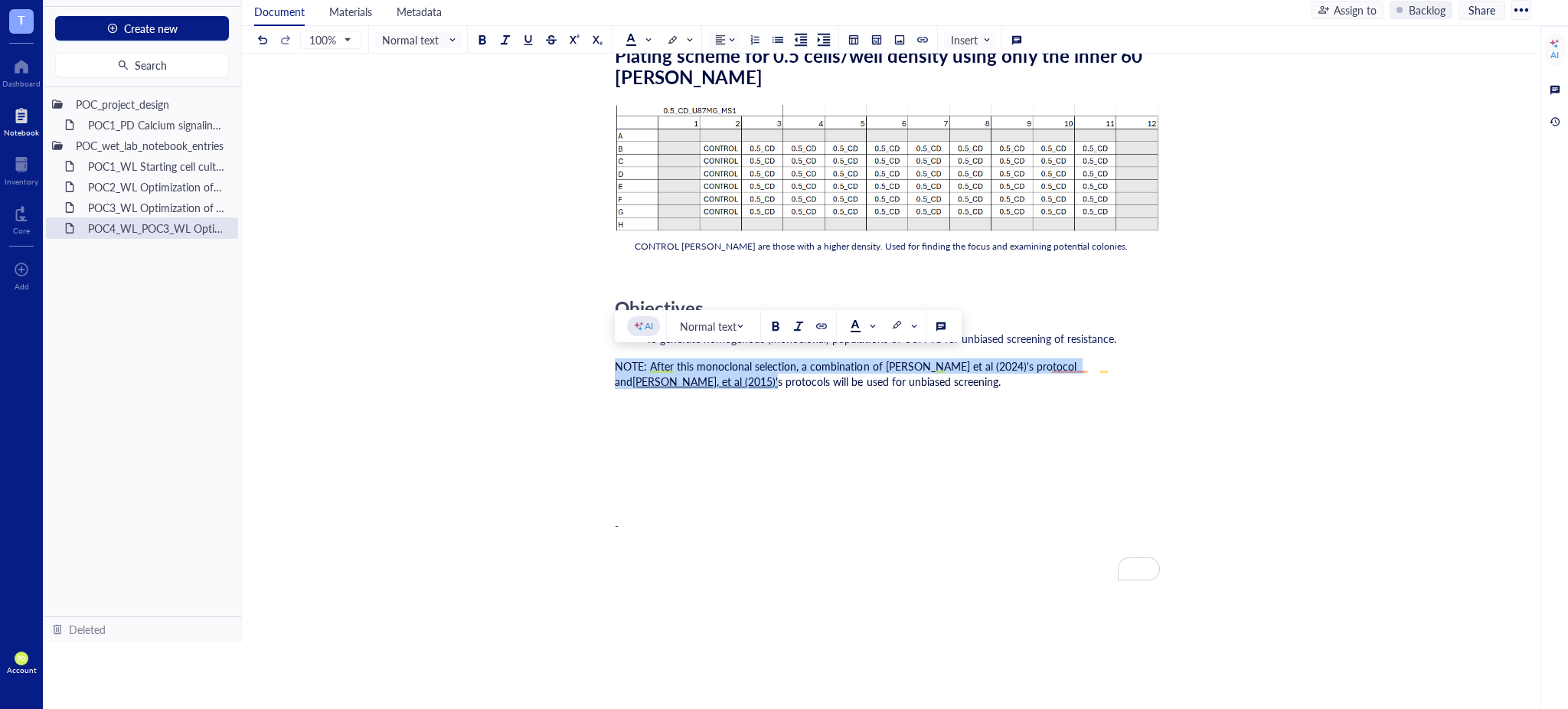
click at [908, 398] on div "NOTE: After this monoclonal selection, a combination of Sealover et al (2024)'s…" at bounding box center [887, 381] width 545 height 46
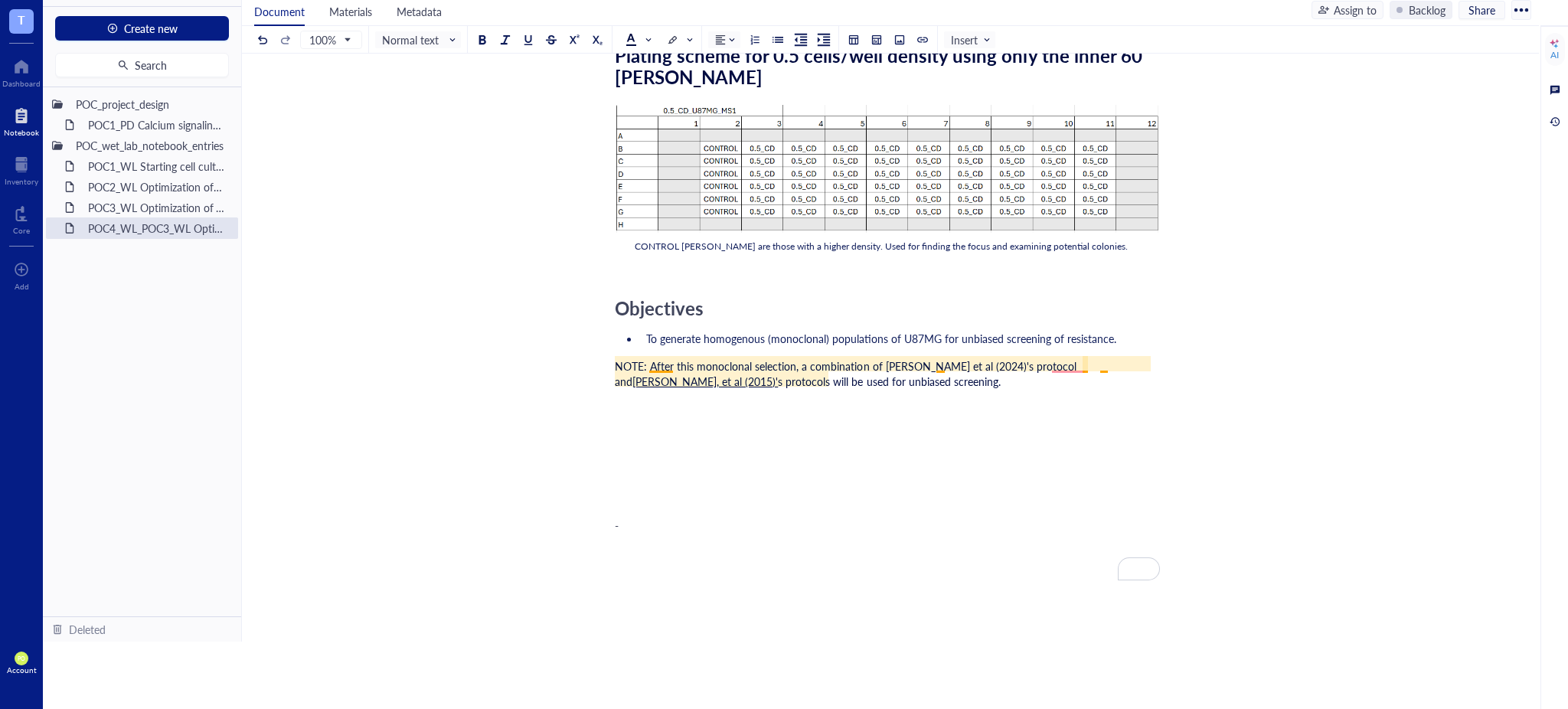
click at [945, 366] on span "NOTE: After this monoclonal selection, a combination of Sealover et al (2024)'s…" at bounding box center [847, 374] width 465 height 31
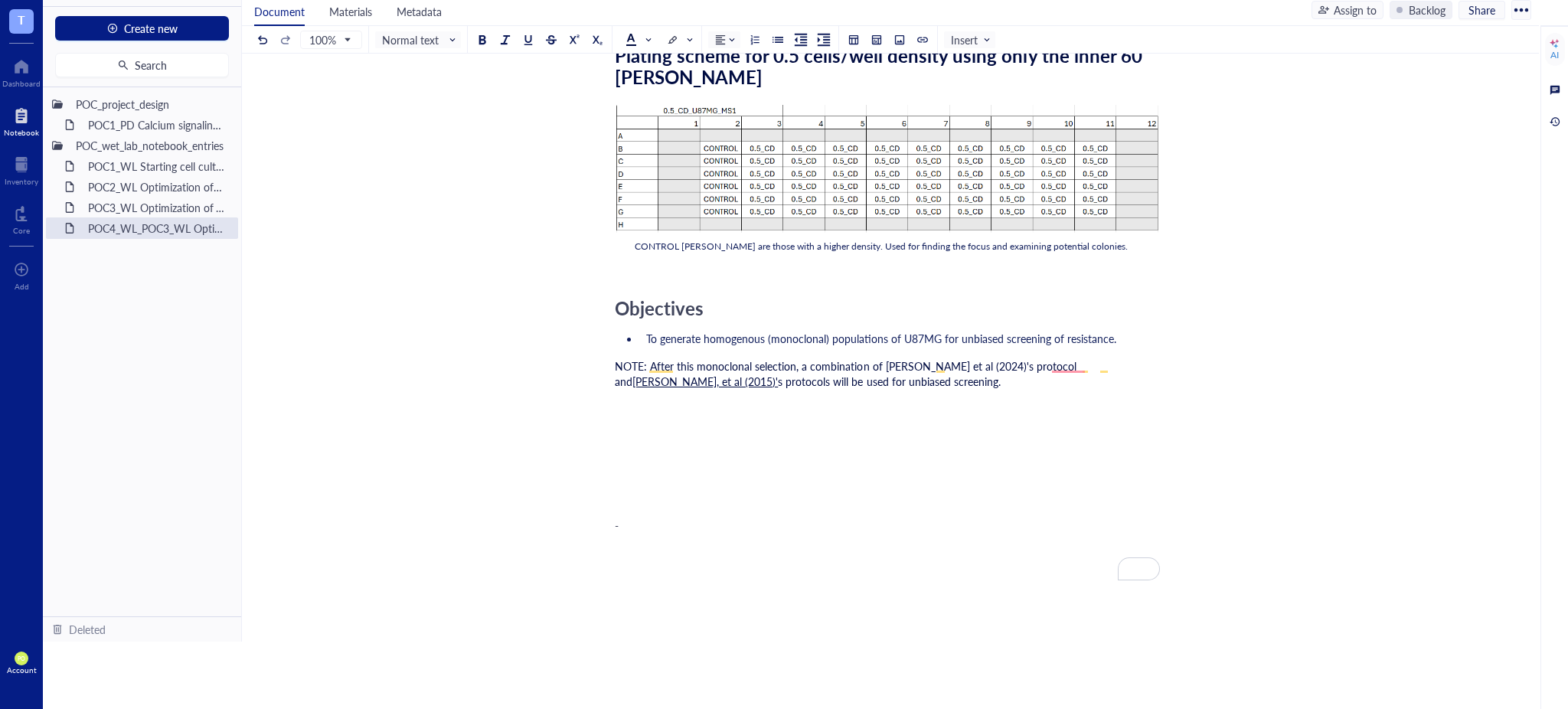
scroll to position [651, 0]
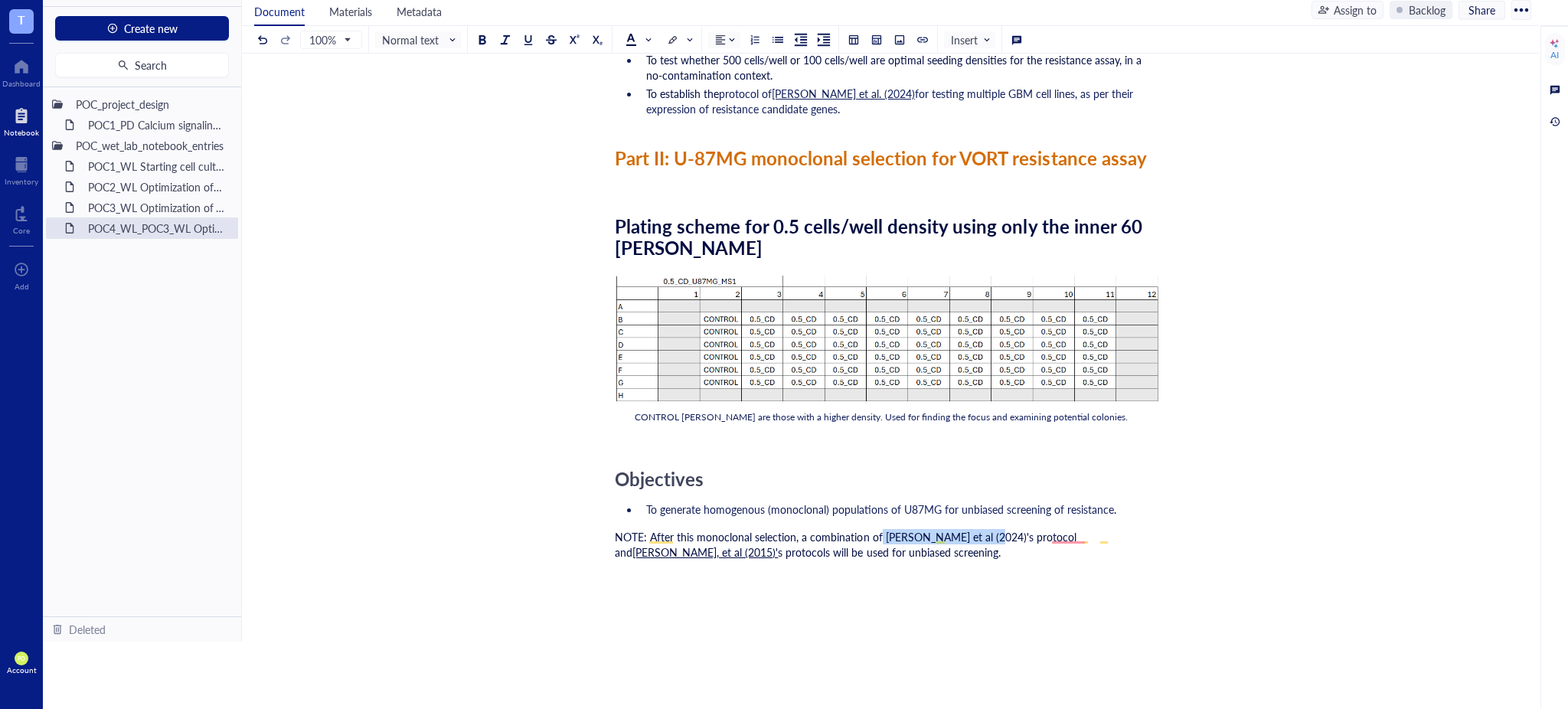
drag, startPoint x: 878, startPoint y: 534, endPoint x: 986, endPoint y: 549, distance: 109.0
click at [980, 529] on span "NOTE: After this monoclonal selection, a combination of Sealover et al (2024)'s…" at bounding box center [847, 544] width 465 height 31
click at [943, 561] on div "NOTE: After this monoclonal selection, a combination of Sealover et al (2024)'s…" at bounding box center [887, 552] width 545 height 46
click at [882, 544] on div "NOTE: After this monoclonal selection, a combination of Sealover et al (2024)'s…" at bounding box center [887, 552] width 545 height 46
click at [864, 540] on span "NOTE: After this monoclonal selection, a combination of Sealover et al (2024)'s…" at bounding box center [847, 544] width 465 height 31
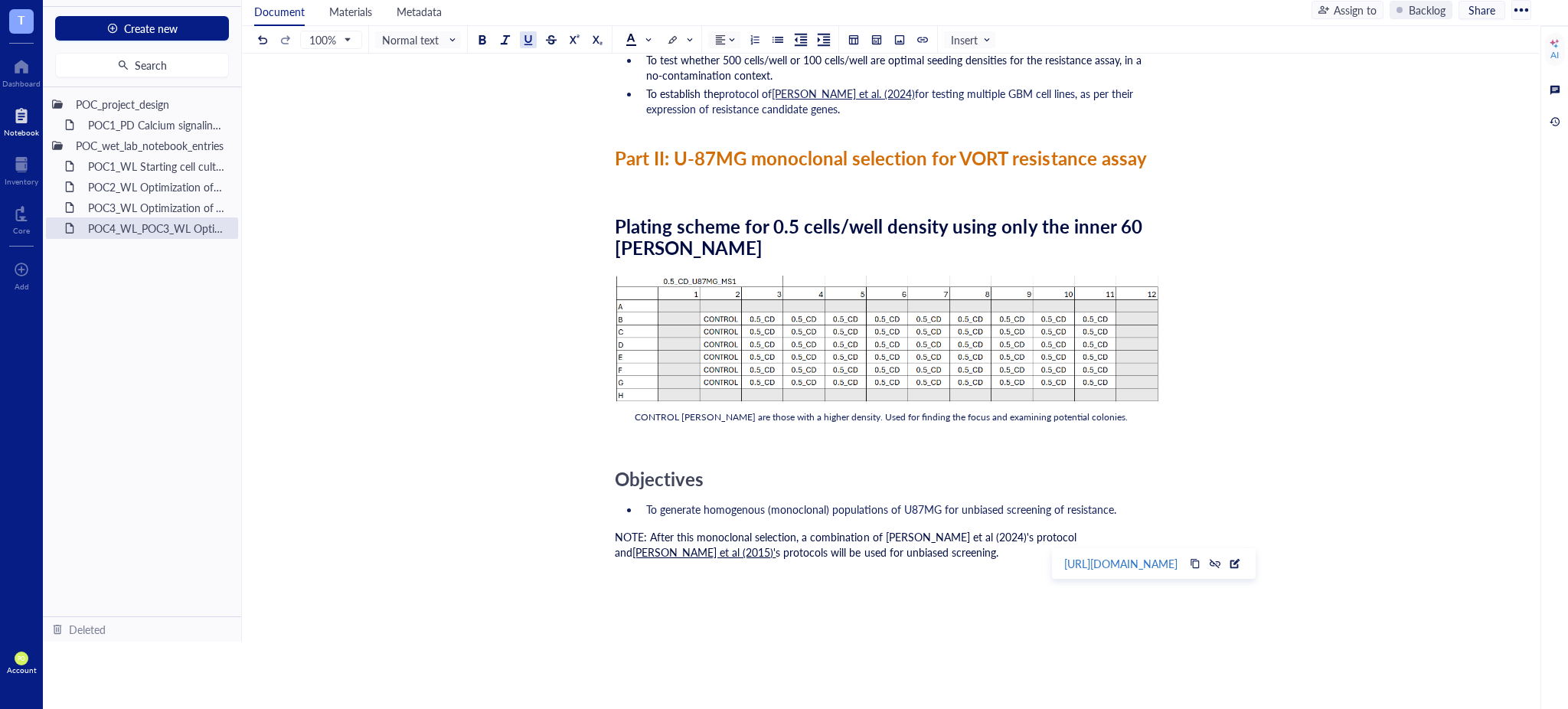
click at [945, 570] on div "NOTE: After this monoclonal selection, a combination of Sealover et al (2024)'s…" at bounding box center [887, 552] width 545 height 46
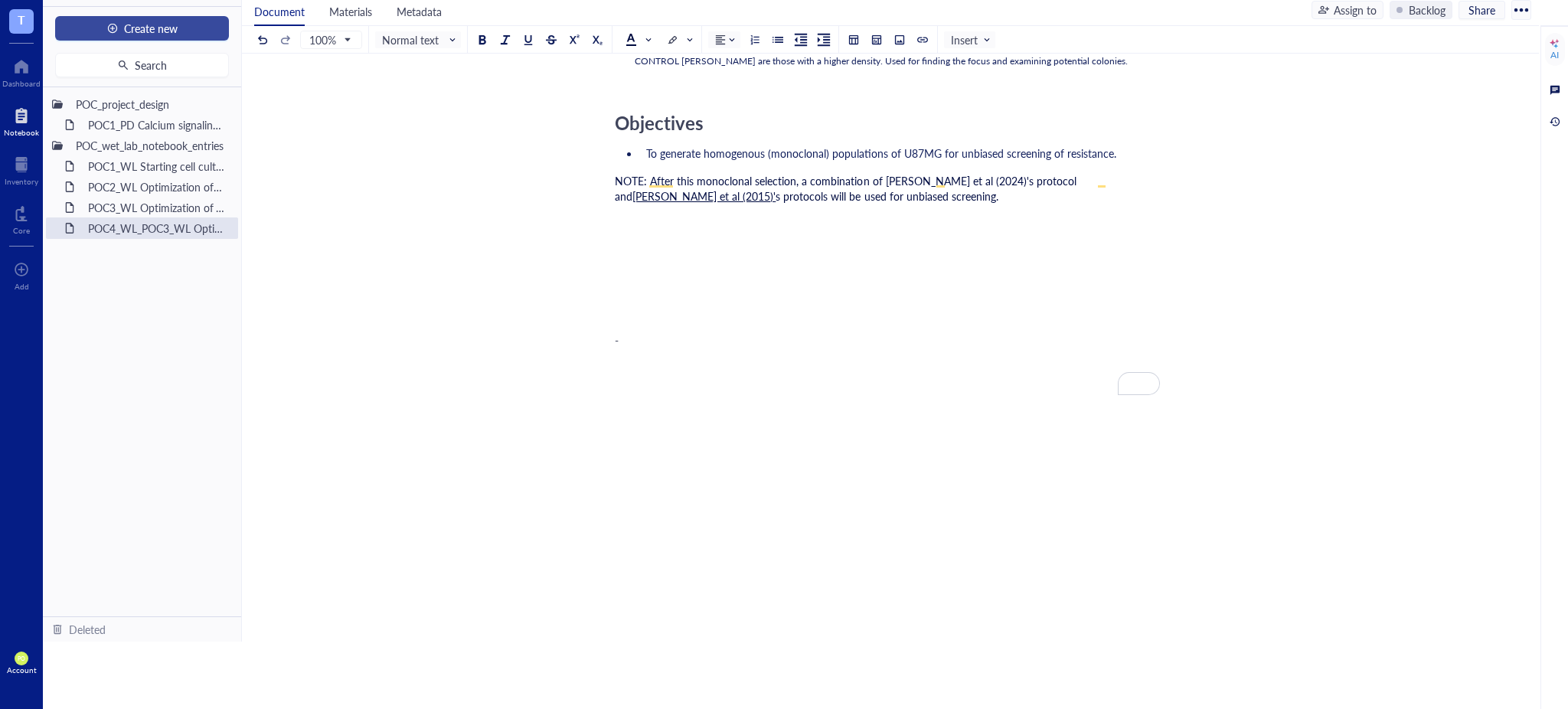
scroll to position [0, 0]
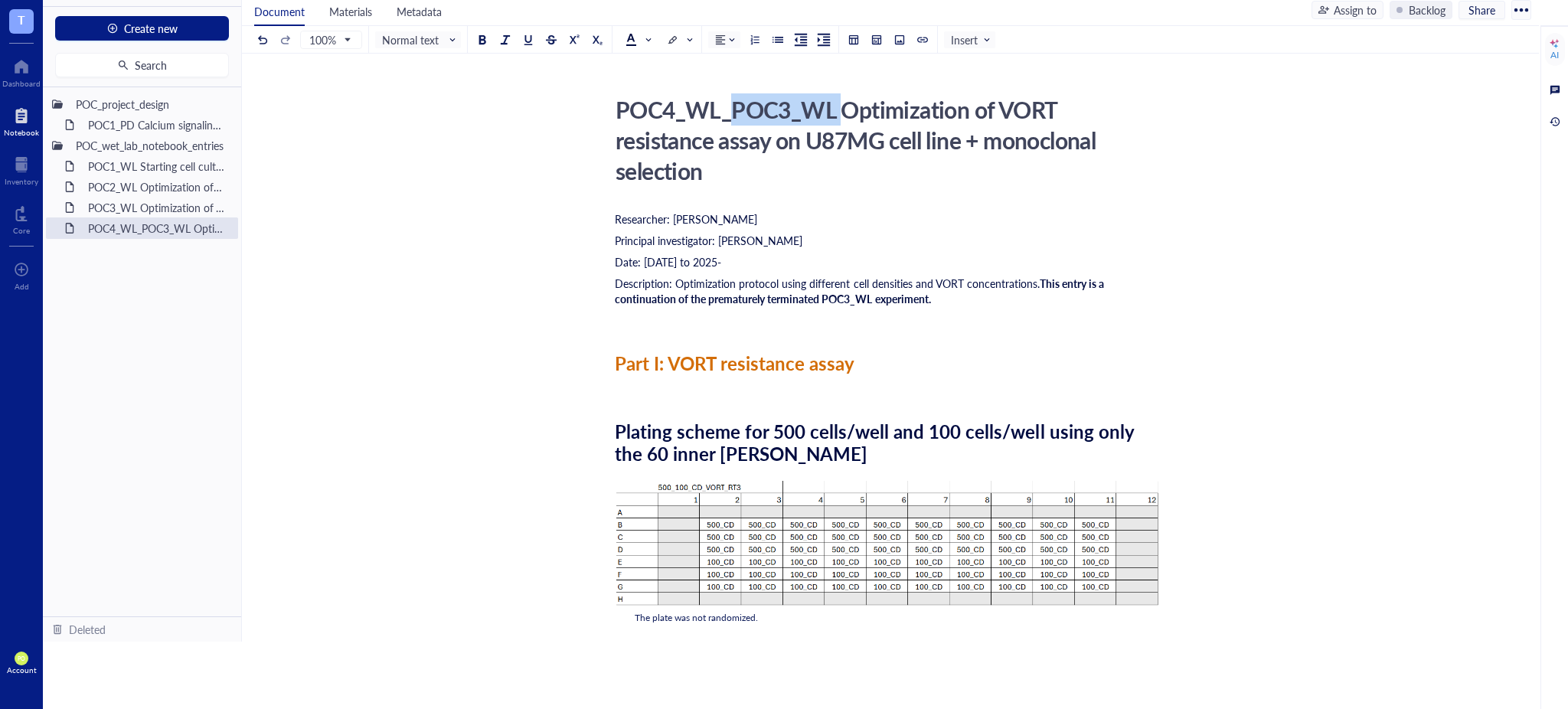
drag, startPoint x: 842, startPoint y: 103, endPoint x: 730, endPoint y: 117, distance: 112.9
click at [730, 117] on div "POC4_WL_POC3_WL Optimization of VORT resistance assay on U87MG cell line + mono…" at bounding box center [881, 139] width 545 height 99
click at [839, 102] on textarea "POC4_WL_POC3_WL Optimization of VORT resistance assay on U87MG cell line + mono…" at bounding box center [881, 139] width 544 height 98
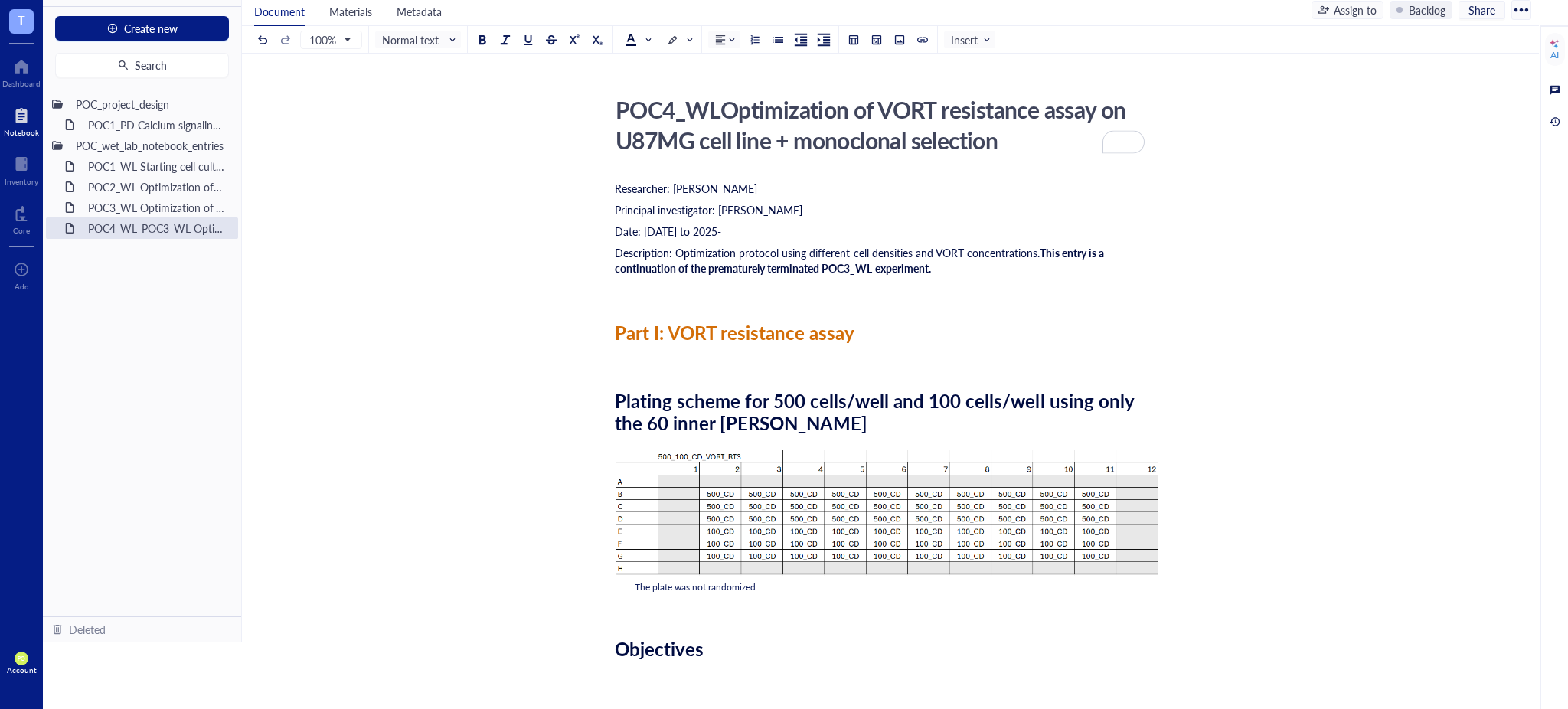
type textarea "POC4_WL Optimization of VORT resistance assay on U87MG cell line + monoclonal s…"
drag, startPoint x: 23, startPoint y: 72, endPoint x: 35, endPoint y: 97, distance: 27.7
click at [23, 73] on div at bounding box center [22, 67] width 38 height 25
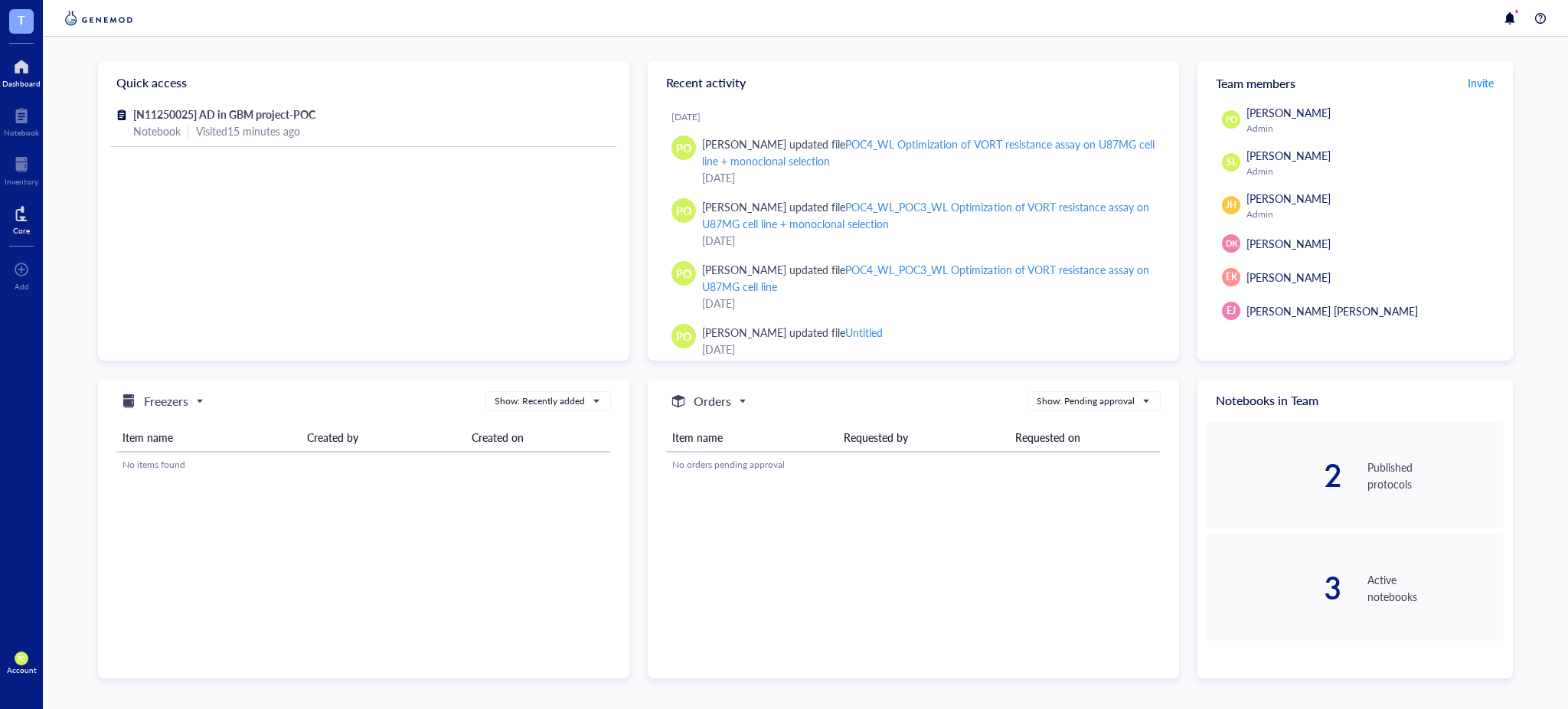
click at [22, 222] on div at bounding box center [22, 214] width 17 height 25
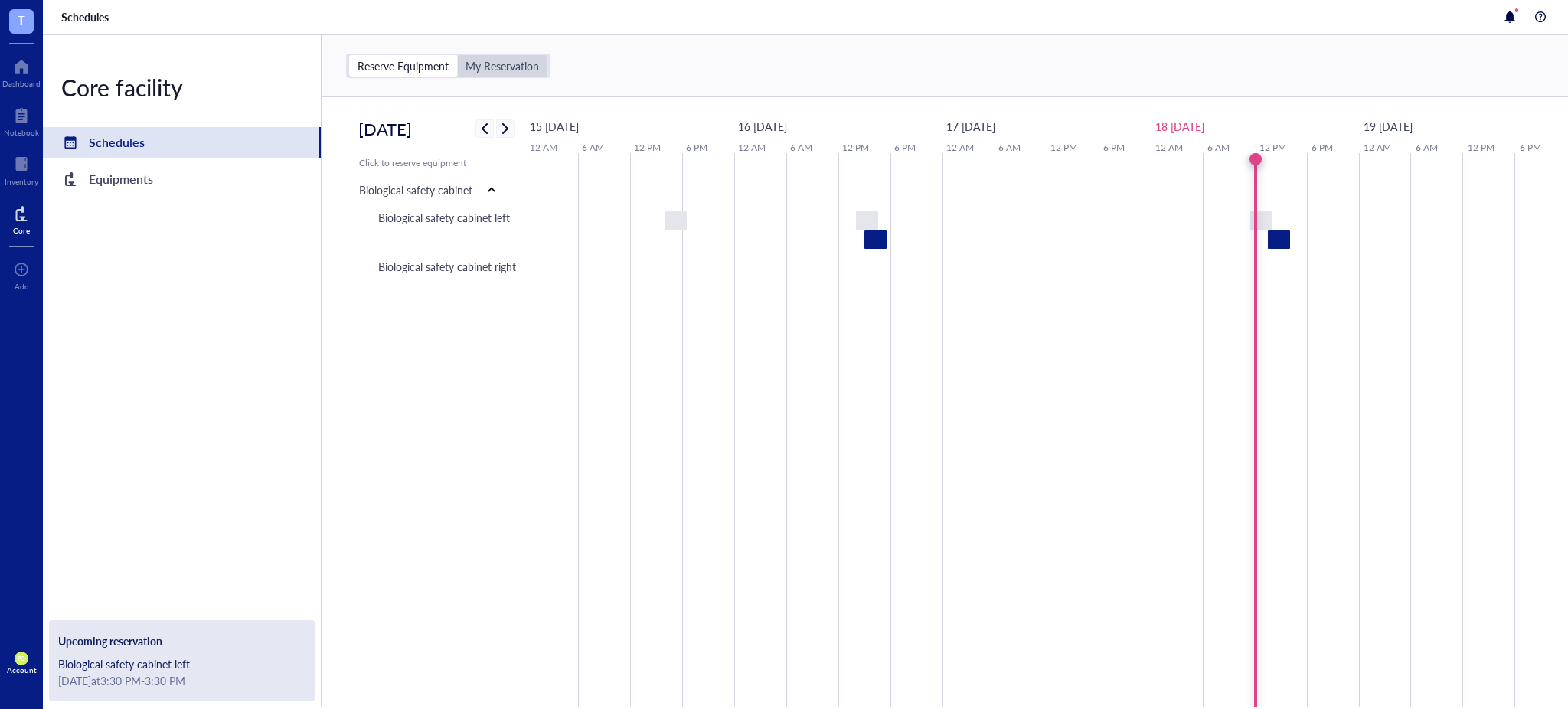
click at [512, 68] on div "My Reservation" at bounding box center [502, 66] width 74 height 14
click at [457, 55] on input "My Reservation" at bounding box center [457, 55] width 0 height 0
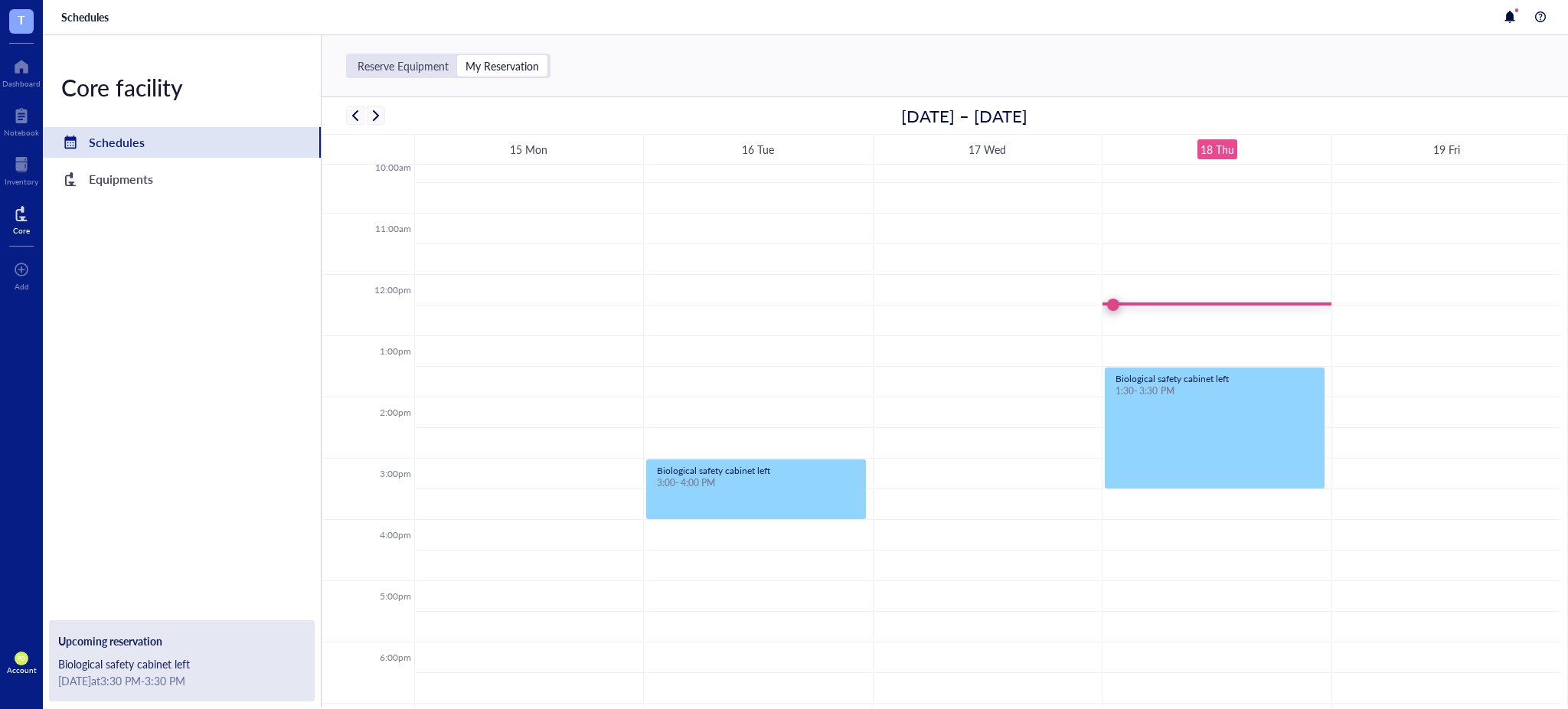
scroll to position [709, 0]
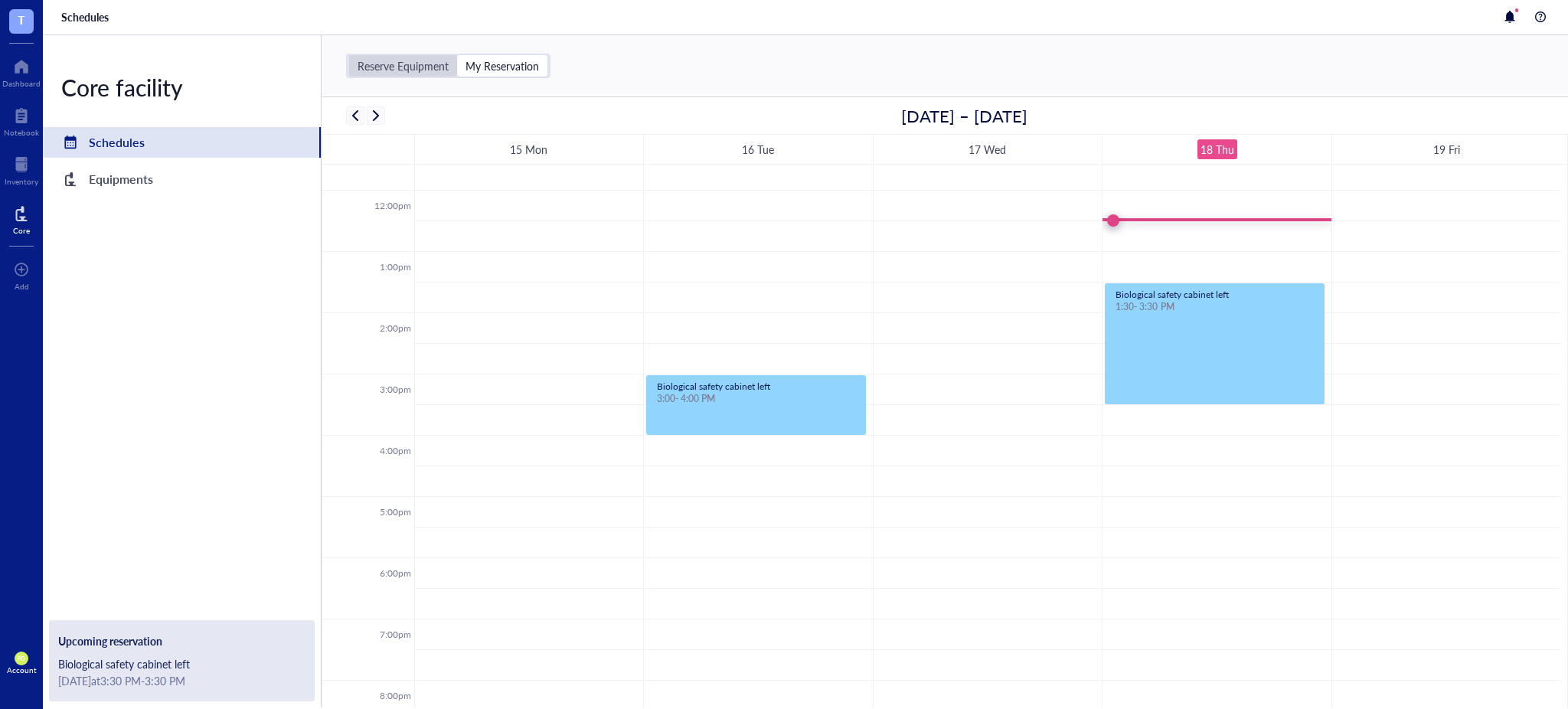
click at [405, 62] on div "Reserve Equipment" at bounding box center [403, 66] width 91 height 14
click at [349, 55] on input "Reserve Equipment" at bounding box center [349, 55] width 0 height 0
